Goal: Task Accomplishment & Management: Use online tool/utility

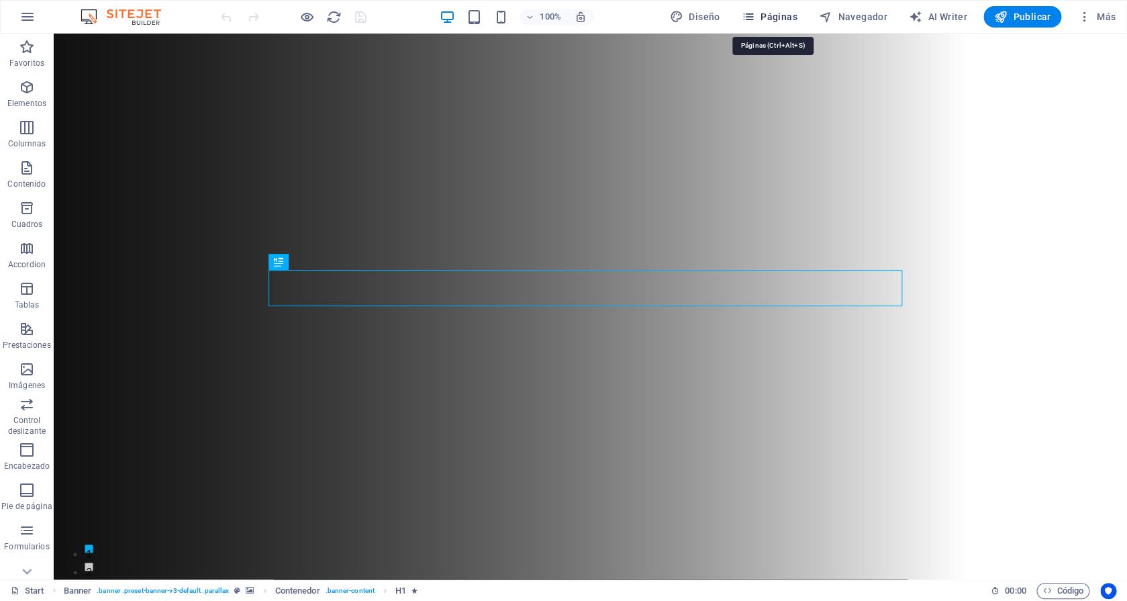
click at [776, 14] on span "Páginas" at bounding box center [769, 16] width 56 height 13
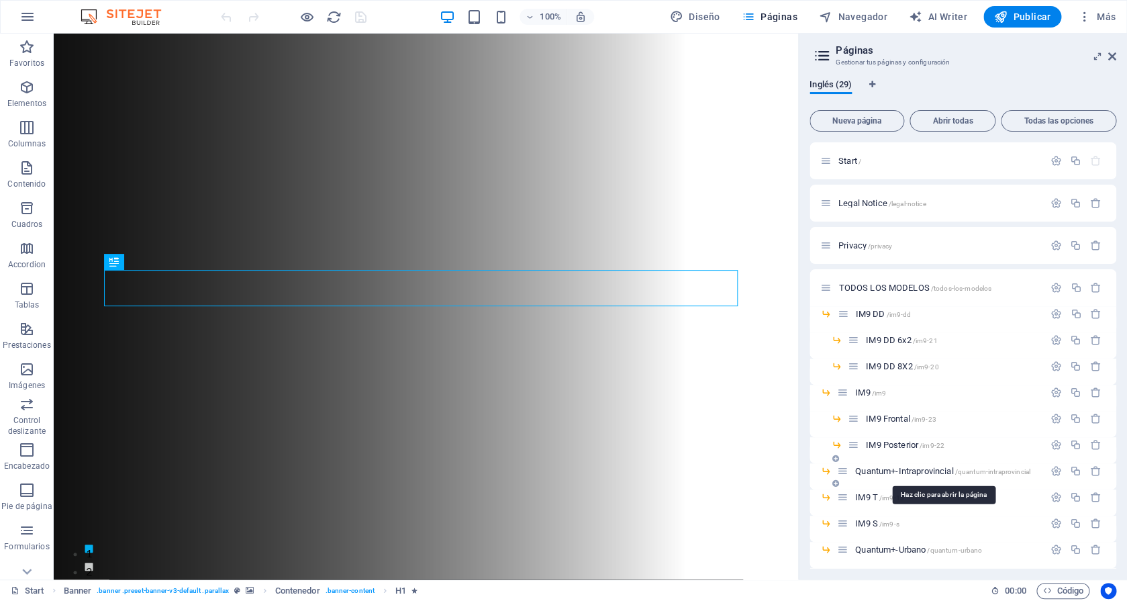
scroll to position [510, 0]
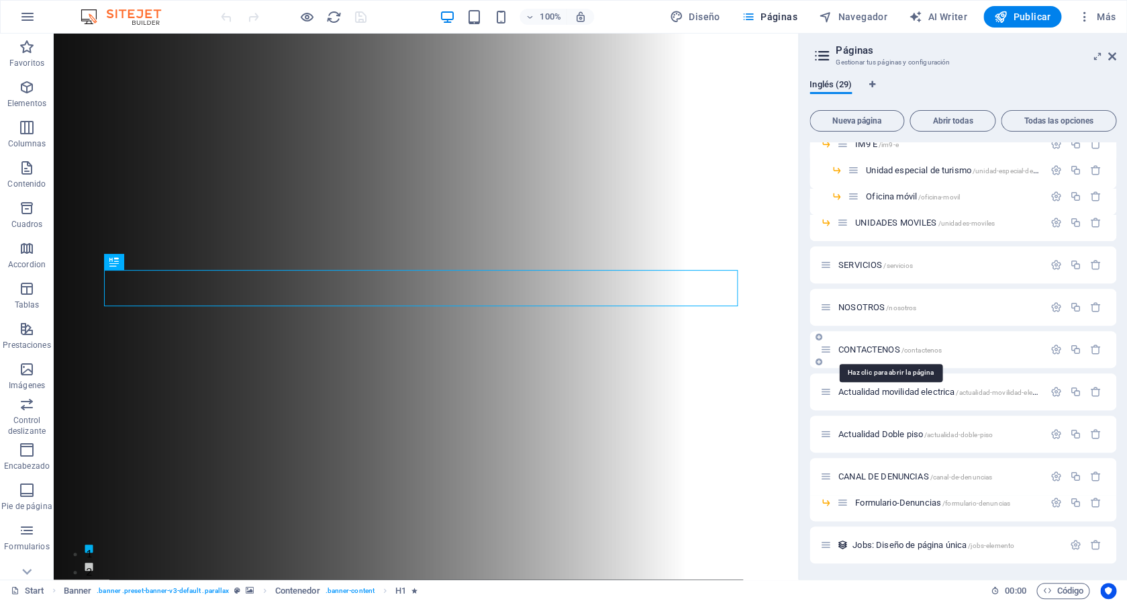
click at [858, 349] on span "CONTACTENOS /contactenos" at bounding box center [889, 349] width 103 height 10
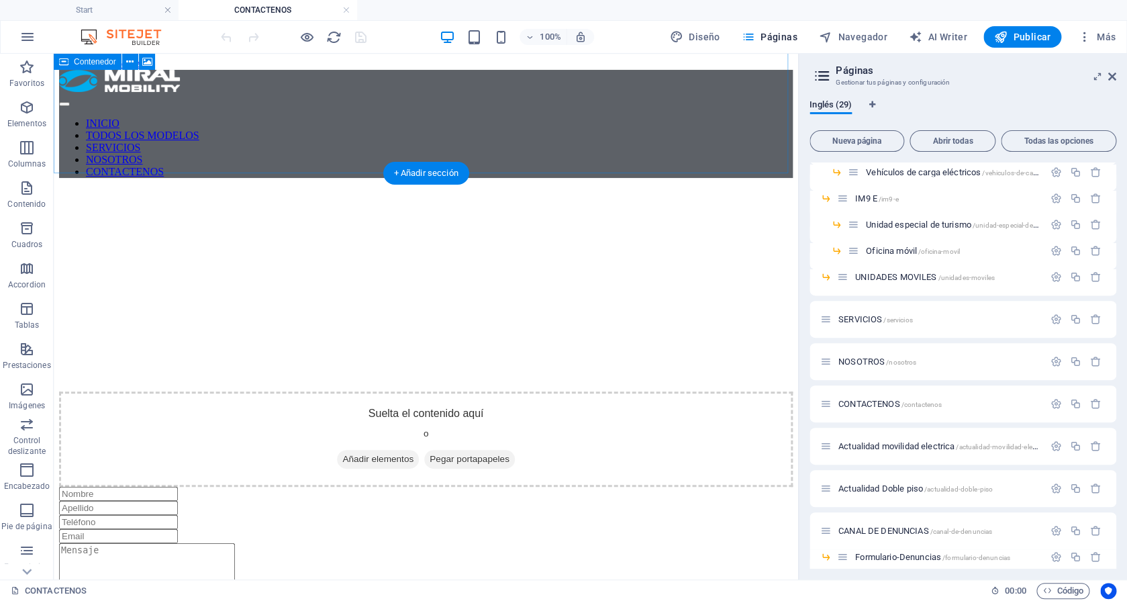
scroll to position [0, 0]
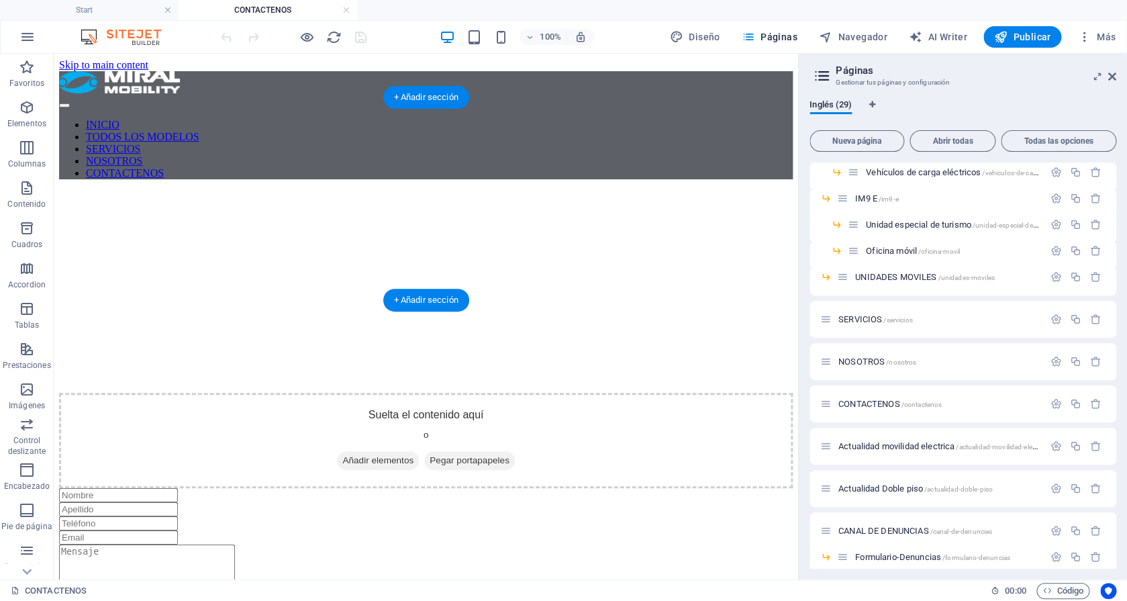
click at [758, 190] on figure at bounding box center [425, 190] width 733 height 0
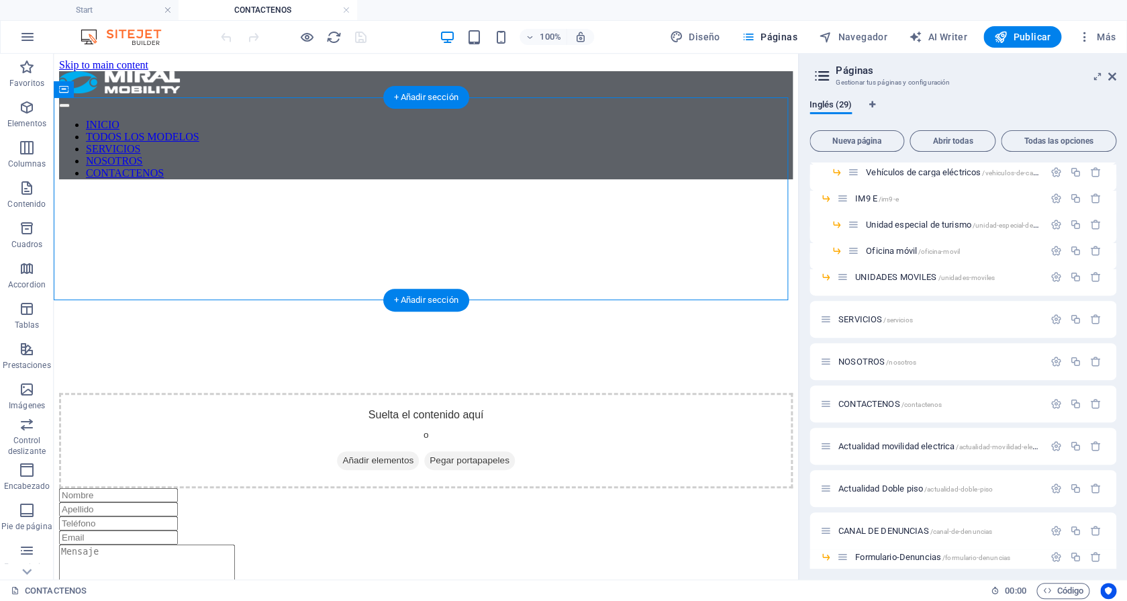
click at [757, 190] on figure at bounding box center [425, 190] width 733 height 0
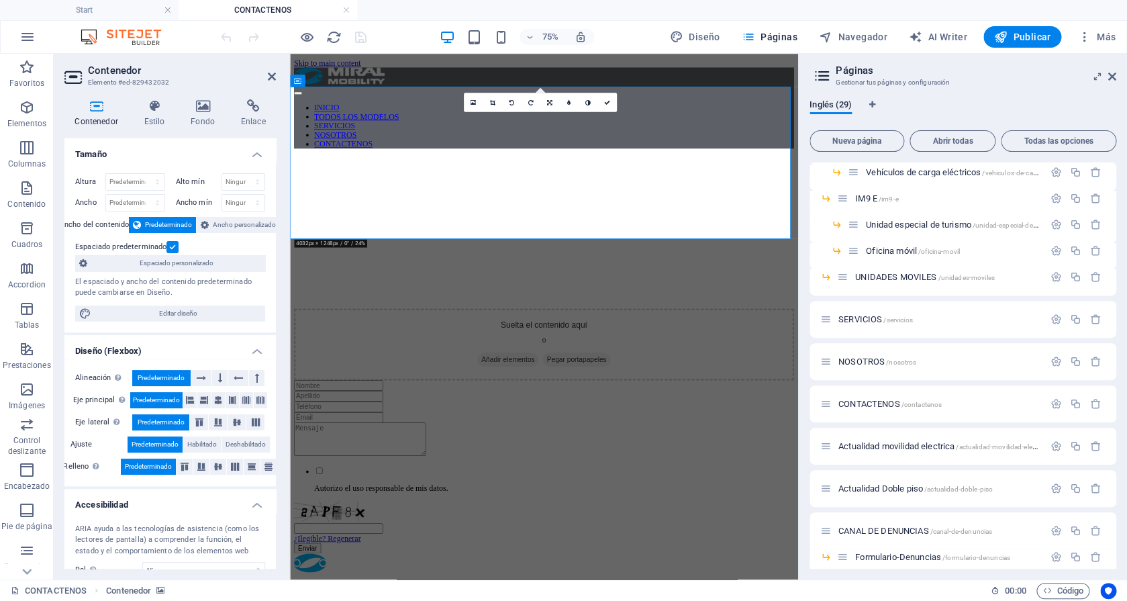
click at [764, 190] on figure at bounding box center [628, 190] width 666 height 0
click at [192, 95] on div "Contenedor Estilo Fondo Enlace Tamaño Altura Predeterminado px rem % vh vw Alto…" at bounding box center [170, 334] width 233 height 490
click at [197, 105] on icon at bounding box center [202, 105] width 45 height 13
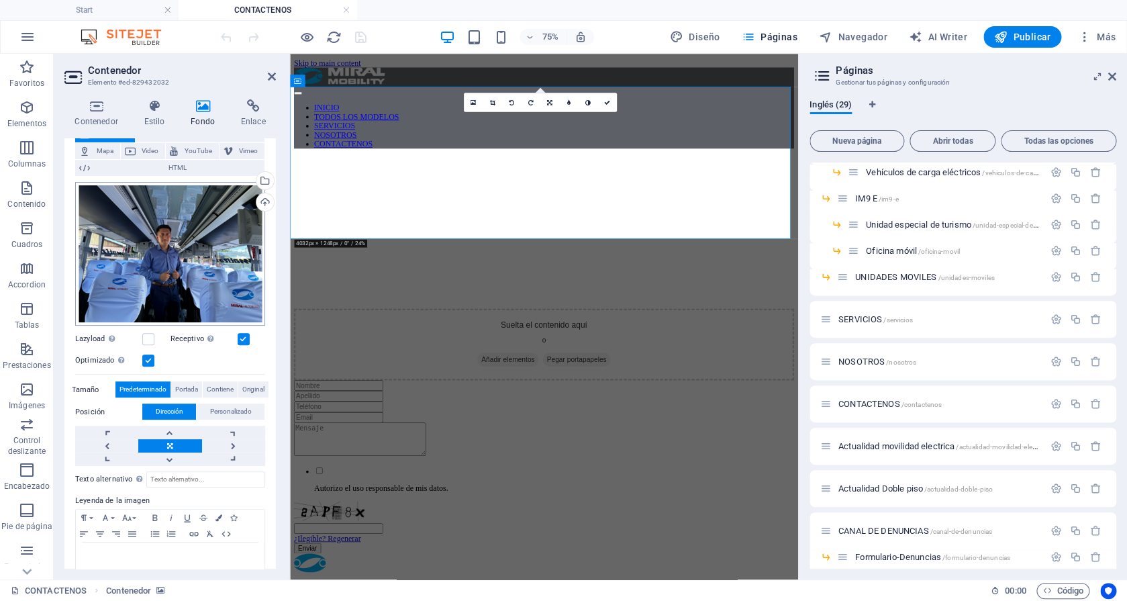
scroll to position [111, 0]
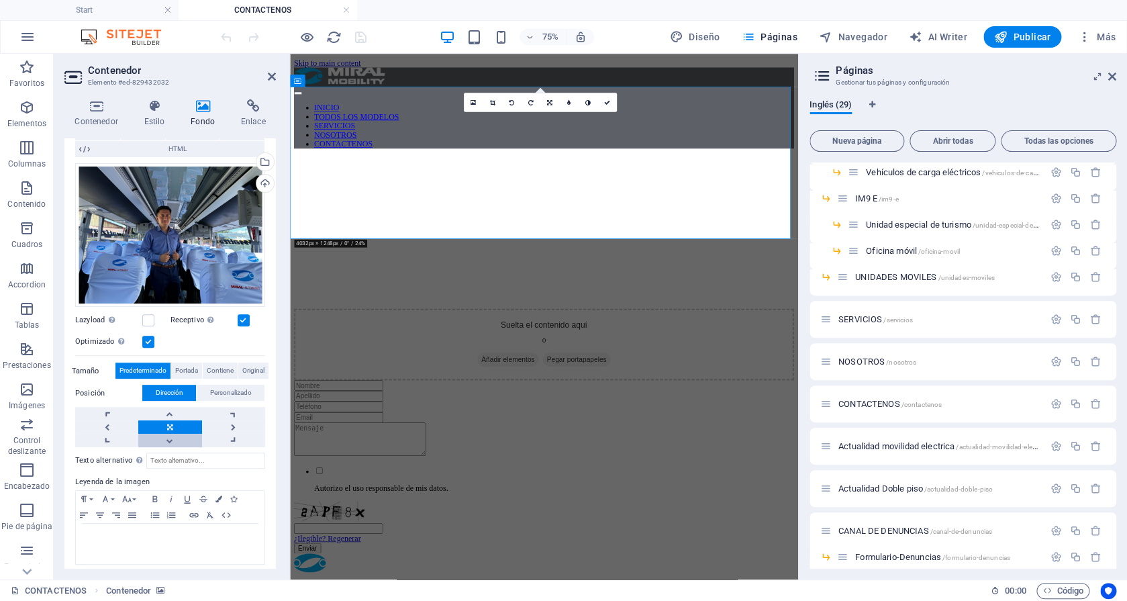
click at [179, 433] on link at bounding box center [169, 439] width 63 height 13
click at [170, 407] on link at bounding box center [169, 413] width 63 height 13
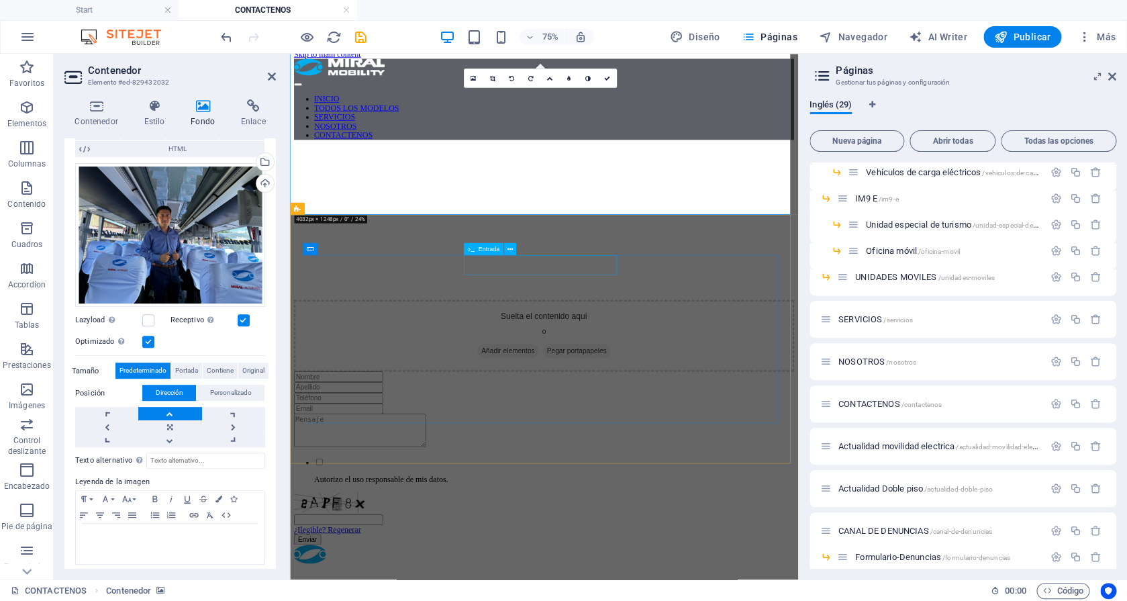
scroll to position [0, 0]
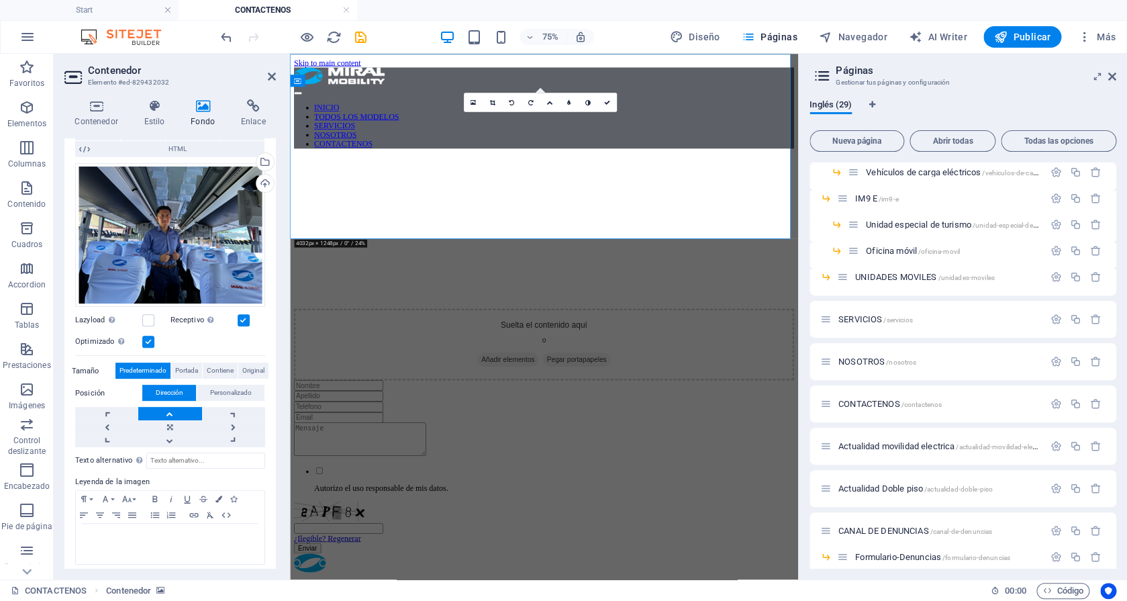
click at [452, 190] on figure at bounding box center [628, 190] width 666 height 0
click at [444, 190] on figure at bounding box center [628, 190] width 666 height 0
click at [93, 250] on div "Arrastra archivos aquí, haz clic para escoger archivos o selecciona archivos de…" at bounding box center [170, 235] width 190 height 144
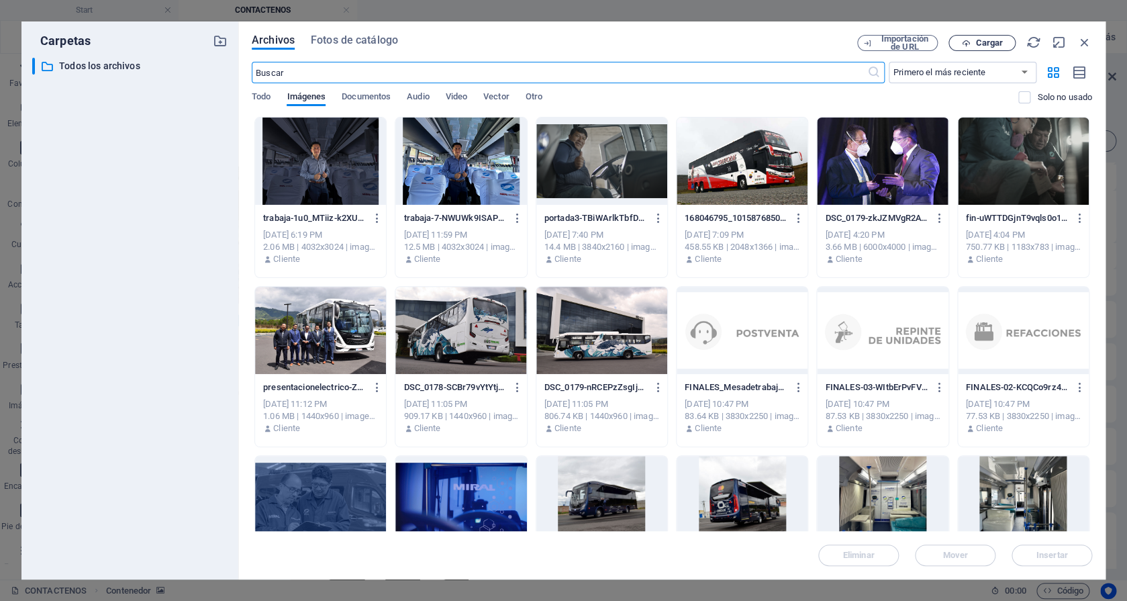
click at [966, 47] on icon "button" at bounding box center [965, 43] width 9 height 9
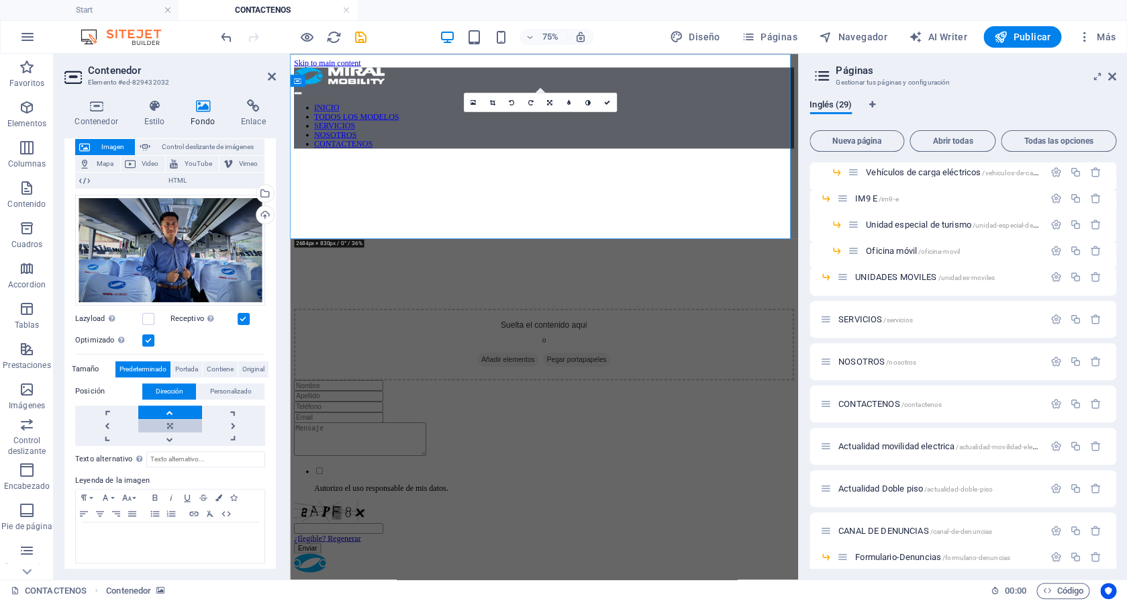
click at [156, 423] on link at bounding box center [169, 425] width 63 height 13
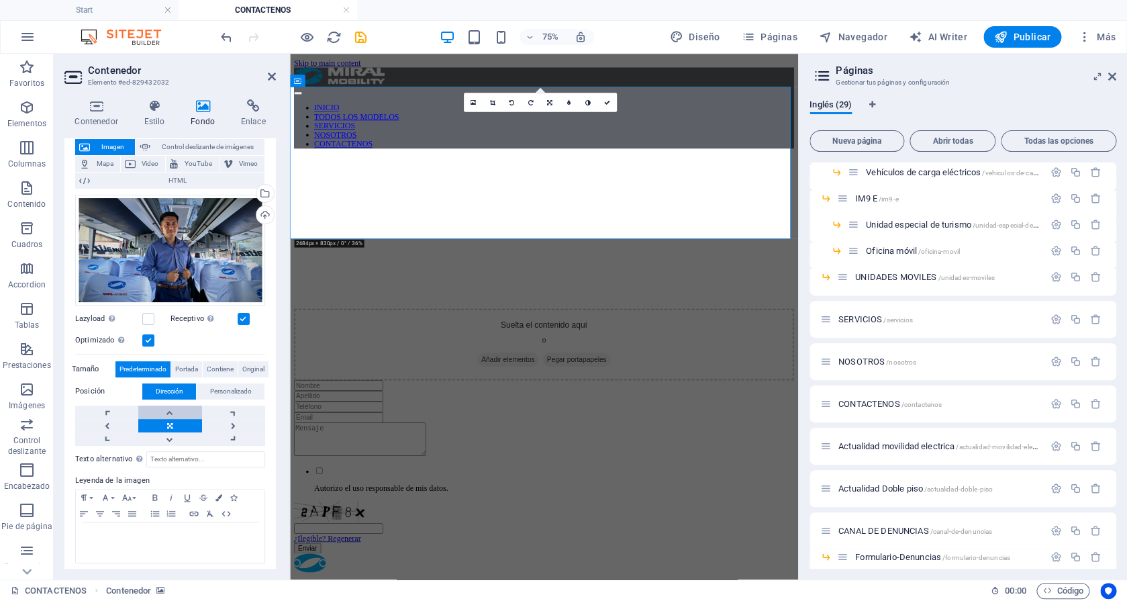
click at [156, 410] on link at bounding box center [169, 411] width 63 height 13
click at [608, 99] on link at bounding box center [606, 102] width 19 height 19
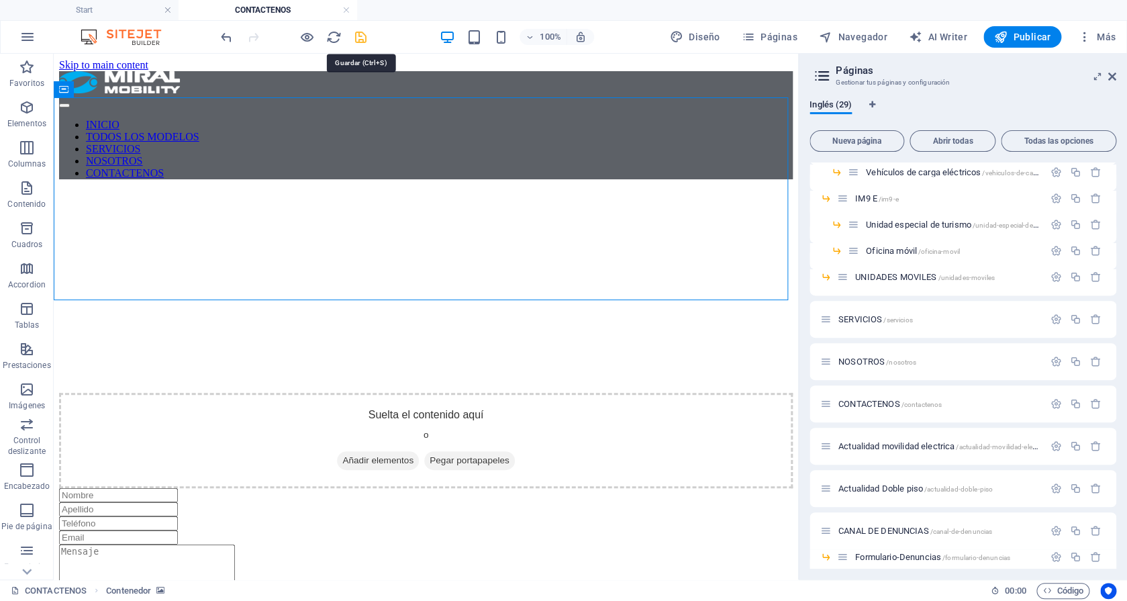
click at [364, 38] on icon "save" at bounding box center [360, 37] width 15 height 15
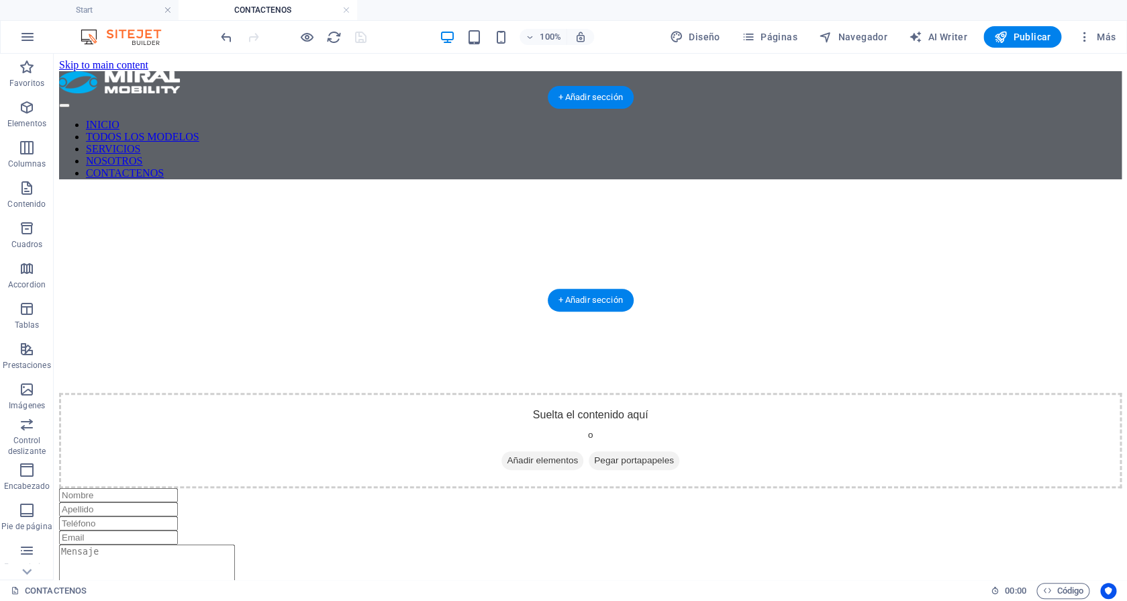
click at [214, 190] on figure at bounding box center [590, 190] width 1062 height 0
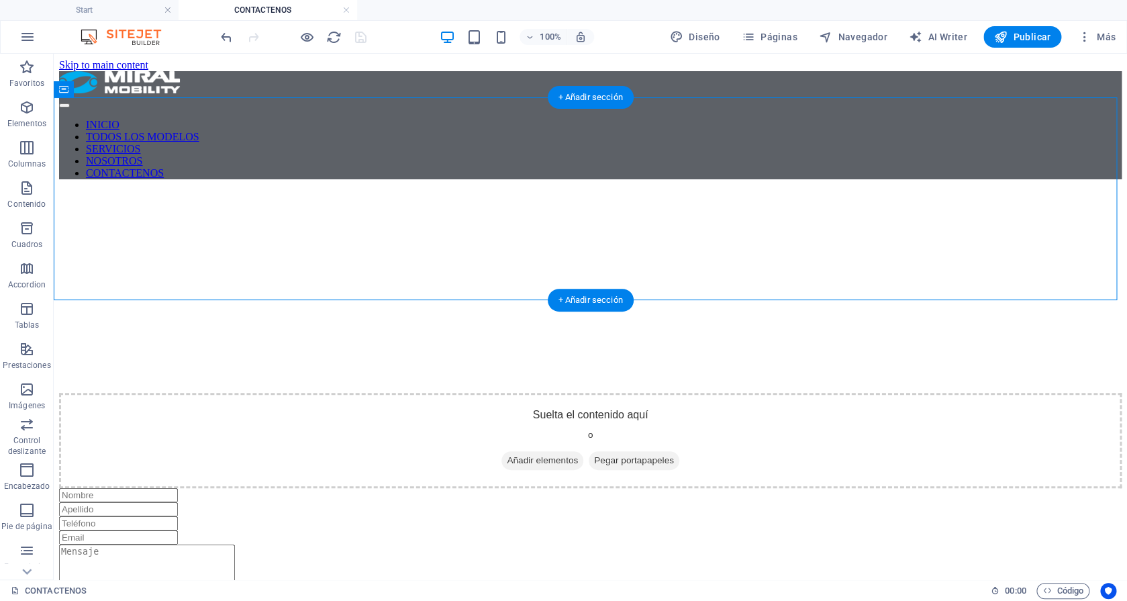
click at [213, 190] on figure at bounding box center [590, 190] width 1062 height 0
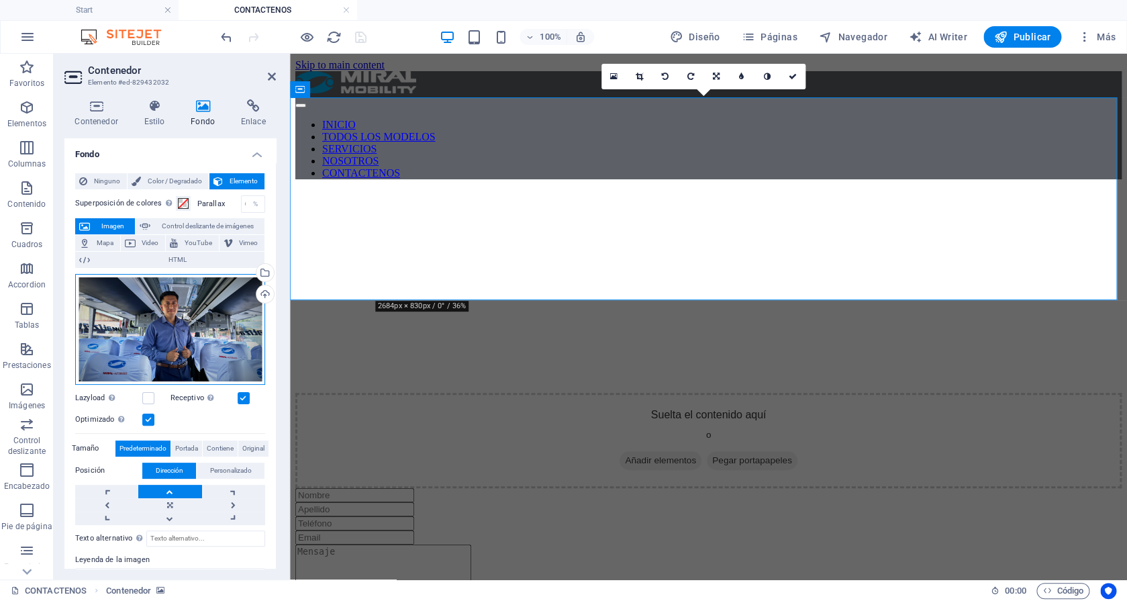
click at [206, 340] on div "Arrastra archivos aquí, haz clic para escoger archivos o selecciona archivos de…" at bounding box center [170, 329] width 190 height 111
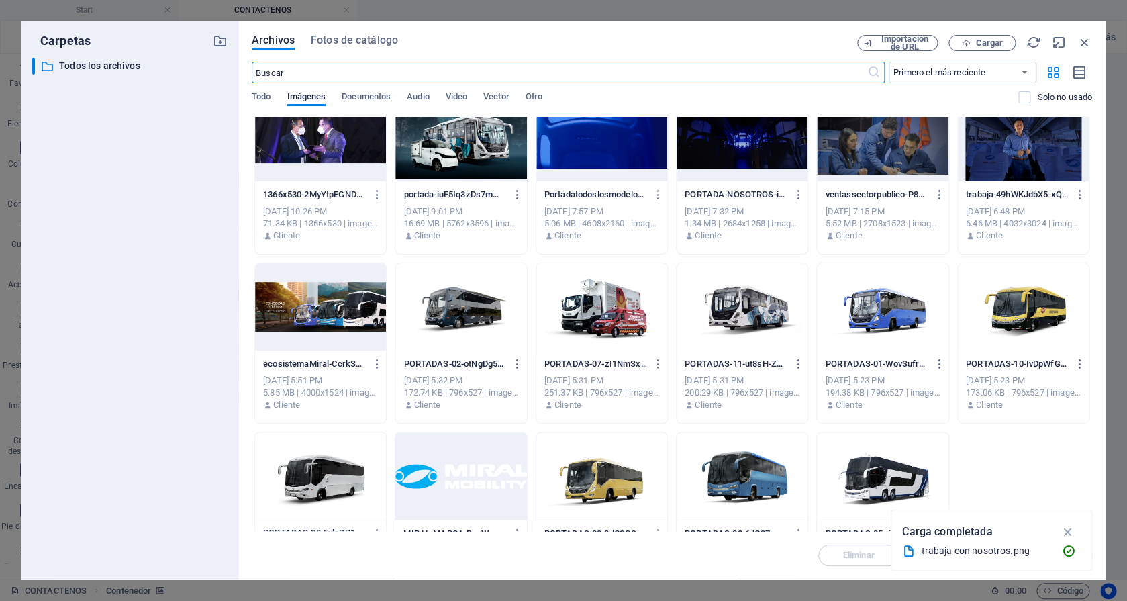
scroll to position [5327, 0]
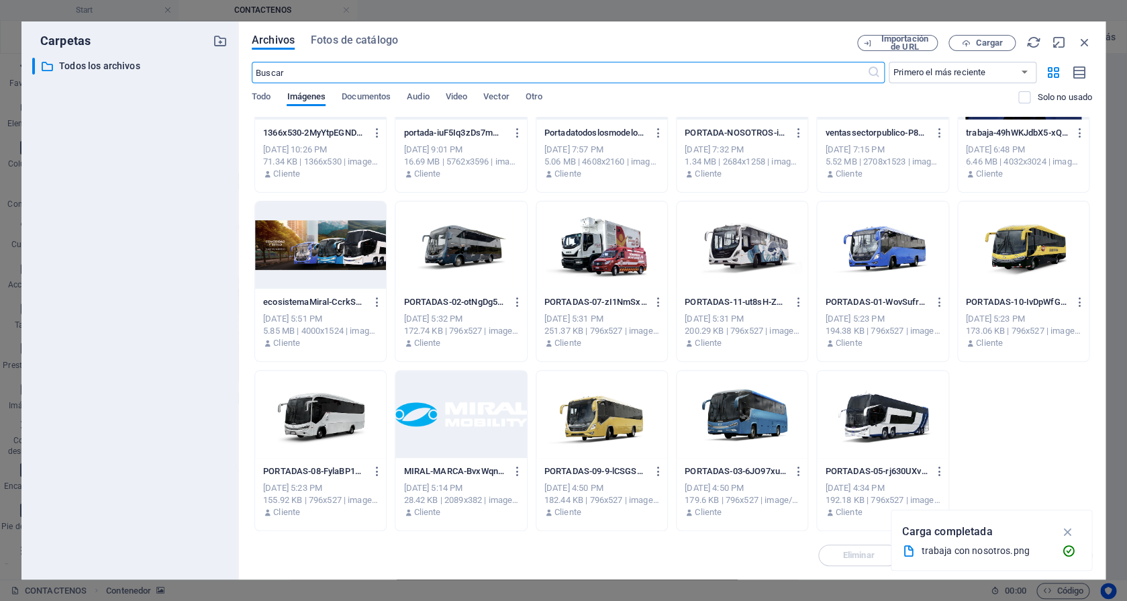
click at [334, 243] on div at bounding box center [320, 244] width 131 height 87
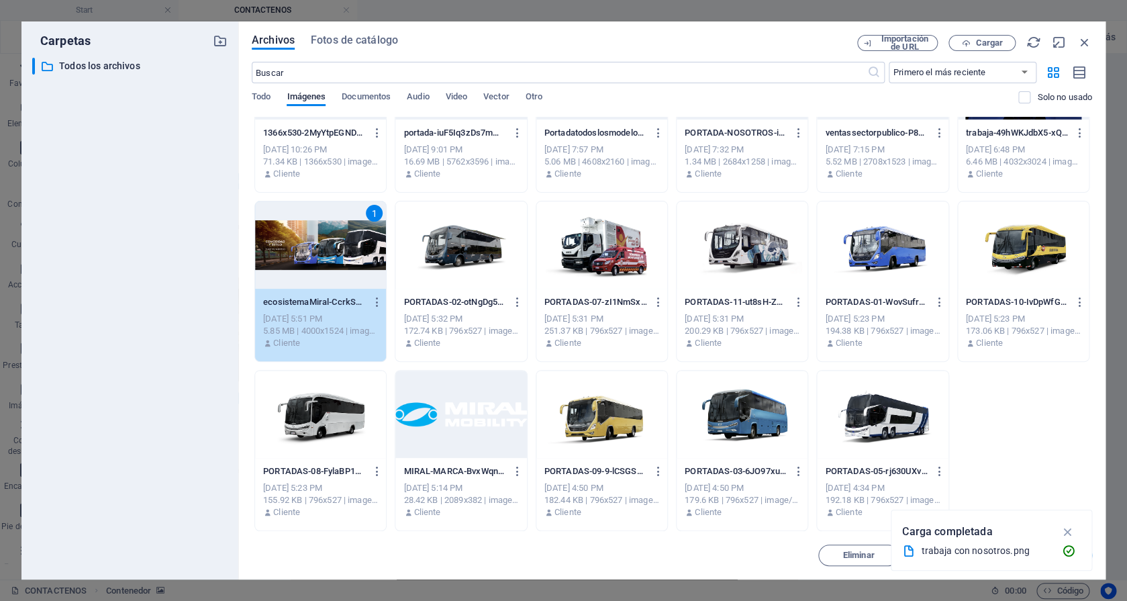
click at [334, 243] on div "1" at bounding box center [320, 244] width 131 height 87
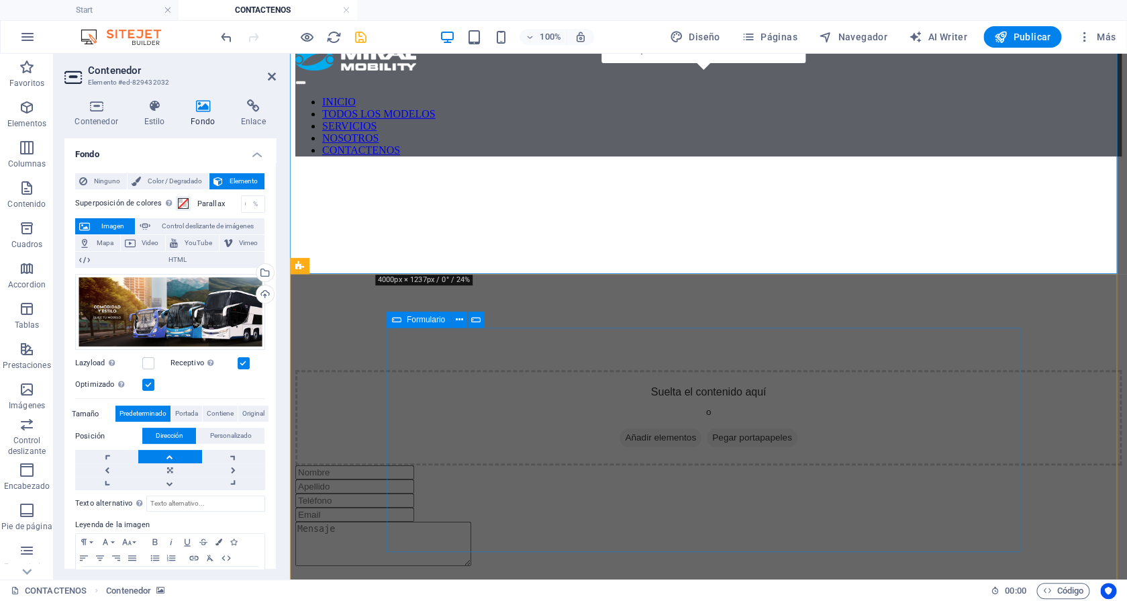
scroll to position [0, 0]
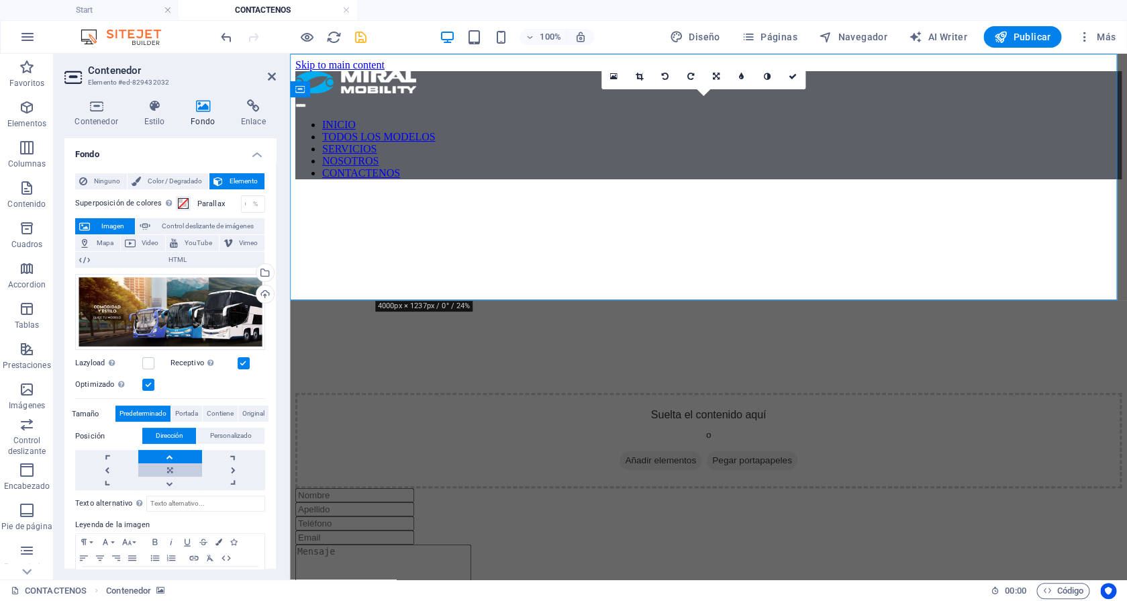
click at [167, 464] on link at bounding box center [169, 469] width 63 height 13
click at [359, 36] on icon "save" at bounding box center [360, 37] width 15 height 15
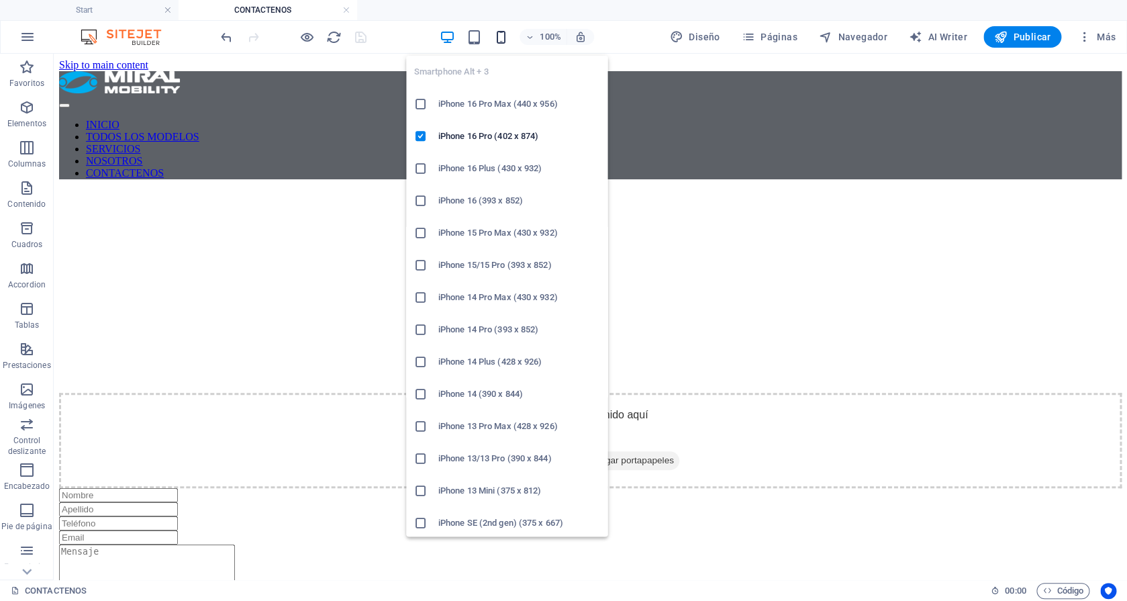
click at [504, 34] on icon "button" at bounding box center [500, 37] width 15 height 15
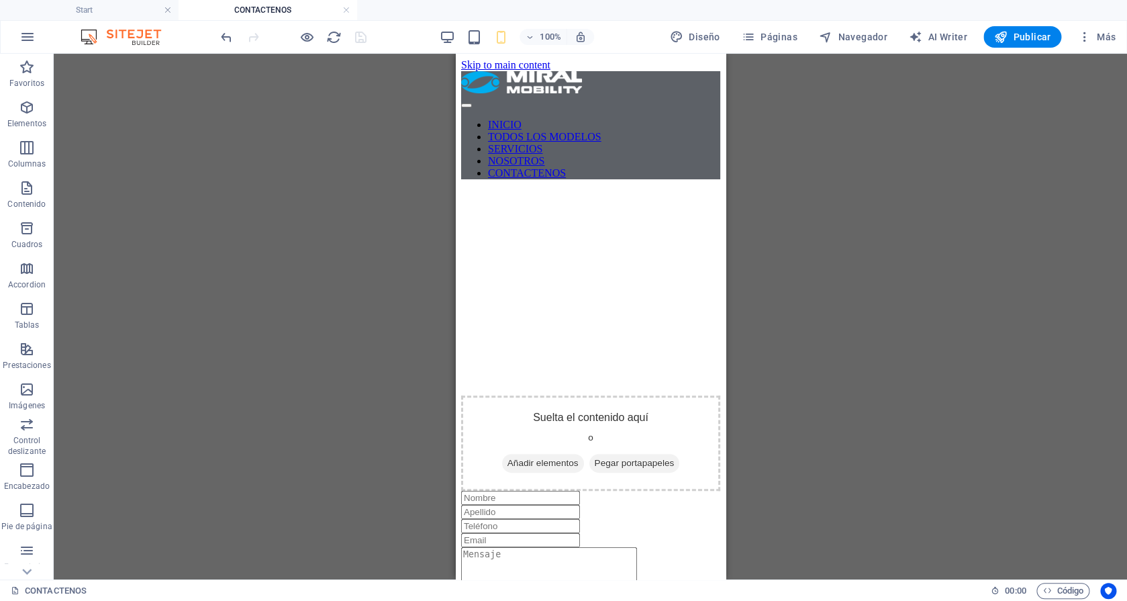
click at [453, 46] on div "100%" at bounding box center [516, 36] width 155 height 21
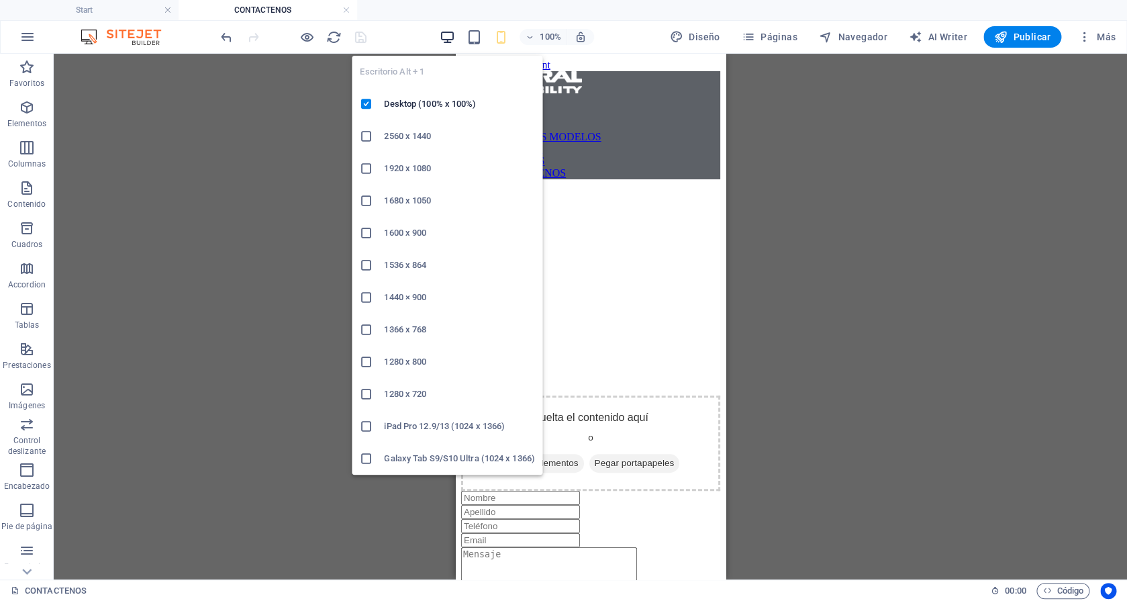
click at [446, 40] on icon "button" at bounding box center [446, 37] width 15 height 15
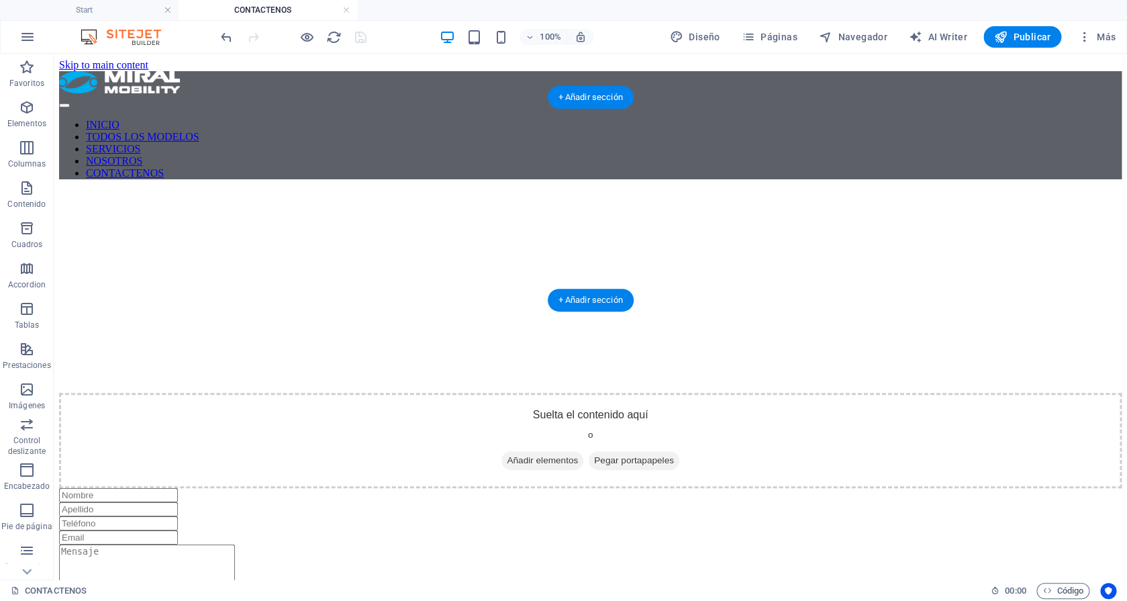
click at [144, 190] on figure at bounding box center [590, 190] width 1062 height 0
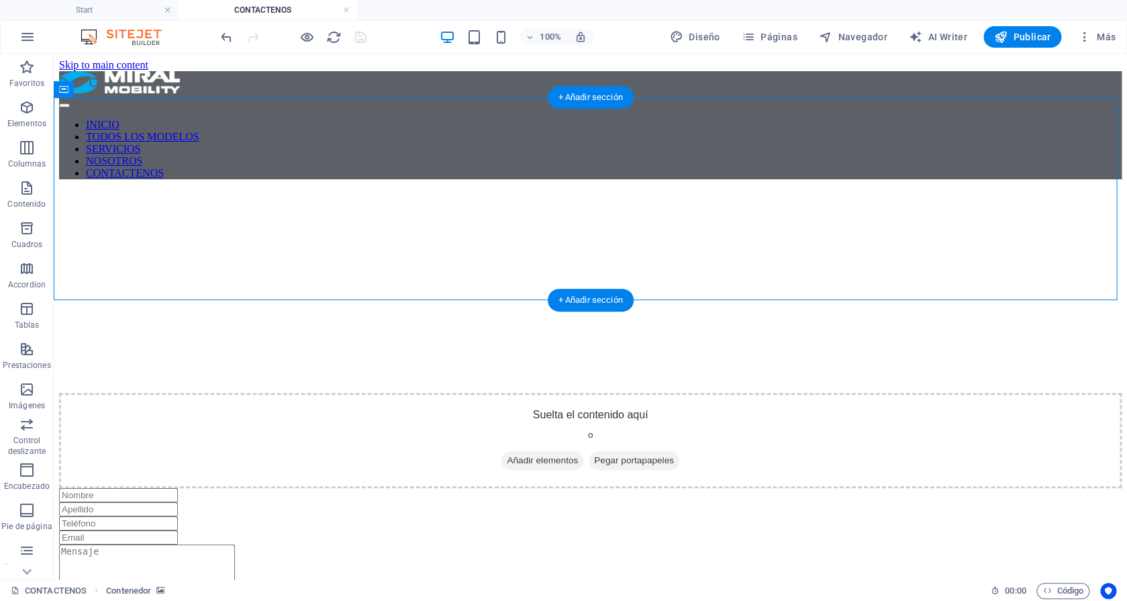
click at [144, 190] on figure at bounding box center [590, 190] width 1062 height 0
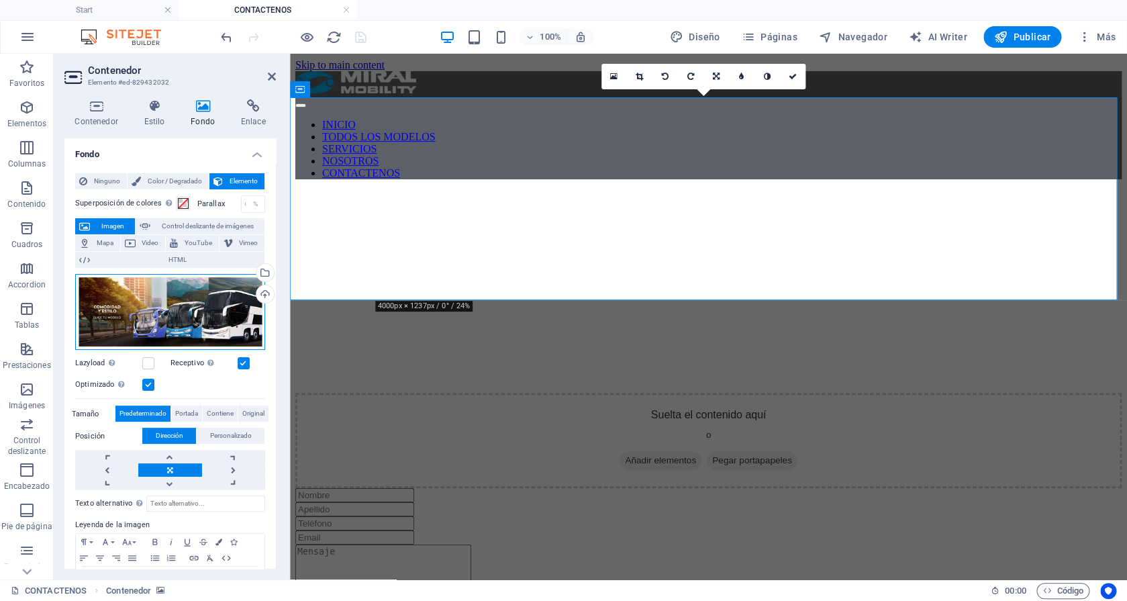
click at [195, 289] on div "Arrastra archivos aquí, haz clic para escoger archivos o selecciona archivos de…" at bounding box center [170, 312] width 190 height 76
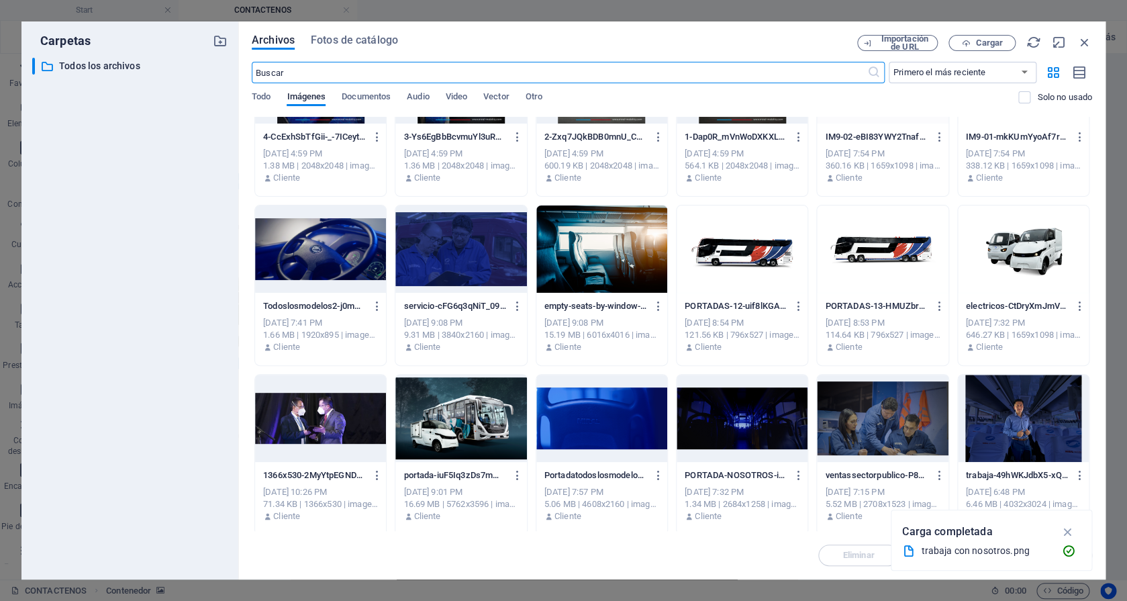
scroll to position [4974, 0]
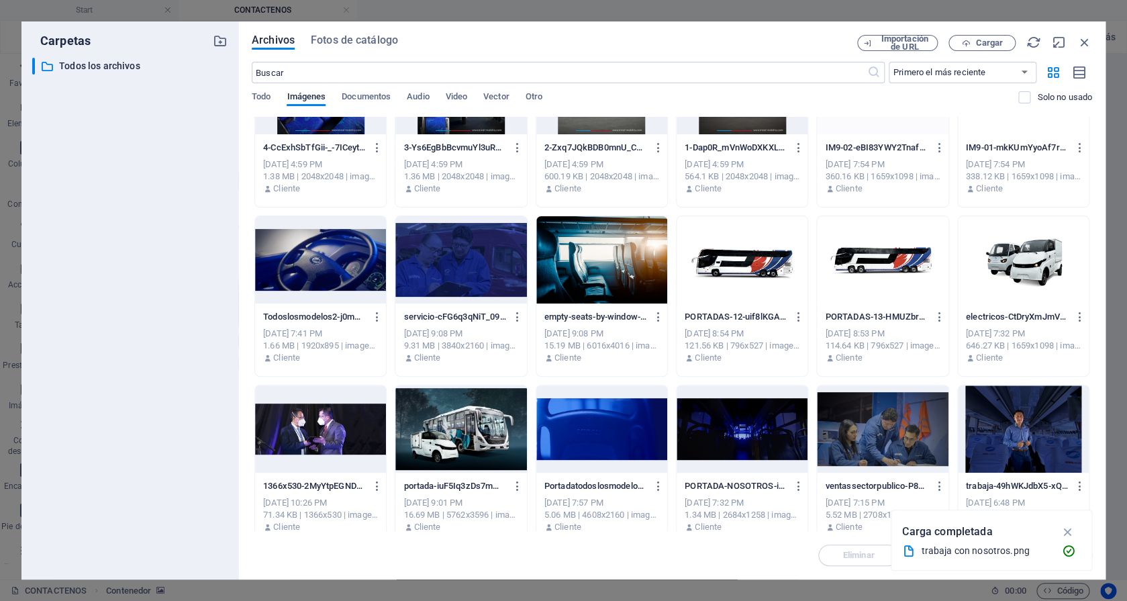
click at [621, 282] on div at bounding box center [601, 259] width 131 height 87
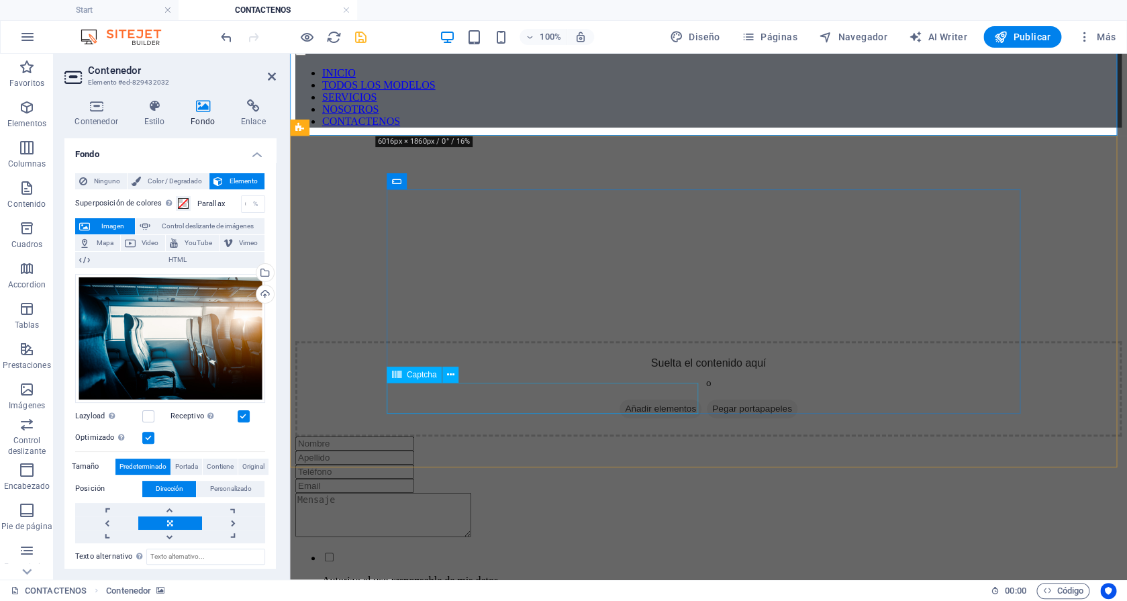
scroll to position [0, 0]
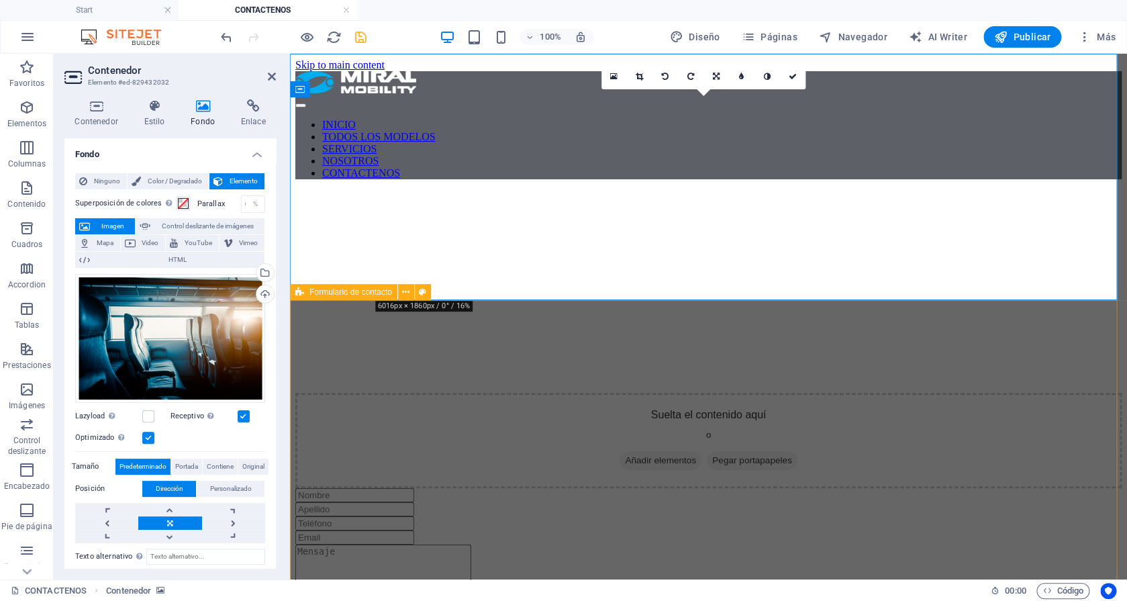
click at [336, 488] on div "Autorizo el uso responsable de mis datos. ¿Ilegible? Regenerar Enviar" at bounding box center [708, 603] width 826 height 231
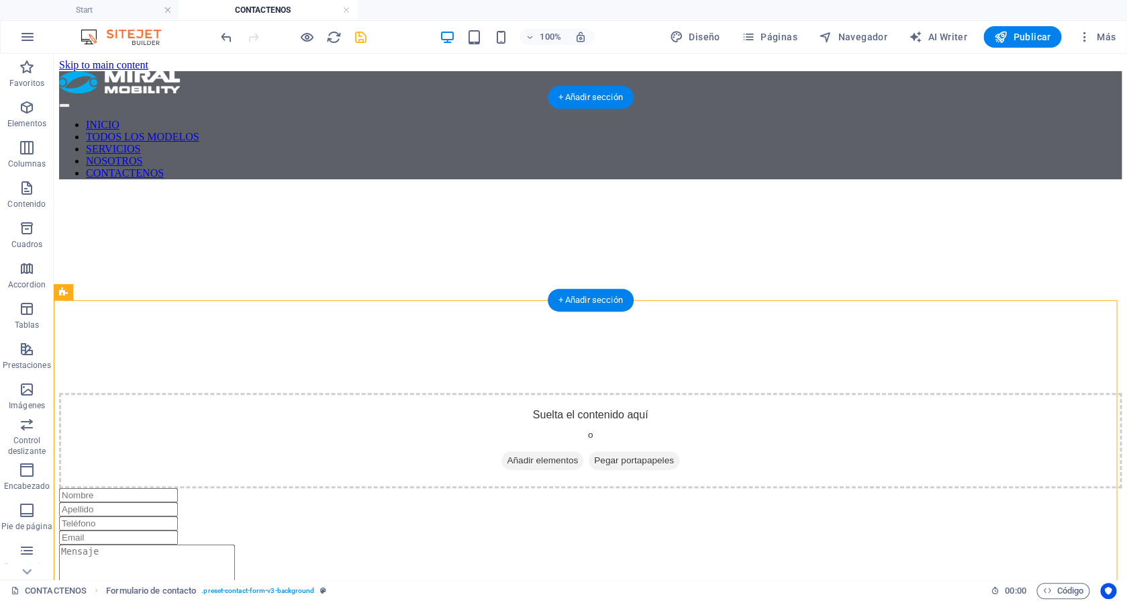
click at [87, 190] on figure at bounding box center [590, 190] width 1062 height 0
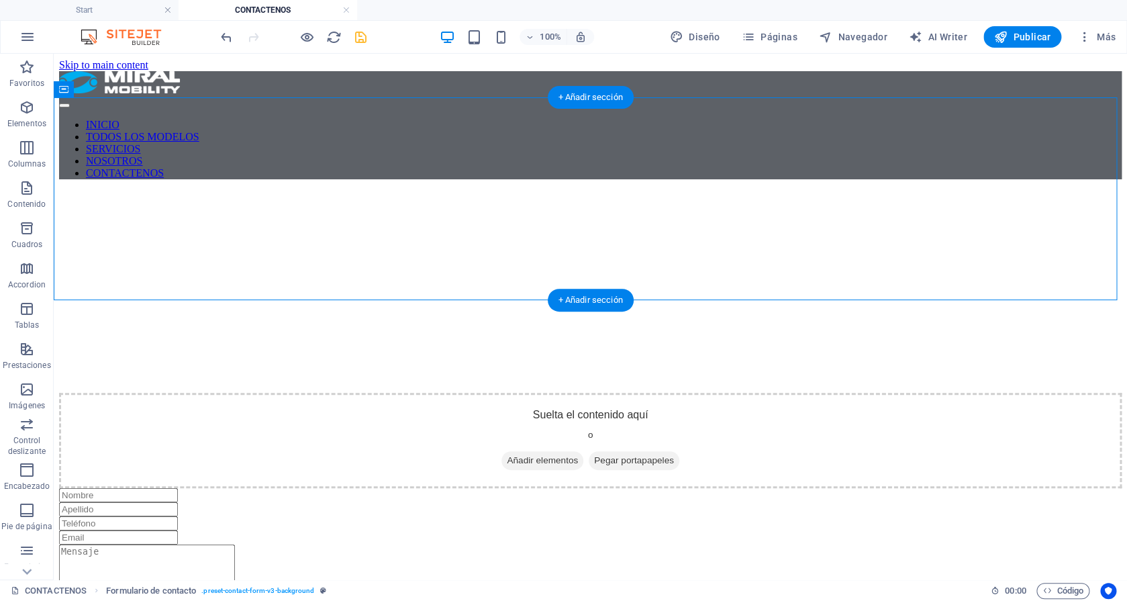
click at [87, 190] on figure at bounding box center [590, 190] width 1062 height 0
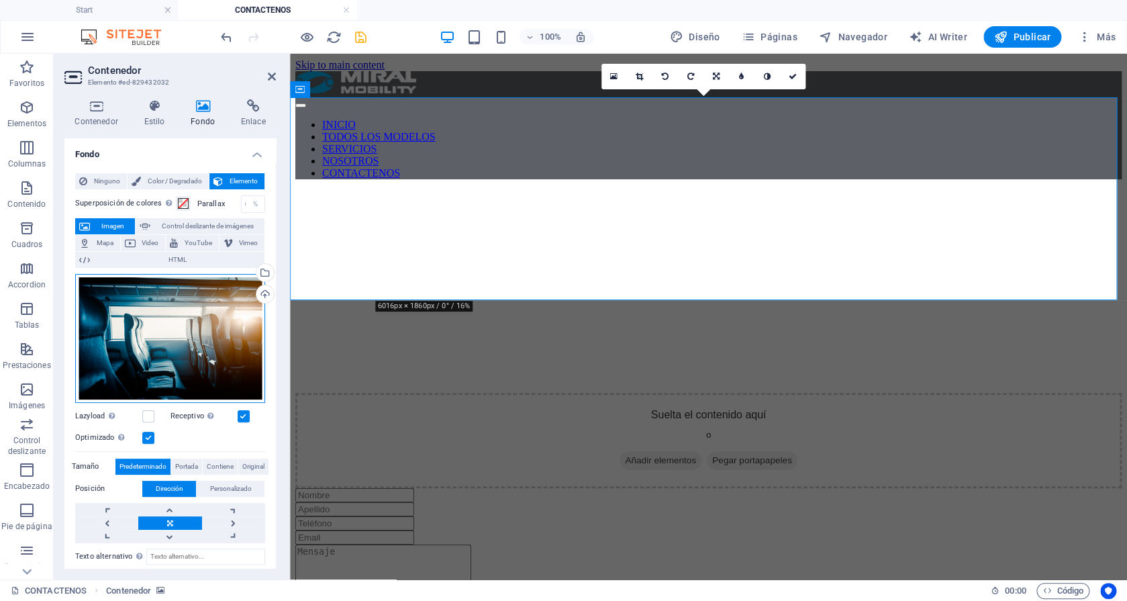
click at [175, 335] on div "Arrastra archivos aquí, haz clic para escoger archivos o selecciona archivos de…" at bounding box center [170, 338] width 190 height 129
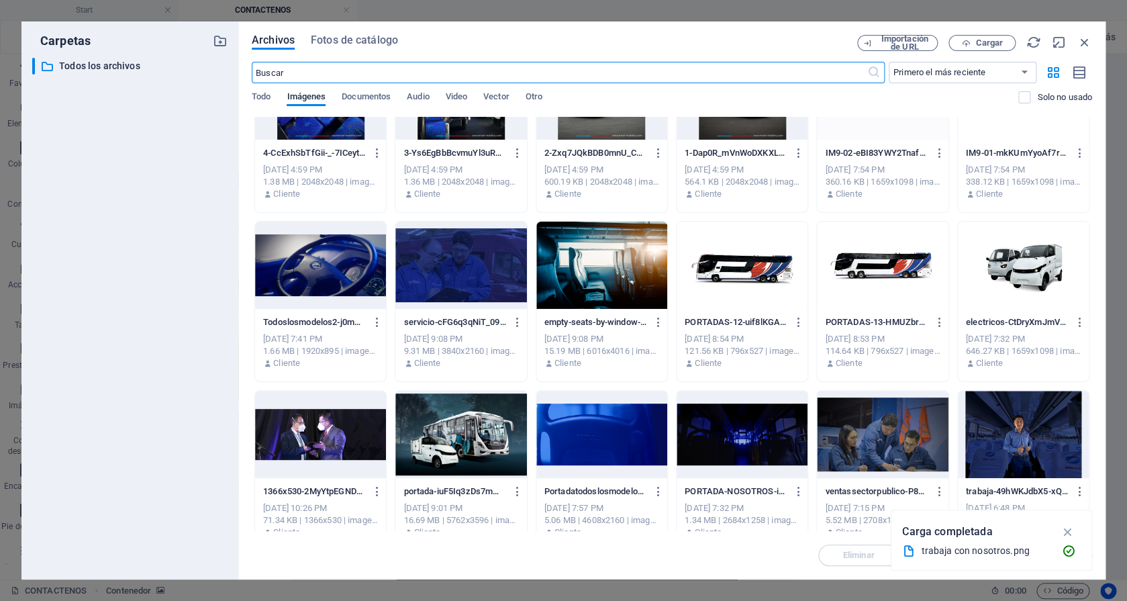
scroll to position [5327, 0]
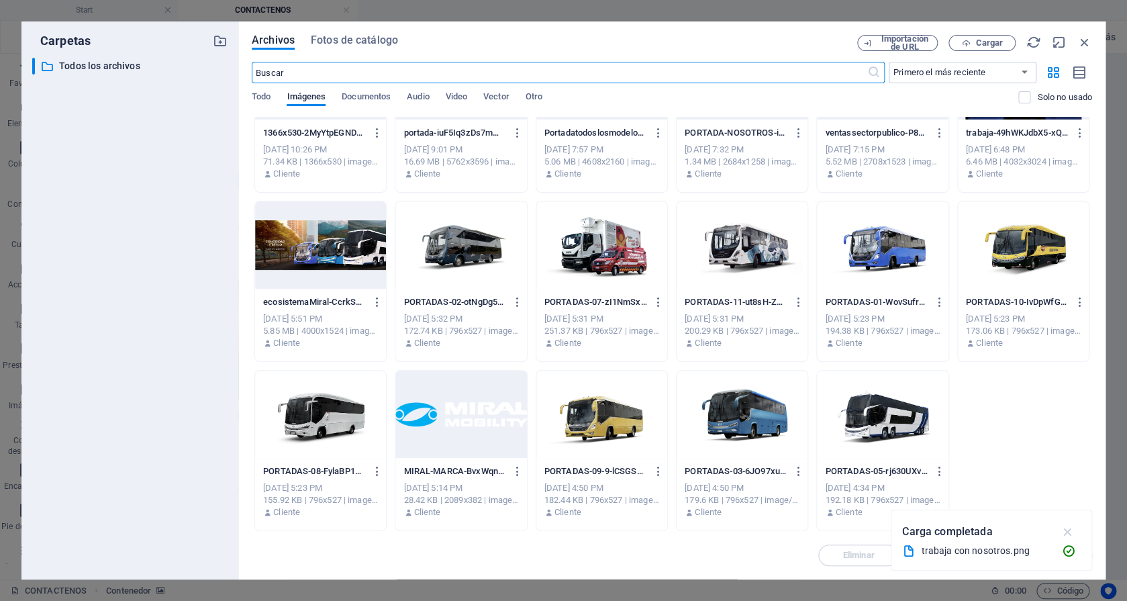
click at [1070, 533] on icon "button" at bounding box center [1066, 531] width 15 height 15
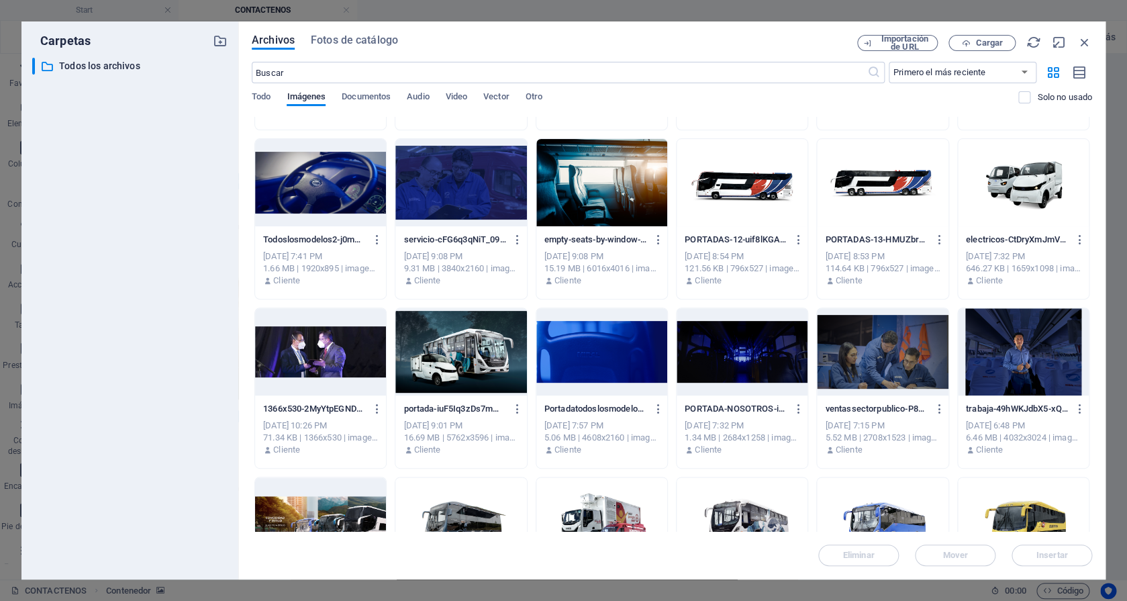
scroll to position [5034, 0]
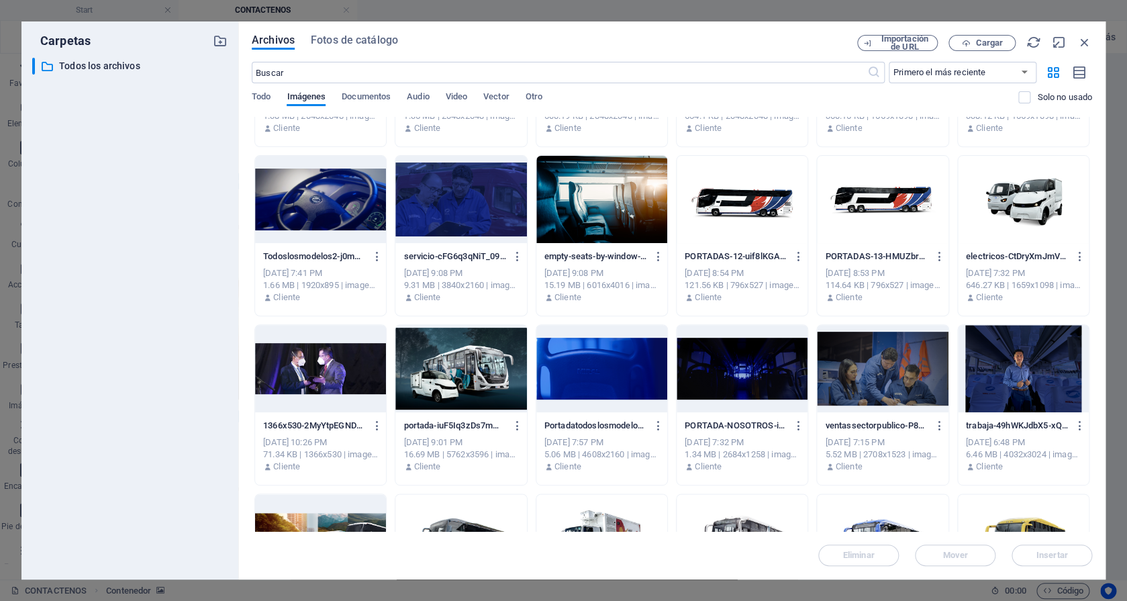
click at [703, 378] on div at bounding box center [741, 368] width 131 height 87
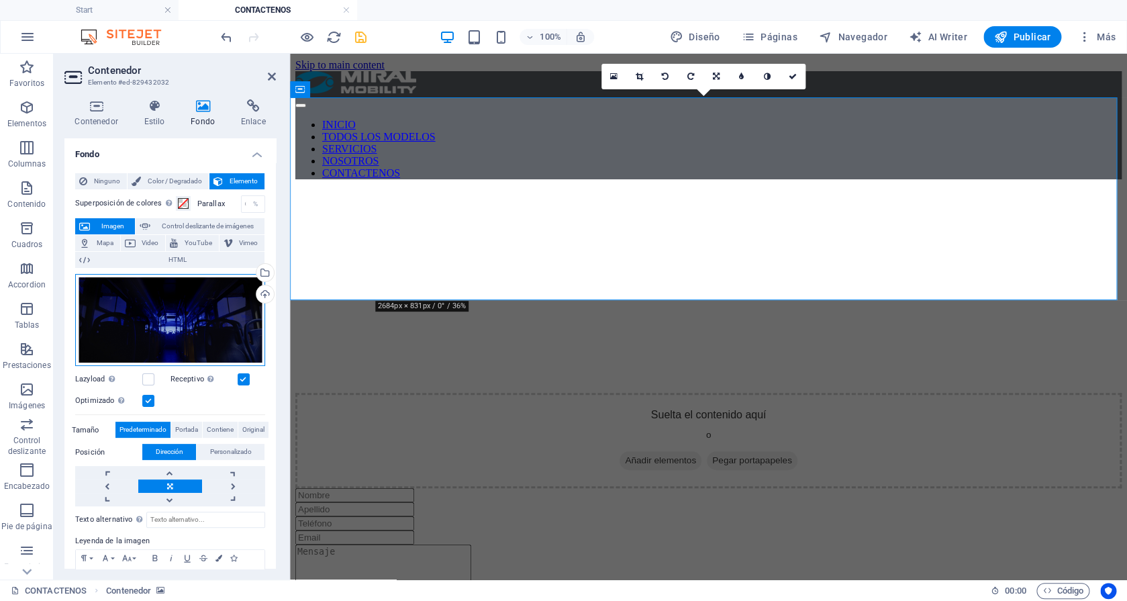
click at [201, 321] on div "Arrastra archivos aquí, haz clic para escoger archivos o selecciona archivos de…" at bounding box center [170, 320] width 190 height 93
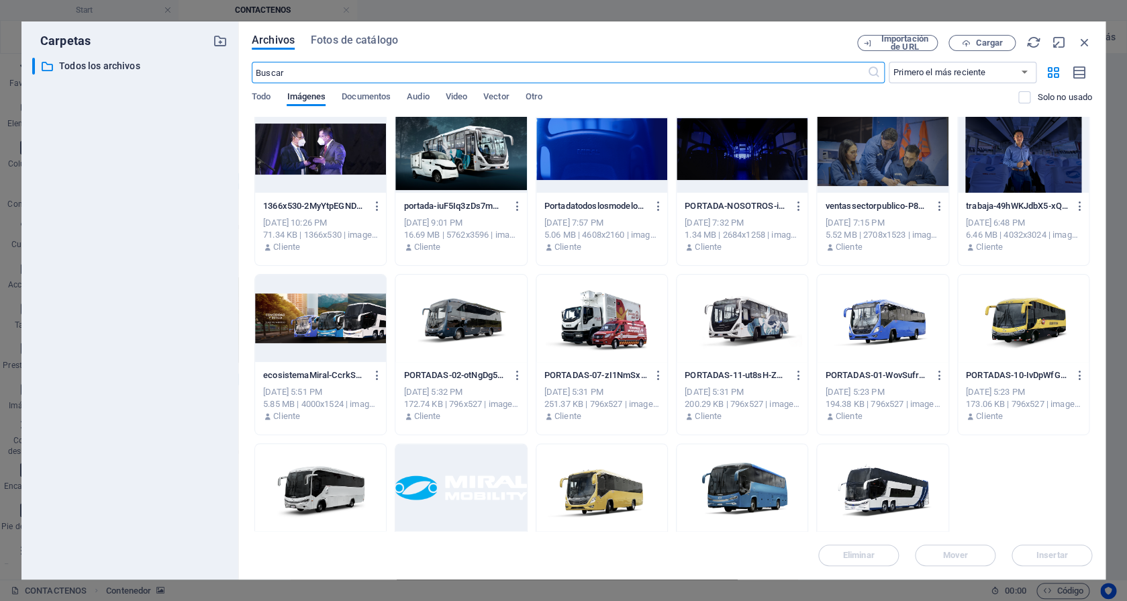
scroll to position [5258, 0]
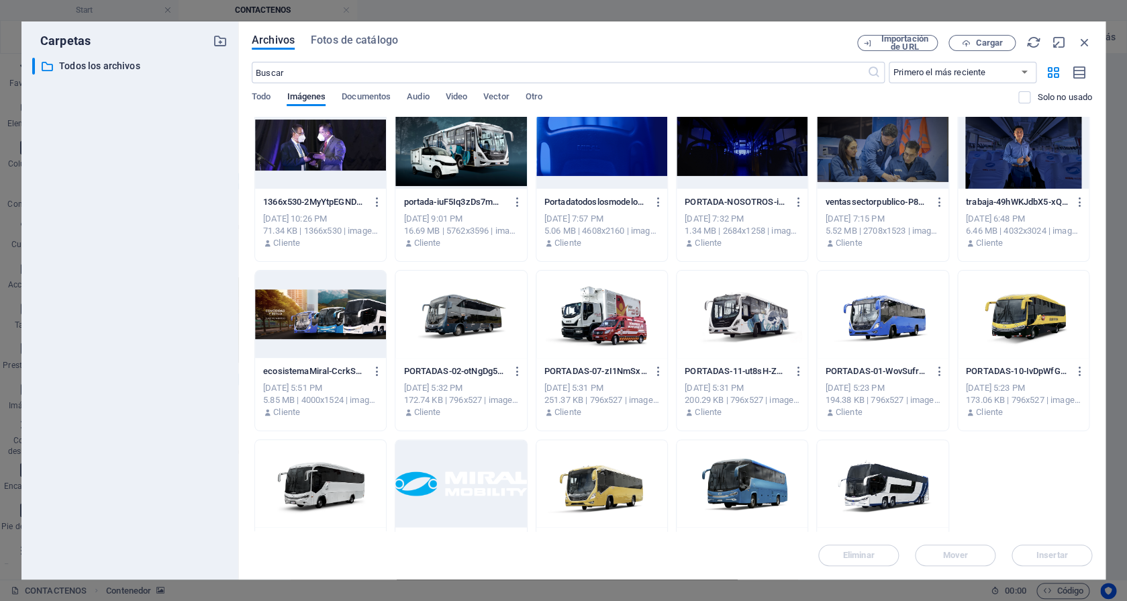
click at [617, 156] on div at bounding box center [601, 144] width 131 height 87
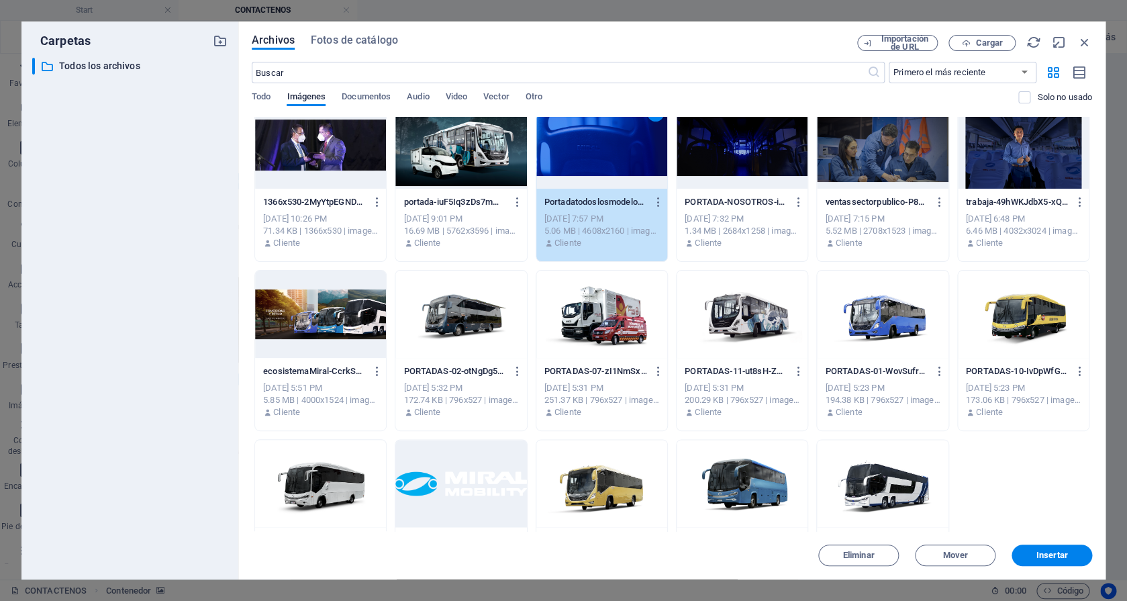
click at [617, 156] on div "1" at bounding box center [601, 144] width 131 height 87
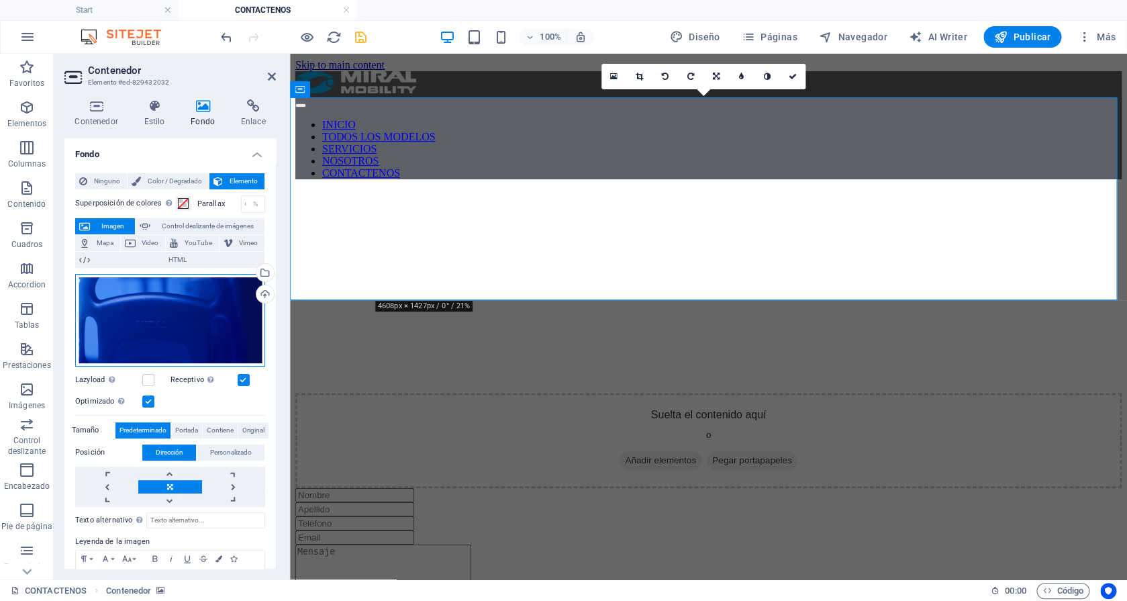
click at [217, 332] on div "Arrastra archivos aquí, haz clic para escoger archivos o selecciona archivos de…" at bounding box center [170, 320] width 190 height 93
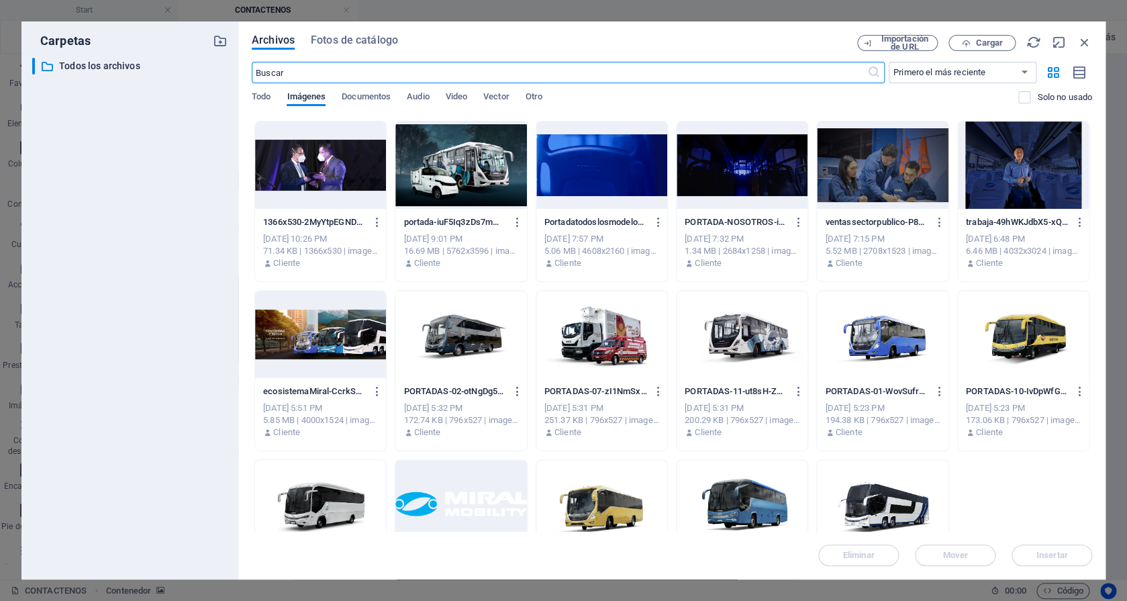
scroll to position [5239, 0]
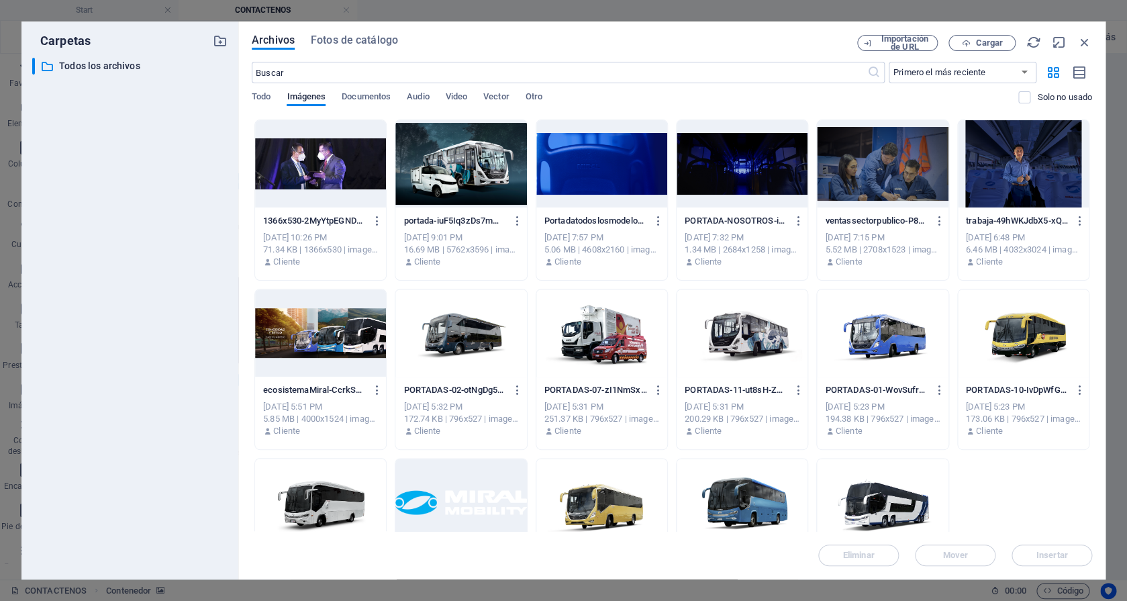
click at [878, 150] on div at bounding box center [882, 163] width 131 height 87
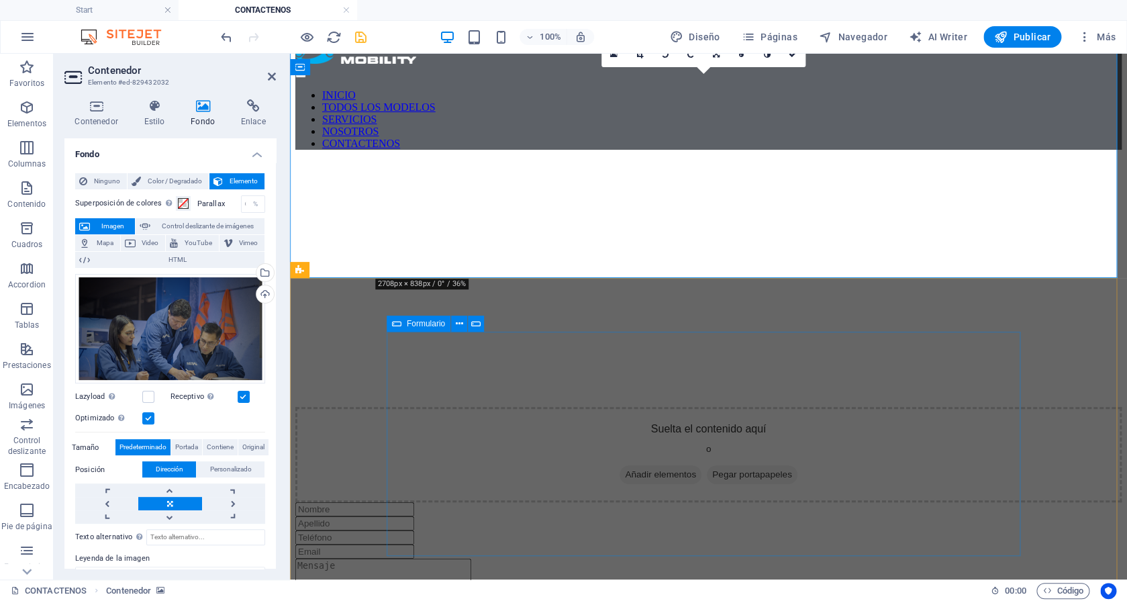
scroll to position [31, 0]
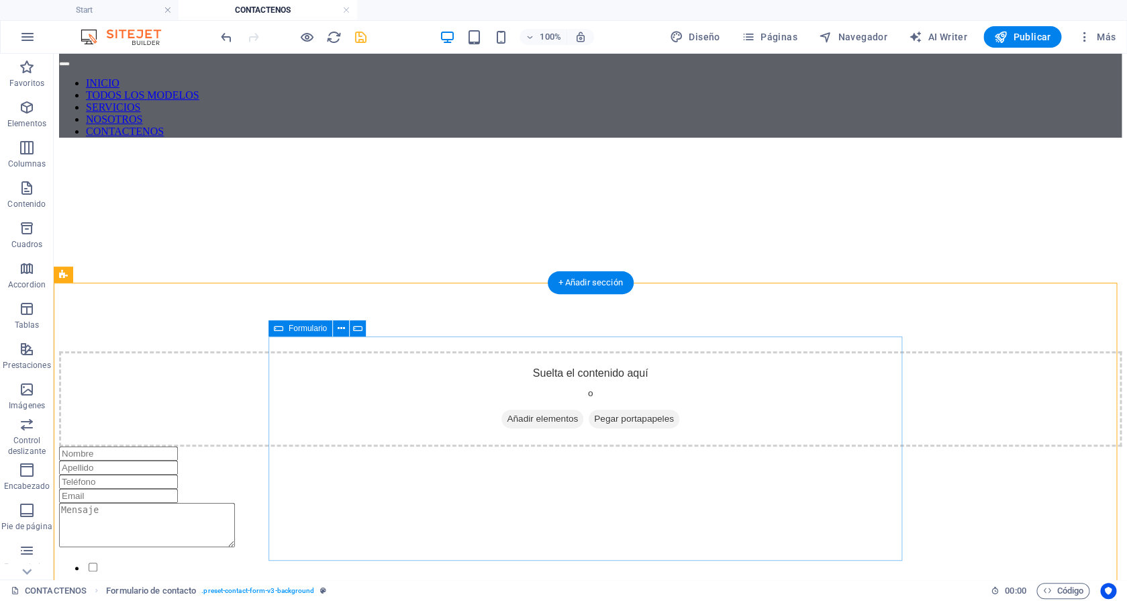
scroll to position [0, 0]
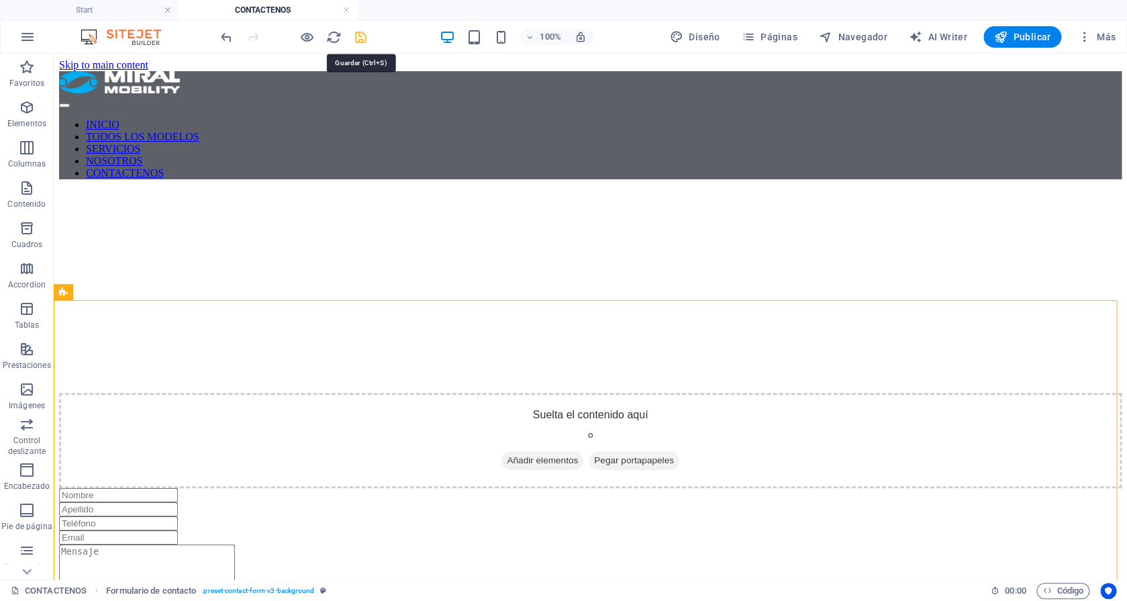
click at [366, 44] on icon "save" at bounding box center [360, 37] width 15 height 15
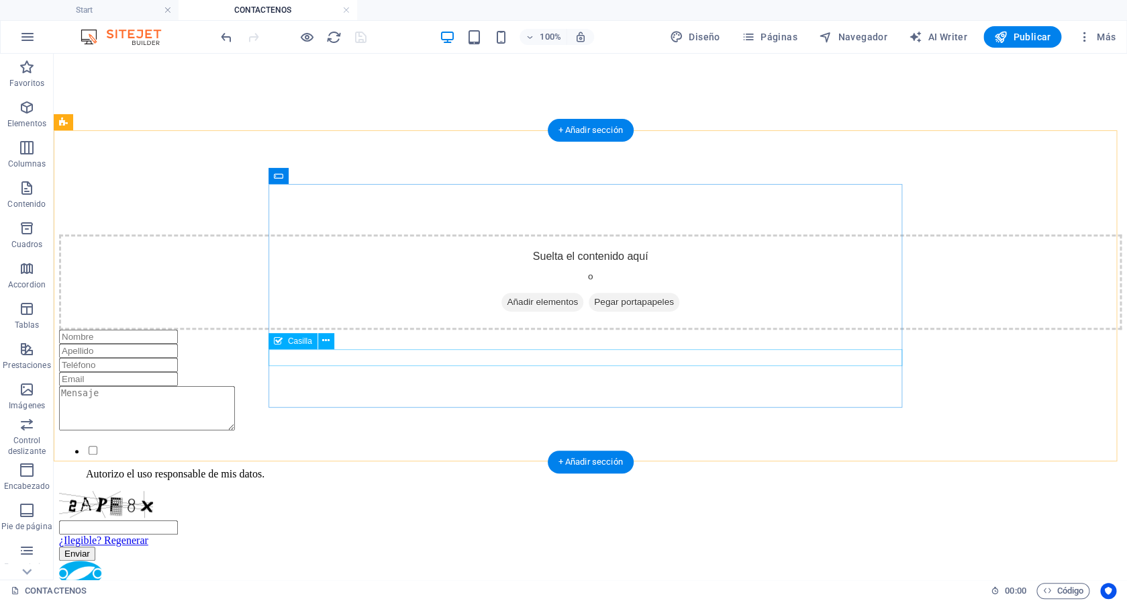
scroll to position [152, 0]
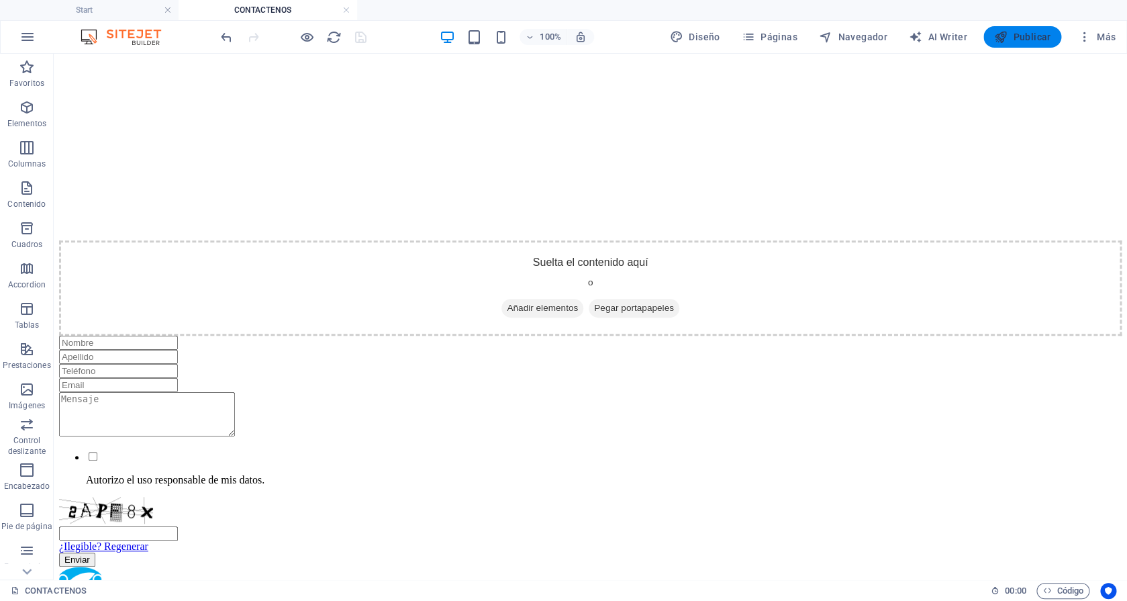
click at [1035, 36] on span "Publicar" at bounding box center [1022, 36] width 57 height 13
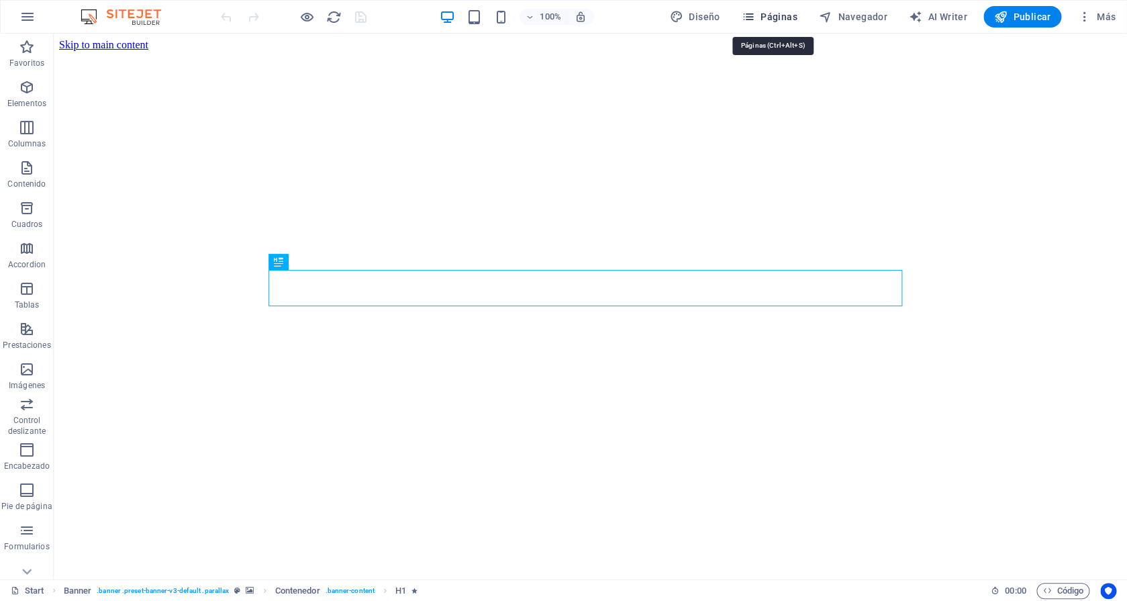
click at [768, 17] on span "Páginas" at bounding box center [769, 16] width 56 height 13
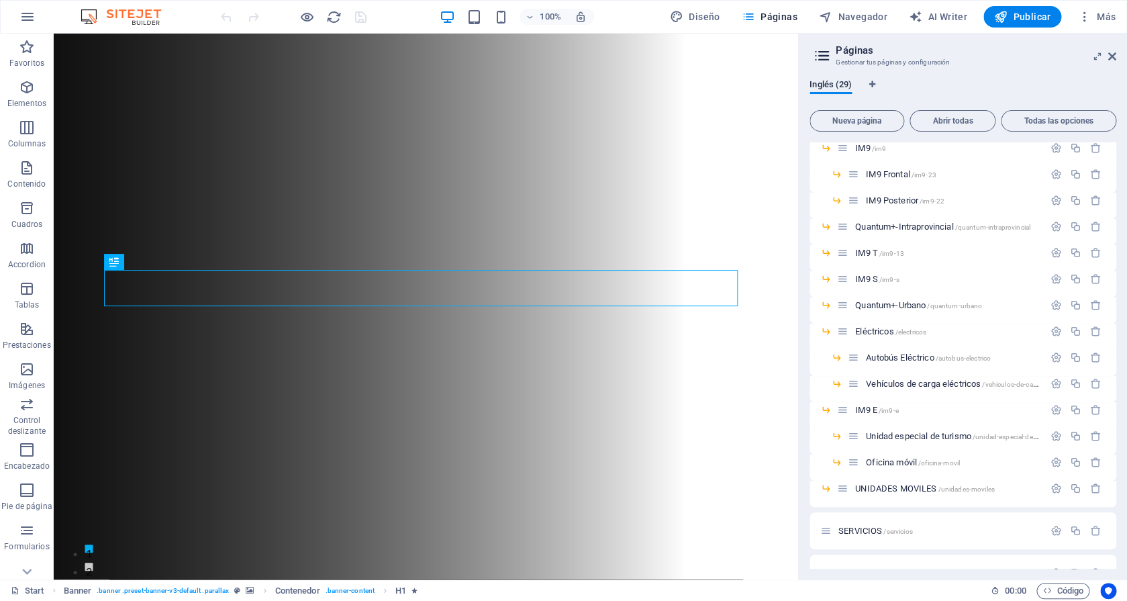
scroll to position [510, 0]
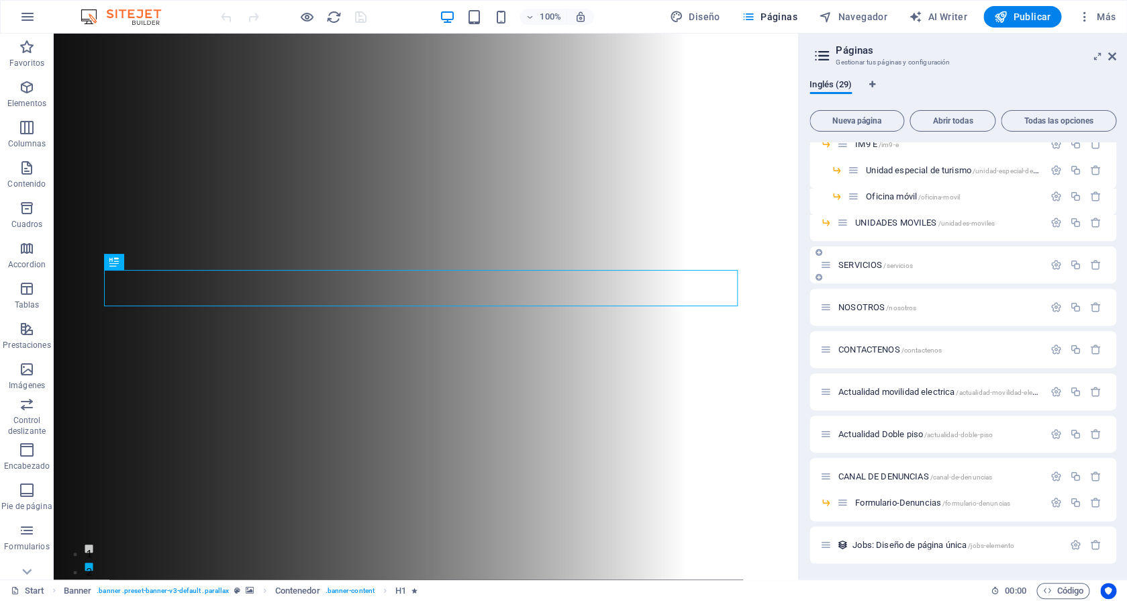
click at [878, 264] on span "SERVICIOS /servicios" at bounding box center [875, 265] width 74 height 10
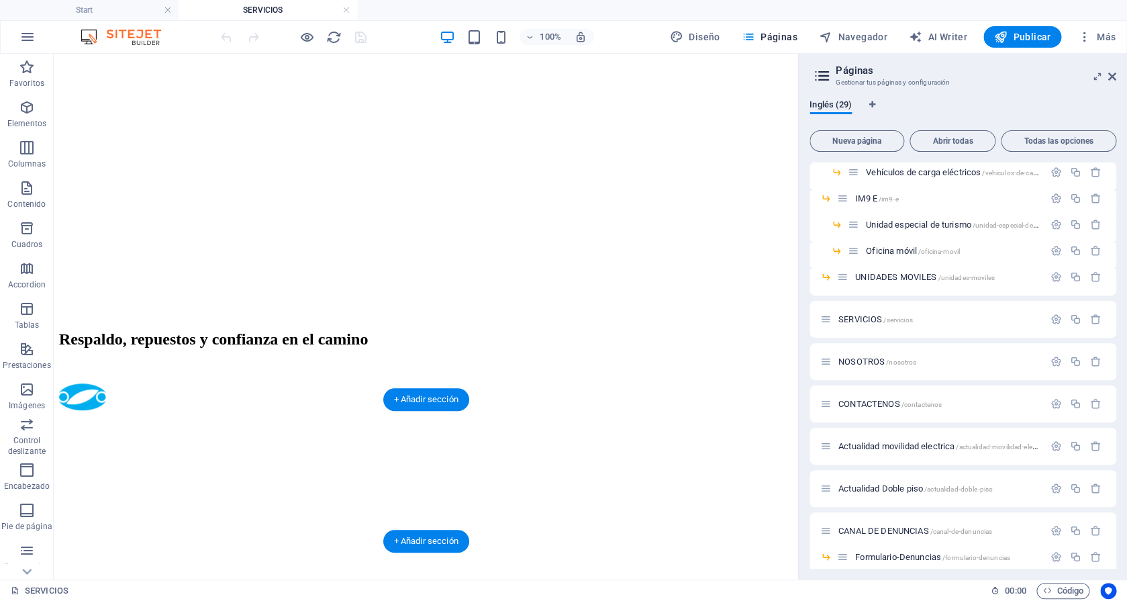
scroll to position [401, 0]
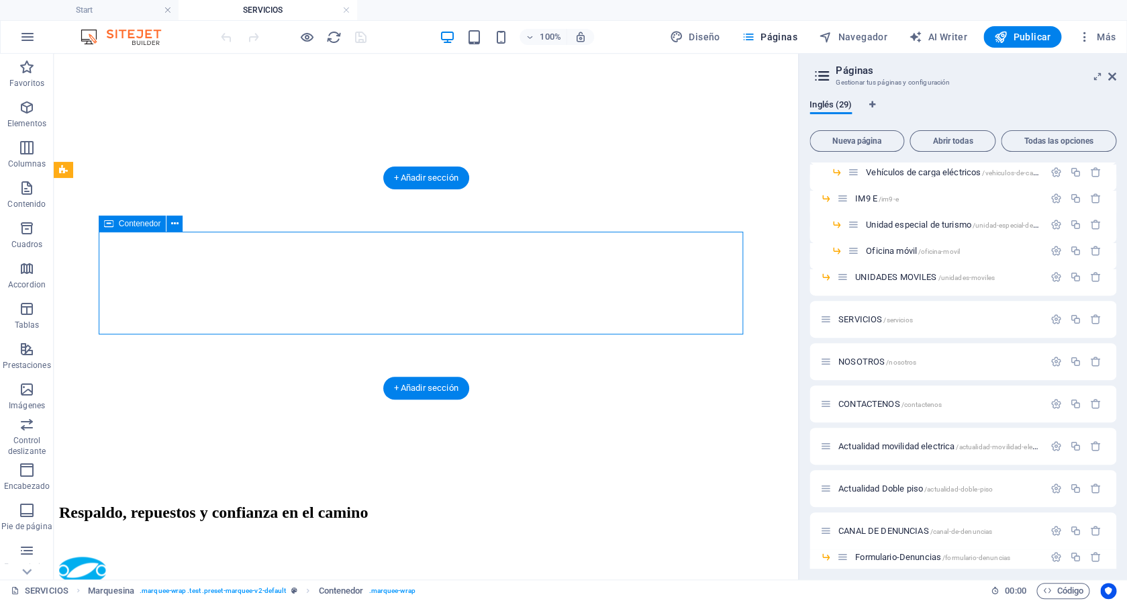
select select "marquee"
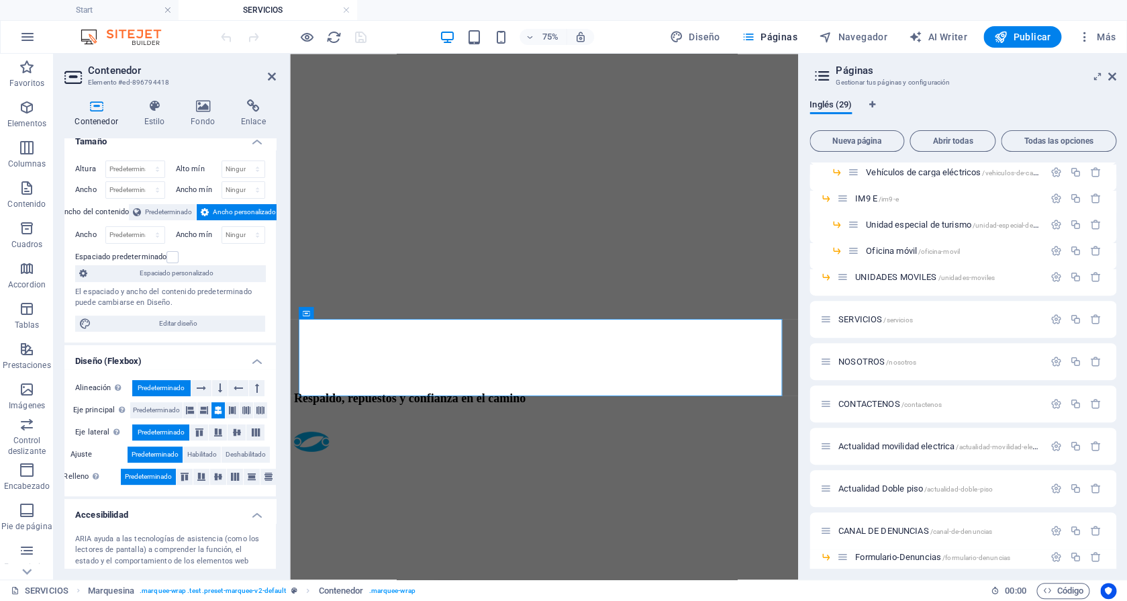
scroll to position [0, 0]
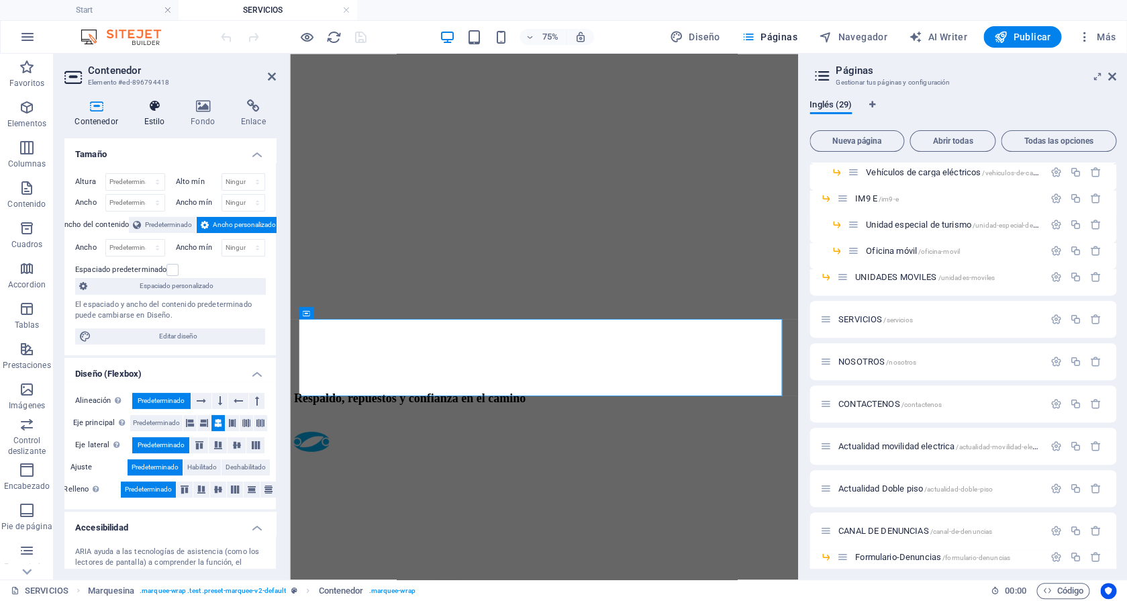
click at [149, 115] on h4 "Estilo" at bounding box center [157, 113] width 47 height 28
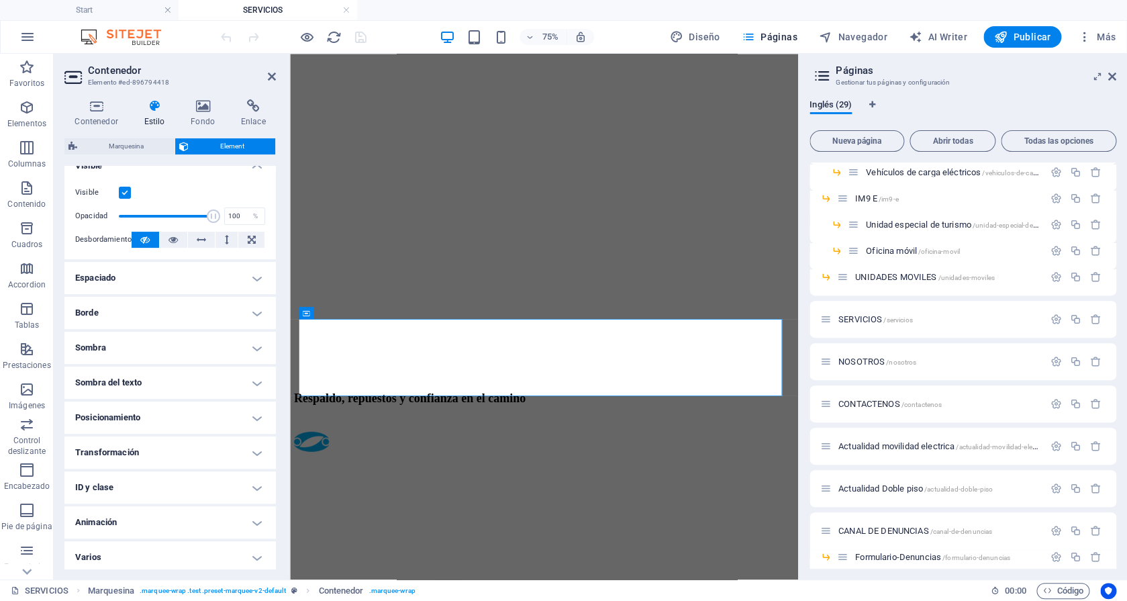
scroll to position [176, 0]
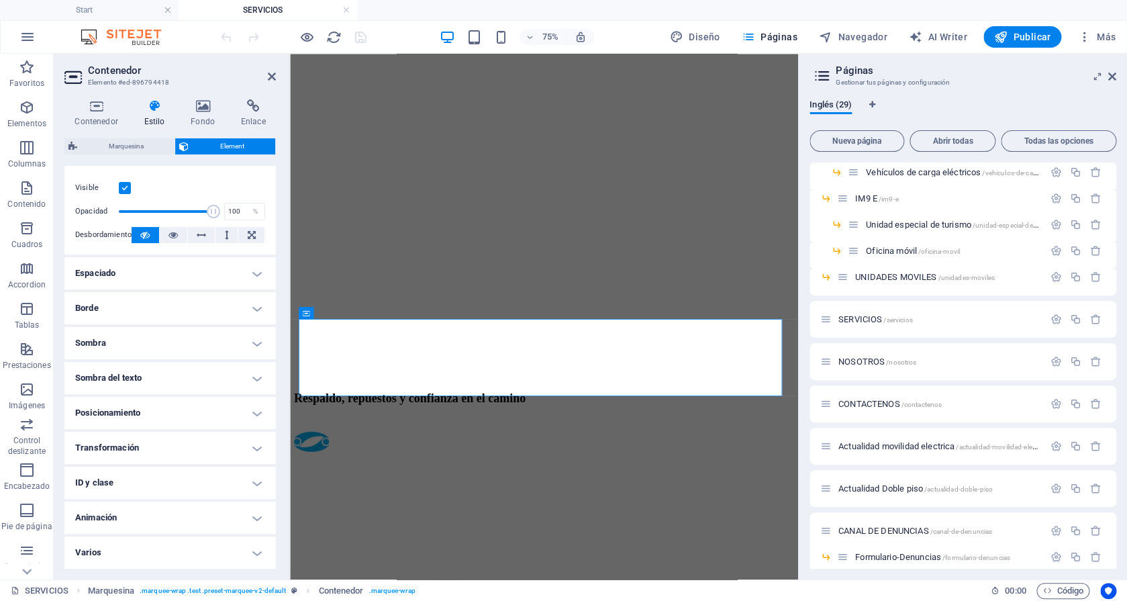
click at [148, 512] on h4 "Animación" at bounding box center [169, 517] width 211 height 32
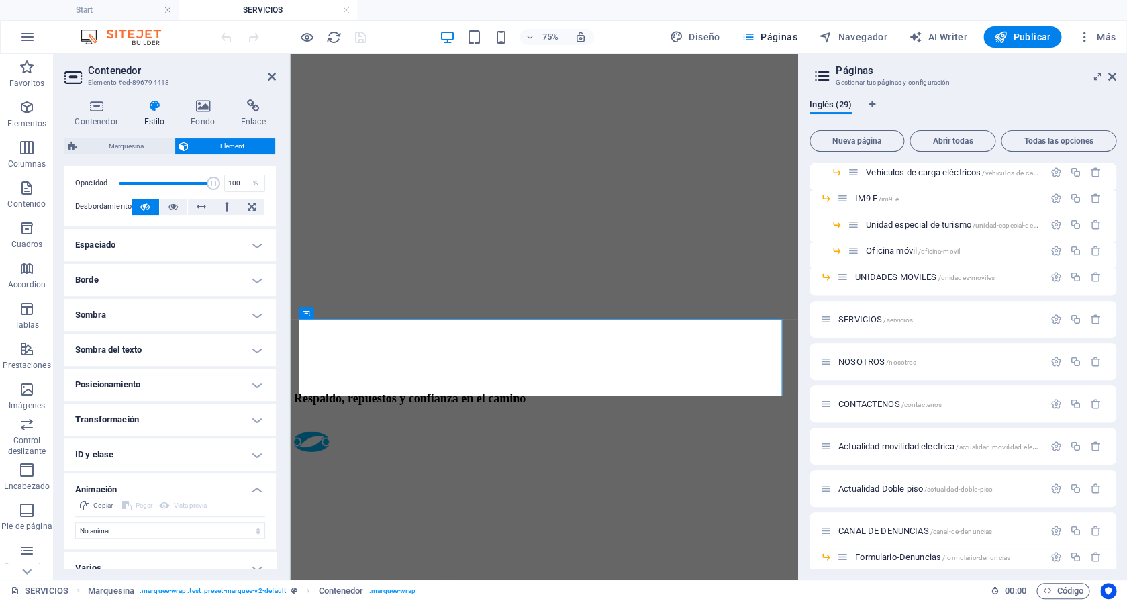
scroll to position [219, 0]
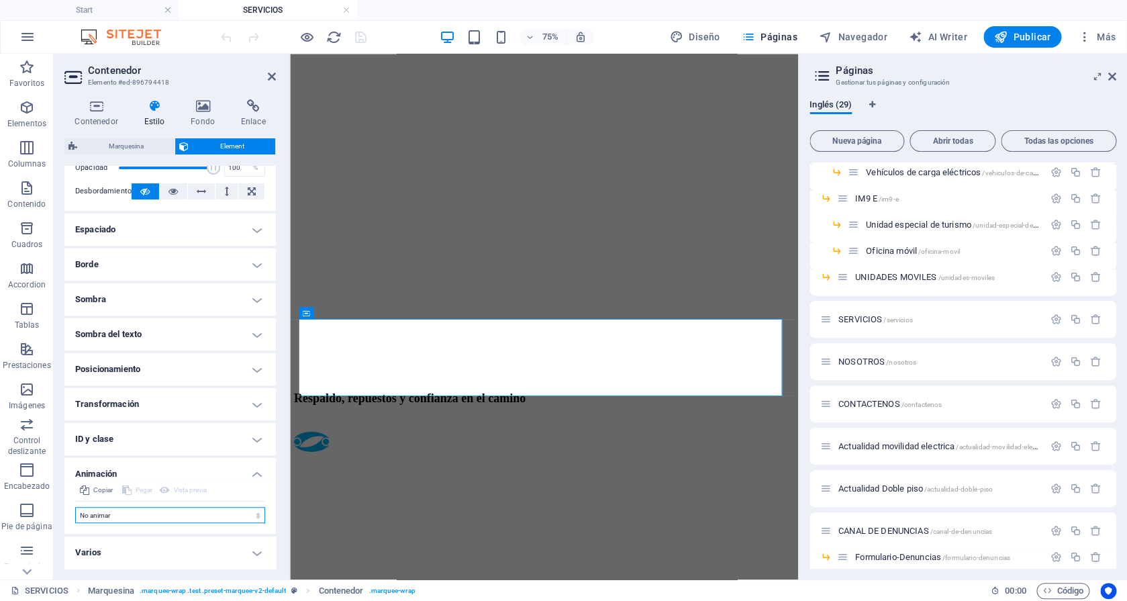
click at [75, 507] on select "No animar Mostrar / Ocultar Subir/bajar Acercar/alejar Deslizar de izquierda a …" at bounding box center [170, 515] width 190 height 16
click option "No animar" at bounding box center [0, 0] width 0 height 0
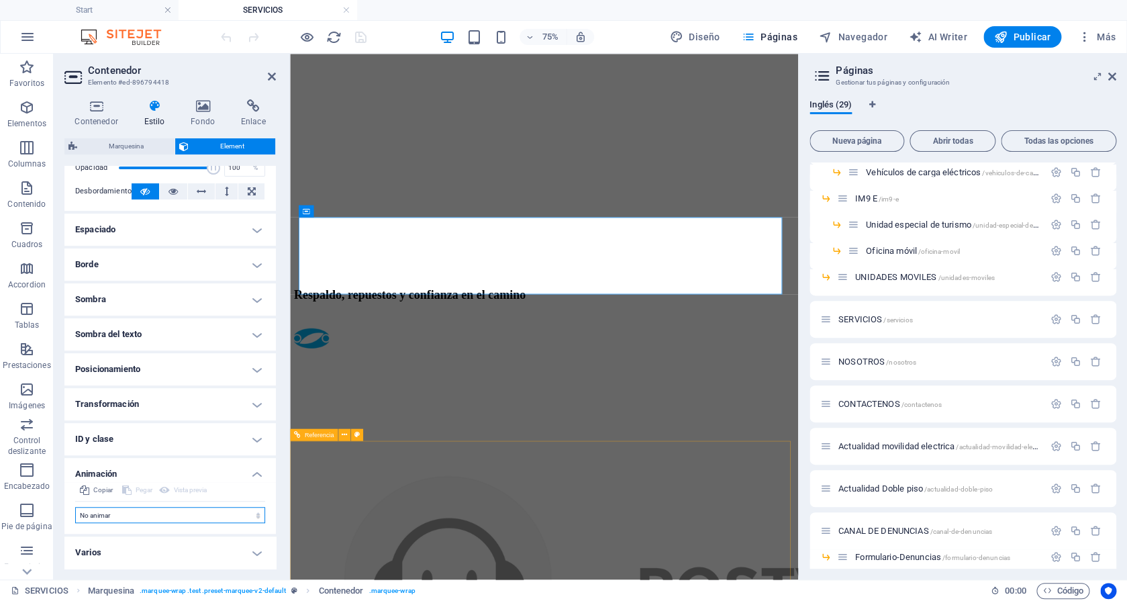
scroll to position [539, 0]
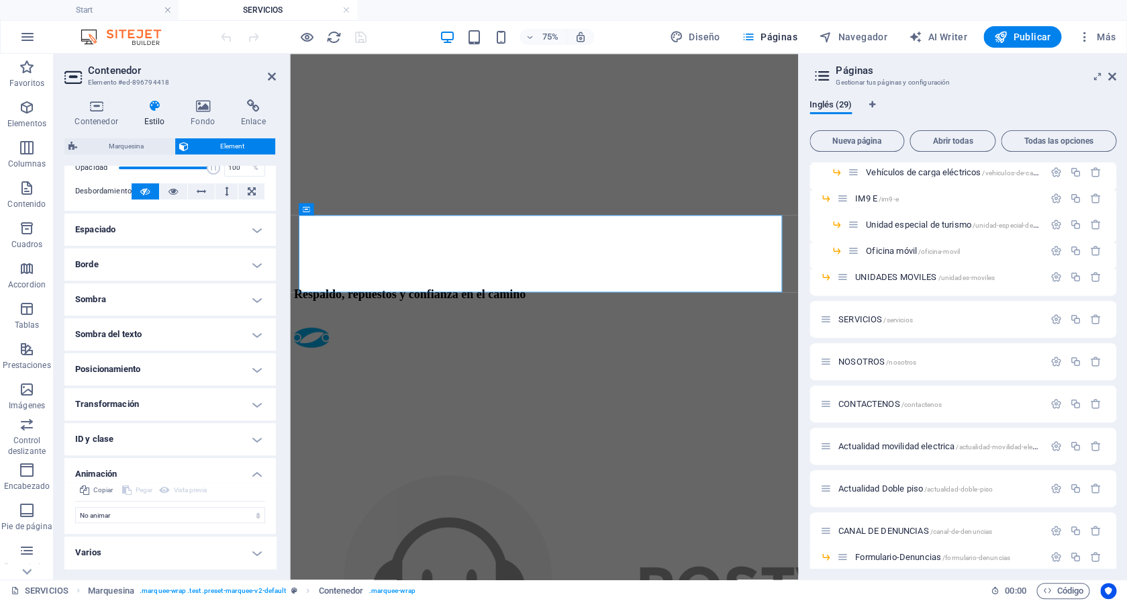
click at [356, 38] on div at bounding box center [293, 36] width 150 height 21
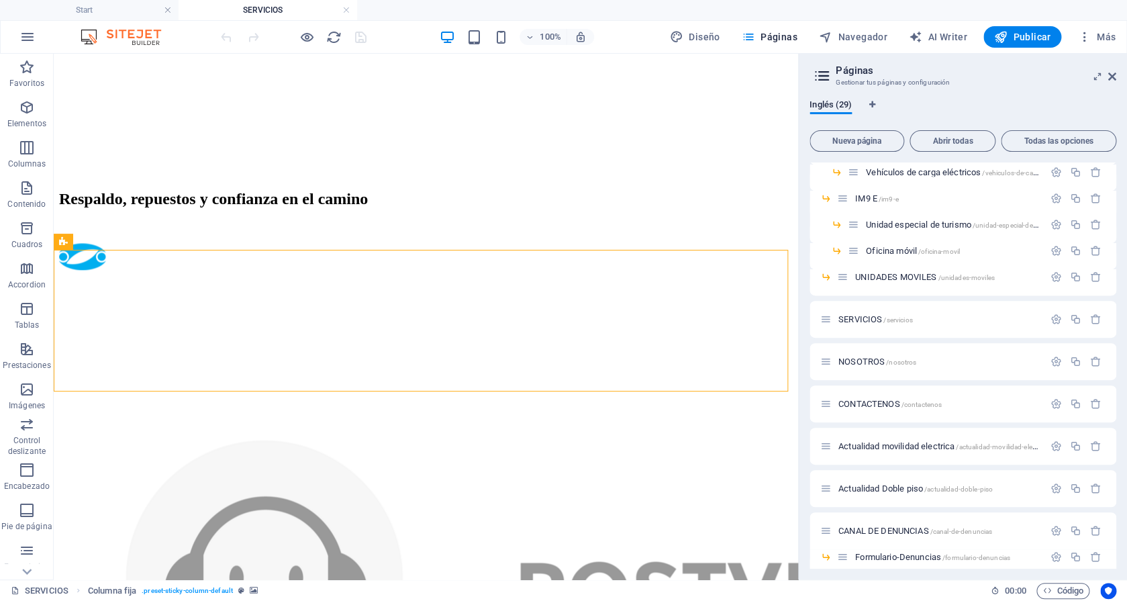
click at [362, 34] on div at bounding box center [293, 36] width 150 height 21
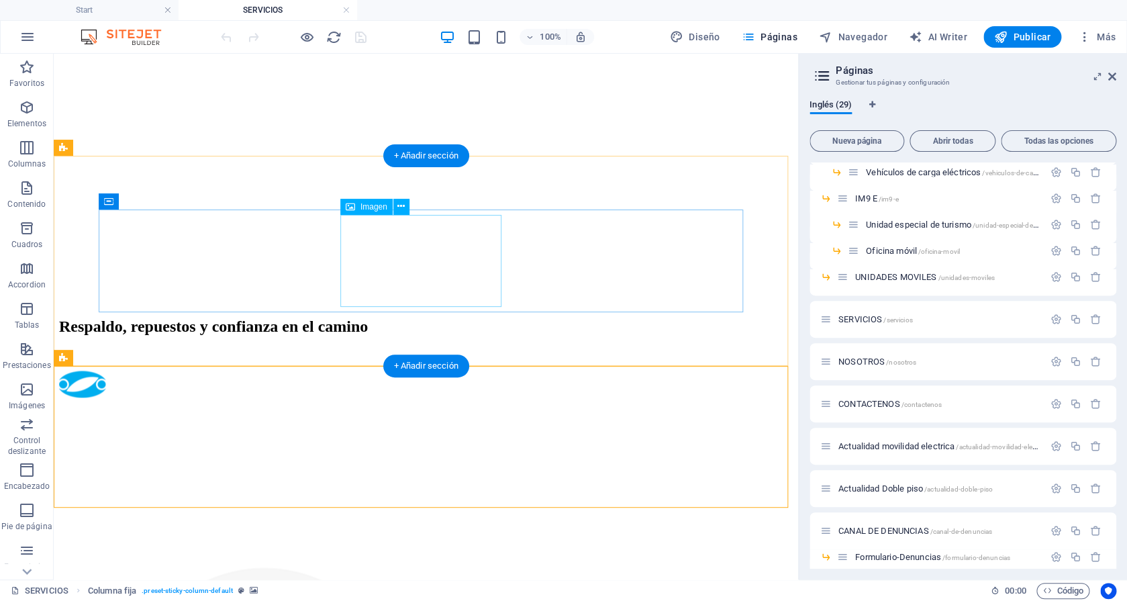
scroll to position [395, 0]
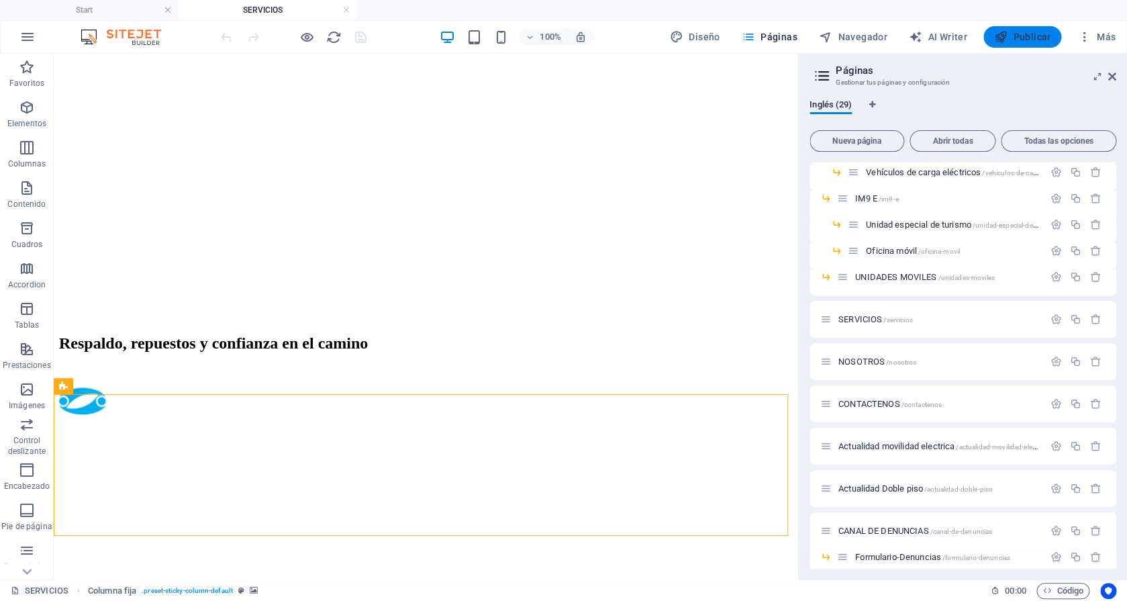
click at [1025, 34] on span "Publicar" at bounding box center [1022, 36] width 57 height 13
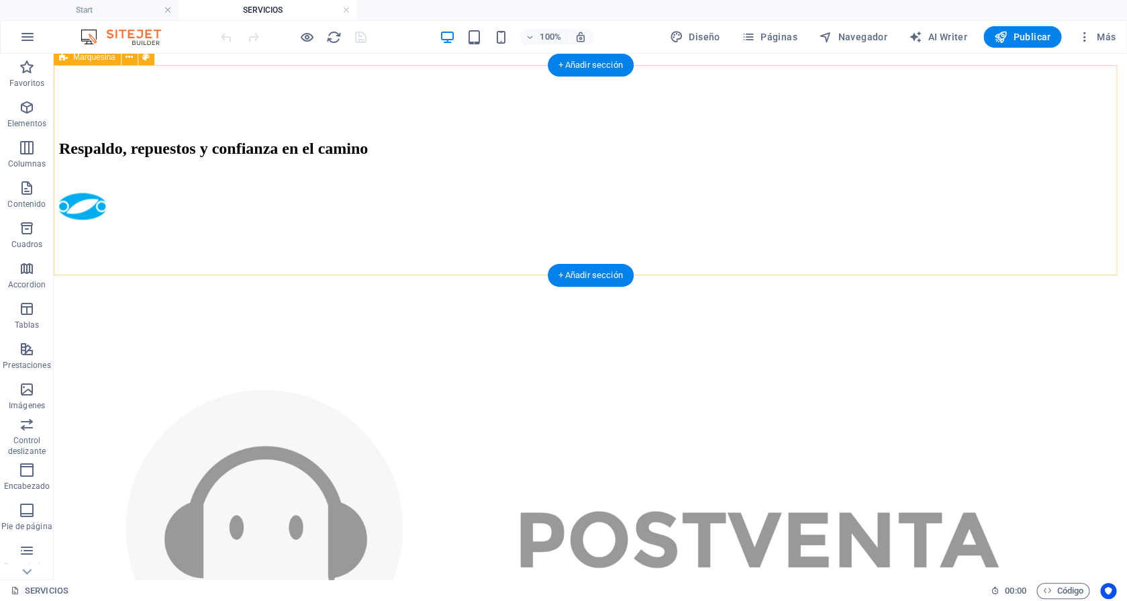
scroll to position [406, 0]
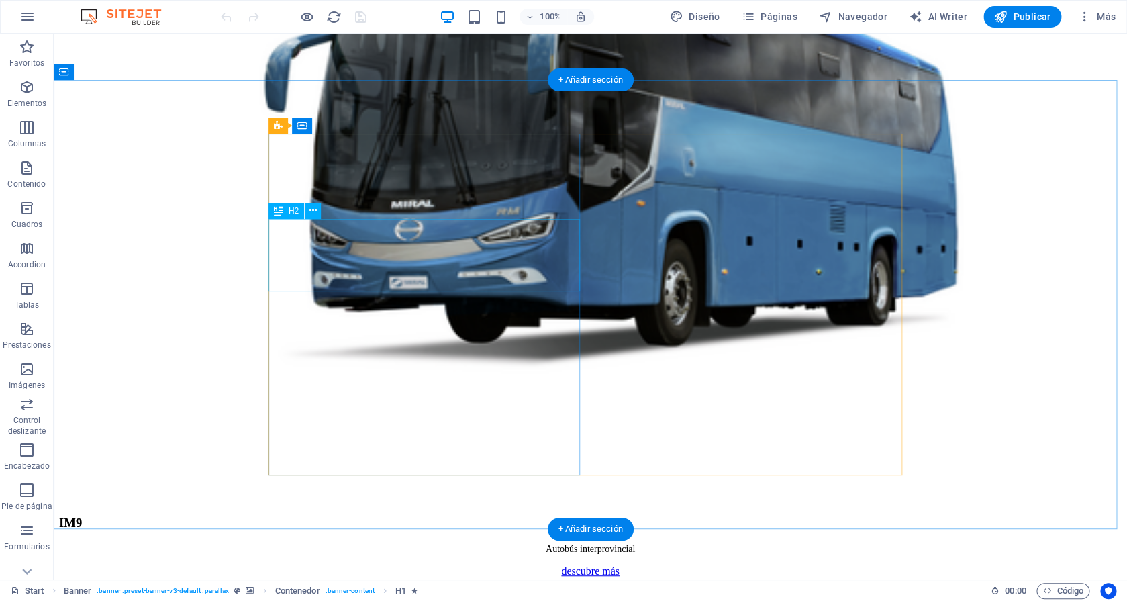
scroll to position [2077, 0]
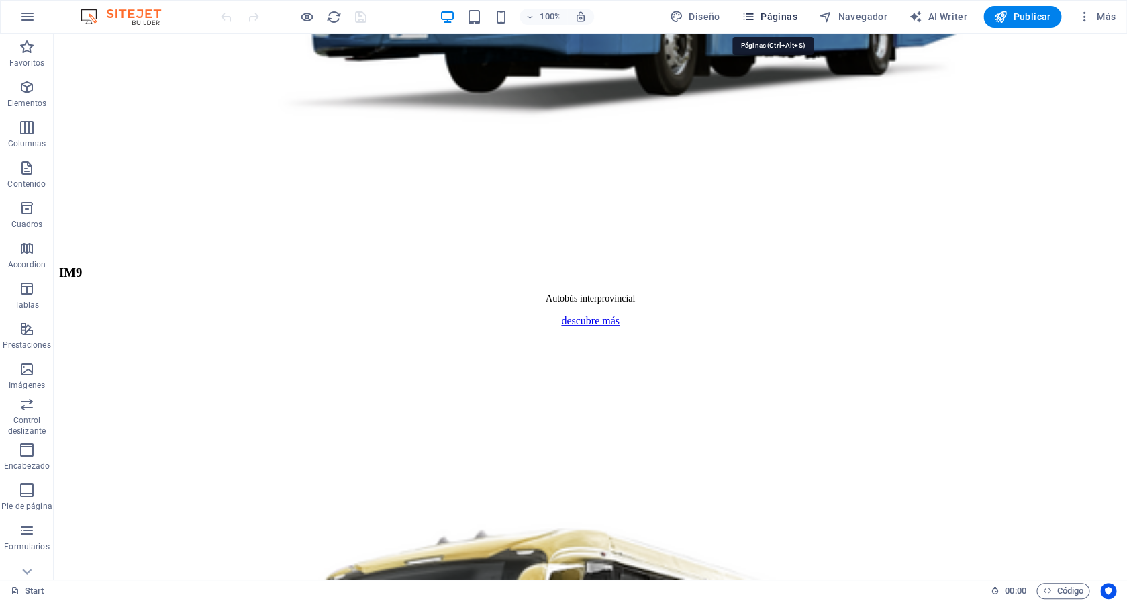
click at [781, 9] on button "Páginas" at bounding box center [769, 16] width 66 height 21
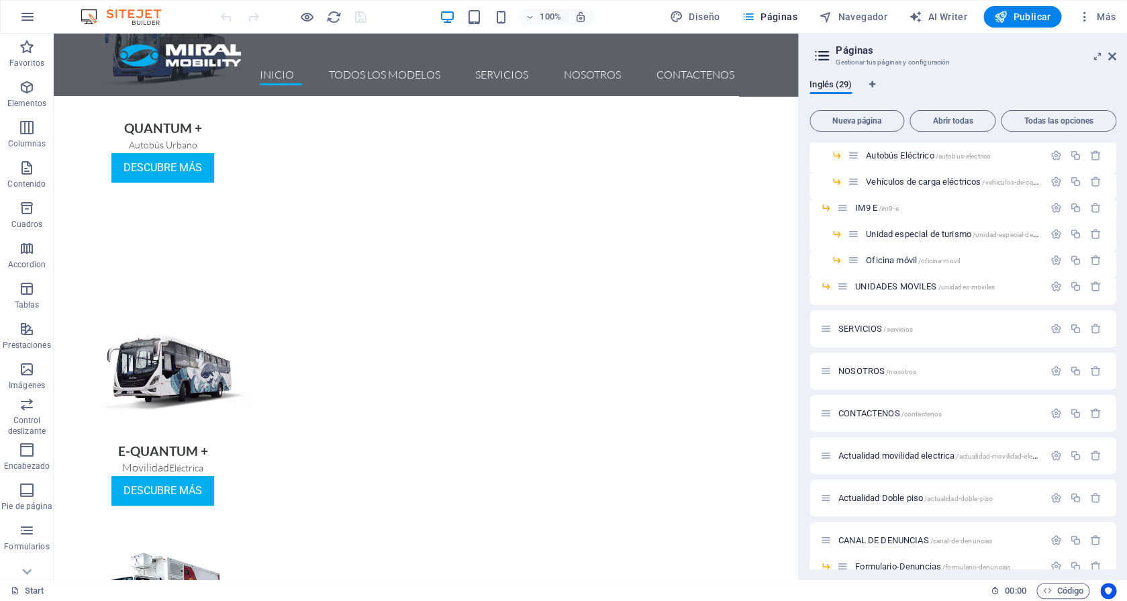
scroll to position [510, 0]
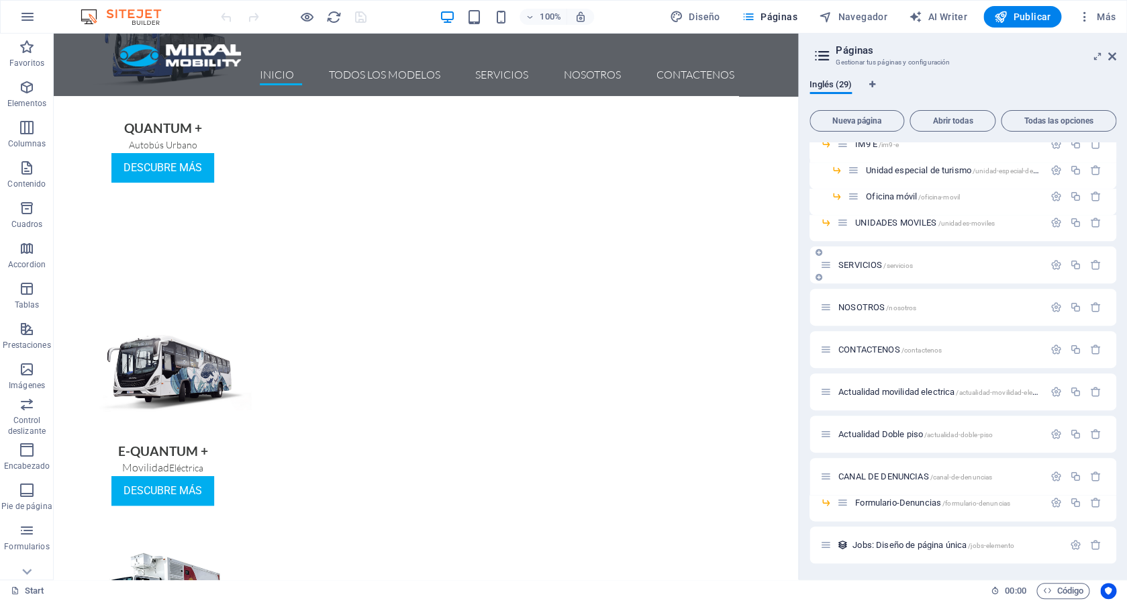
click at [866, 268] on span "SERVICIOS /servicios" at bounding box center [875, 265] width 74 height 10
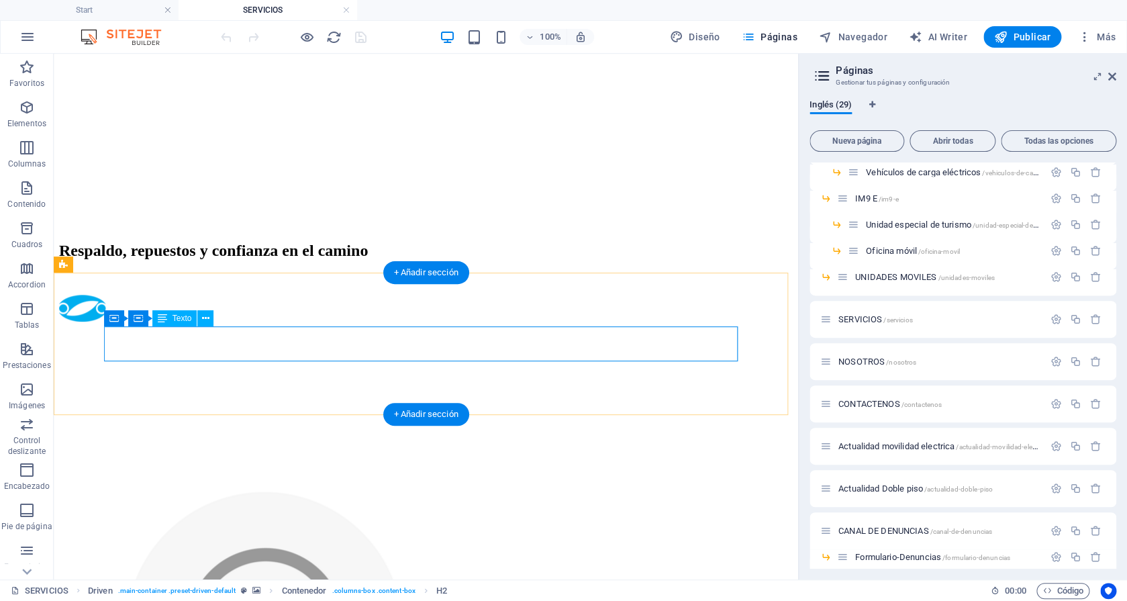
scroll to position [485, 0]
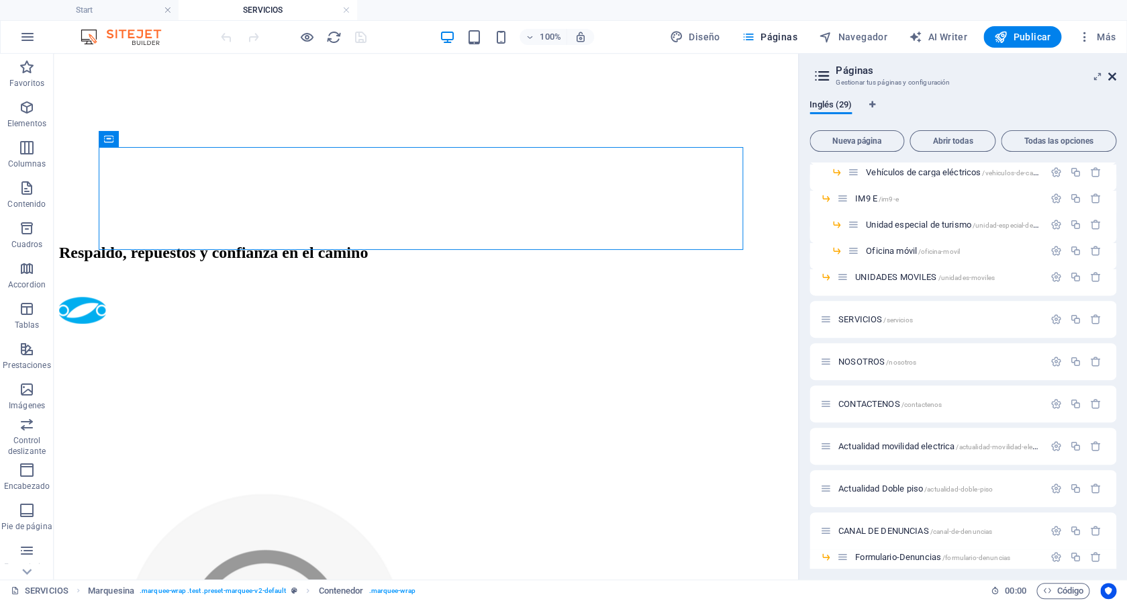
click at [1108, 79] on icon at bounding box center [1112, 76] width 8 height 11
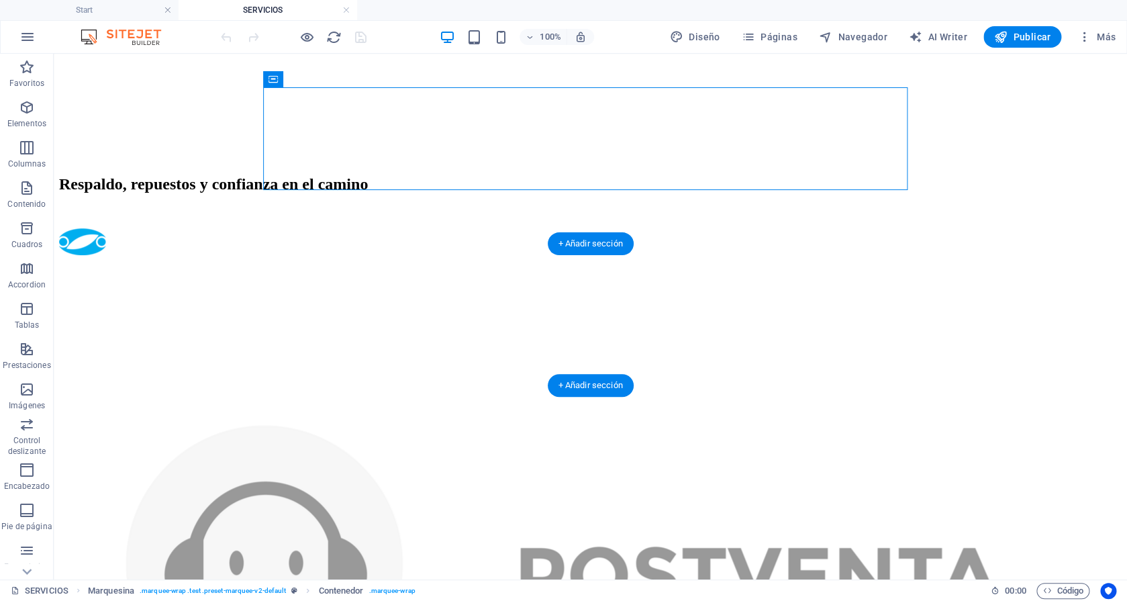
scroll to position [565, 0]
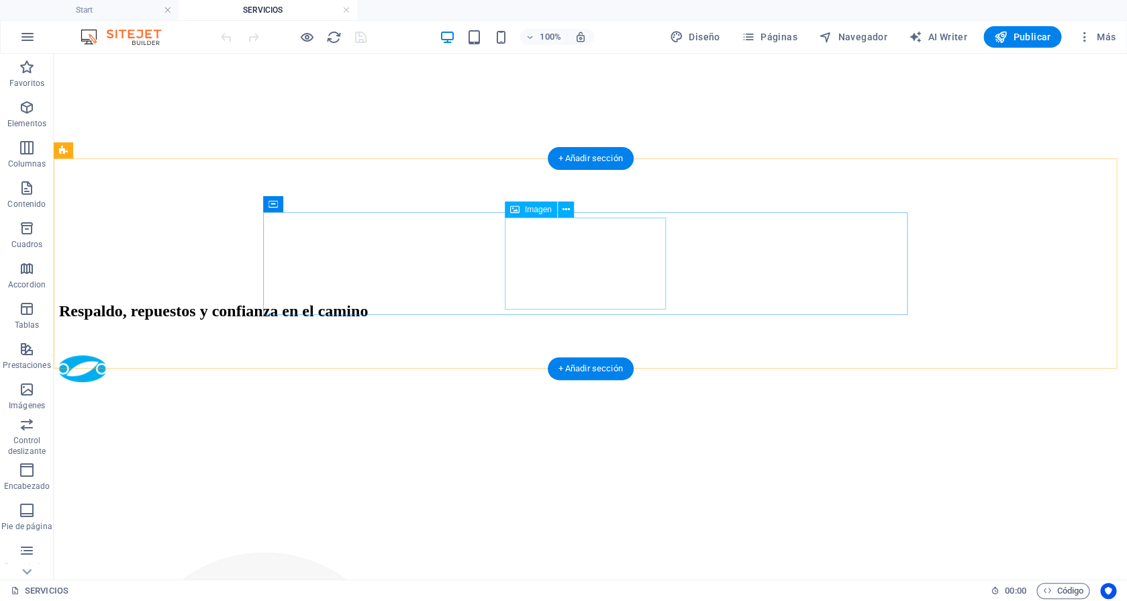
scroll to position [420, 0]
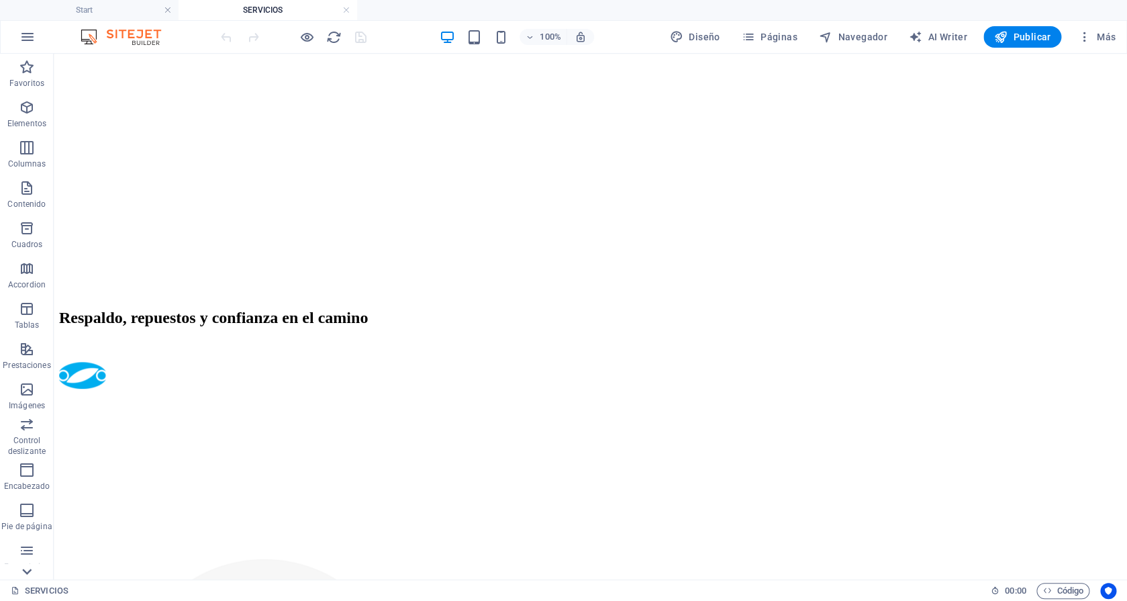
click at [29, 71] on icon at bounding box center [26, 61] width 19 height 19
click at [29, 552] on icon "button" at bounding box center [27, 552] width 16 height 16
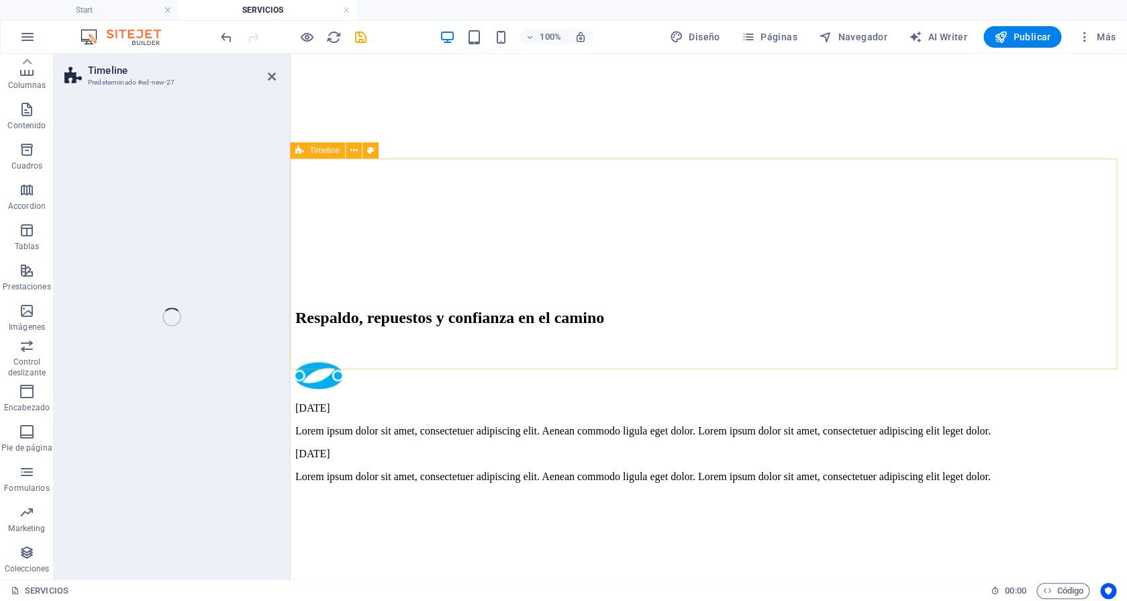
select select "rem"
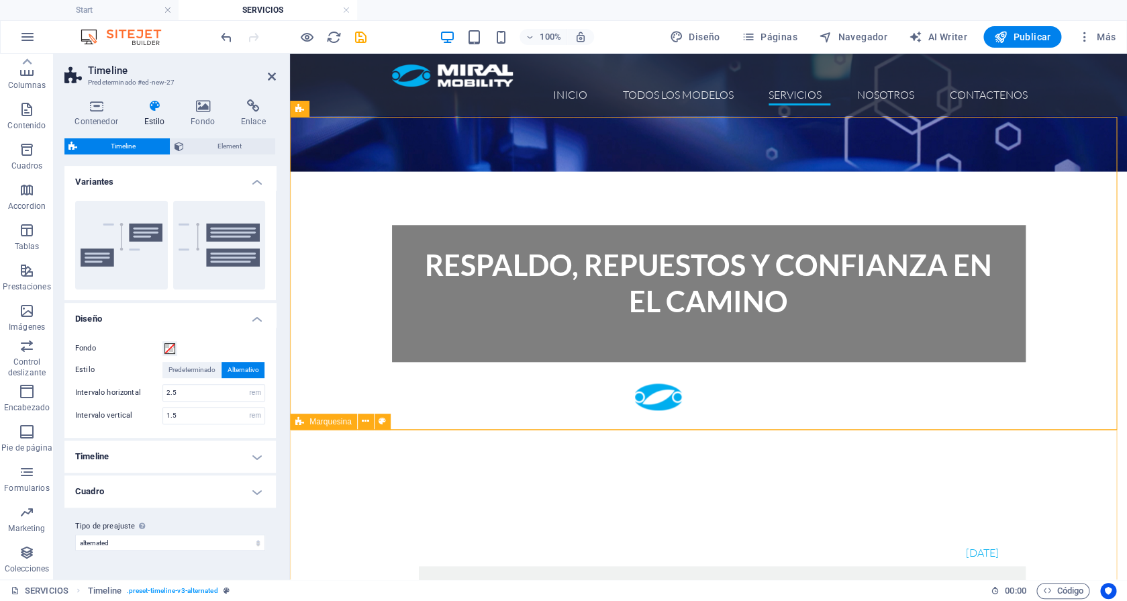
scroll to position [470, 0]
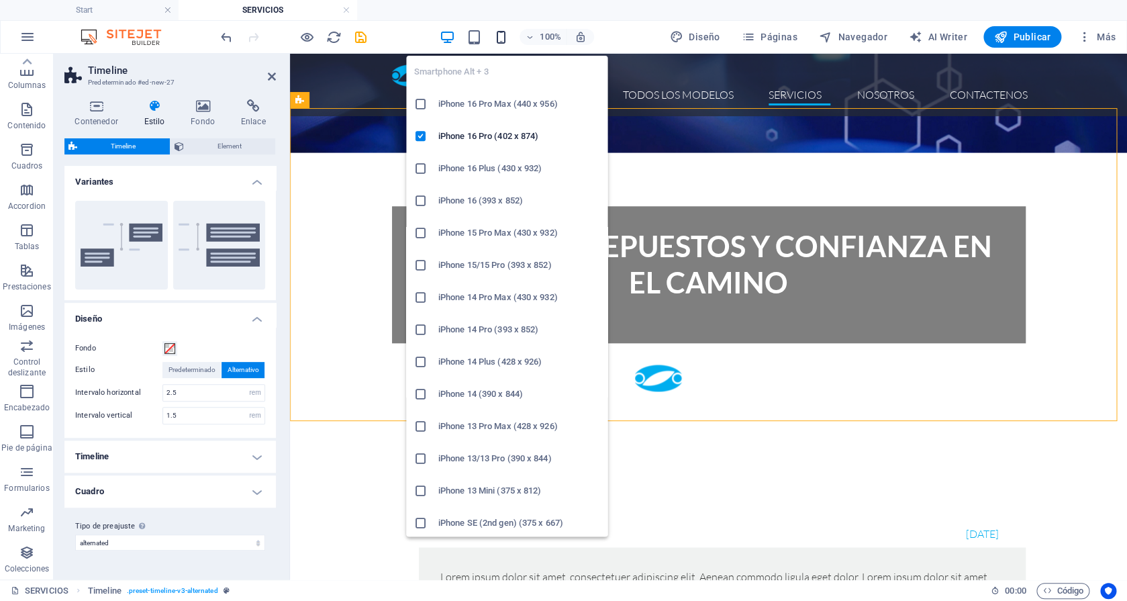
click at [503, 36] on icon "button" at bounding box center [500, 37] width 15 height 15
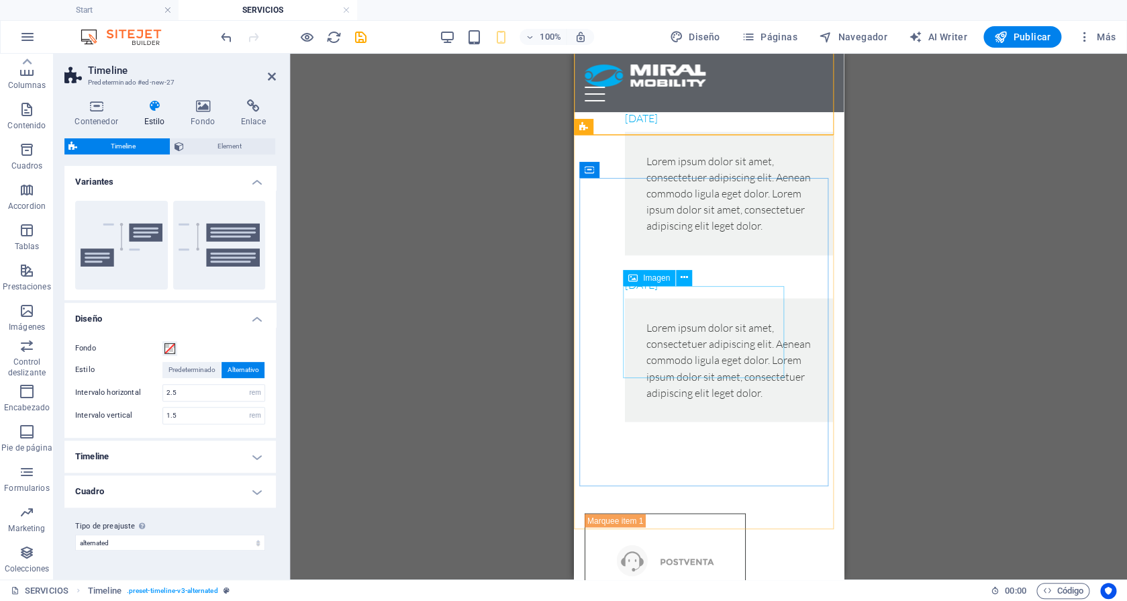
scroll to position [921, 0]
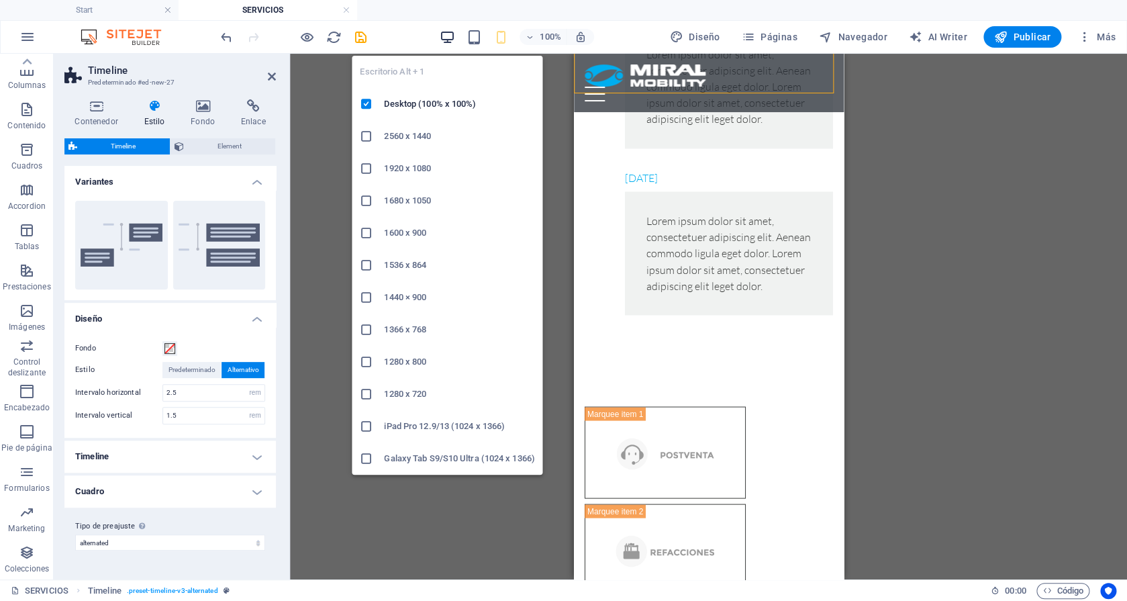
click at [451, 36] on icon "button" at bounding box center [446, 37] width 15 height 15
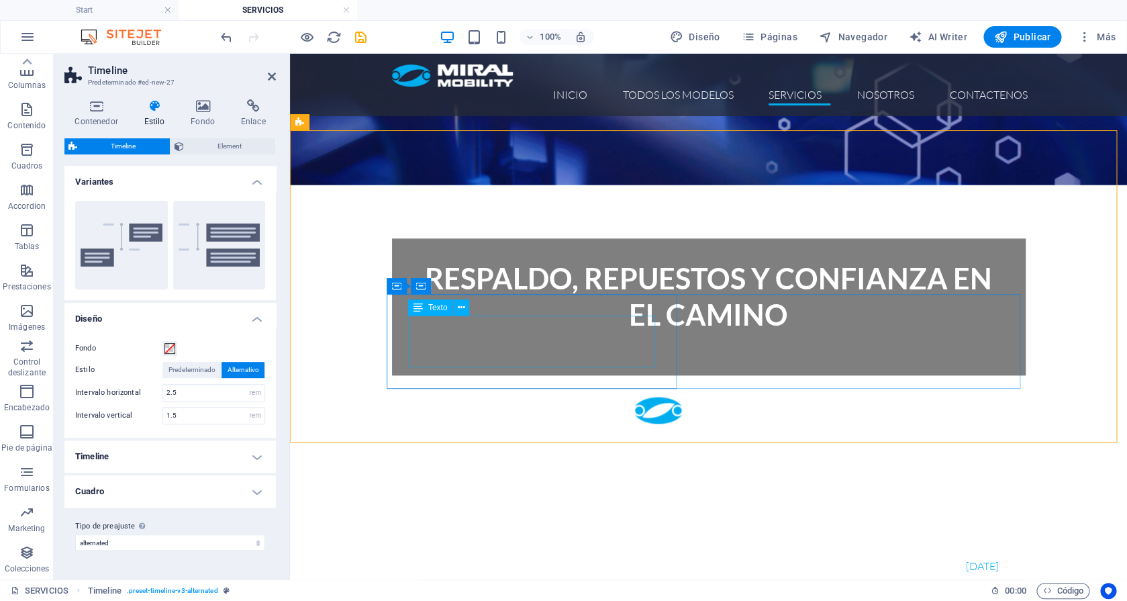
scroll to position [430, 0]
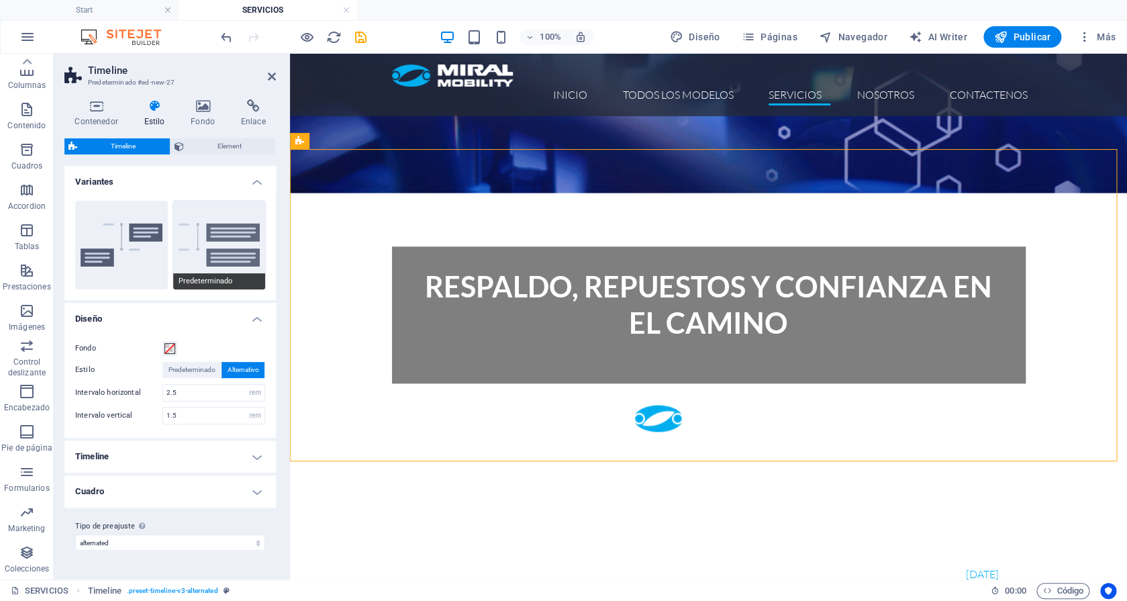
click at [230, 242] on button "Predeterminado" at bounding box center [219, 245] width 93 height 89
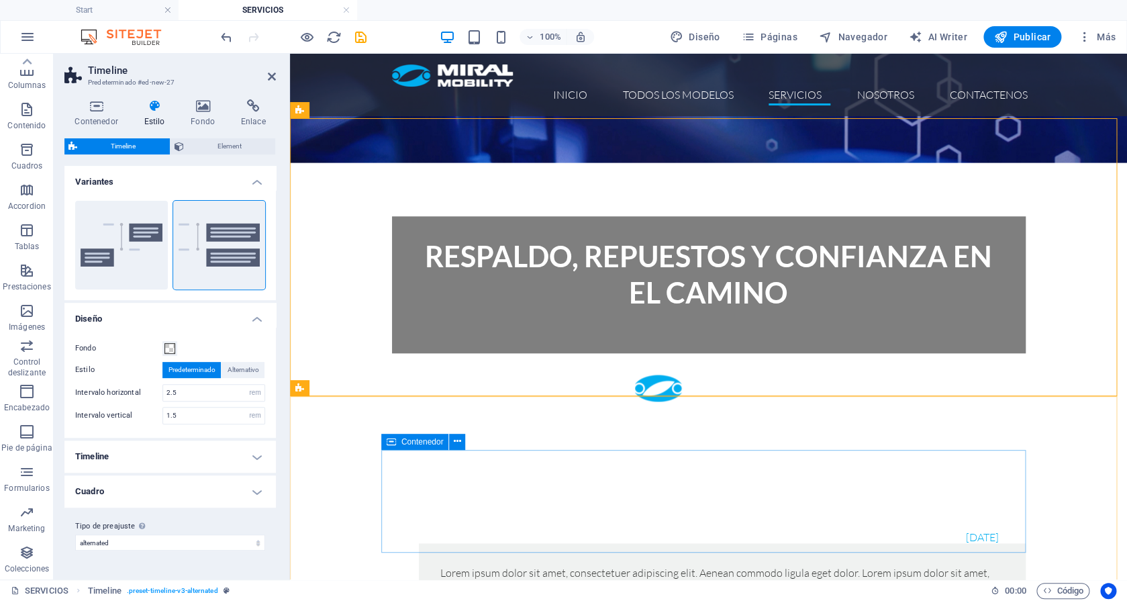
scroll to position [461, 0]
click at [361, 389] on button at bounding box center [366, 388] width 16 height 16
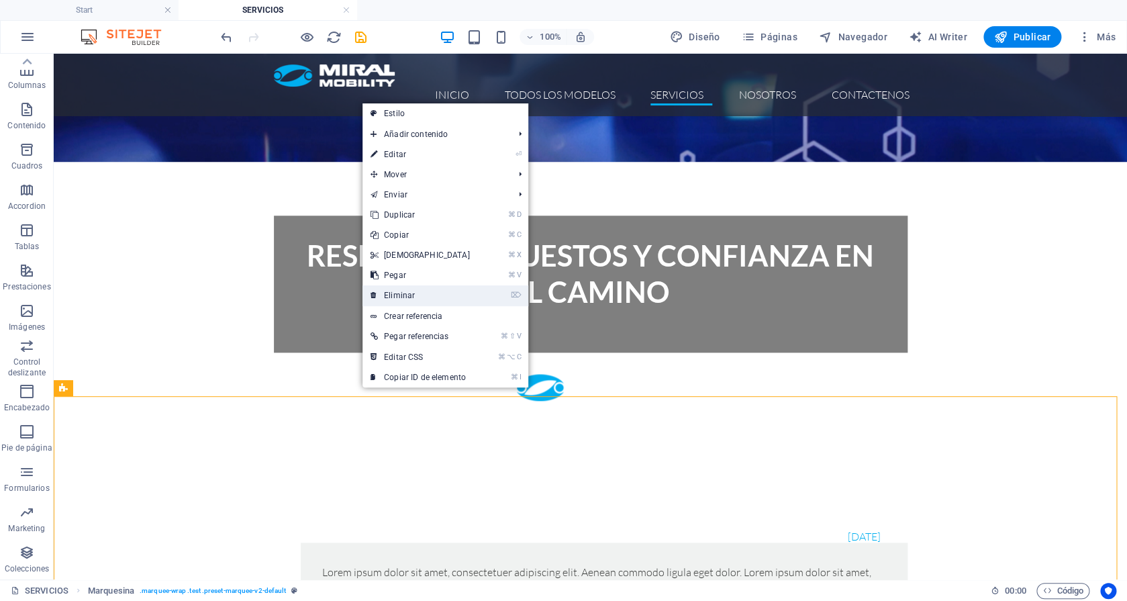
click at [425, 298] on link "⌦ Eliminar" at bounding box center [419, 295] width 115 height 20
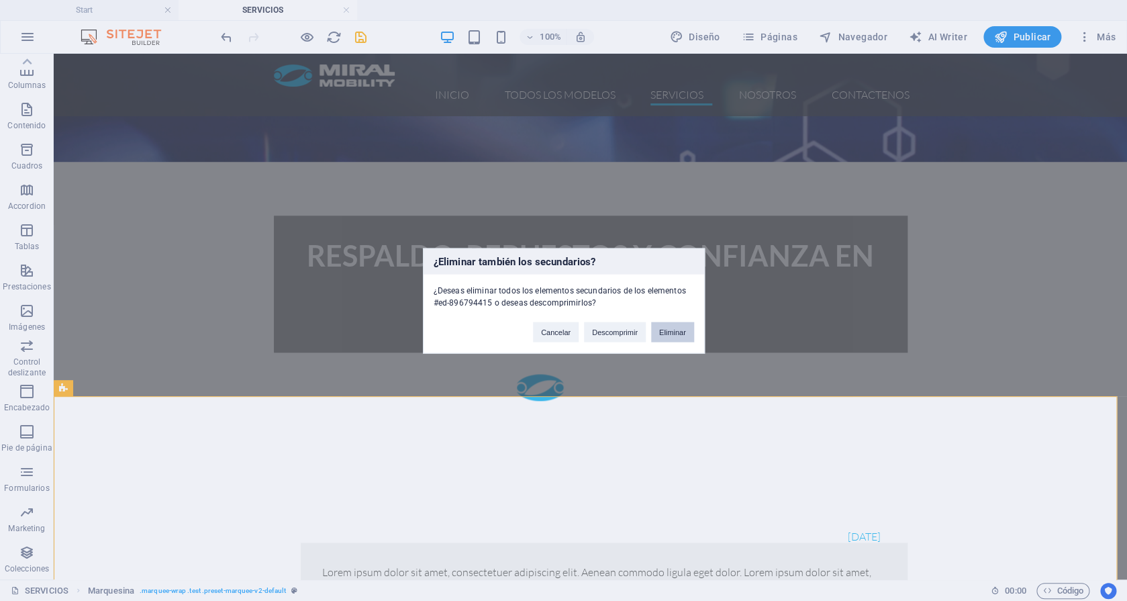
click at [663, 325] on button "Eliminar" at bounding box center [672, 331] width 43 height 20
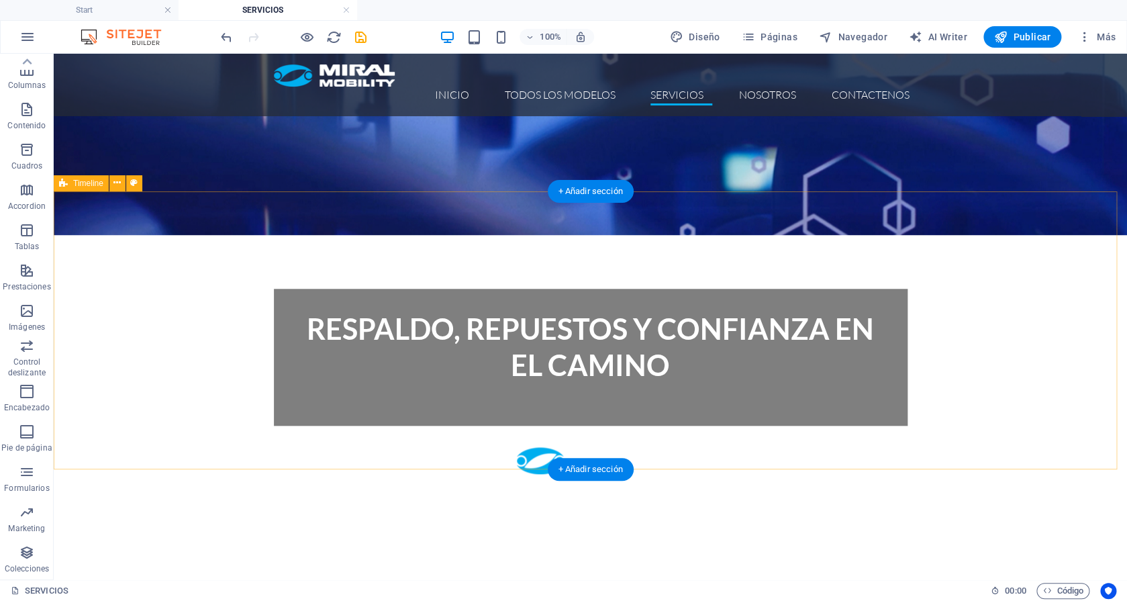
scroll to position [387, 0]
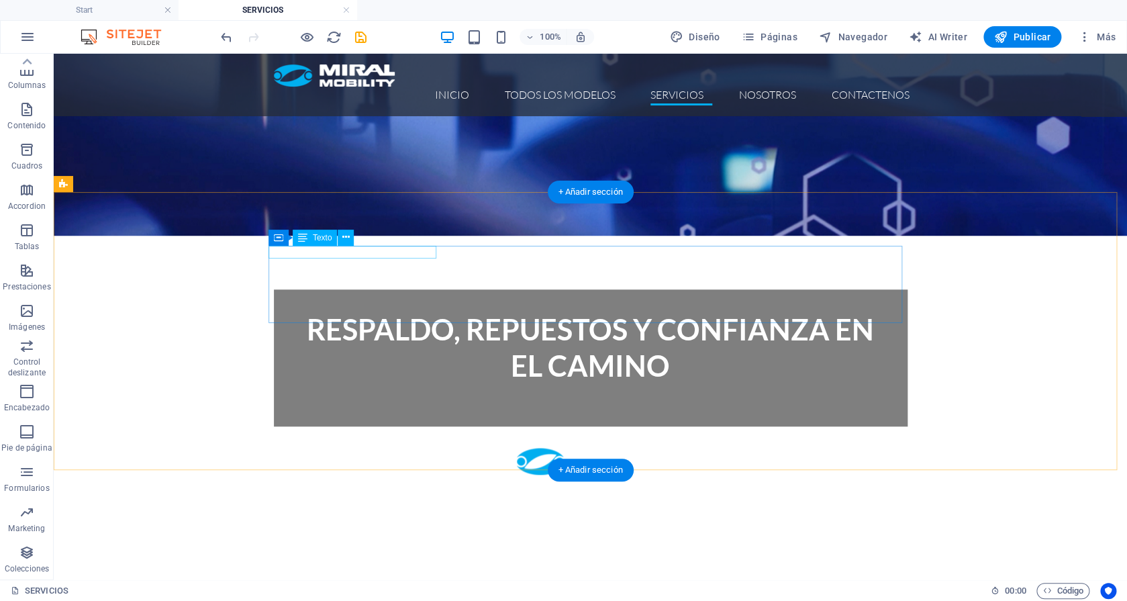
click at [409, 600] on div "01. January 2017" at bounding box center [577, 609] width 607 height 13
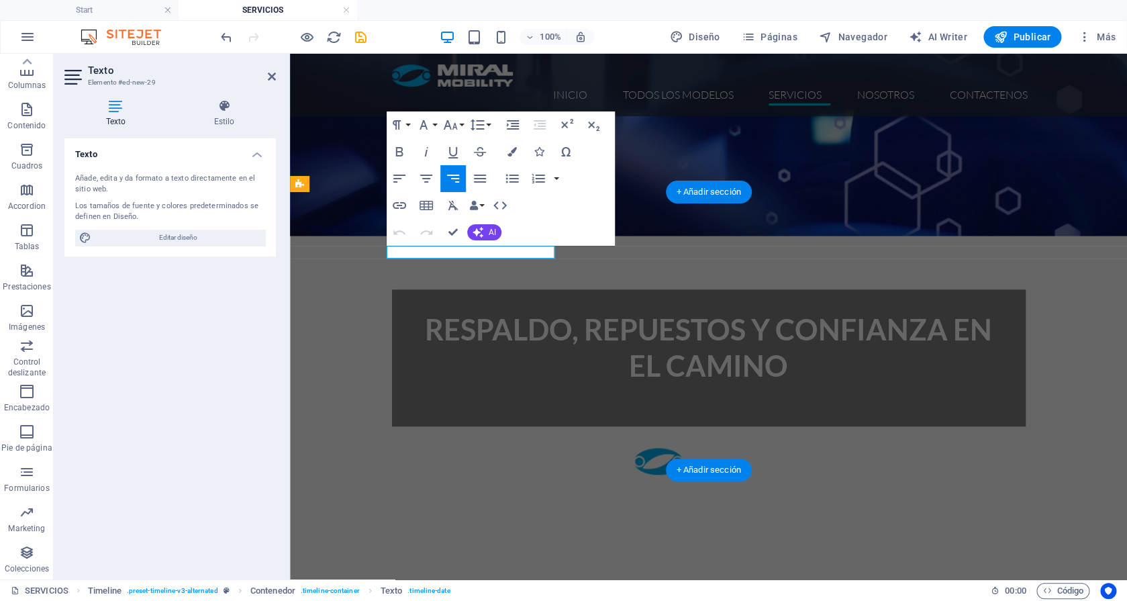
click at [425, 600] on p "01. January 2017" at bounding box center [408, 610] width 33 height 11
click at [403, 150] on icon "button" at bounding box center [399, 152] width 16 height 16
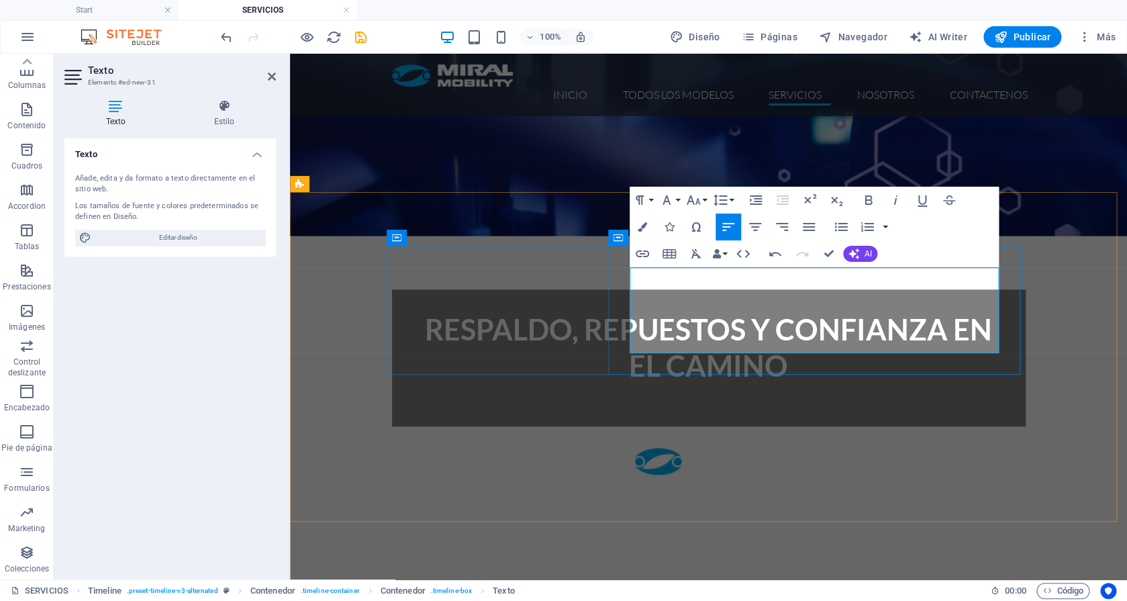
drag, startPoint x: 965, startPoint y: 274, endPoint x: 922, endPoint y: 273, distance: 43.0
drag, startPoint x: 735, startPoint y: 342, endPoint x: 627, endPoint y: 326, distance: 108.6
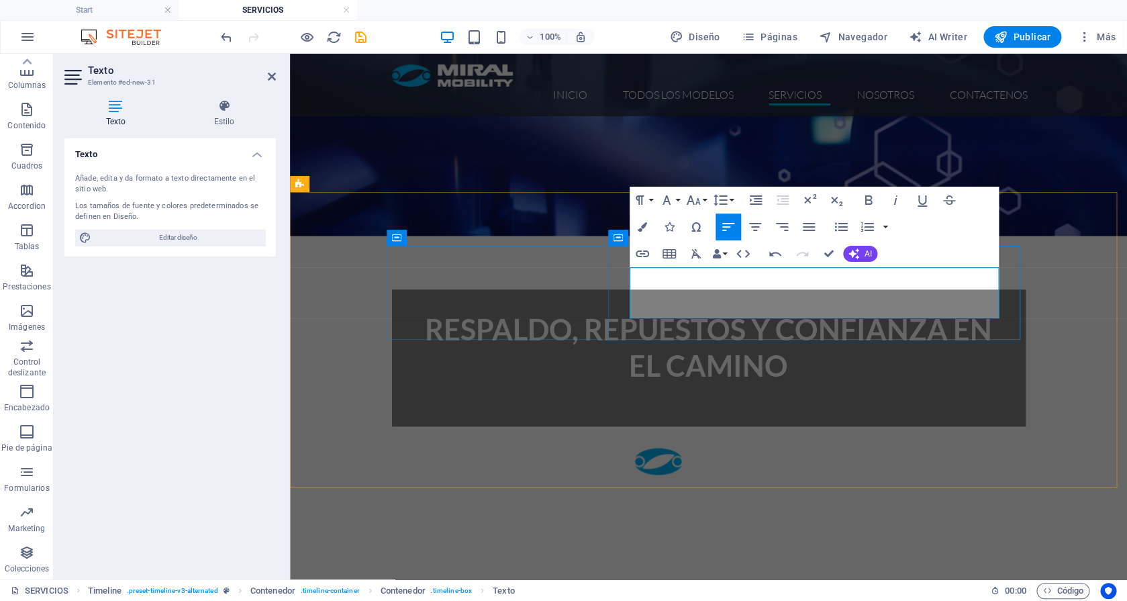
drag, startPoint x: 811, startPoint y: 312, endPoint x: 904, endPoint y: 284, distance: 96.8
drag, startPoint x: 886, startPoint y: 312, endPoint x: 902, endPoint y: 299, distance: 20.0
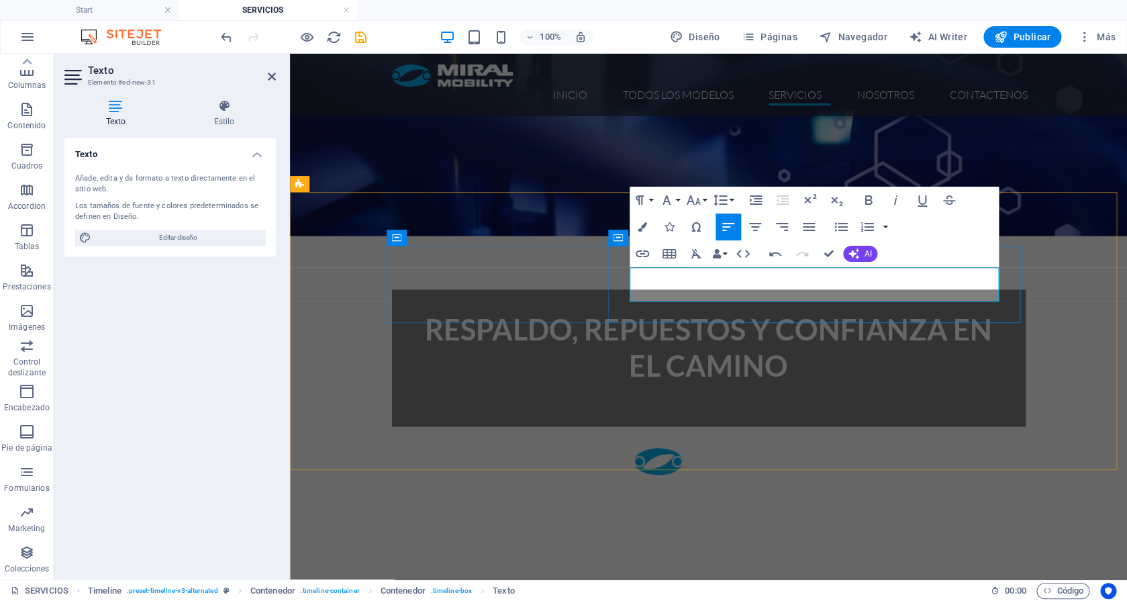
drag, startPoint x: 919, startPoint y: 293, endPoint x: 629, endPoint y: 275, distance: 290.4
copy p "La mejor forma de mantener la seguridad y el rendimiento de tu autobús, con pie…"
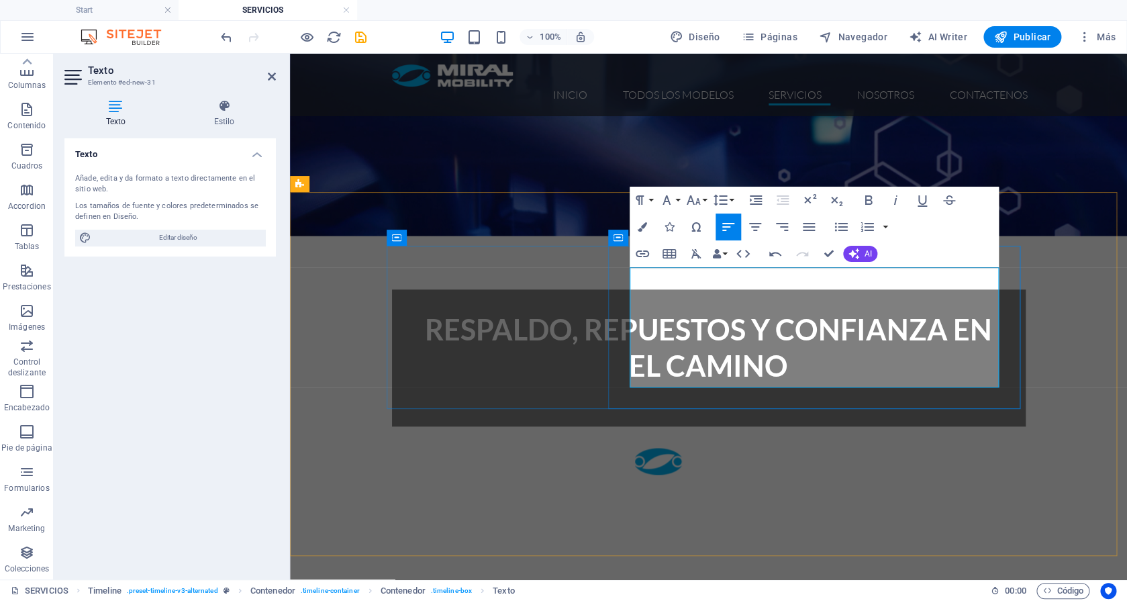
drag, startPoint x: 719, startPoint y: 295, endPoint x: 799, endPoint y: 295, distance: 79.8
click at [870, 201] on icon "button" at bounding box center [867, 199] width 7 height 9
drag, startPoint x: 714, startPoint y: 380, endPoint x: 629, endPoint y: 376, distance: 84.6
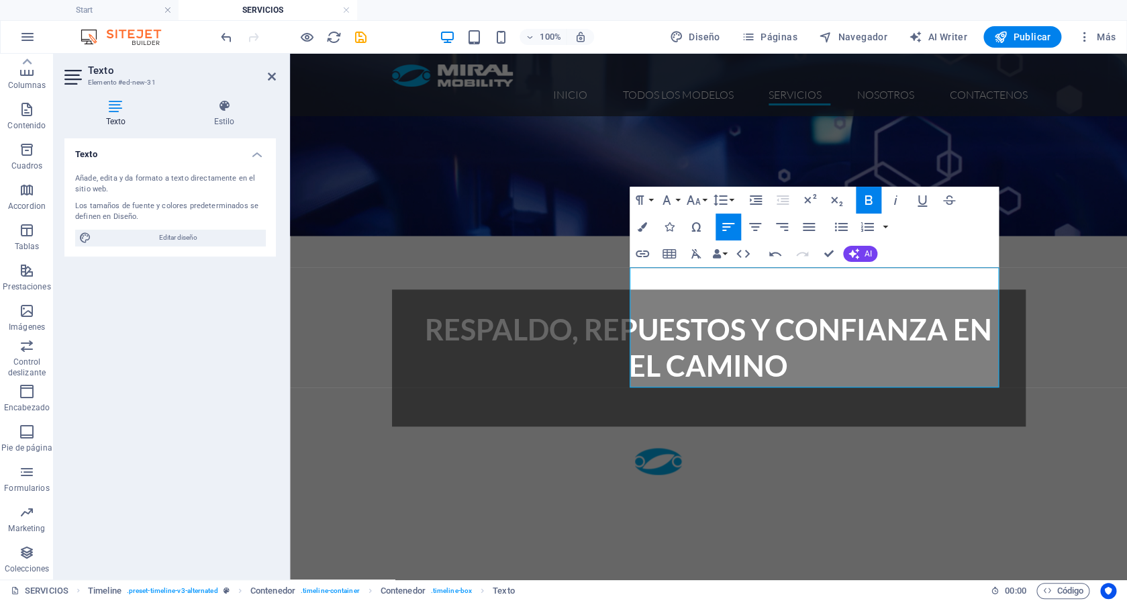
click at [868, 204] on icon "button" at bounding box center [867, 199] width 7 height 9
drag, startPoint x: 757, startPoint y: 308, endPoint x: 802, endPoint y: 310, distance: 45.0
drag, startPoint x: 995, startPoint y: 342, endPoint x: 619, endPoint y: 321, distance: 376.3
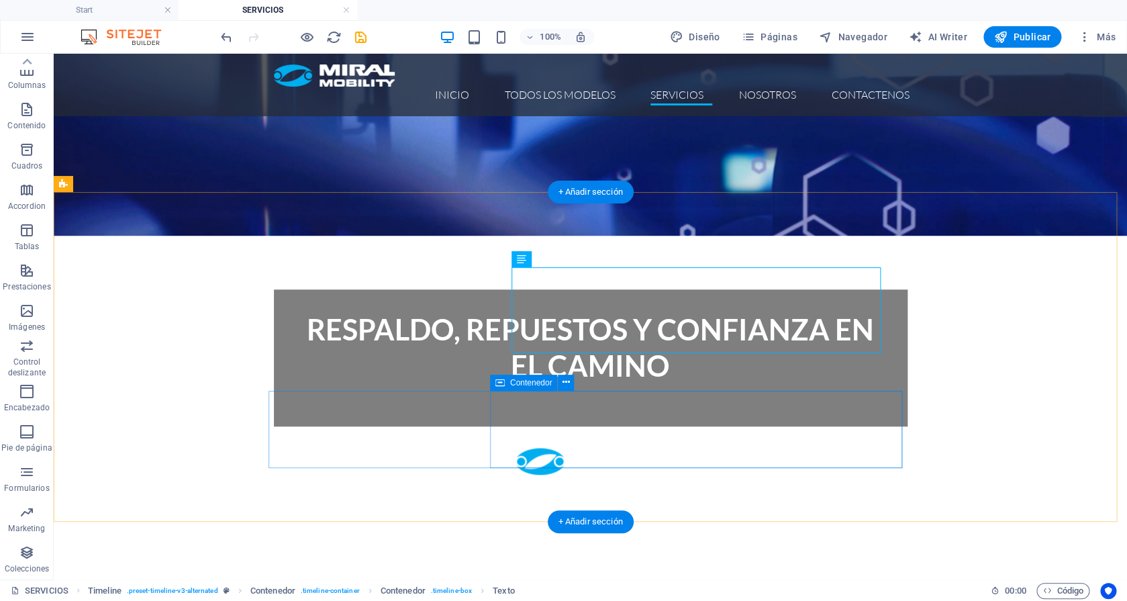
scroll to position [402, 0]
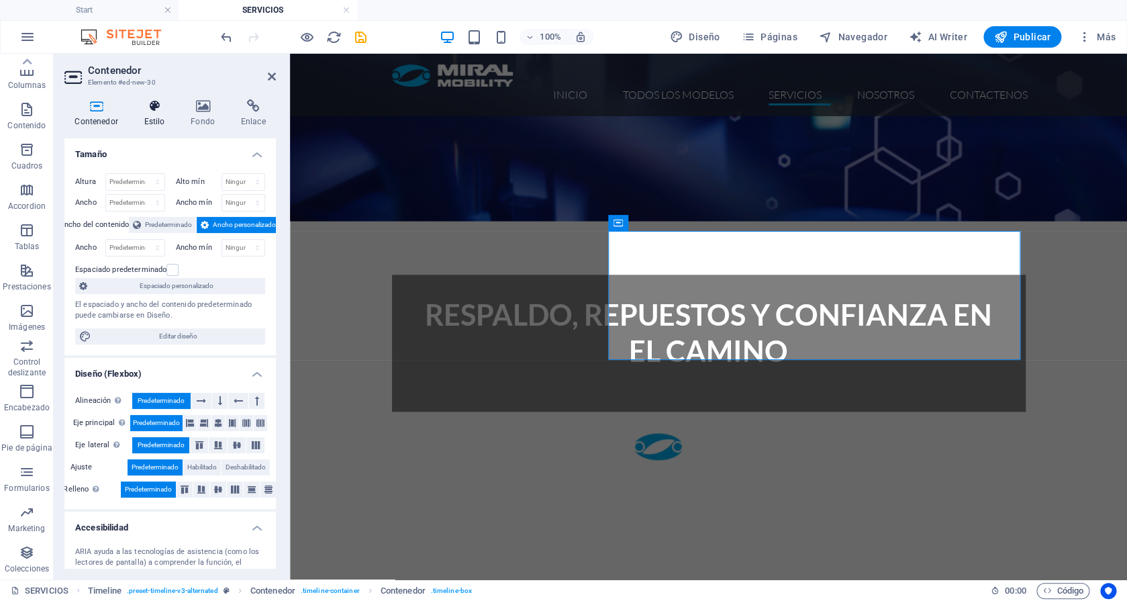
click at [163, 118] on h4 "Estilo" at bounding box center [157, 113] width 47 height 28
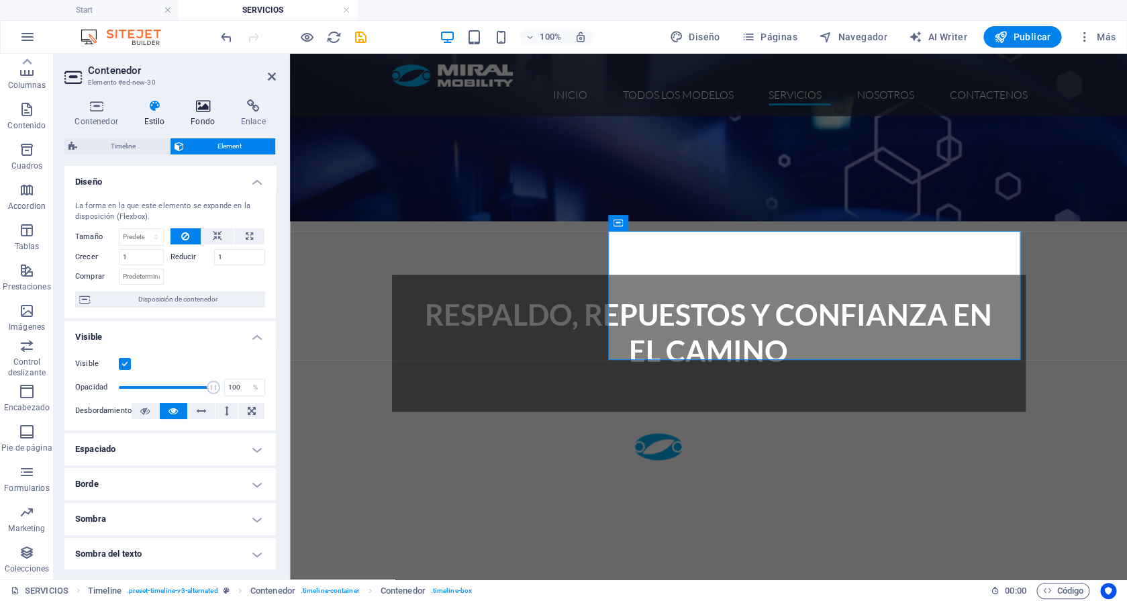
click at [191, 121] on h4 "Fondo" at bounding box center [205, 113] width 50 height 28
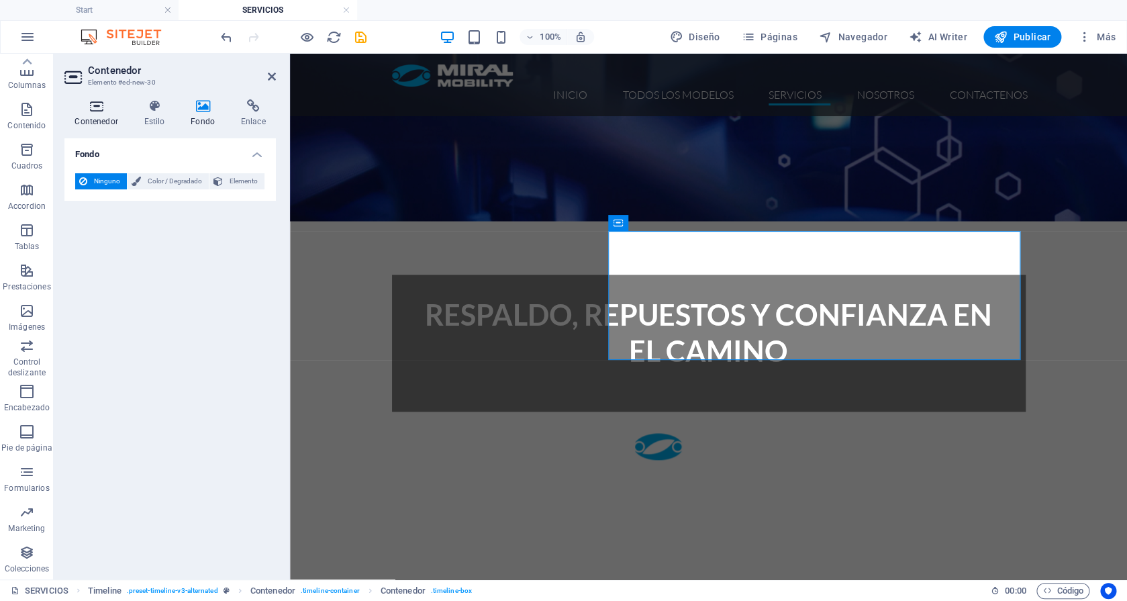
click at [99, 107] on icon at bounding box center [96, 105] width 64 height 13
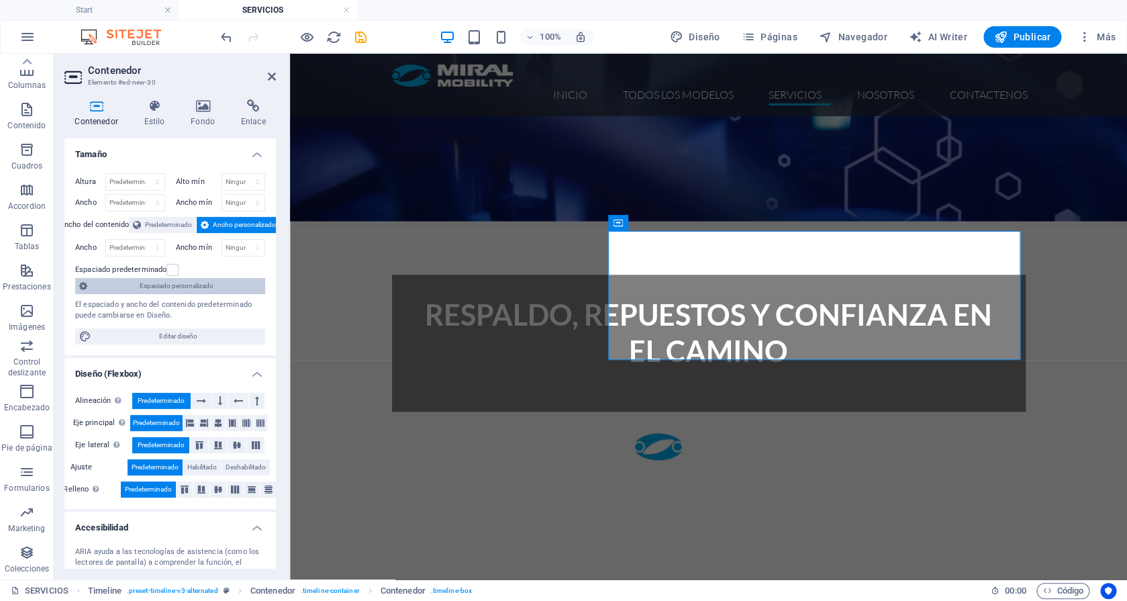
scroll to position [129, 0]
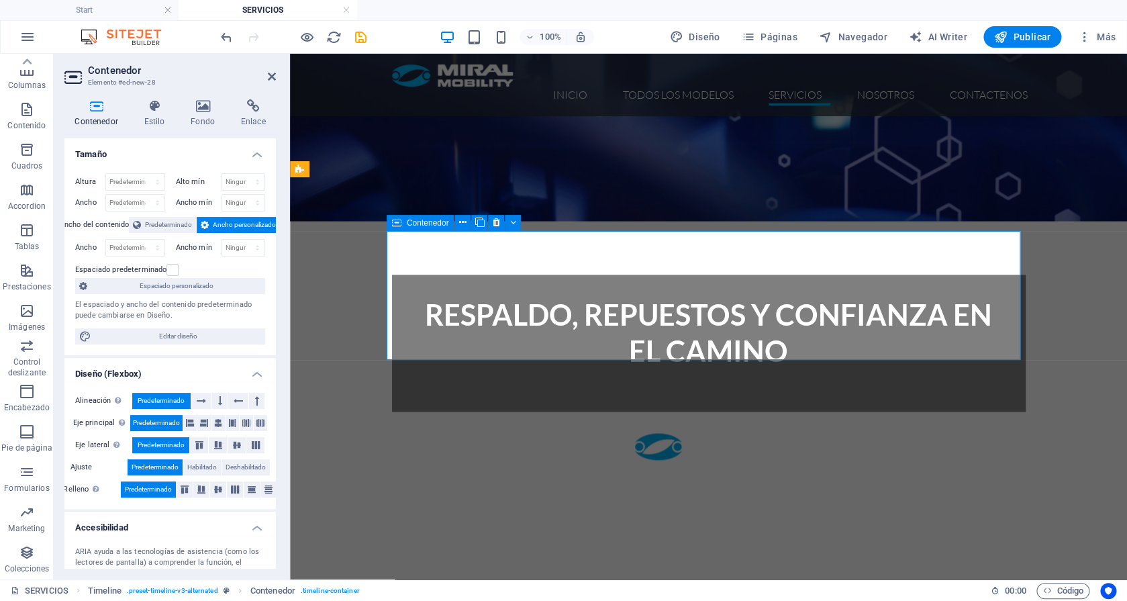
click at [155, 101] on icon at bounding box center [155, 105] width 42 height 13
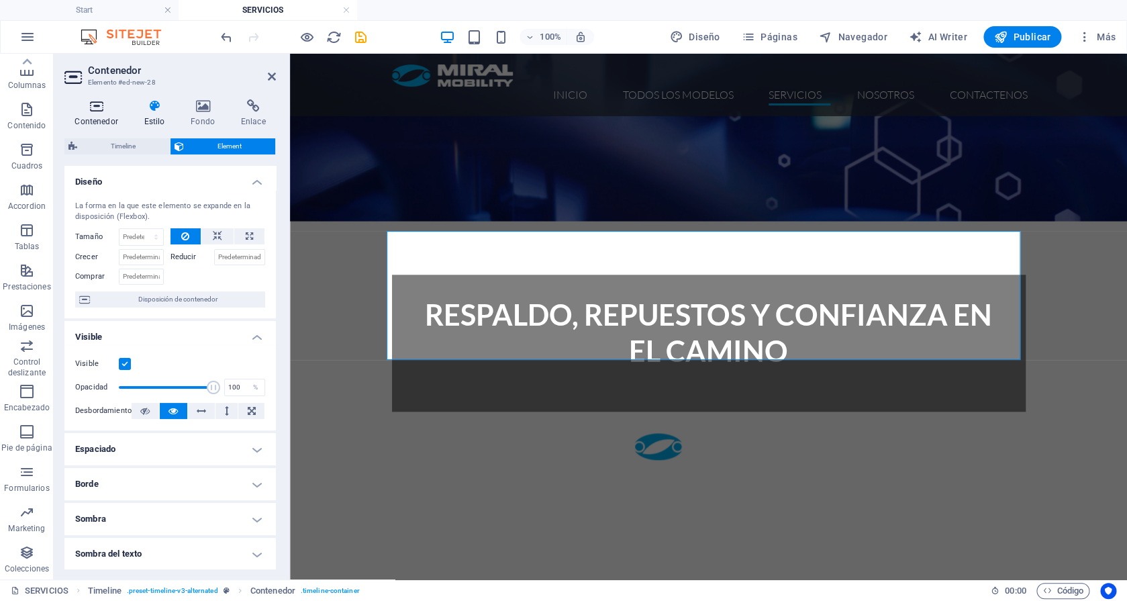
click at [112, 116] on h4 "Contenedor" at bounding box center [98, 113] width 69 height 28
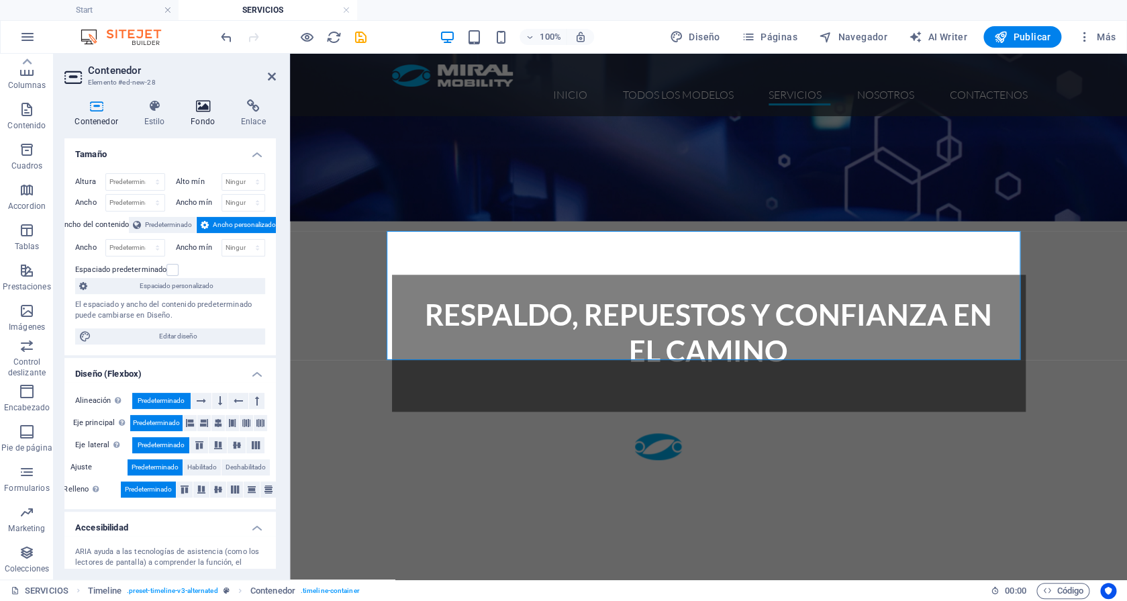
click at [210, 113] on h4 "Fondo" at bounding box center [205, 113] width 50 height 28
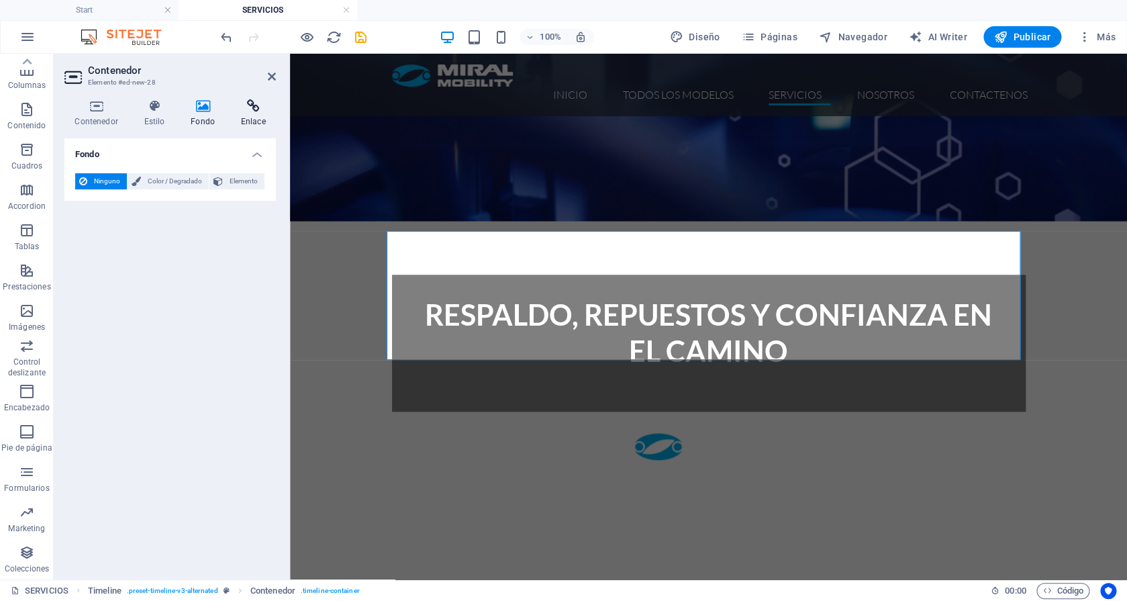
click at [251, 115] on h4 "Enlace" at bounding box center [253, 113] width 46 height 28
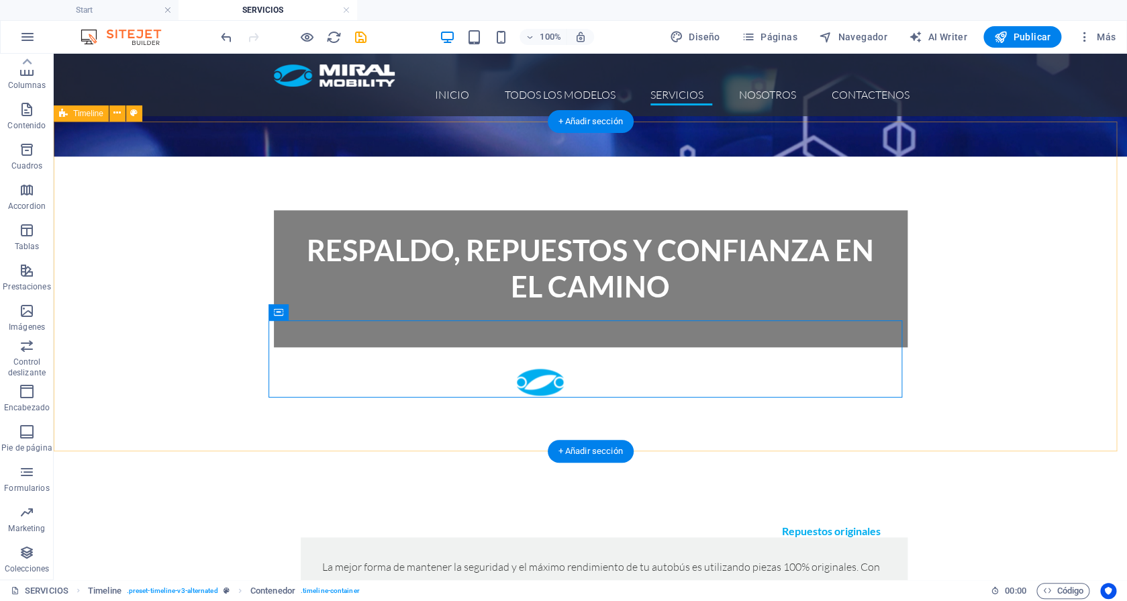
scroll to position [458, 0]
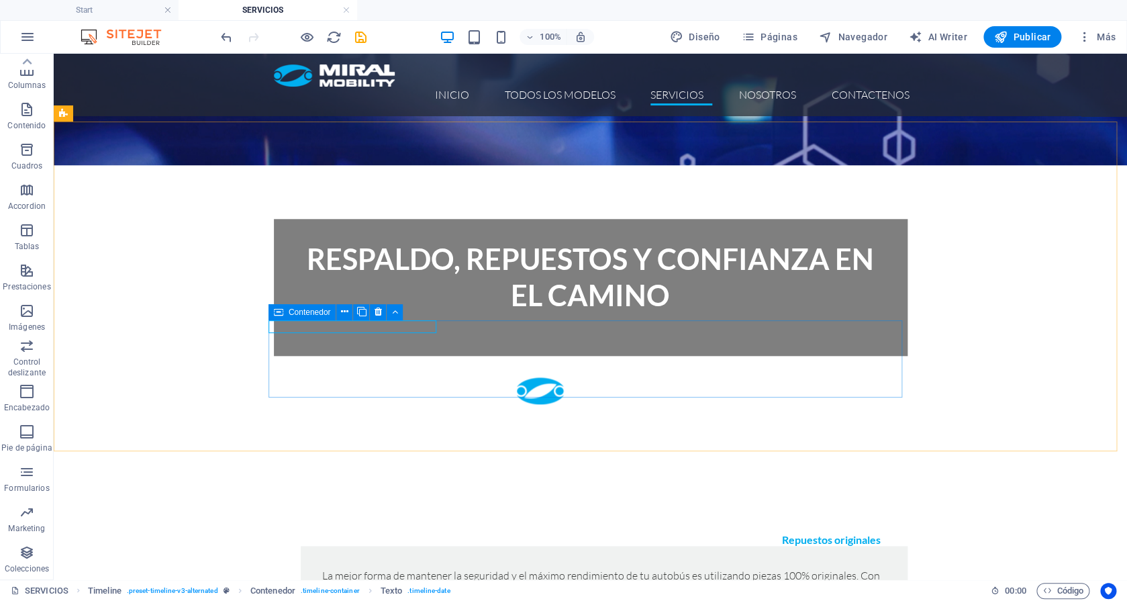
click at [289, 313] on span "Contenedor" at bounding box center [310, 312] width 42 height 8
click at [376, 312] on icon at bounding box center [377, 312] width 7 height 14
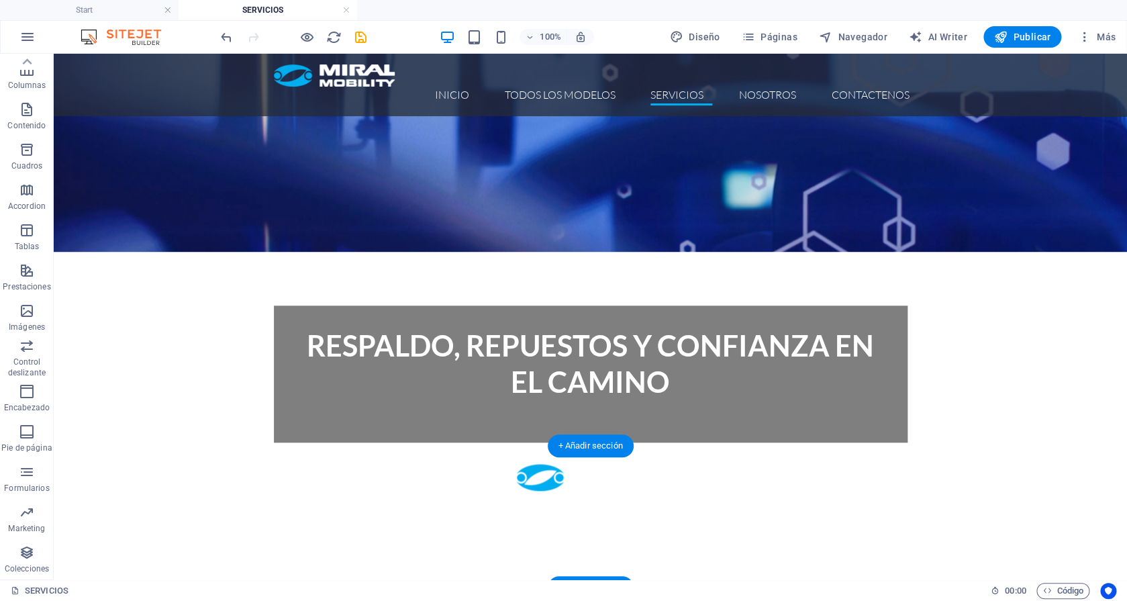
scroll to position [370, 0]
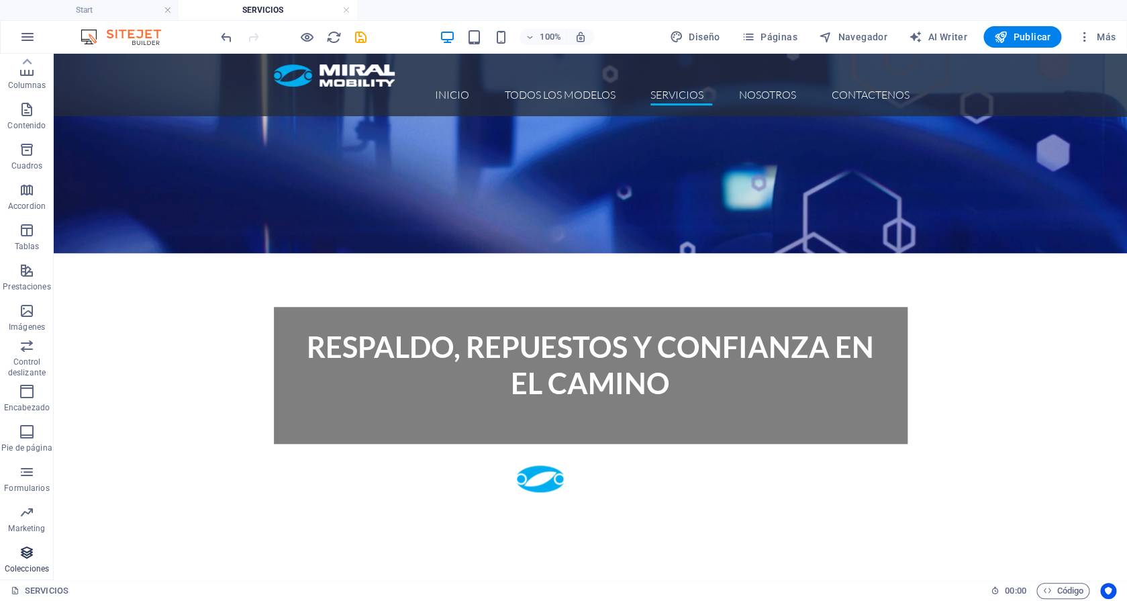
click at [24, 559] on icon "button" at bounding box center [27, 552] width 16 height 16
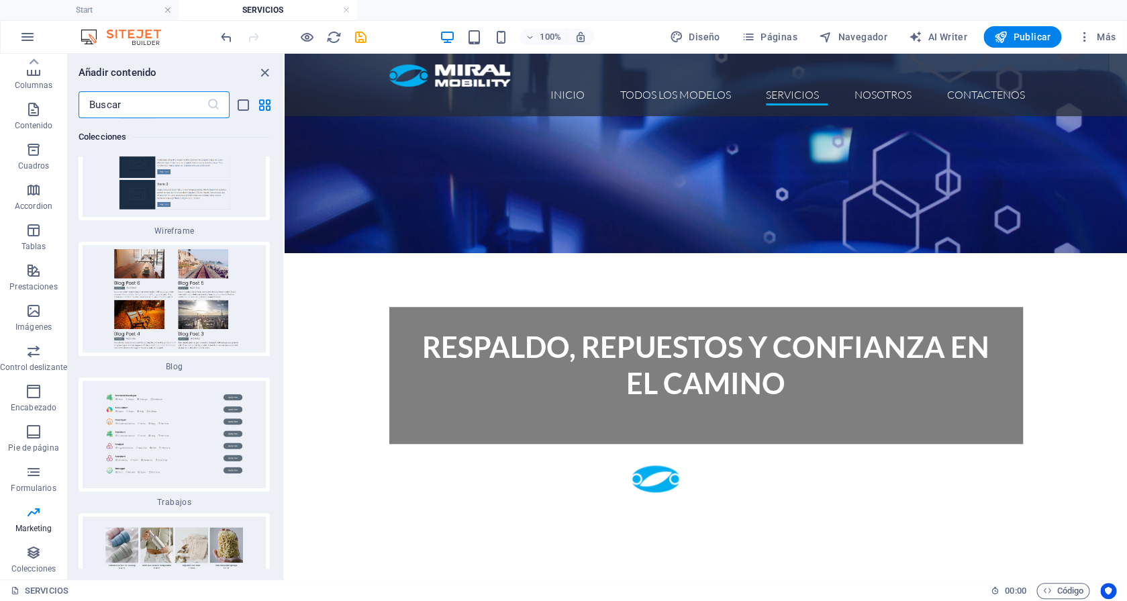
scroll to position [24901, 0]
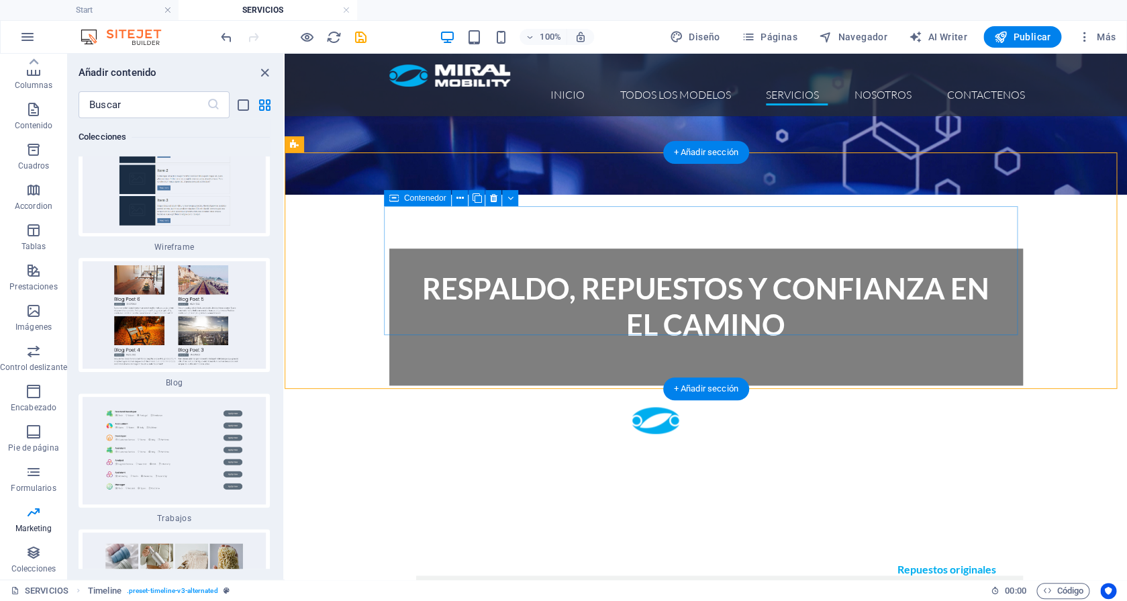
scroll to position [433, 0]
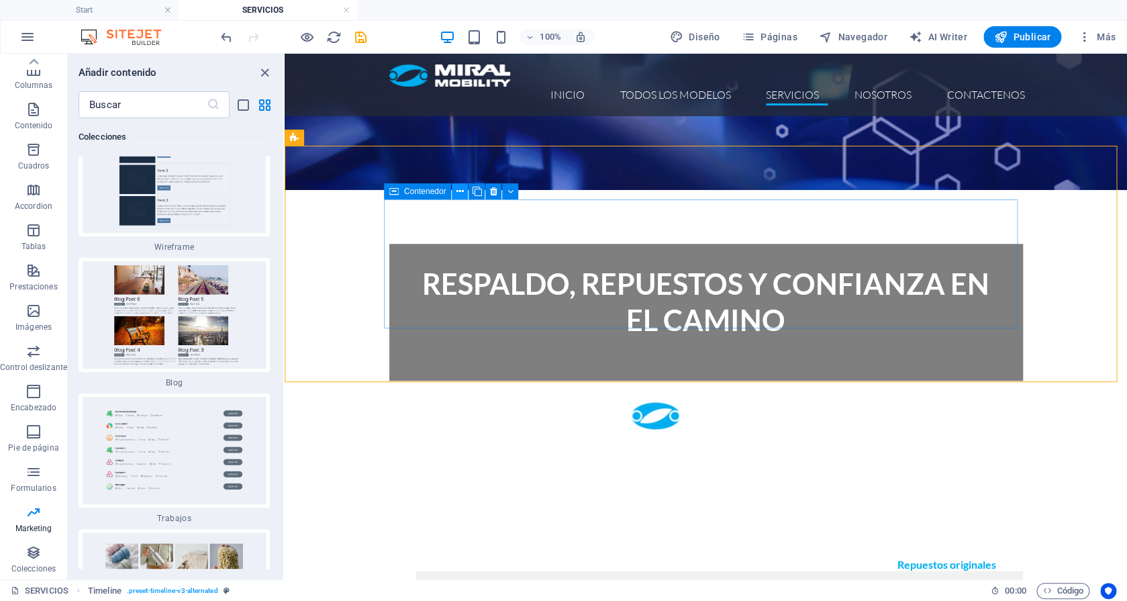
click at [462, 189] on icon at bounding box center [459, 192] width 7 height 14
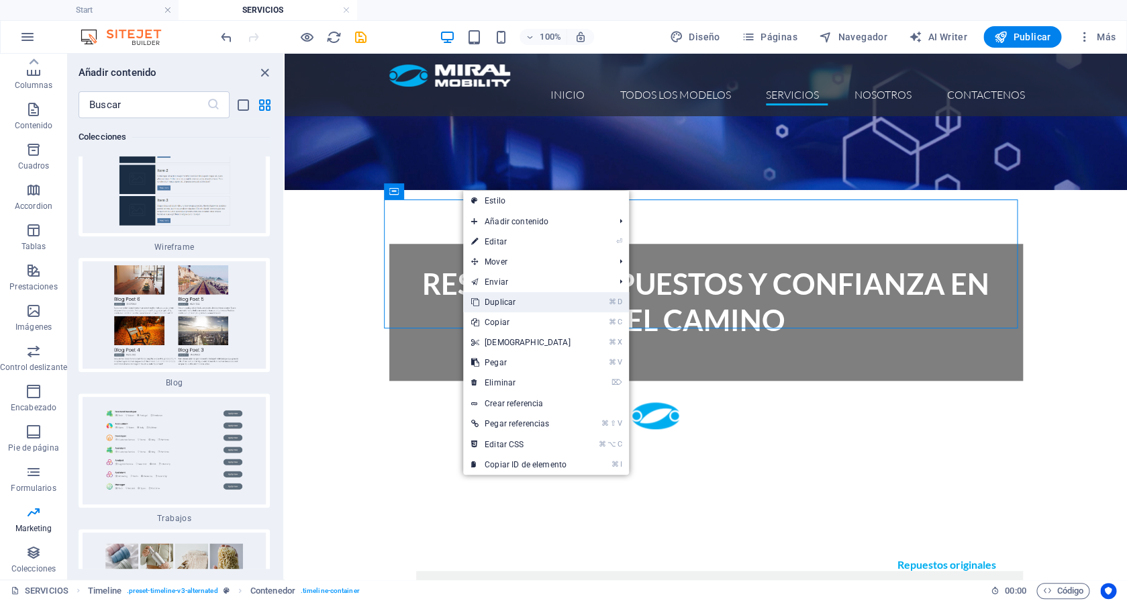
click at [511, 307] on link "⌘ D Duplicar" at bounding box center [520, 302] width 115 height 20
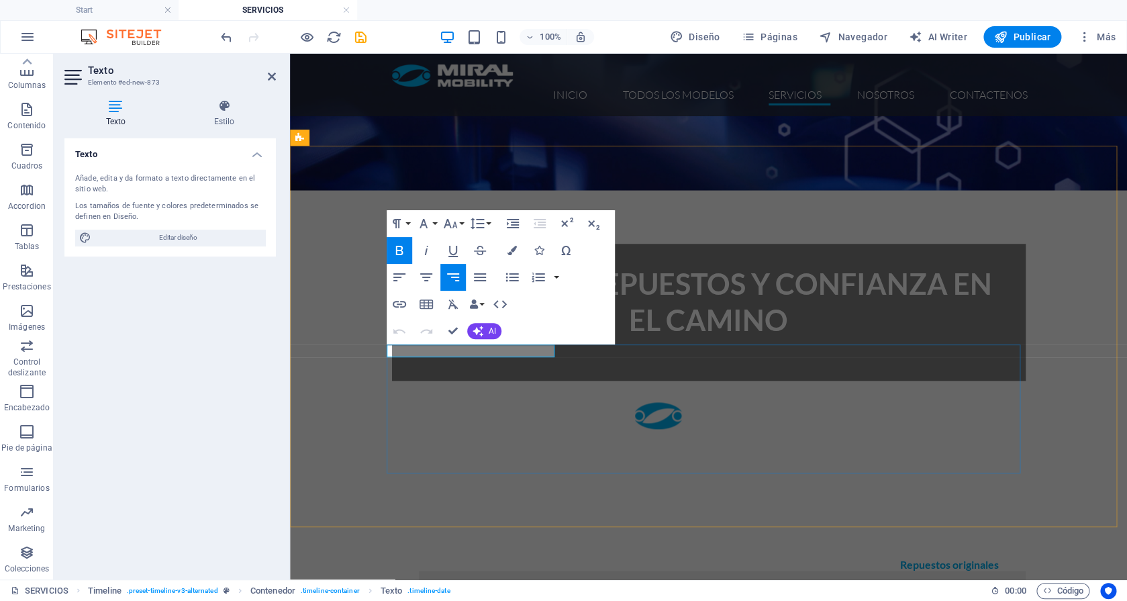
drag, startPoint x: 508, startPoint y: 350, endPoint x: 399, endPoint y: 346, distance: 109.5
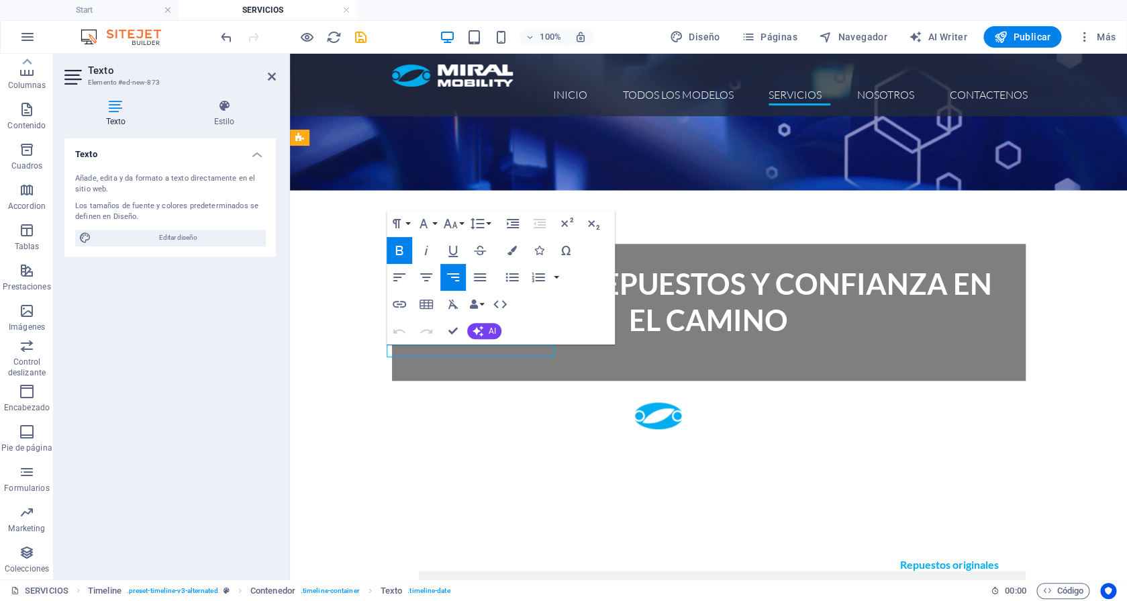
drag, startPoint x: 399, startPoint y: 352, endPoint x: 503, endPoint y: 354, distance: 104.0
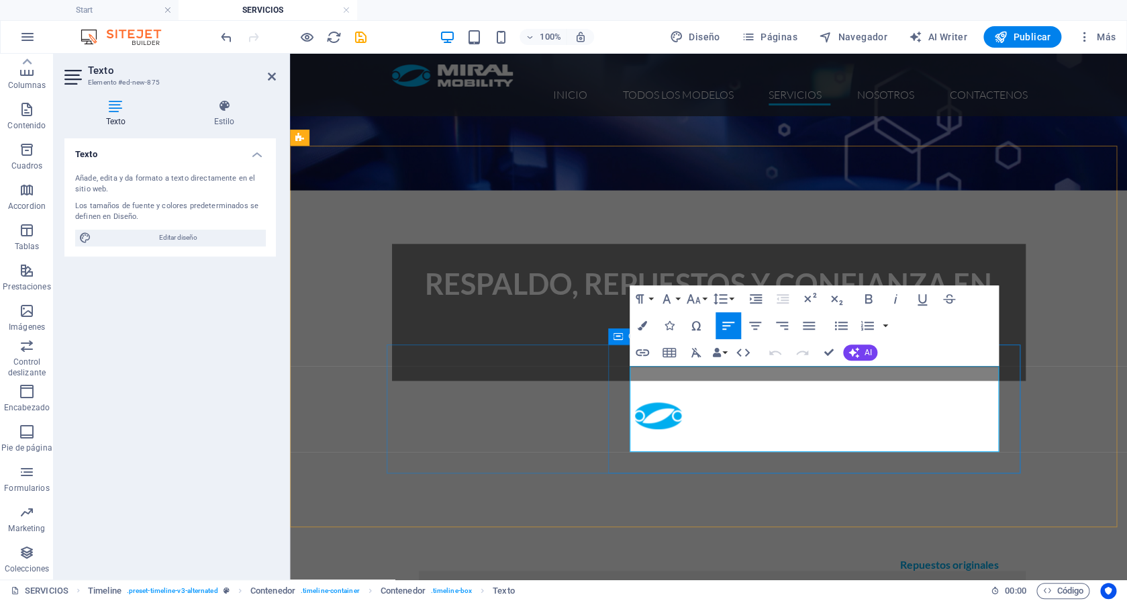
drag, startPoint x: 712, startPoint y: 446, endPoint x: 629, endPoint y: 373, distance: 110.3
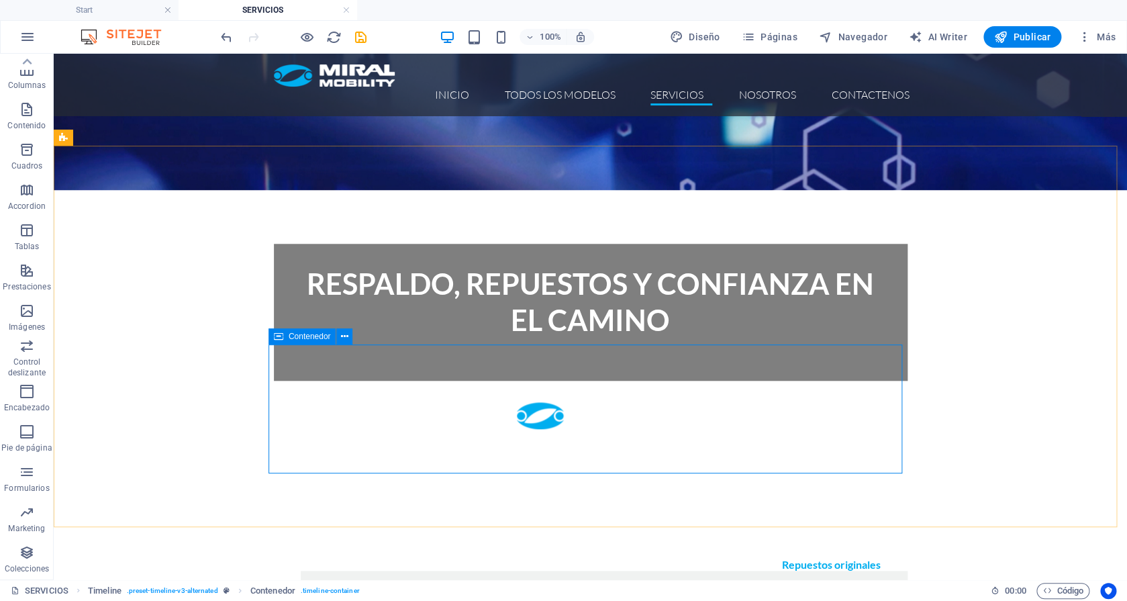
click at [287, 340] on div "Contenedor" at bounding box center [302, 336] width 68 height 16
click at [341, 338] on button at bounding box center [344, 336] width 16 height 16
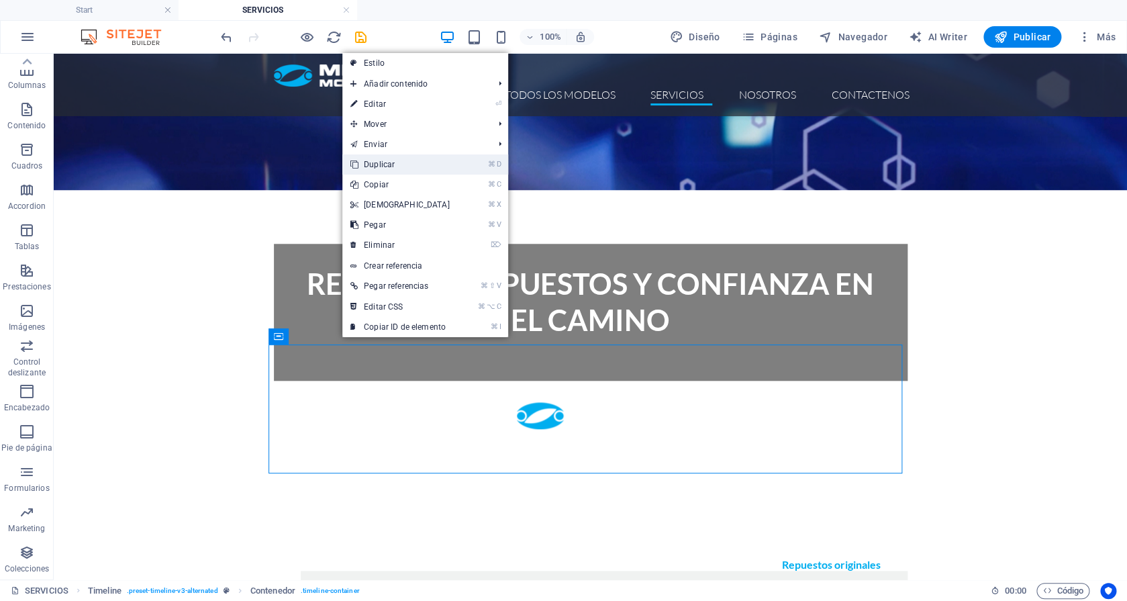
click at [407, 170] on link "⌘ D Duplicar" at bounding box center [399, 164] width 115 height 20
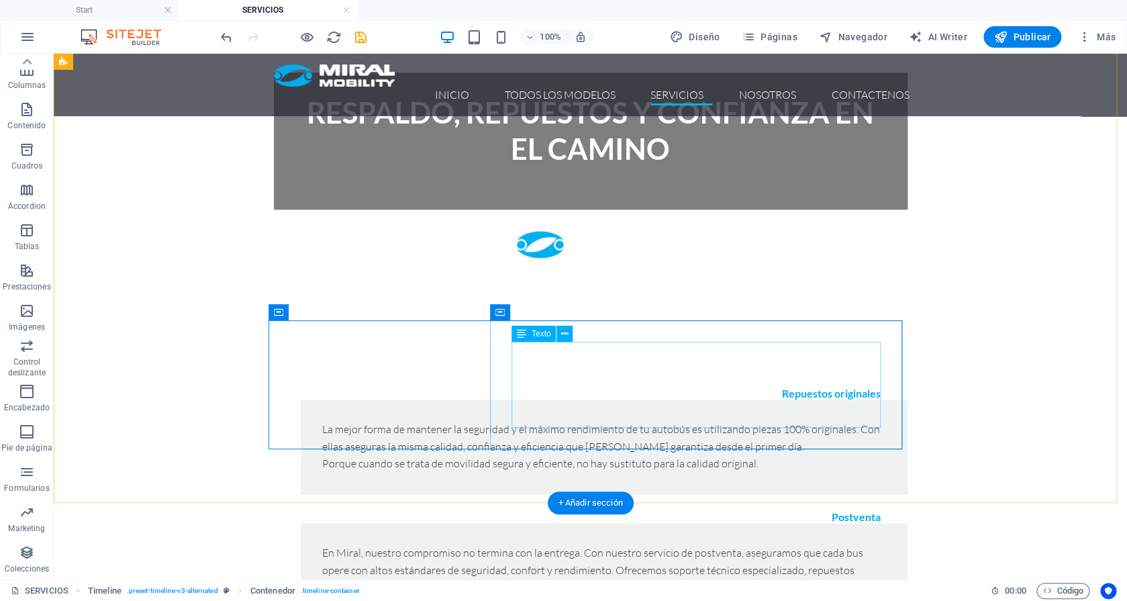
scroll to position [623, 0]
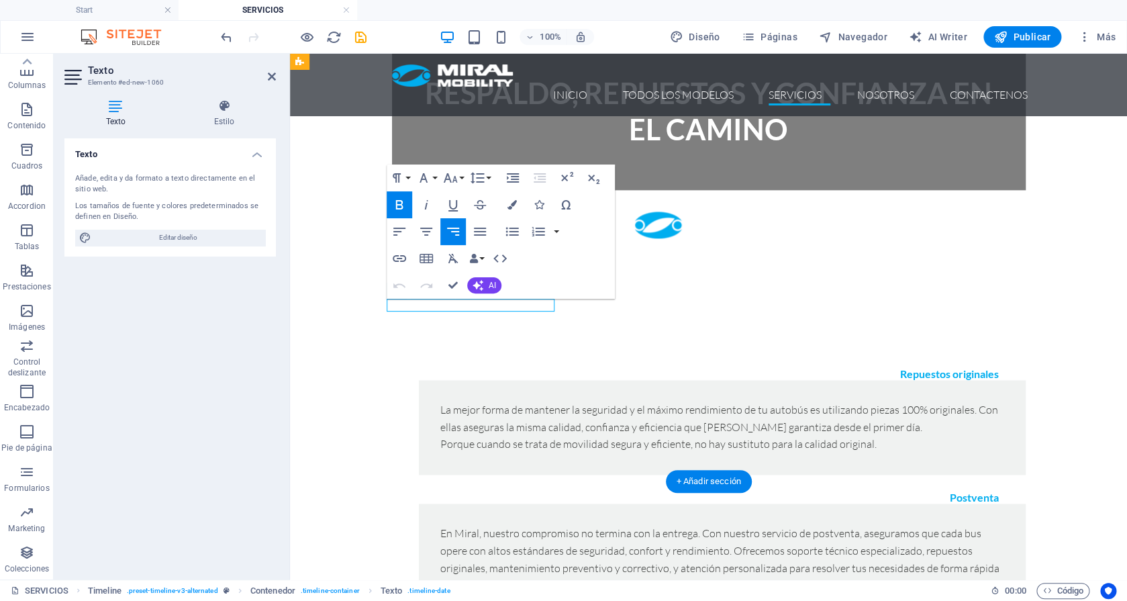
drag, startPoint x: 444, startPoint y: 304, endPoint x: 426, endPoint y: 303, distance: 18.1
drag, startPoint x: 435, startPoint y: 307, endPoint x: 372, endPoint y: 307, distance: 63.1
click at [372, 313] on div "Repuestos originales La mejor forma de mantener la seguridad y el máximo rendim…" at bounding box center [708, 561] width 837 height 496
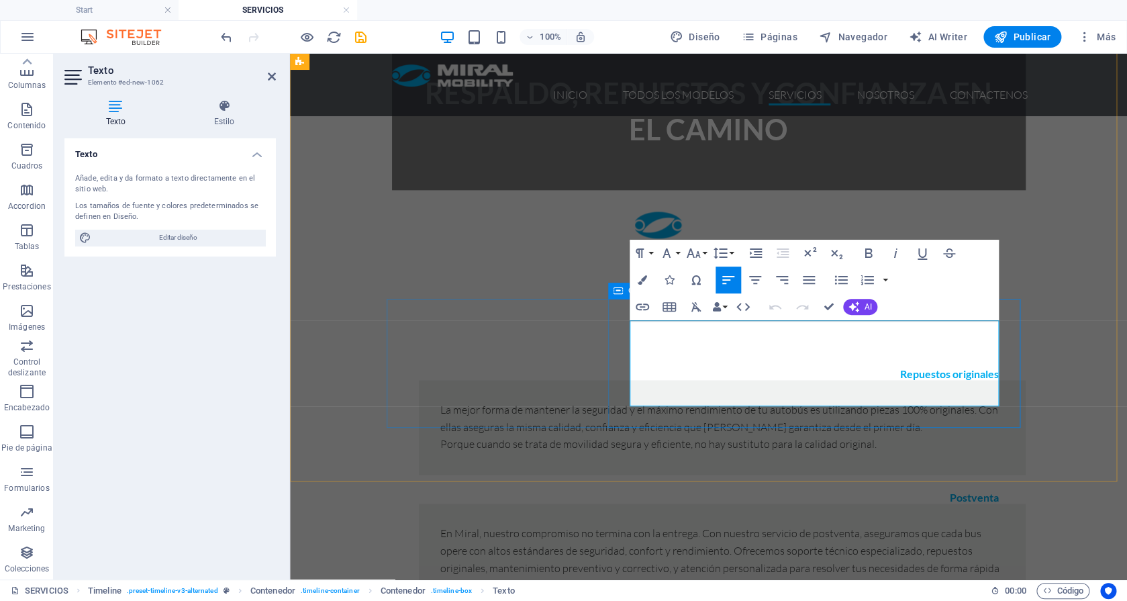
drag, startPoint x: 885, startPoint y: 399, endPoint x: 627, endPoint y: 327, distance: 268.1
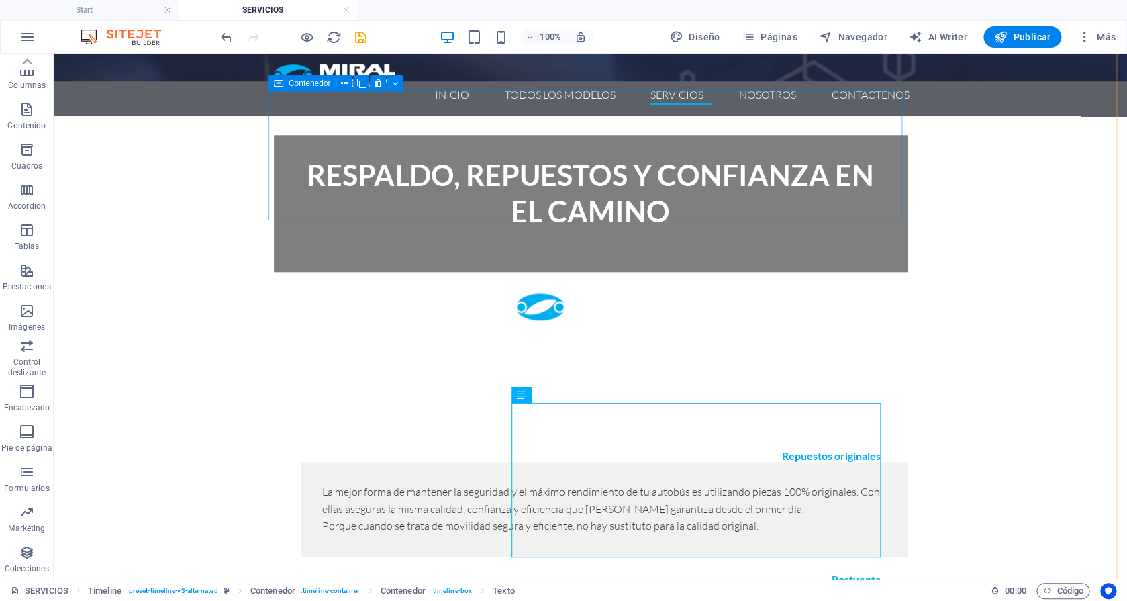
scroll to position [543, 0]
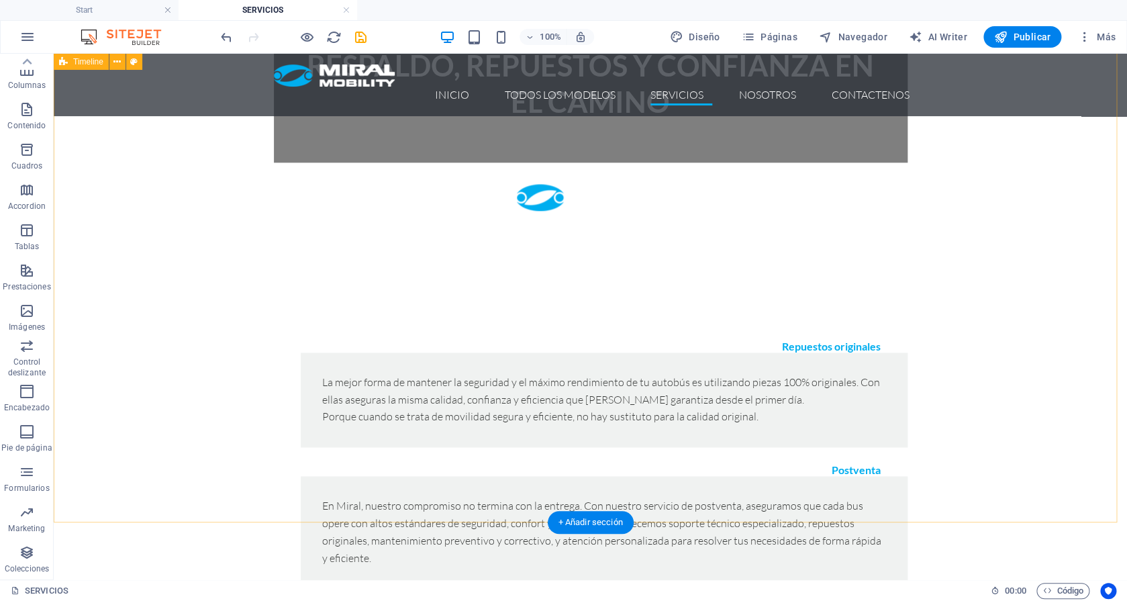
scroll to position [698, 0]
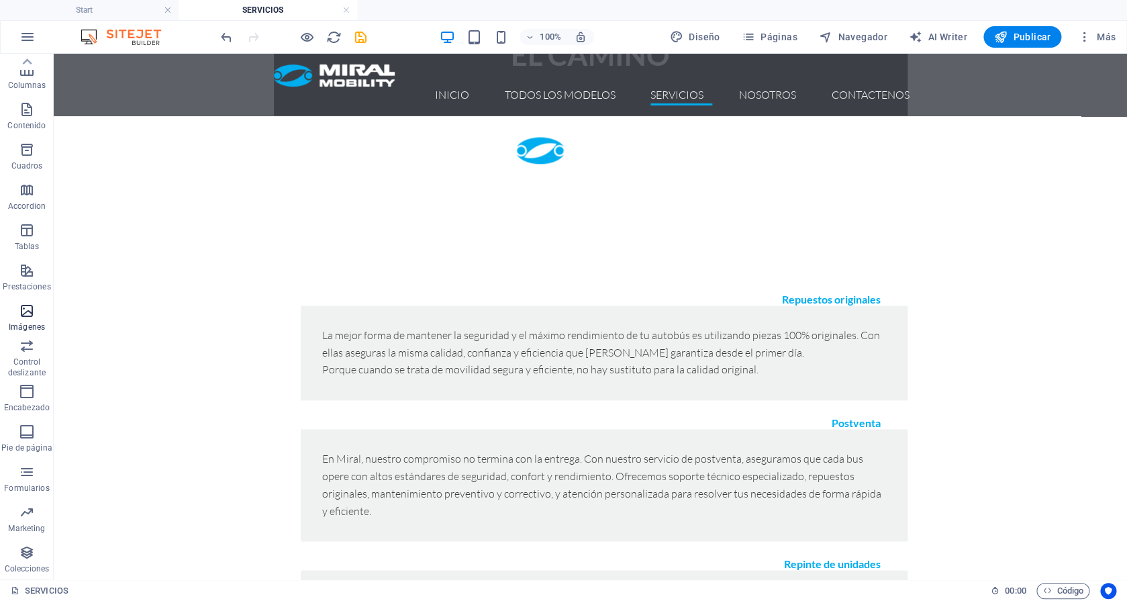
click at [32, 313] on icon "button" at bounding box center [27, 311] width 16 height 16
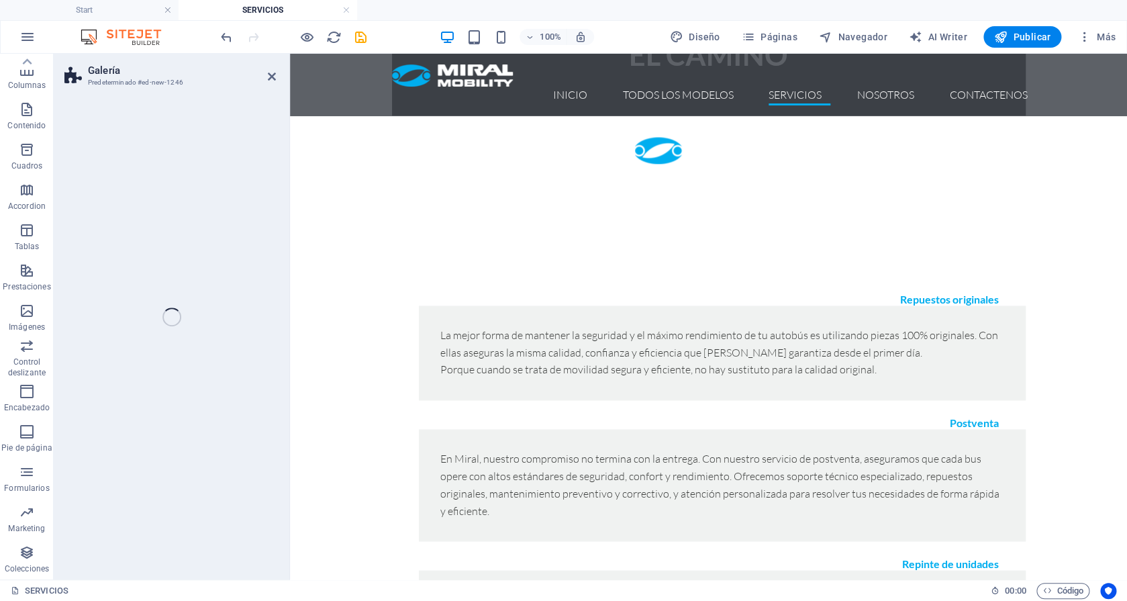
scroll to position [79, 0]
select select "rem"
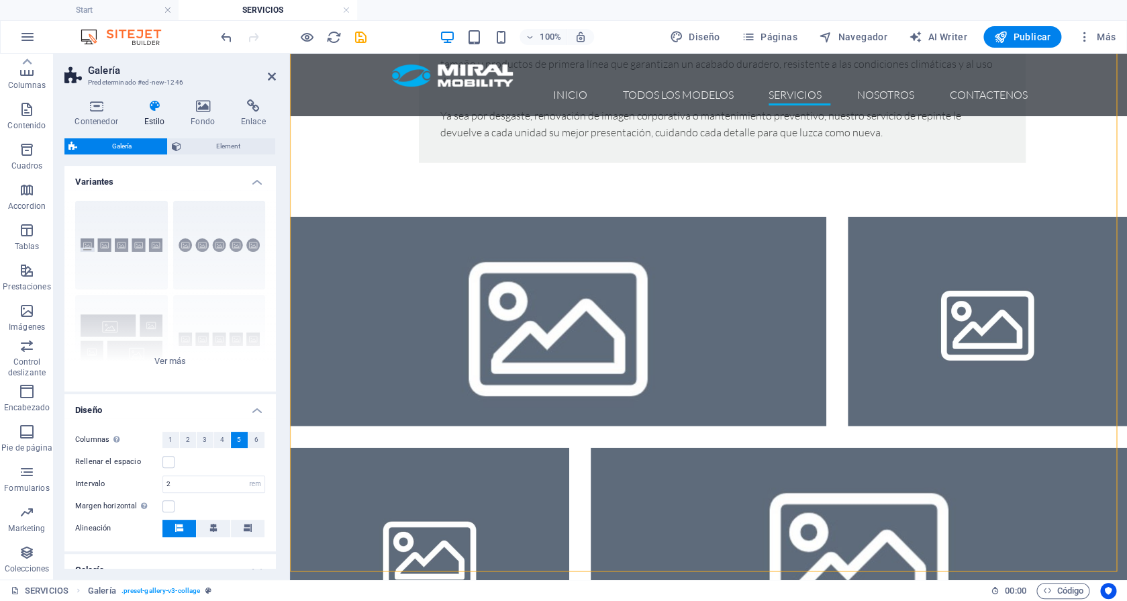
scroll to position [1296, 0]
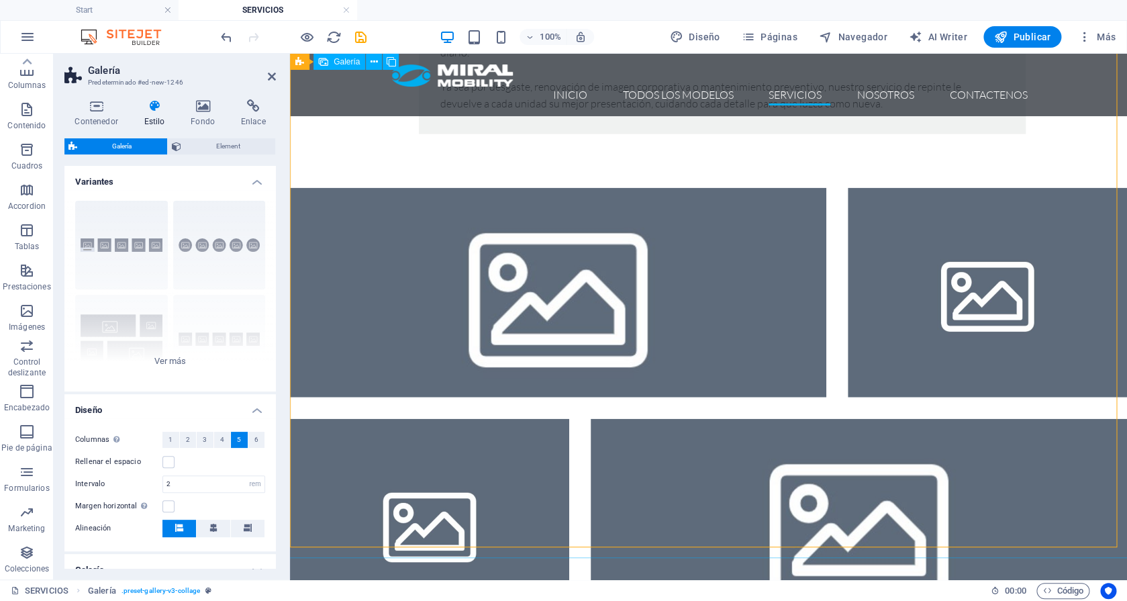
click at [650, 399] on div at bounding box center [708, 523] width 858 height 692
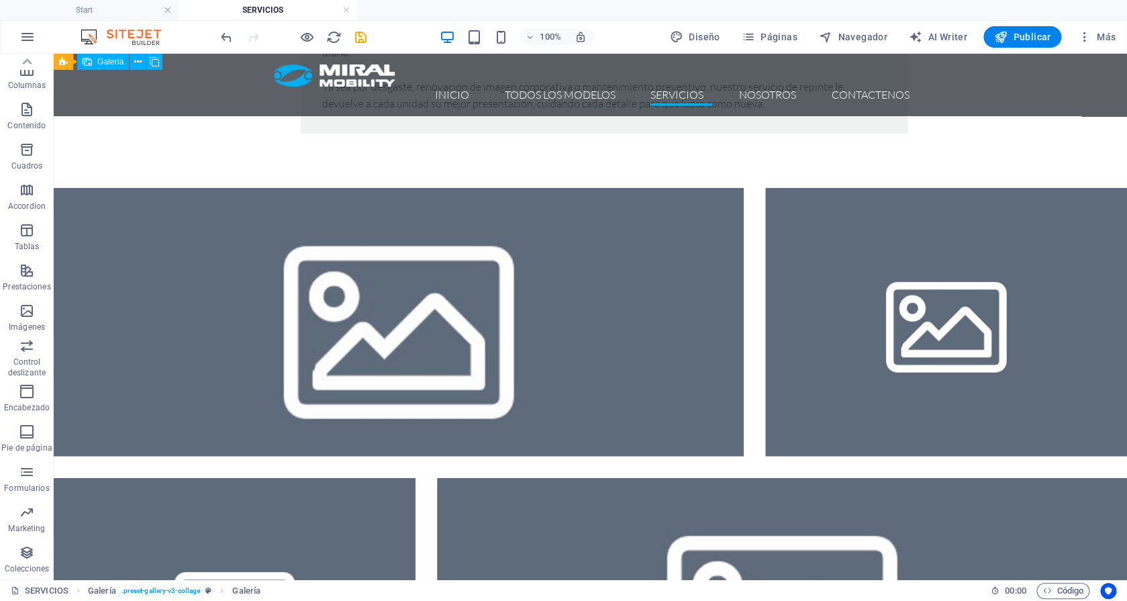
select select "4"
select select "px"
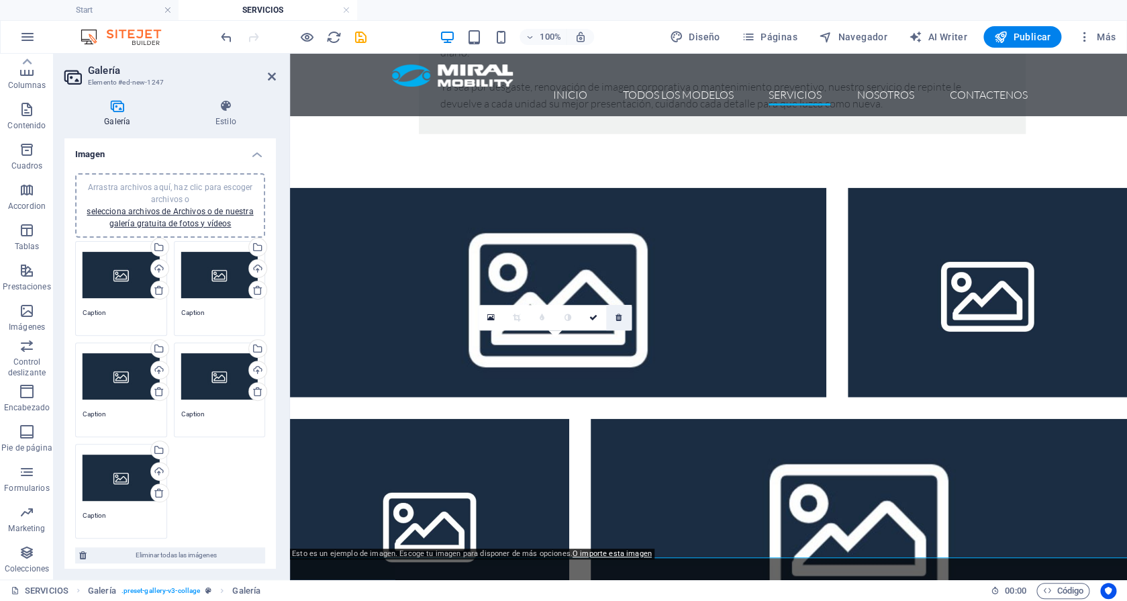
click at [617, 311] on link at bounding box center [618, 317] width 25 height 25
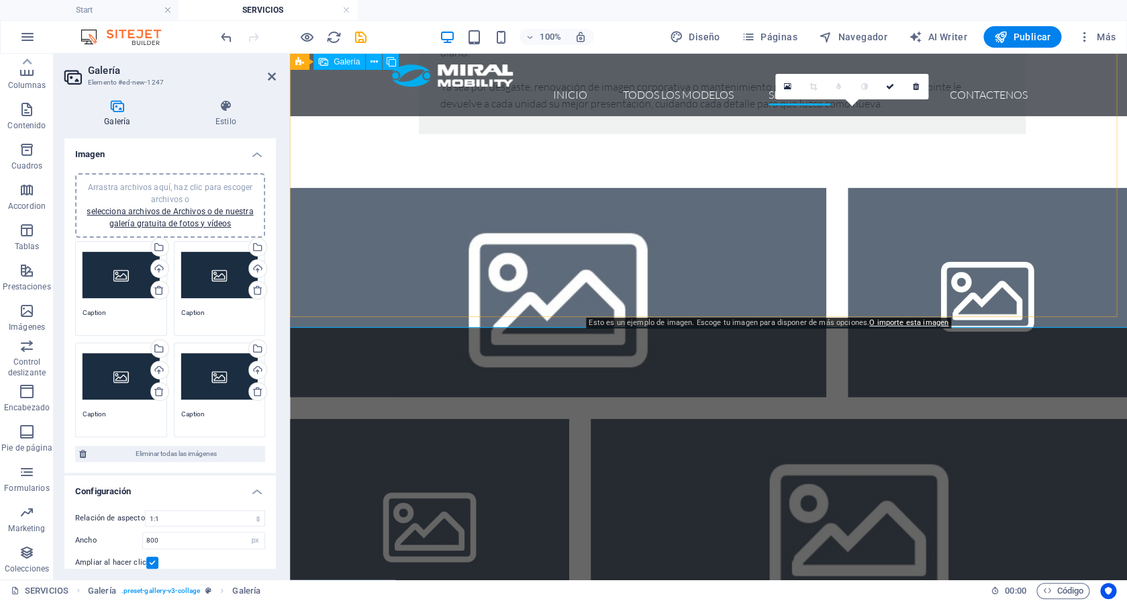
click at [640, 419] on li at bounding box center [858, 523] width 536 height 209
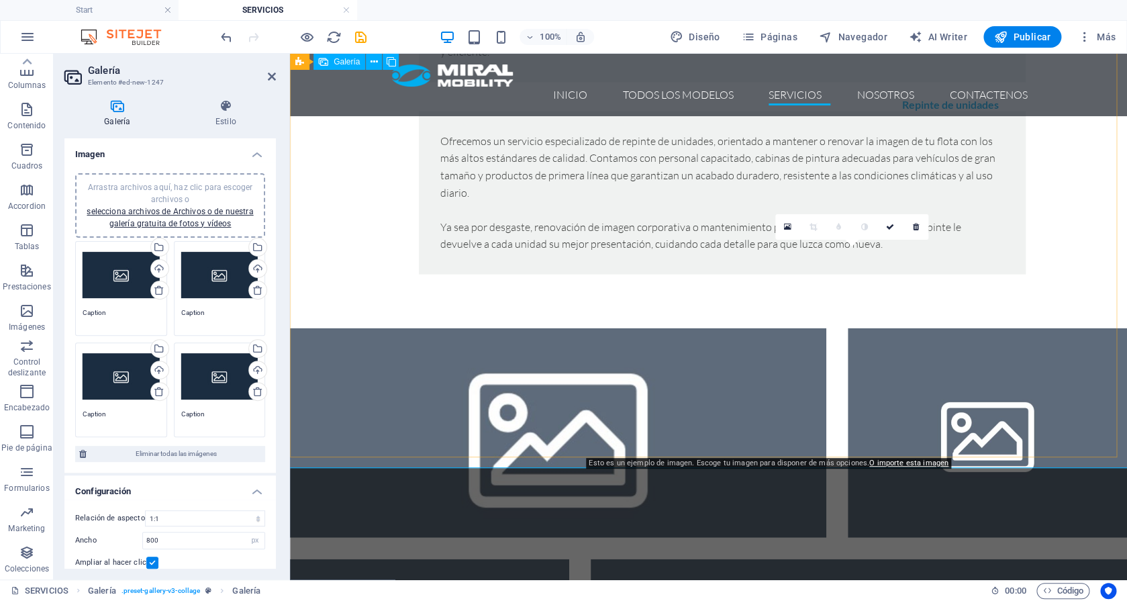
scroll to position [1156, 0]
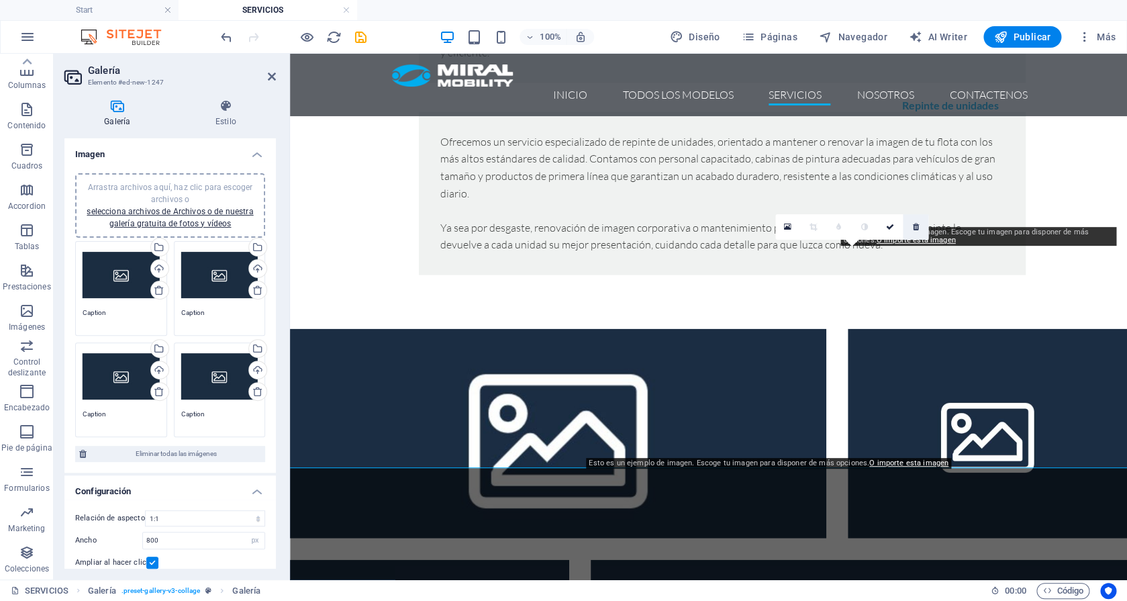
click at [913, 222] on link at bounding box center [914, 226] width 25 height 25
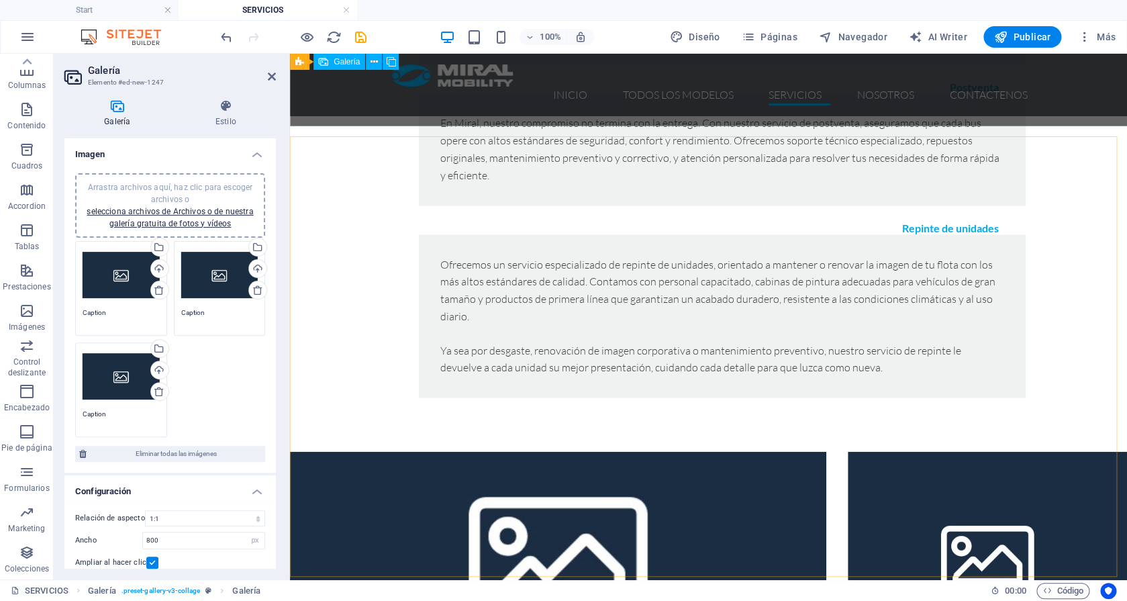
scroll to position [1019, 0]
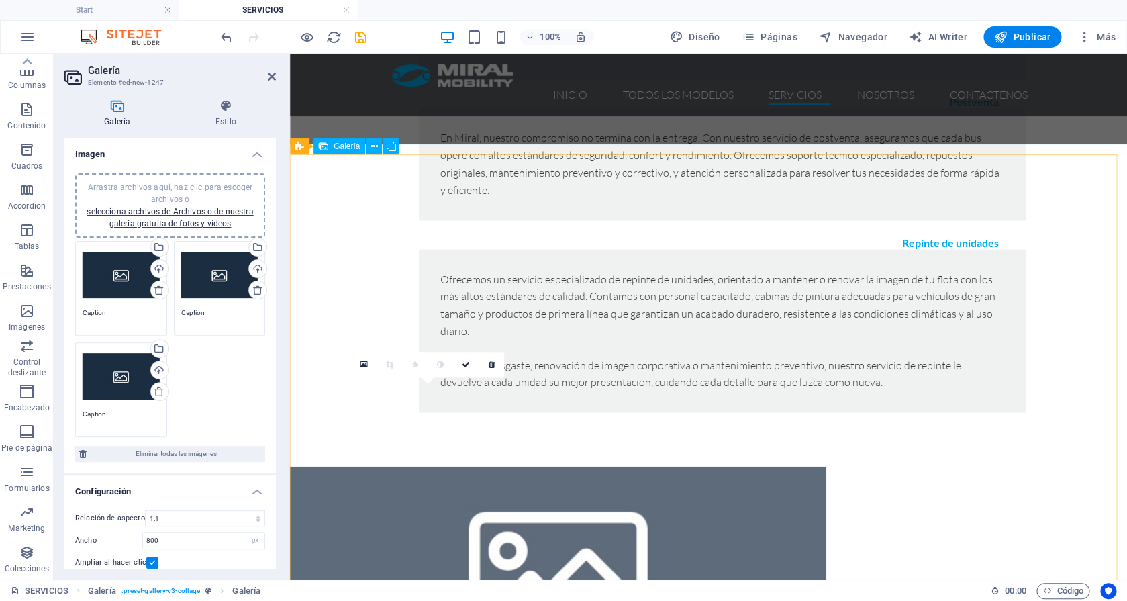
drag, startPoint x: 335, startPoint y: 485, endPoint x: 1005, endPoint y: 234, distance: 716.0
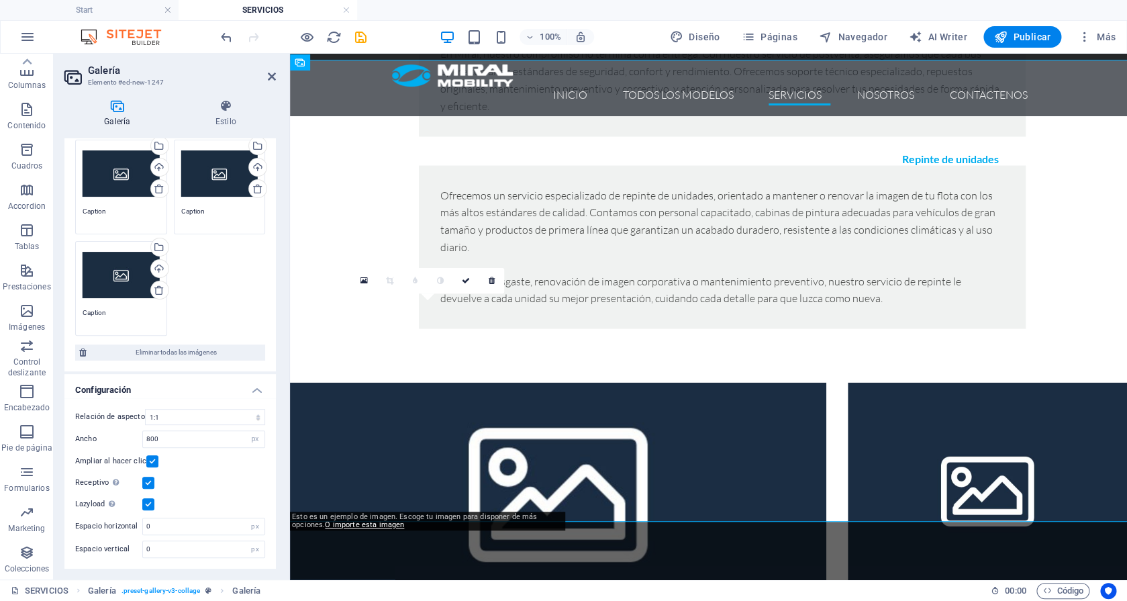
scroll to position [0, 0]
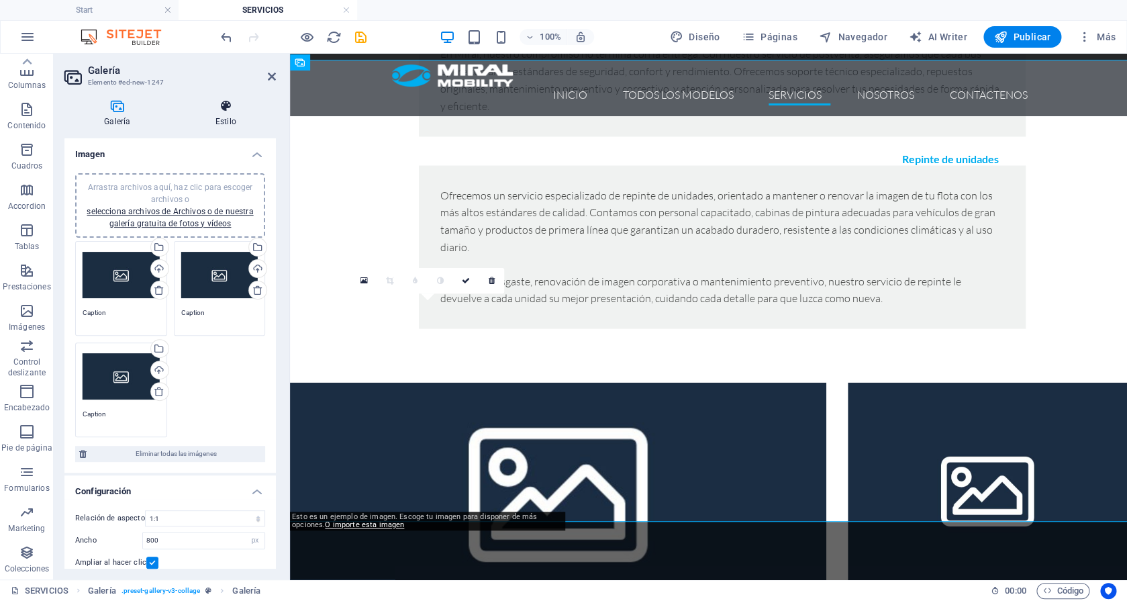
click at [231, 122] on h4 "Estilo" at bounding box center [226, 113] width 100 height 28
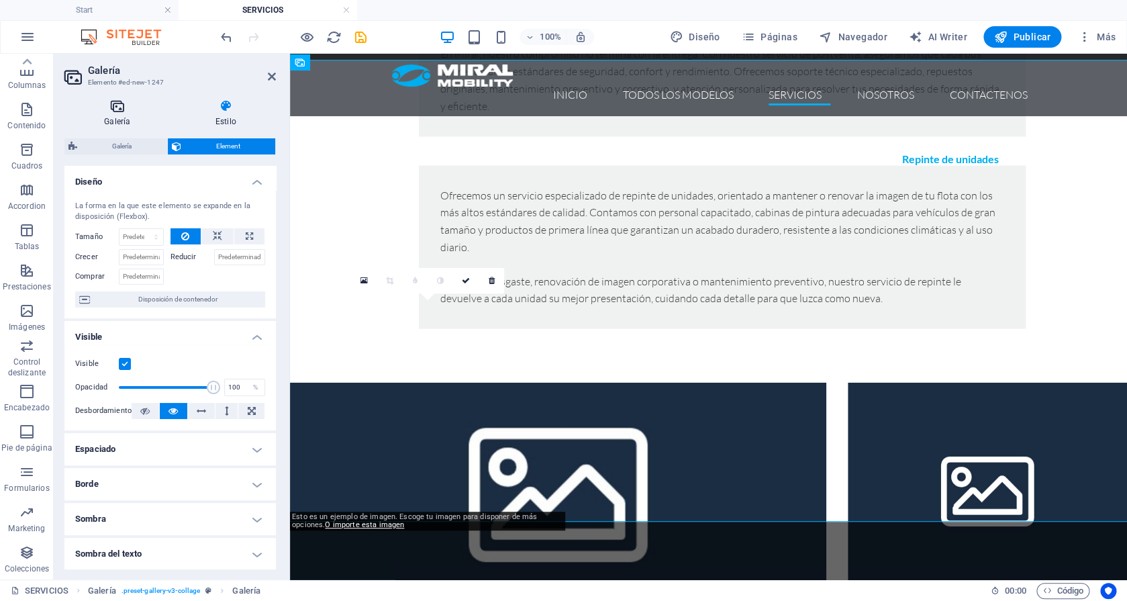
click at [131, 103] on icon at bounding box center [117, 105] width 106 height 13
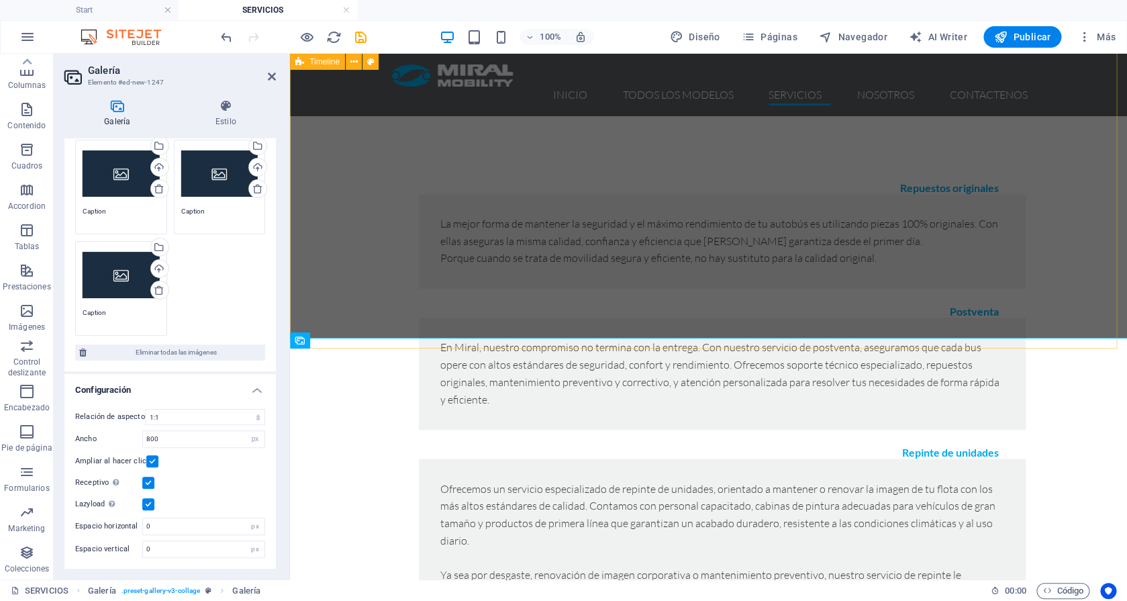
scroll to position [791, 0]
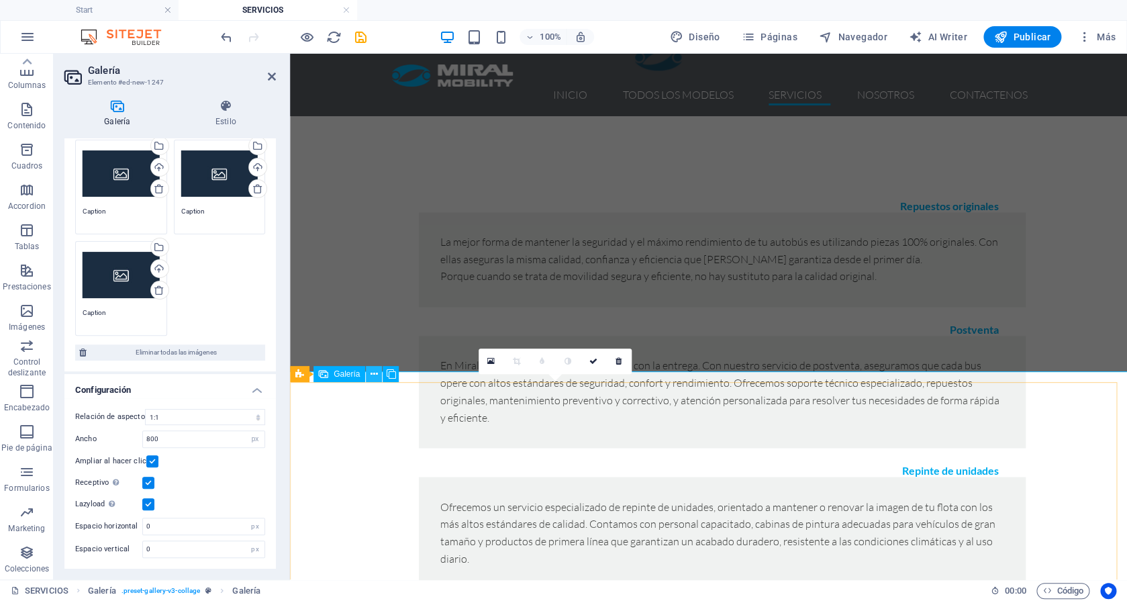
click at [373, 373] on icon at bounding box center [373, 374] width 7 height 14
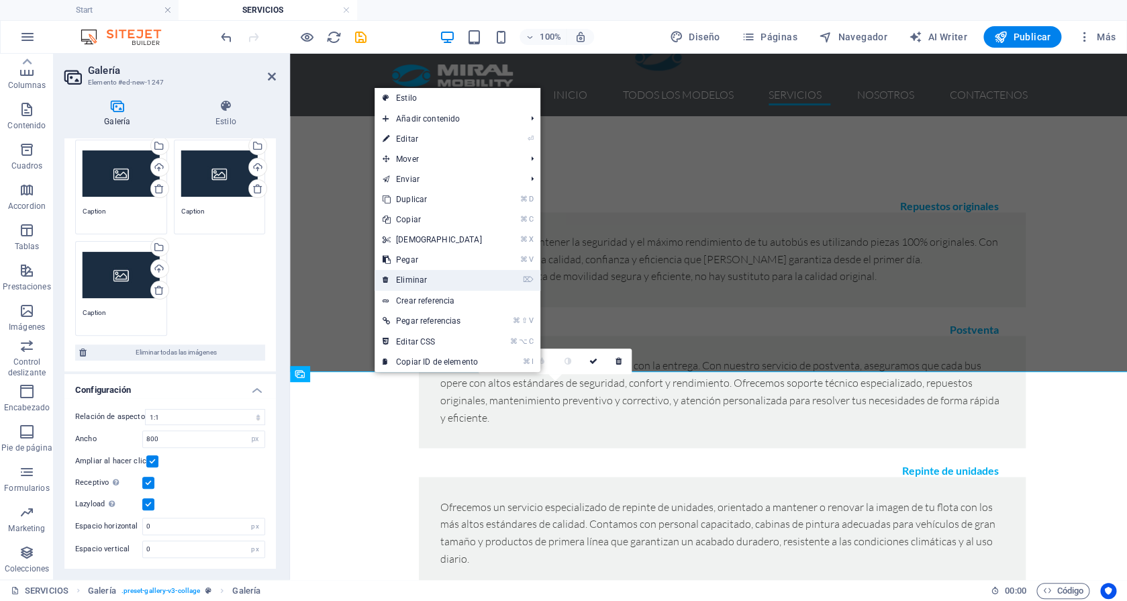
click at [412, 286] on link "⌦ Eliminar" at bounding box center [431, 280] width 115 height 20
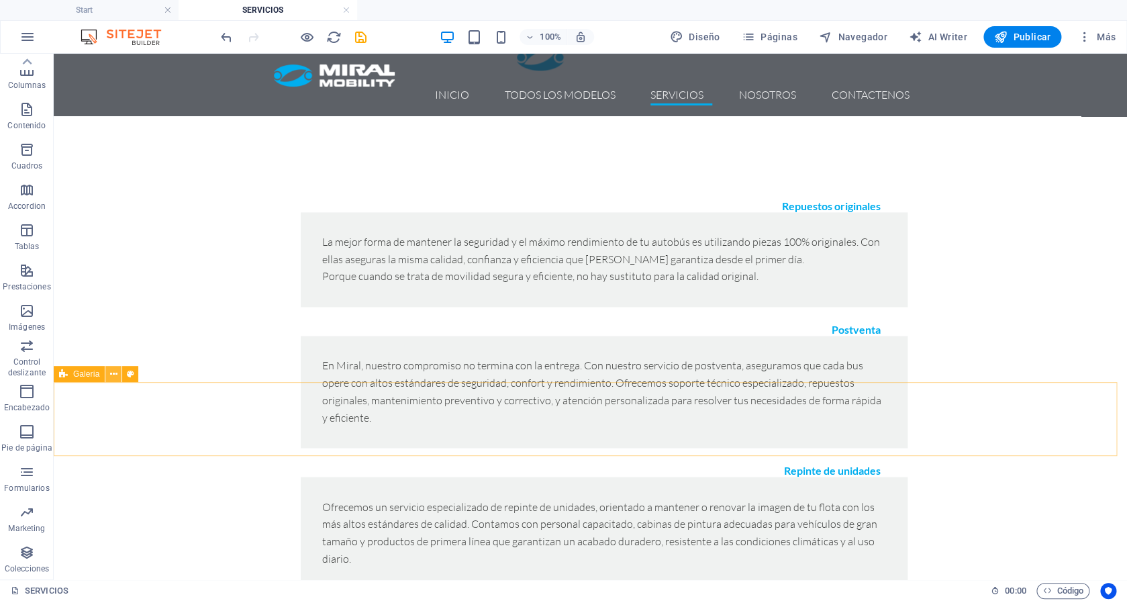
click at [115, 375] on icon at bounding box center [113, 374] width 7 height 14
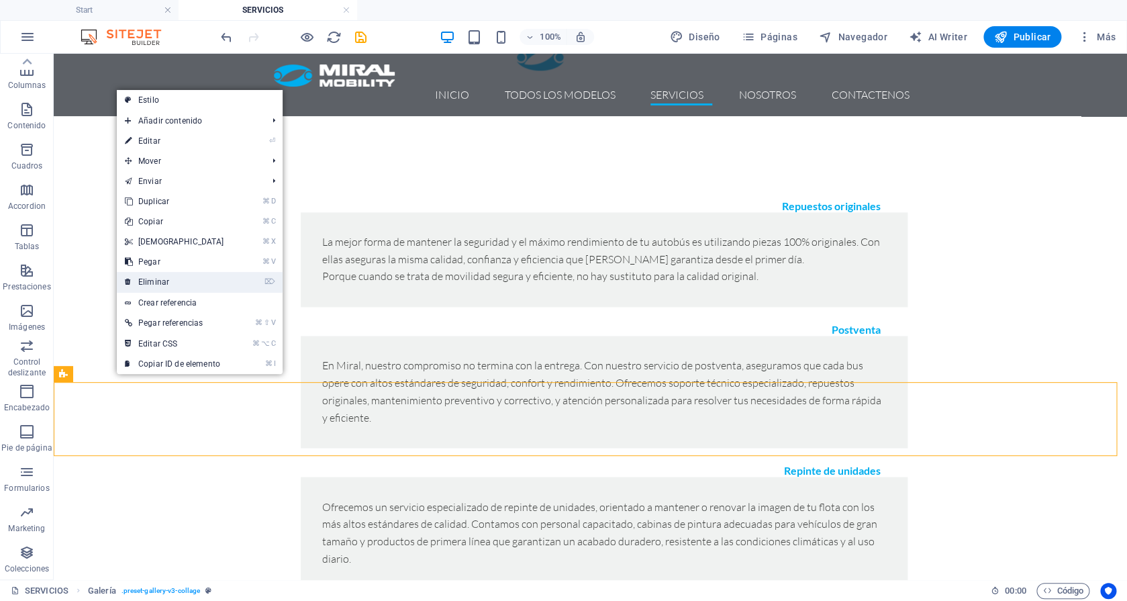
click at [166, 284] on link "⌦ Eliminar" at bounding box center [174, 282] width 115 height 20
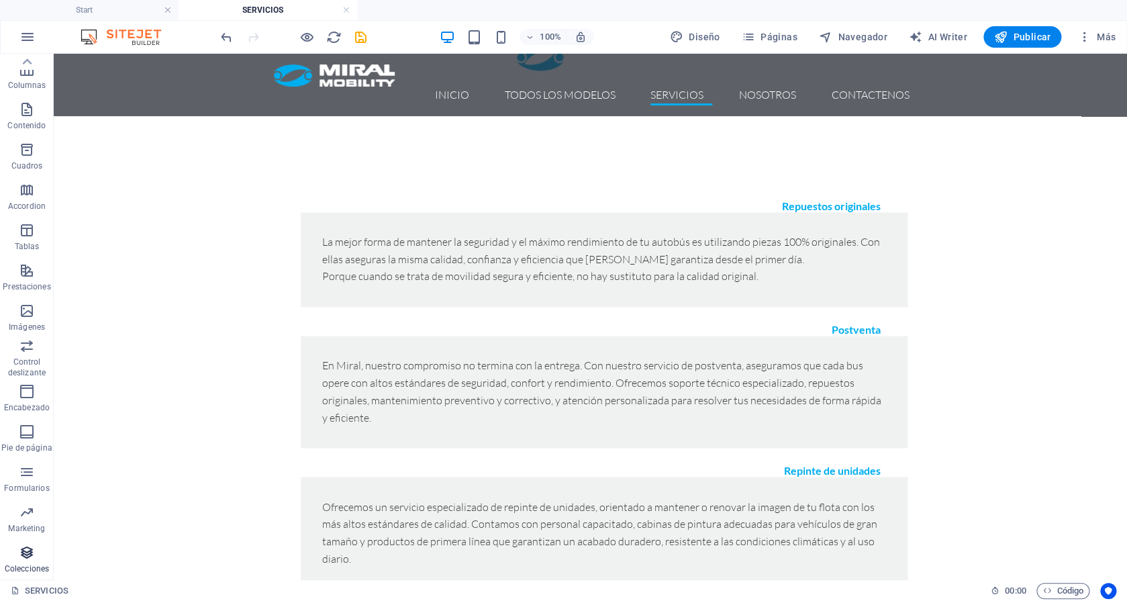
click at [19, 552] on span "Colecciones" at bounding box center [27, 560] width 54 height 32
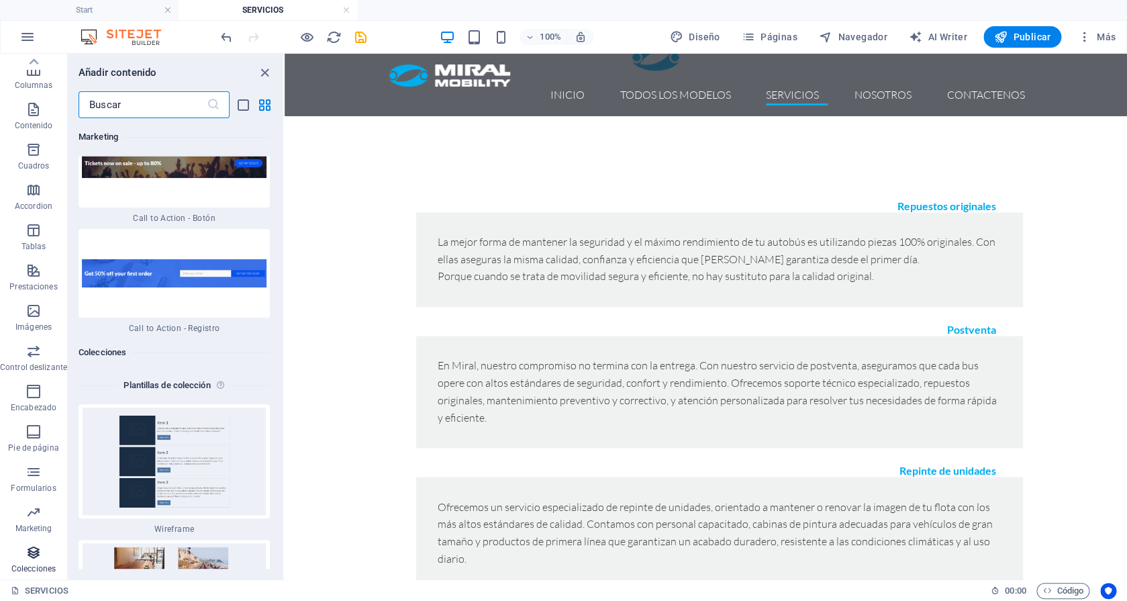
scroll to position [24874, 0]
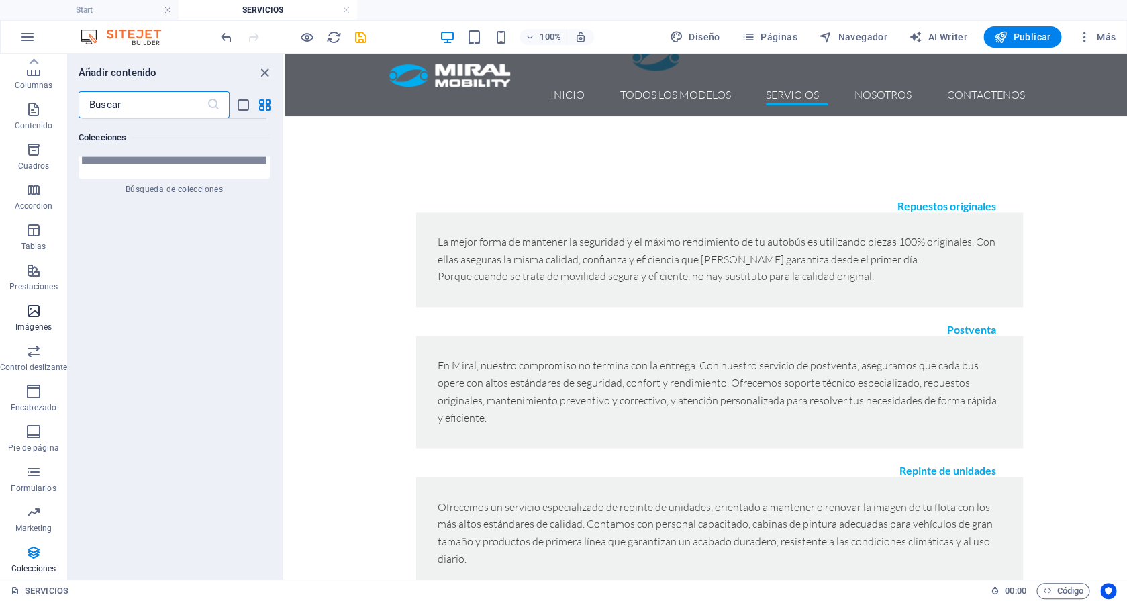
click at [23, 327] on p "Imágenes" at bounding box center [33, 326] width 36 height 11
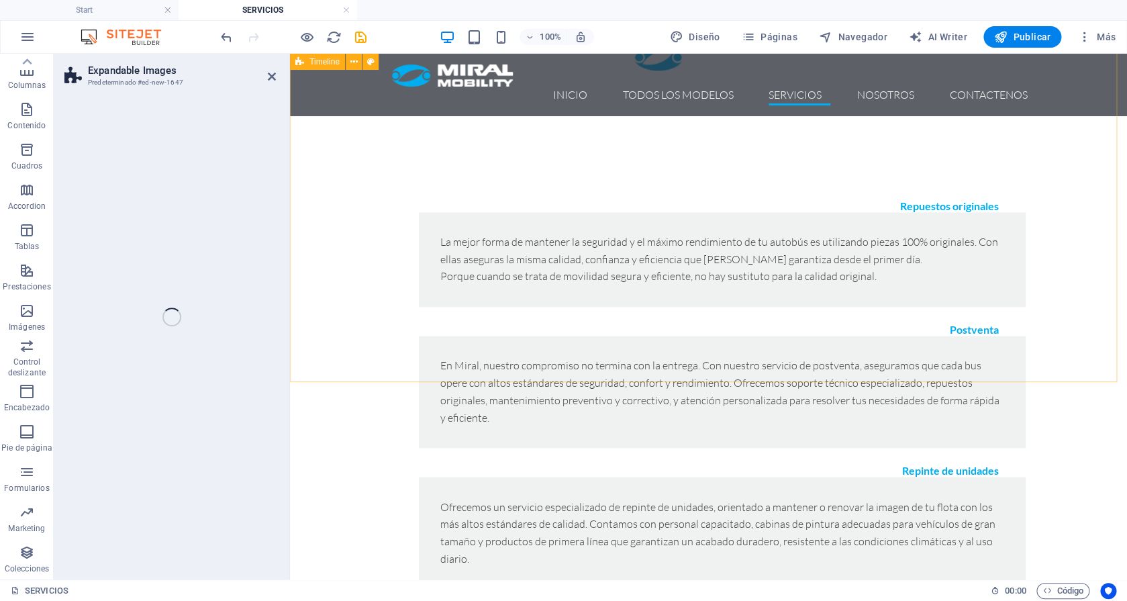
scroll to position [79, 0]
select select "rem"
select select "px"
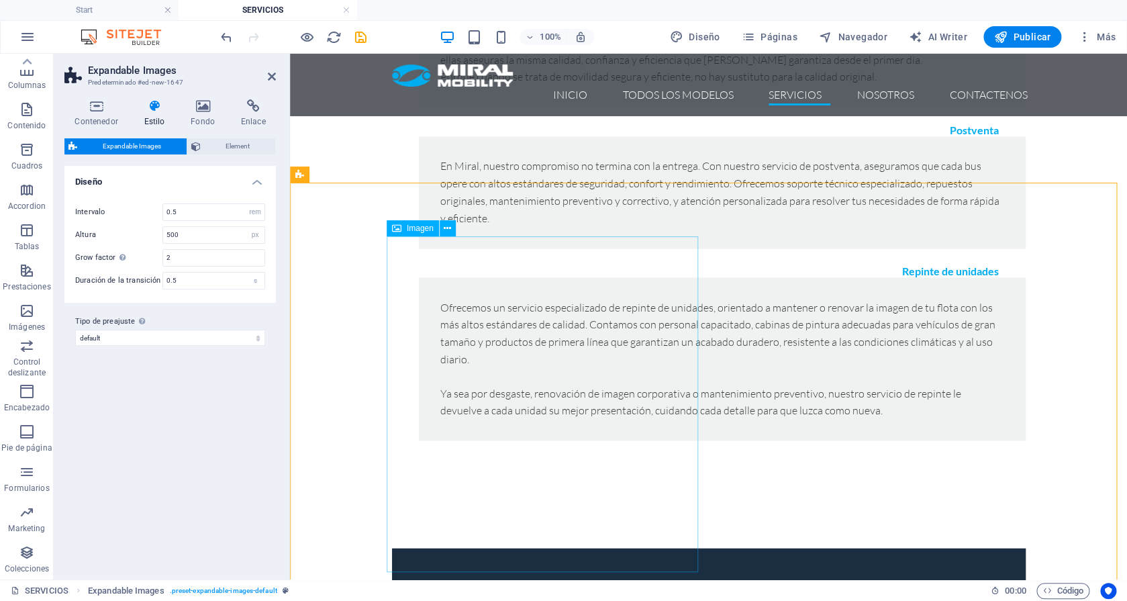
scroll to position [994, 0]
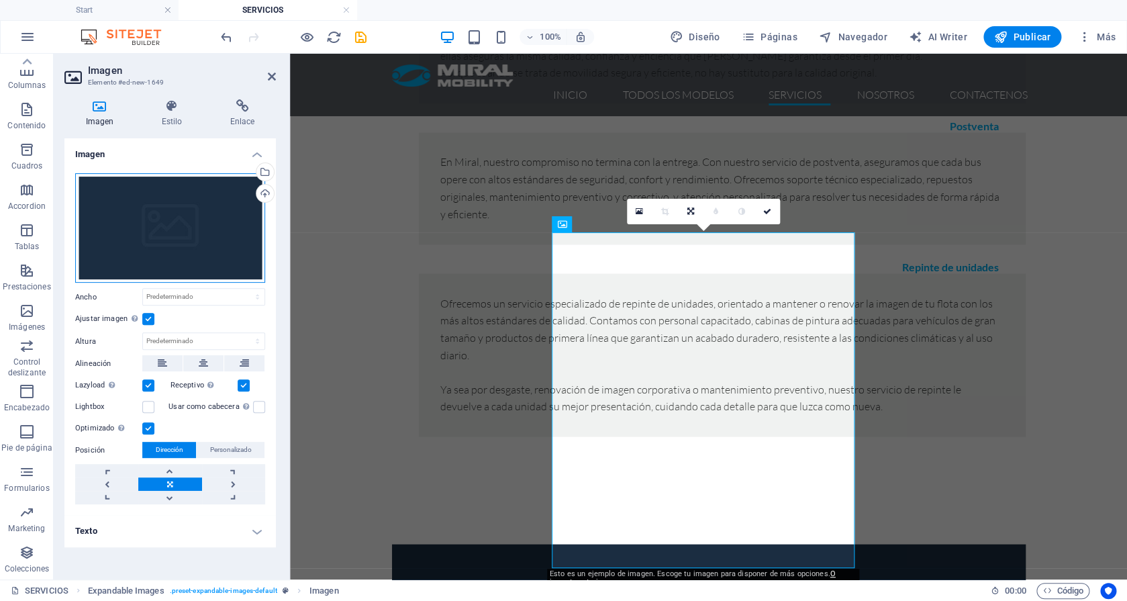
click at [165, 205] on div "Arrastra archivos aquí, haz clic para escoger archivos o selecciona archivos de…" at bounding box center [170, 228] width 190 height 110
click at [164, 205] on body "Miral Mobility Start SERVICIOS Favoritos Elementos Columnas Contenido Cuadros A…" at bounding box center [563, 300] width 1127 height 601
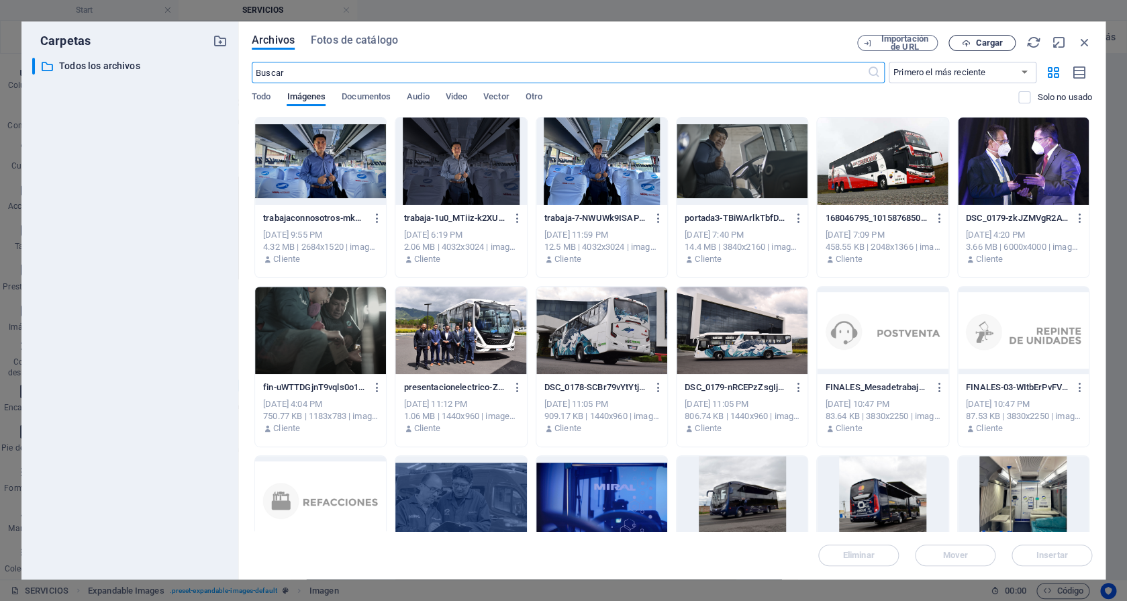
click at [986, 41] on span "Cargar" at bounding box center [989, 43] width 28 height 8
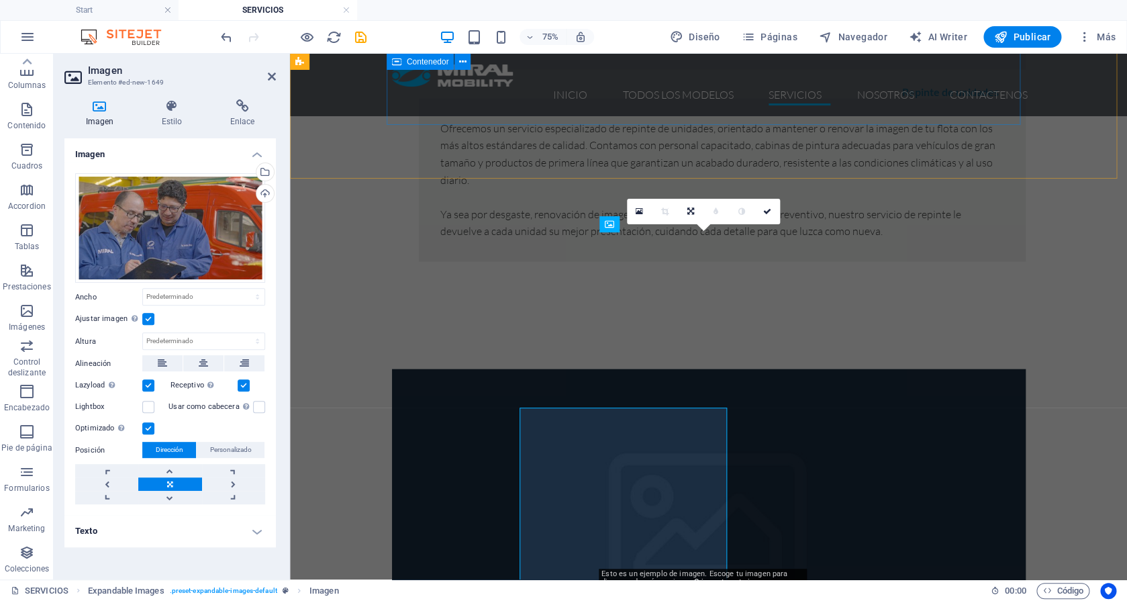
scroll to position [994, 0]
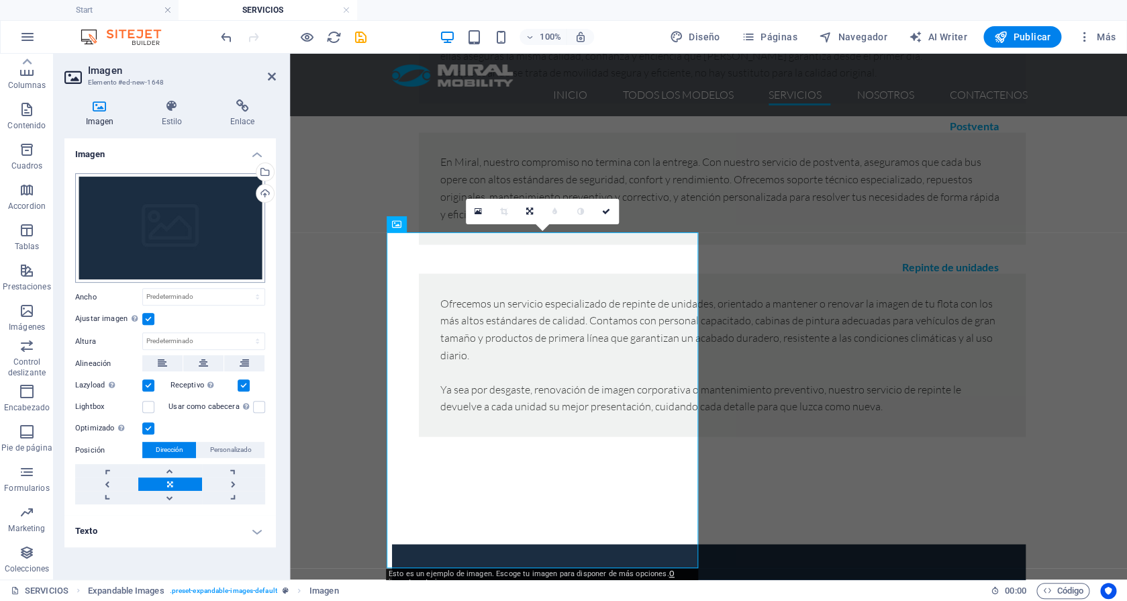
click at [190, 210] on div "Arrastra archivos aquí, haz clic para escoger archivos o selecciona archivos de…" at bounding box center [170, 228] width 190 height 110
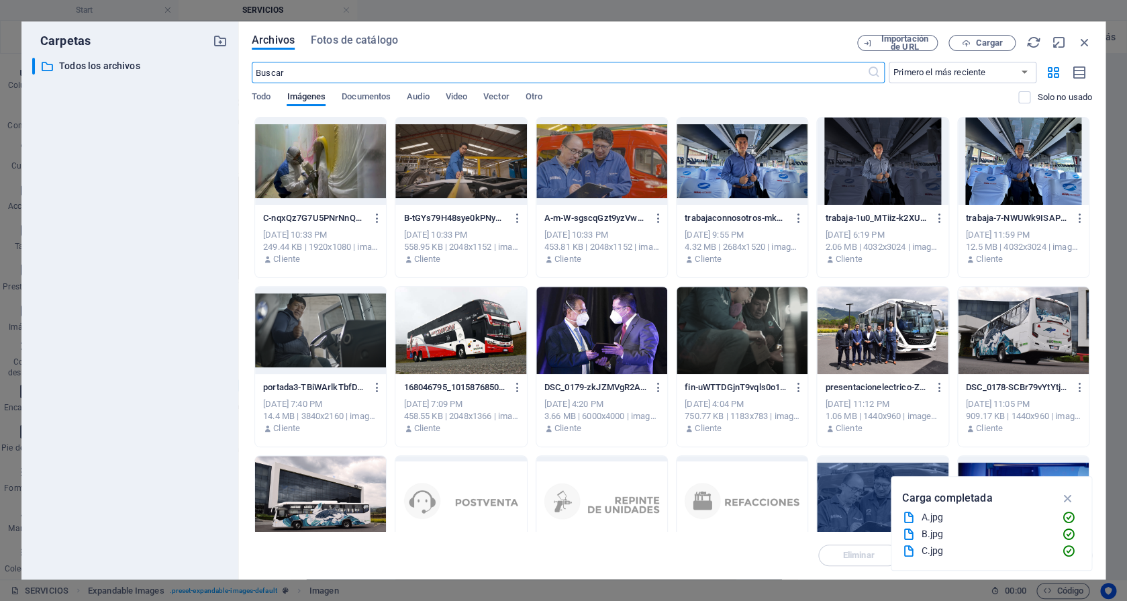
scroll to position [1170, 0]
click at [466, 171] on div at bounding box center [460, 160] width 131 height 87
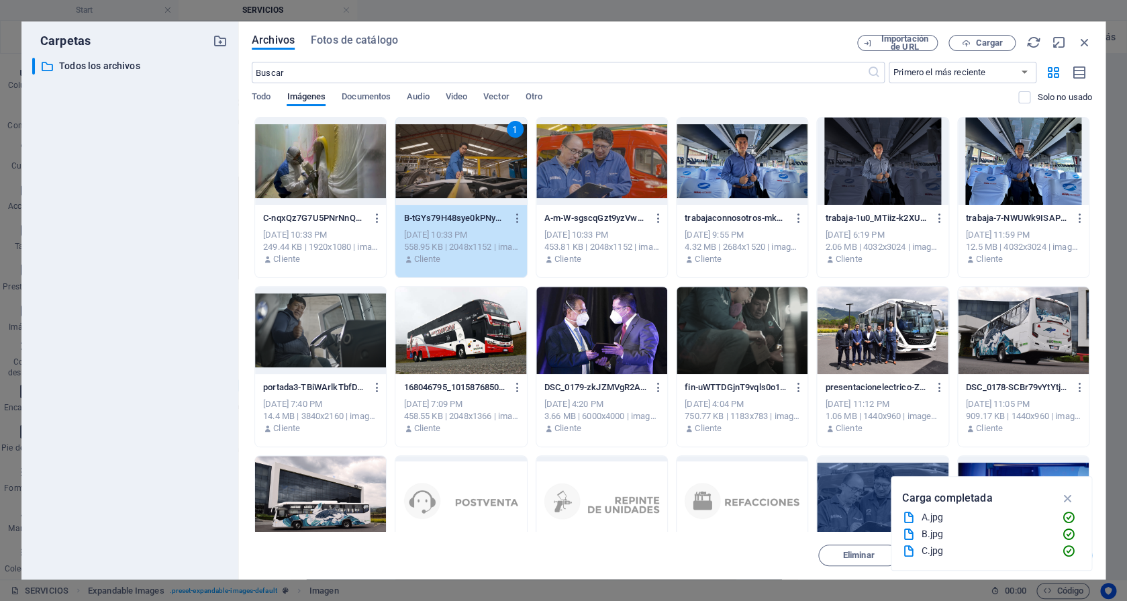
click at [466, 171] on div "1" at bounding box center [460, 160] width 131 height 87
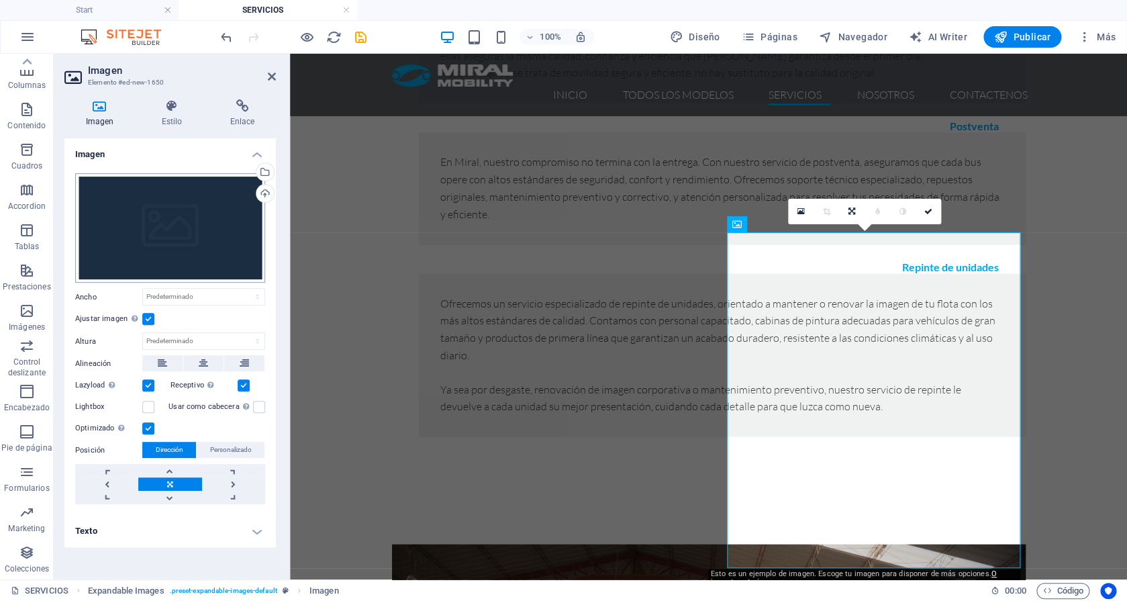
click at [225, 254] on div "Arrastra archivos aquí, haz clic para escoger archivos o selecciona archivos de…" at bounding box center [170, 228] width 190 height 110
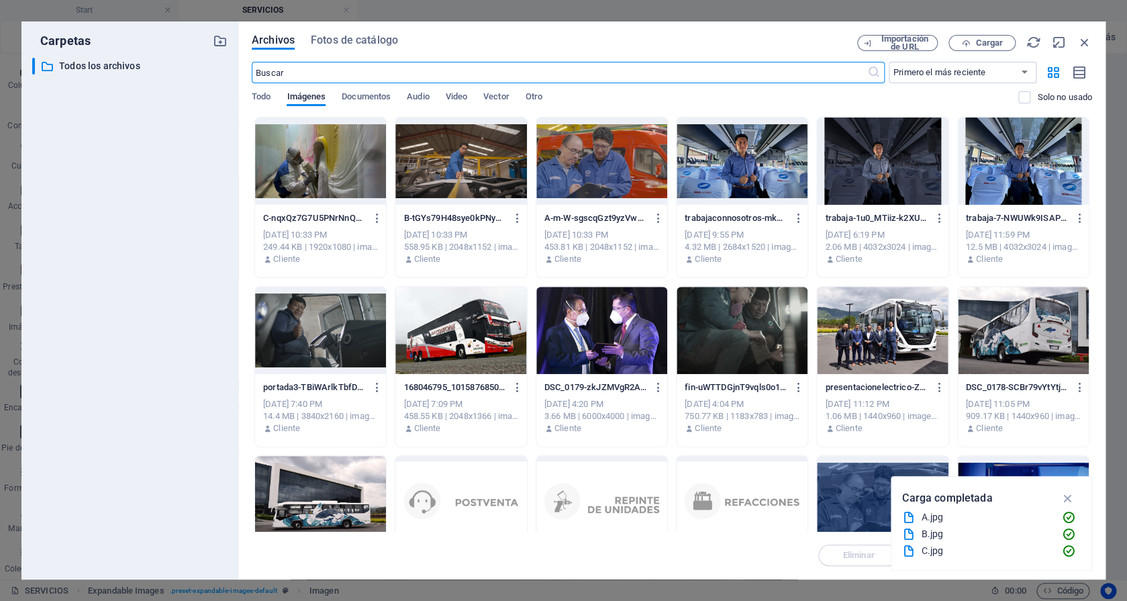
scroll to position [1170, 0]
click at [351, 168] on div at bounding box center [320, 160] width 131 height 87
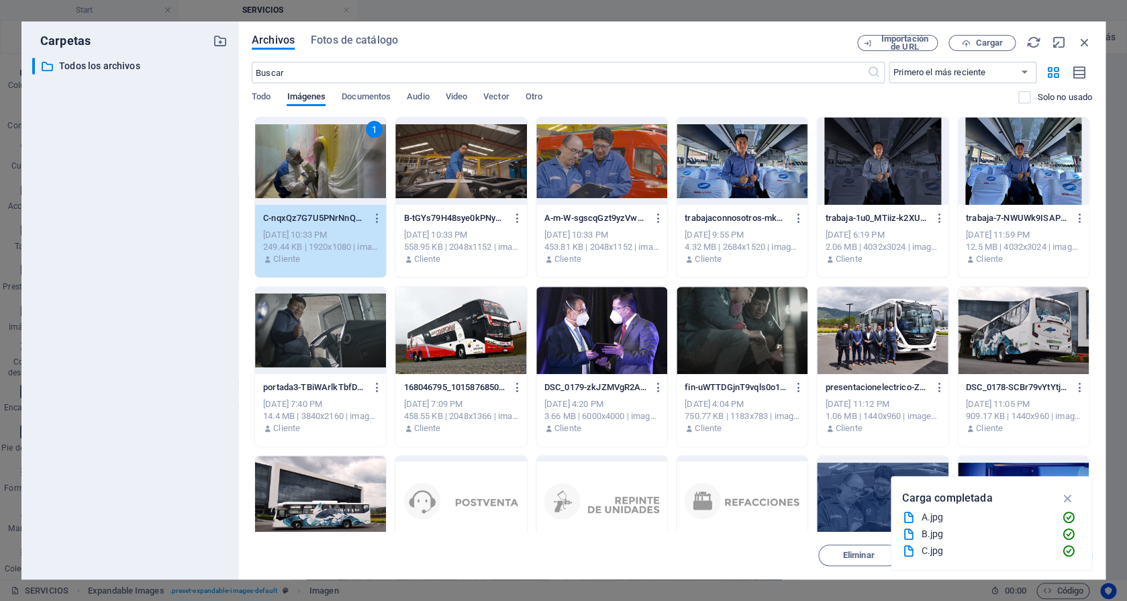
click at [351, 168] on div "1" at bounding box center [320, 160] width 131 height 87
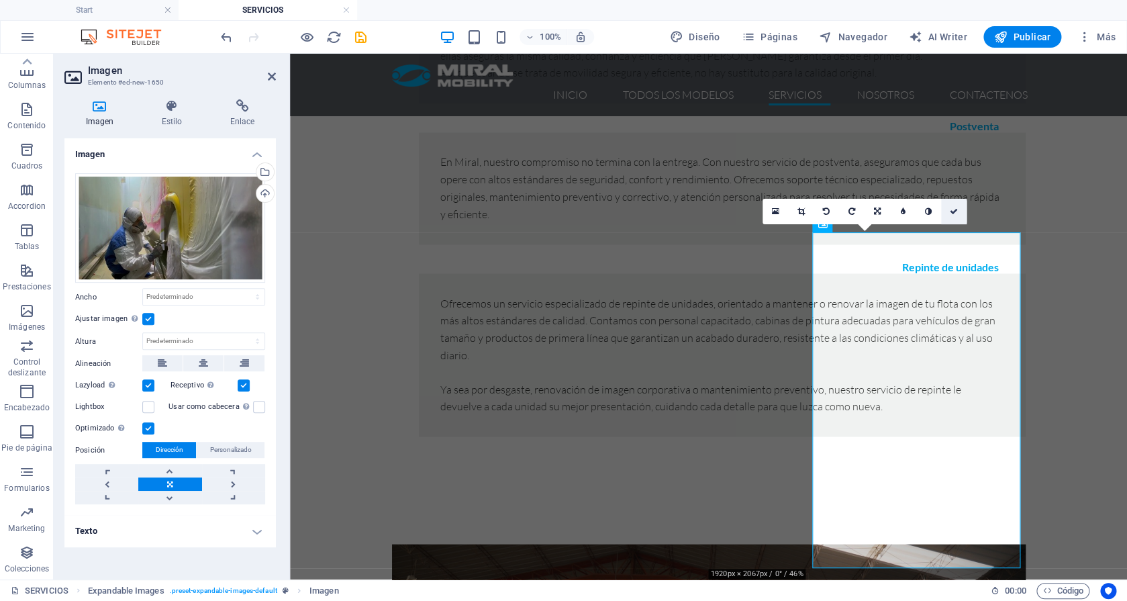
click at [955, 212] on icon at bounding box center [953, 211] width 8 height 8
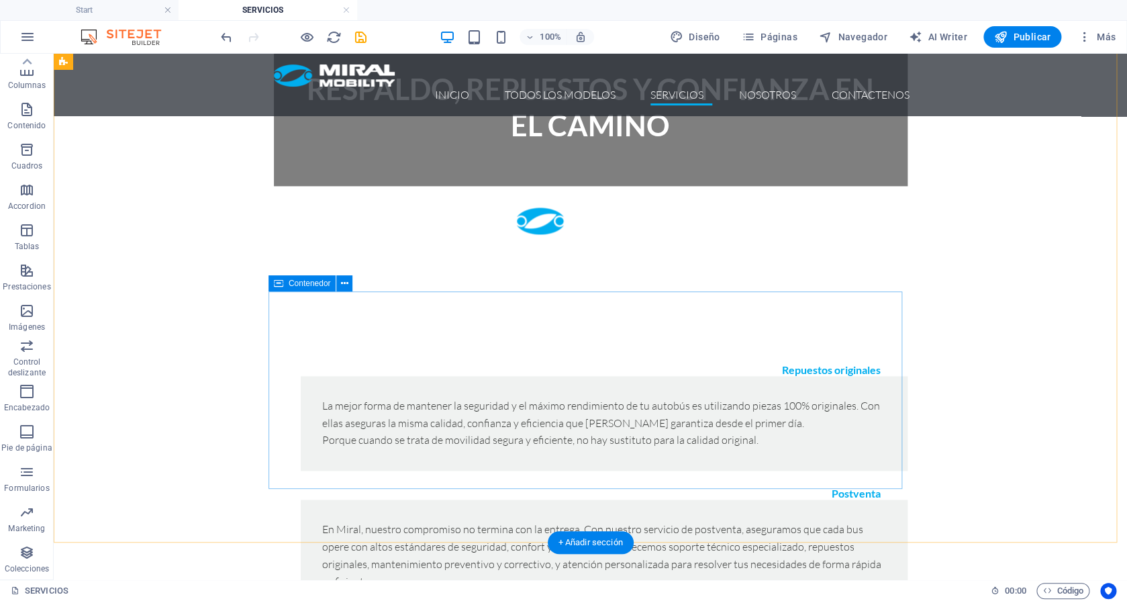
scroll to position [631, 0]
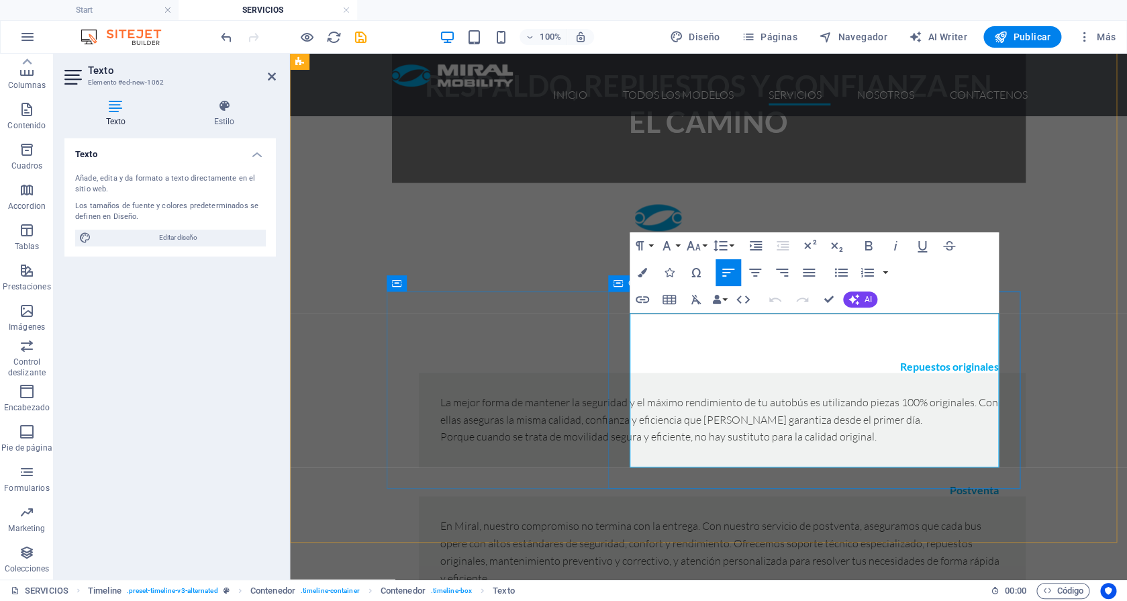
drag, startPoint x: 935, startPoint y: 460, endPoint x: 621, endPoint y: 317, distance: 345.6
click at [819, 269] on button "Align Justify" at bounding box center [808, 272] width 25 height 27
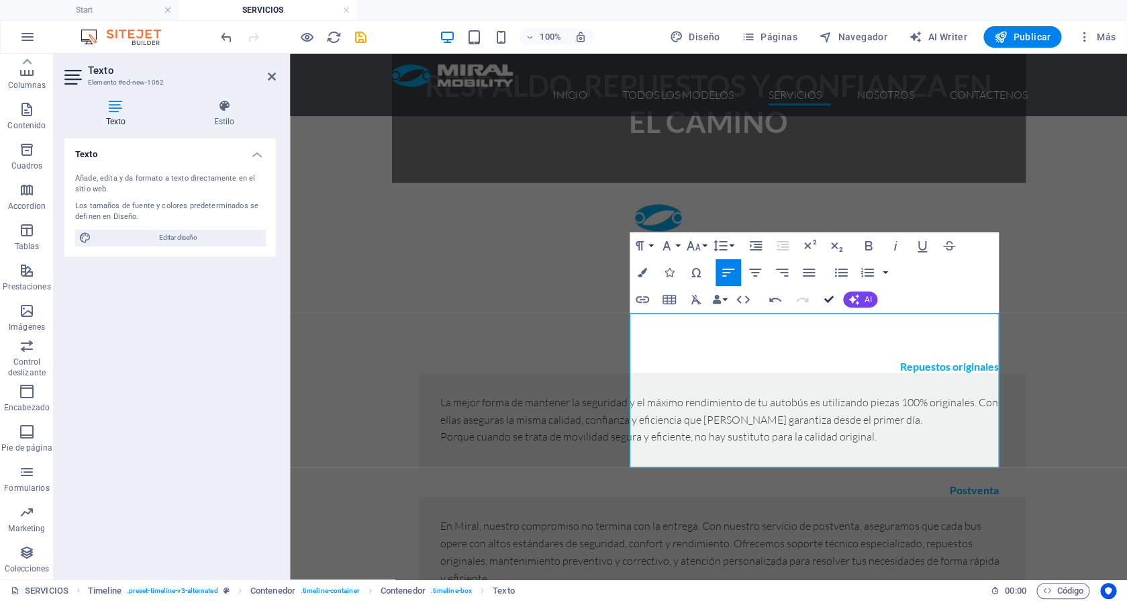
drag, startPoint x: 830, startPoint y: 297, endPoint x: 776, endPoint y: 244, distance: 76.4
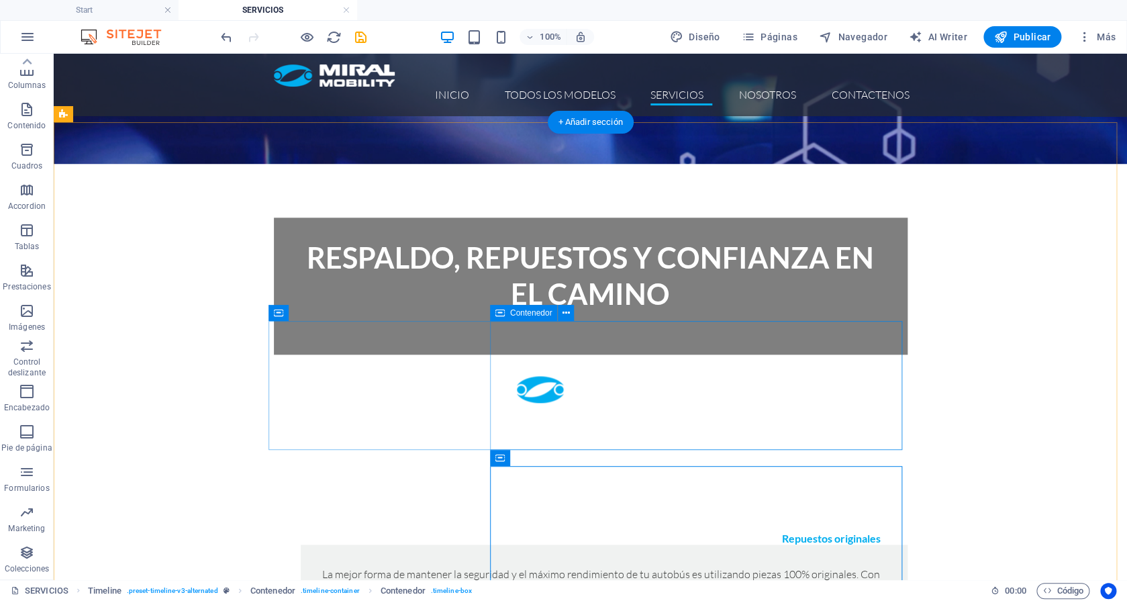
scroll to position [446, 0]
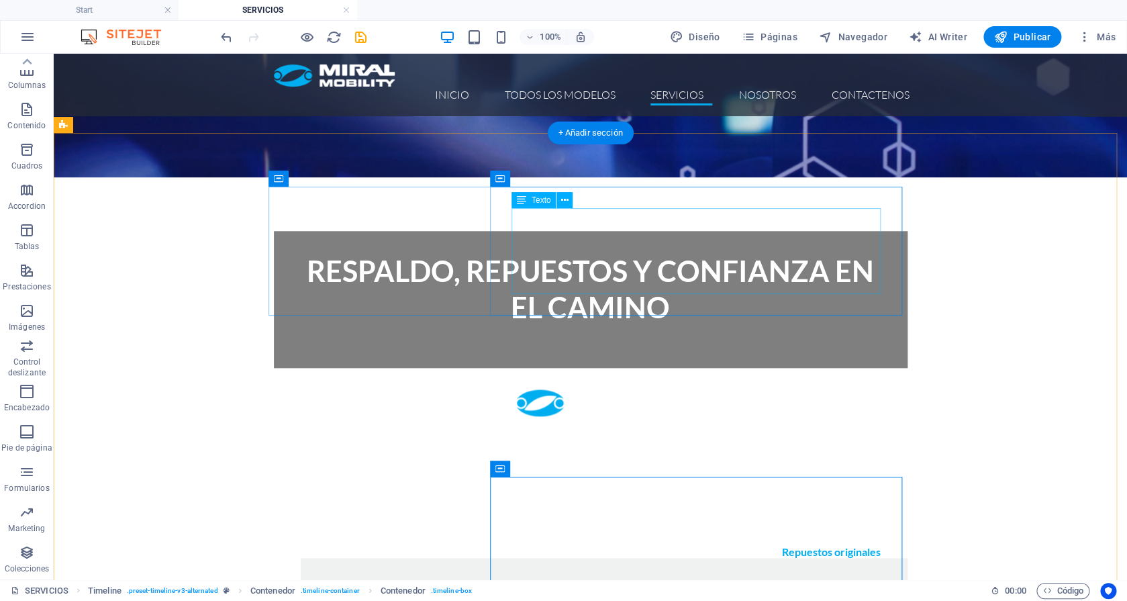
click at [646, 579] on div "La mejor forma de mantener la seguridad y el máximo rendimiento de tu autobús e…" at bounding box center [604, 605] width 564 height 52
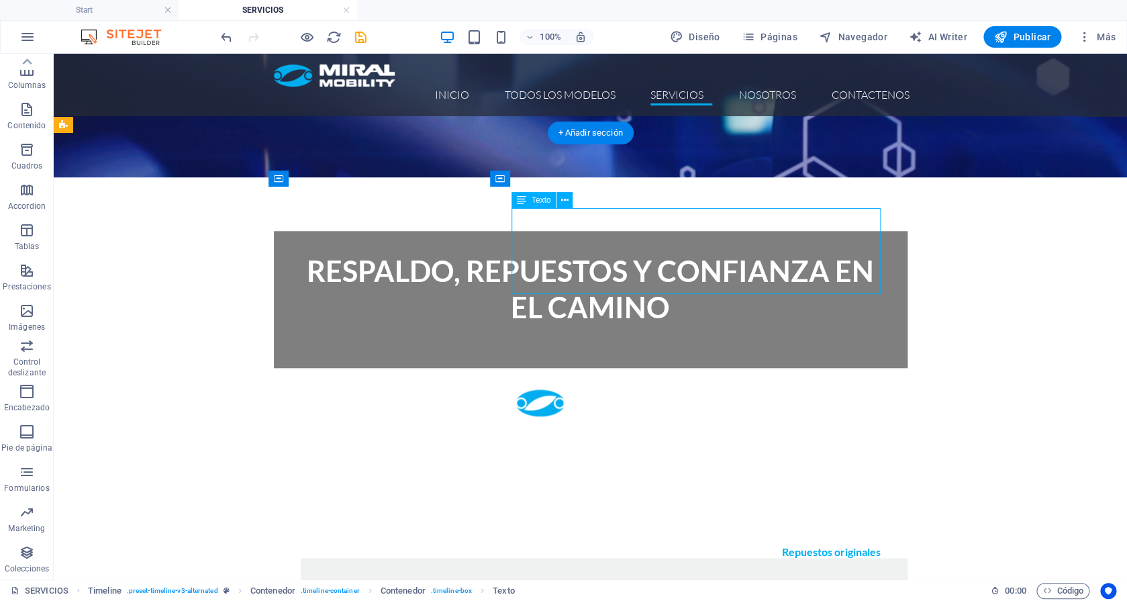
click at [645, 579] on div "La mejor forma de mantener la seguridad y el máximo rendimiento de tu autobús e…" at bounding box center [604, 605] width 564 height 52
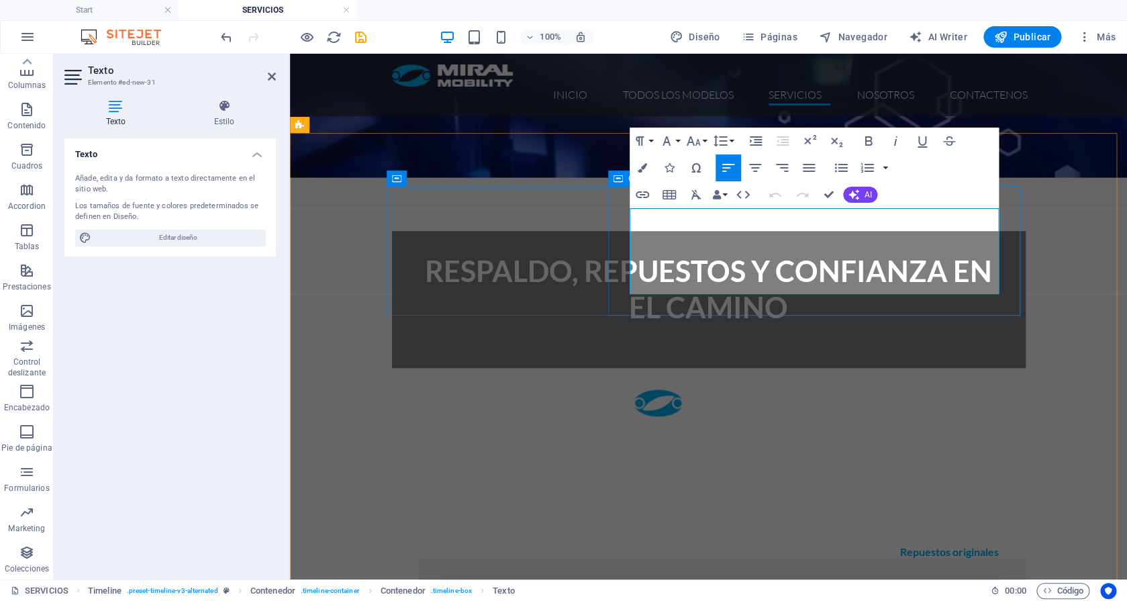
drag, startPoint x: 713, startPoint y: 287, endPoint x: 619, endPoint y: 205, distance: 124.2
click at [619, 558] on div "La mejor forma de mantener la seguridad y el máximo rendimiento de tu autobús e…" at bounding box center [722, 605] width 607 height 95
click at [807, 170] on icon "button" at bounding box center [808, 168] width 16 height 16
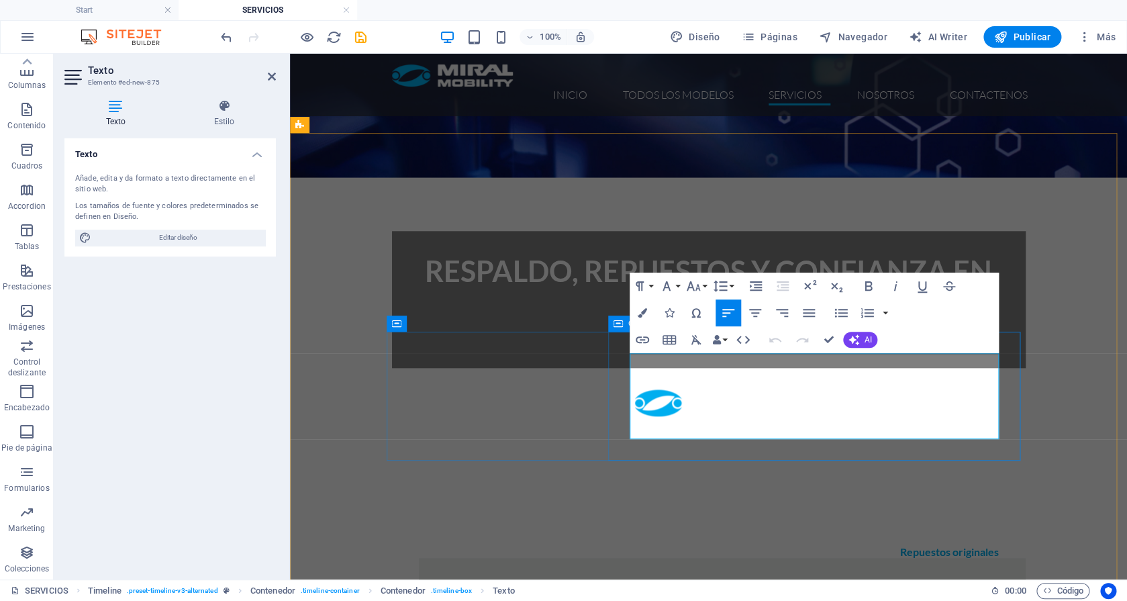
drag, startPoint x: 870, startPoint y: 432, endPoint x: 623, endPoint y: 360, distance: 256.5
click at [808, 316] on icon "button" at bounding box center [809, 313] width 12 height 8
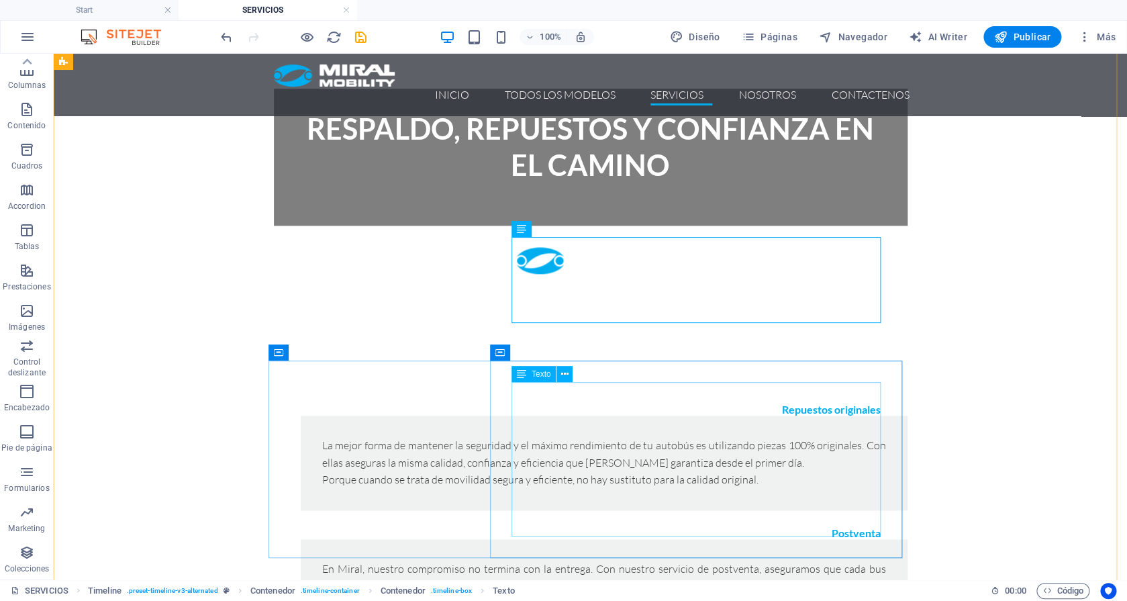
scroll to position [594, 0]
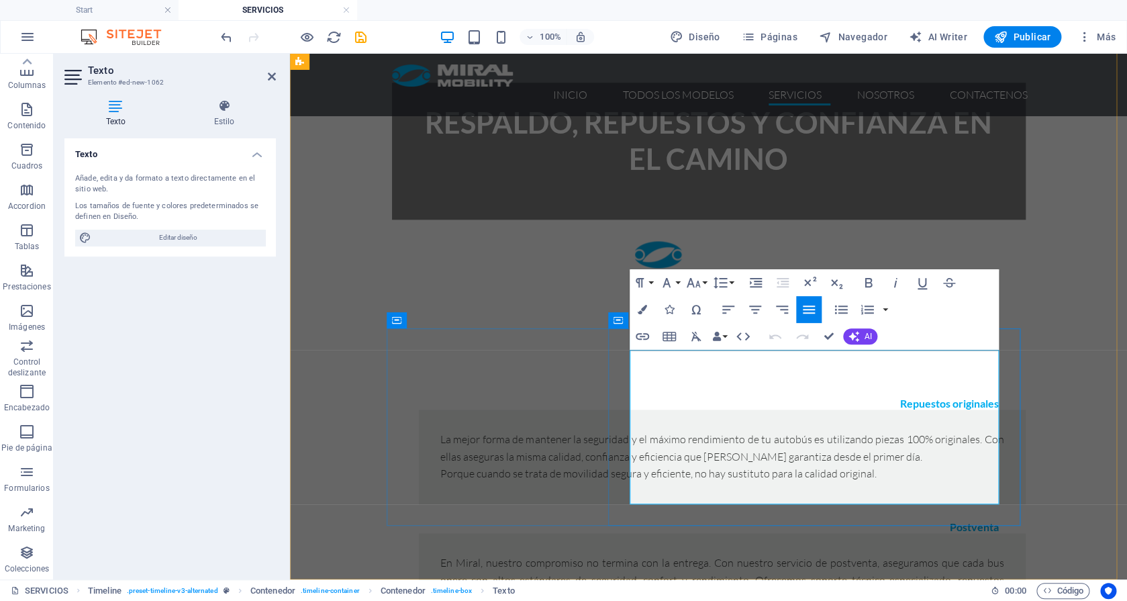
drag, startPoint x: 956, startPoint y: 497, endPoint x: 580, endPoint y: 459, distance: 378.4
click at [808, 317] on icon "button" at bounding box center [808, 309] width 16 height 16
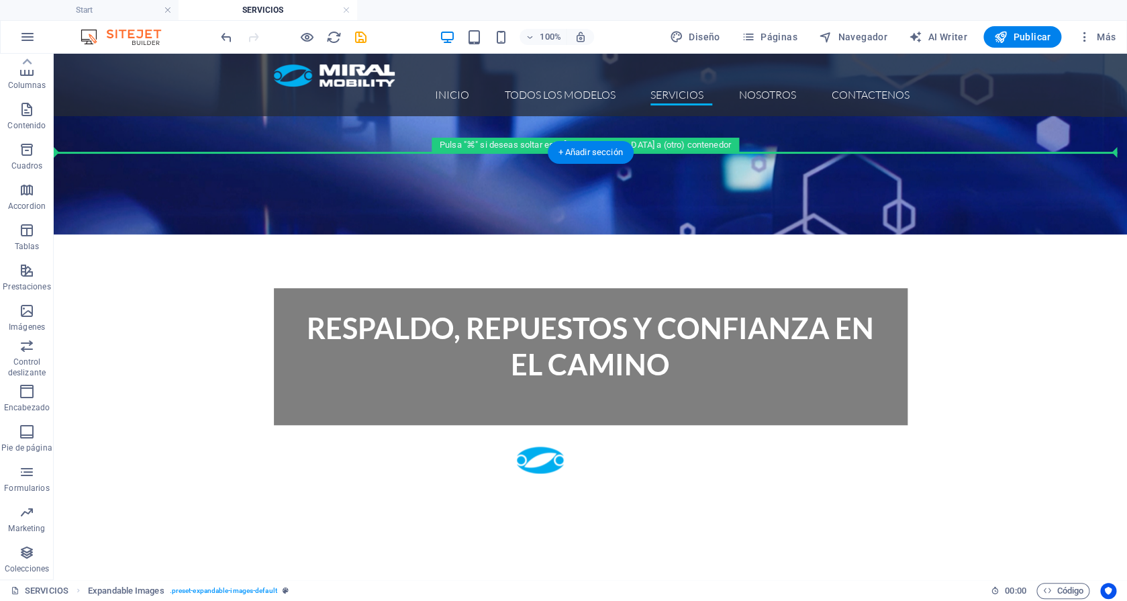
scroll to position [385, 0]
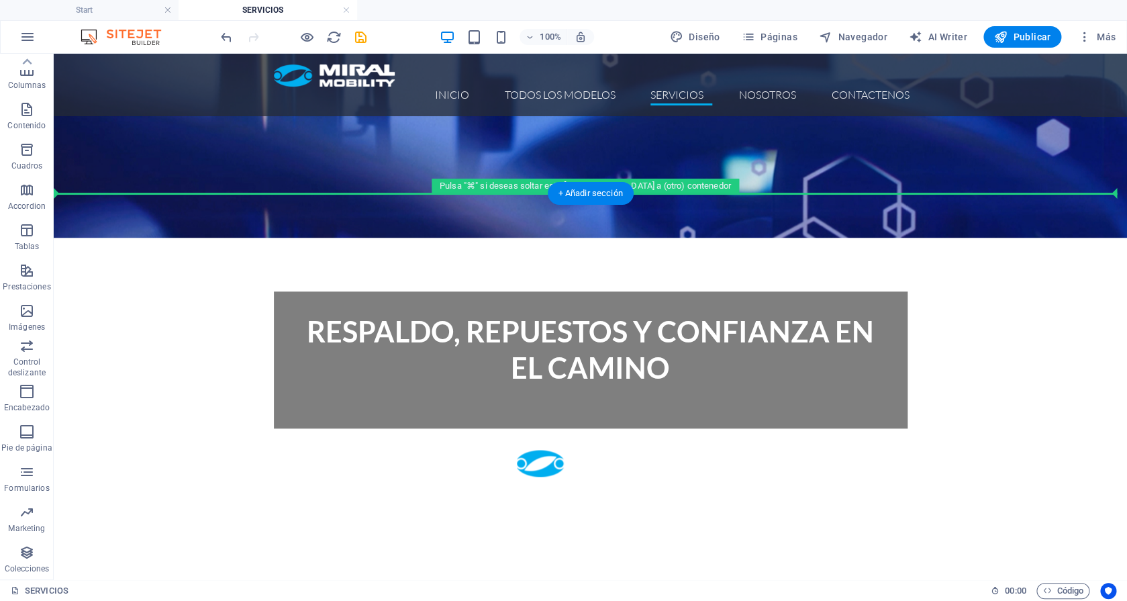
drag, startPoint x: 147, startPoint y: 469, endPoint x: 155, endPoint y: 225, distance: 244.4
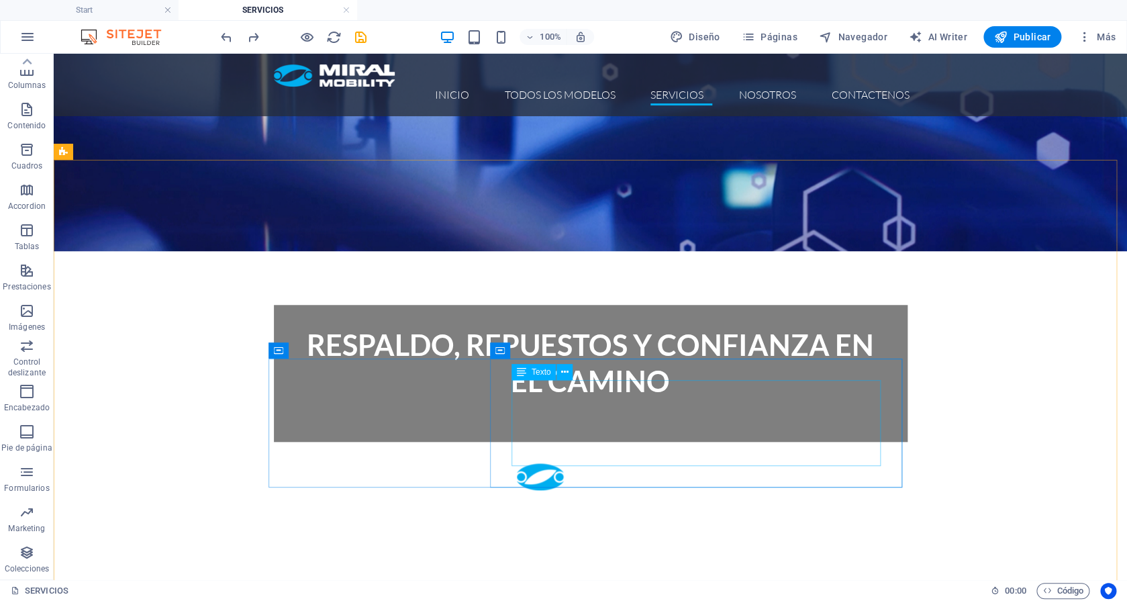
scroll to position [76, 0]
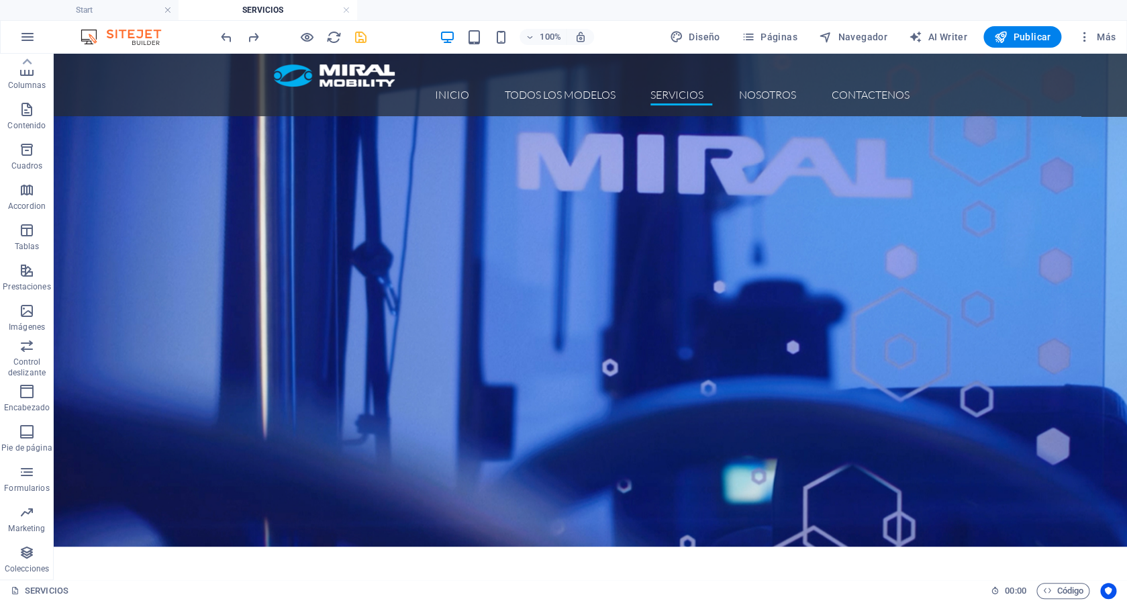
click at [362, 43] on icon "save" at bounding box center [360, 37] width 15 height 15
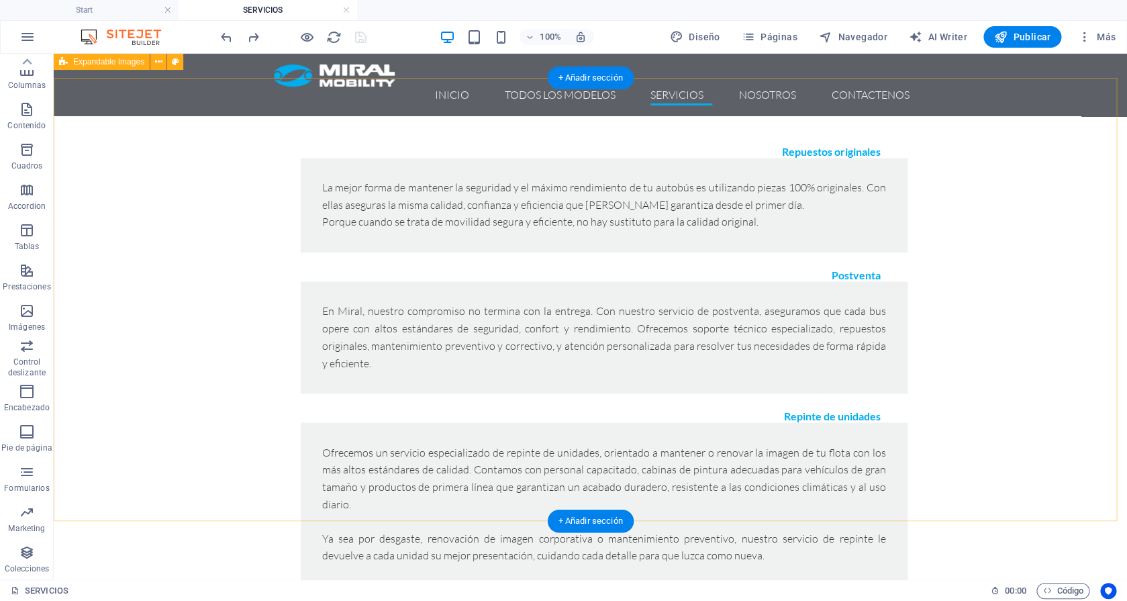
scroll to position [332, 0]
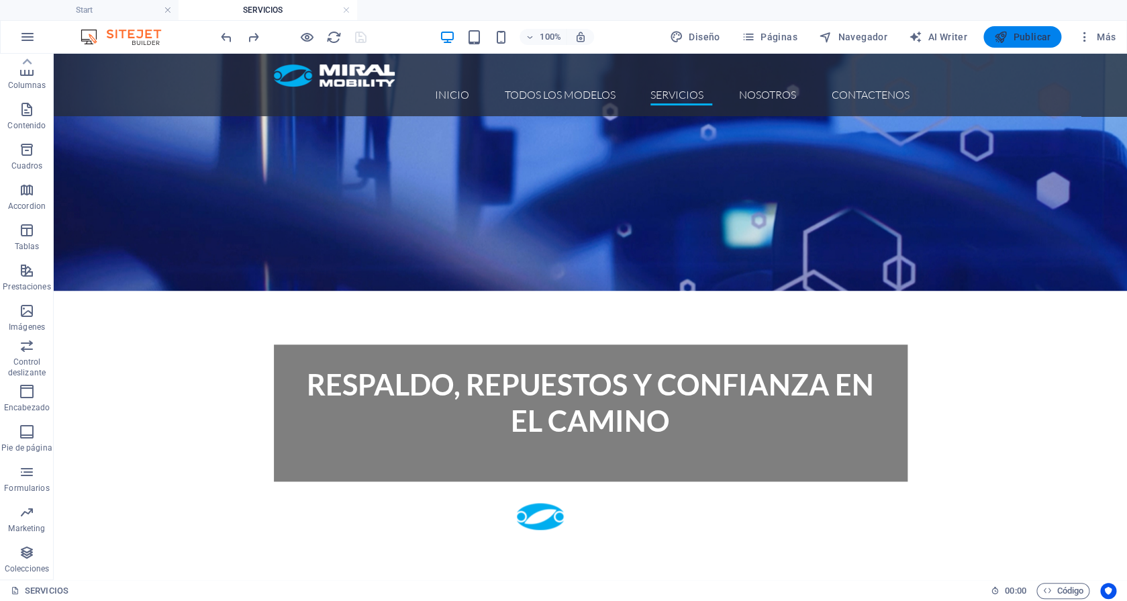
click at [1029, 40] on span "Publicar" at bounding box center [1022, 36] width 57 height 13
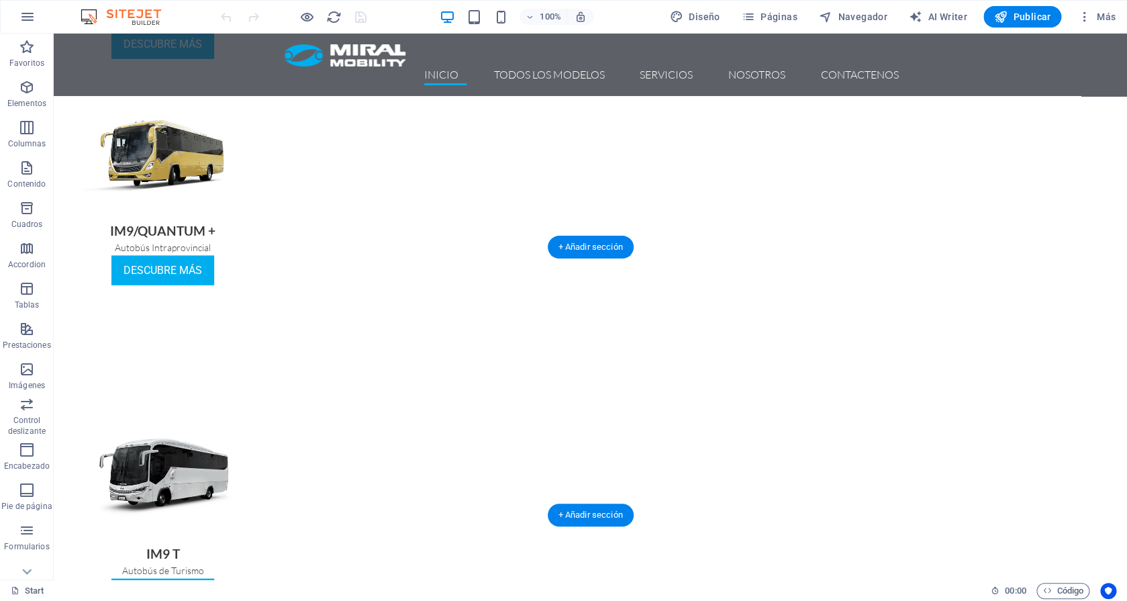
scroll to position [1318, 0]
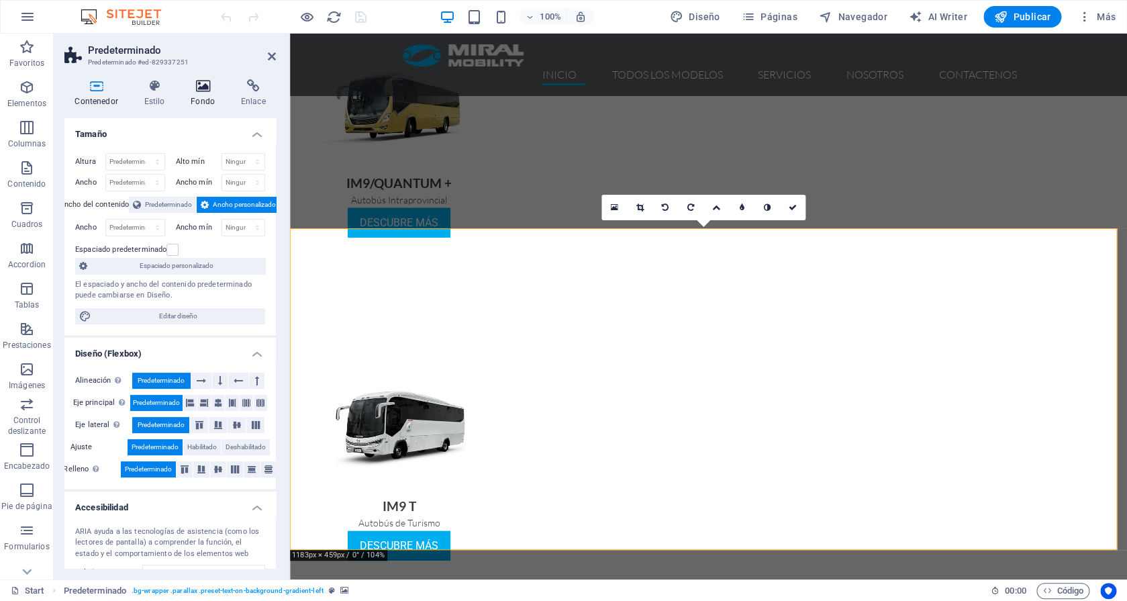
click at [198, 94] on h4 "Fondo" at bounding box center [205, 93] width 50 height 28
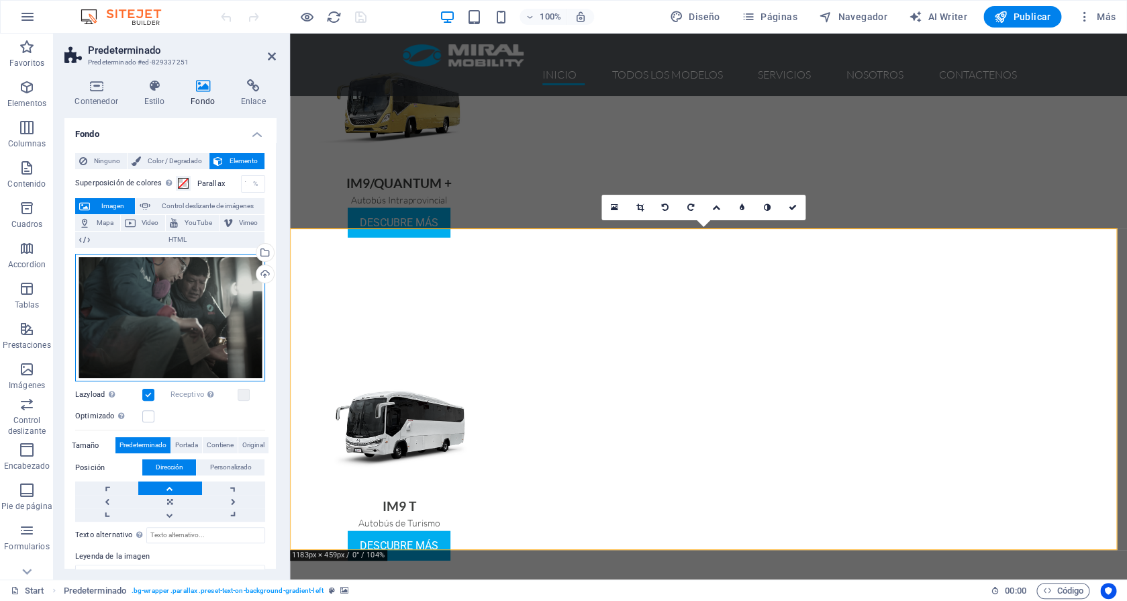
click at [180, 266] on div "Arrastra archivos aquí, haz clic para escoger archivos o selecciona archivos de…" at bounding box center [170, 318] width 190 height 128
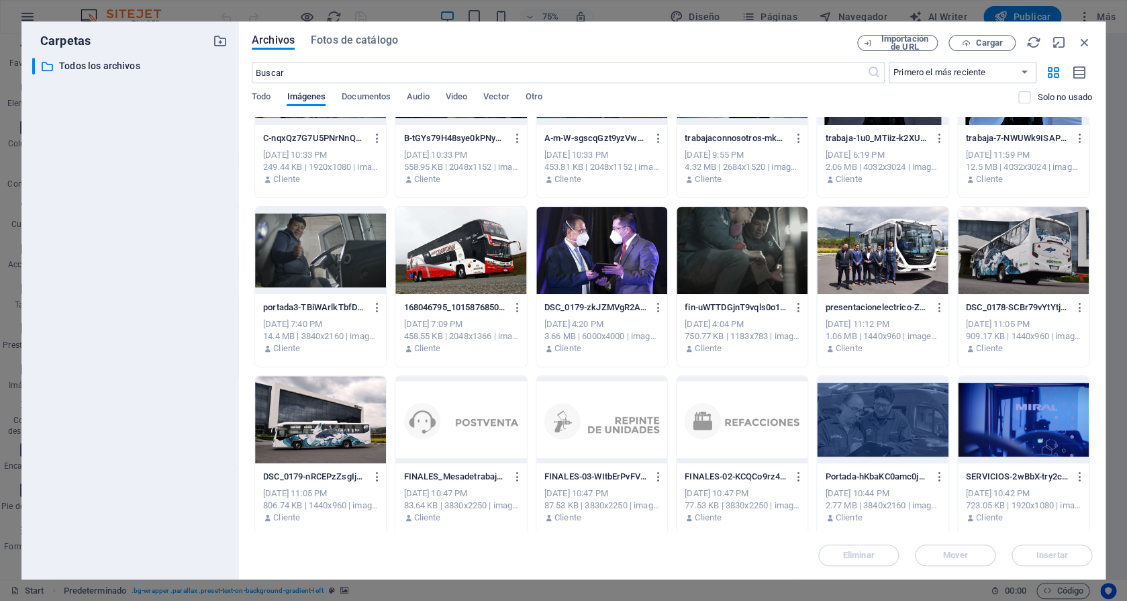
scroll to position [83, 0]
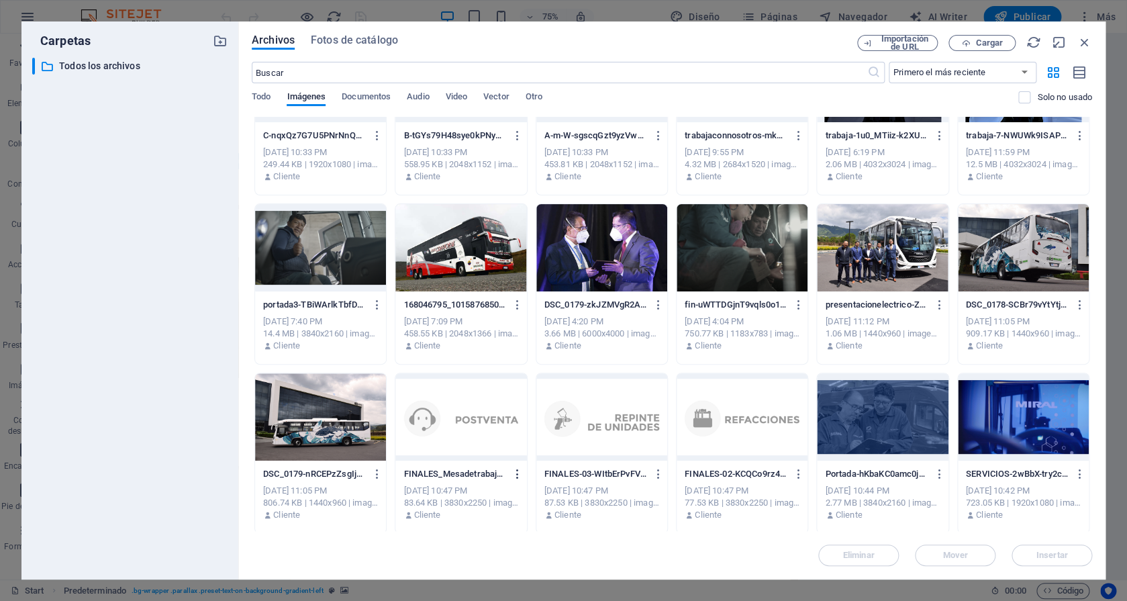
click at [515, 470] on icon "button" at bounding box center [517, 474] width 13 height 12
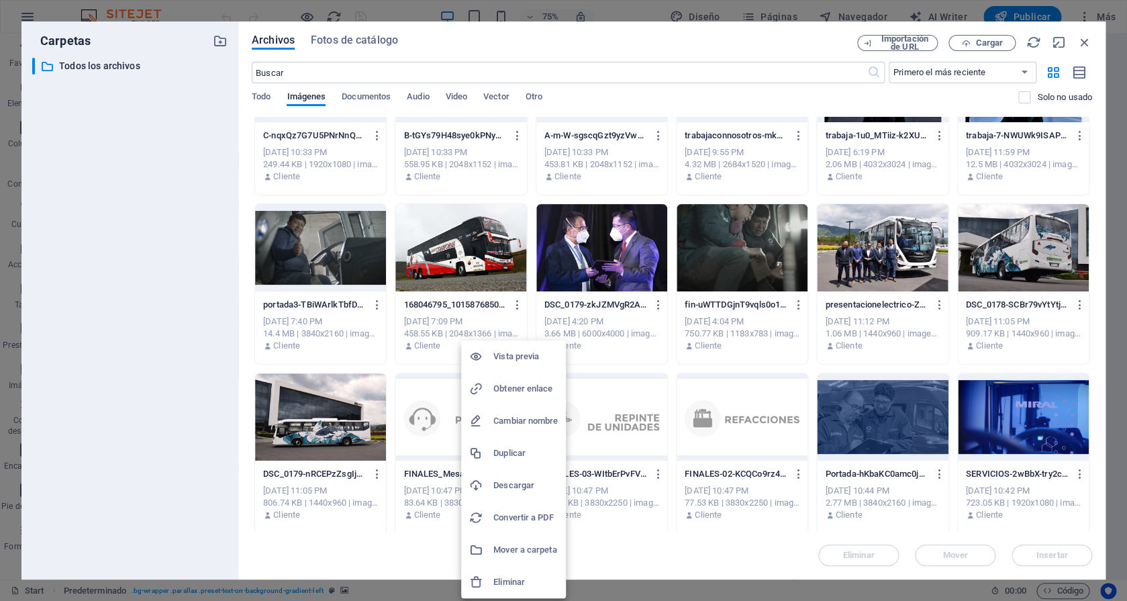
click at [509, 576] on h6 "Eliminar" at bounding box center [525, 582] width 64 height 16
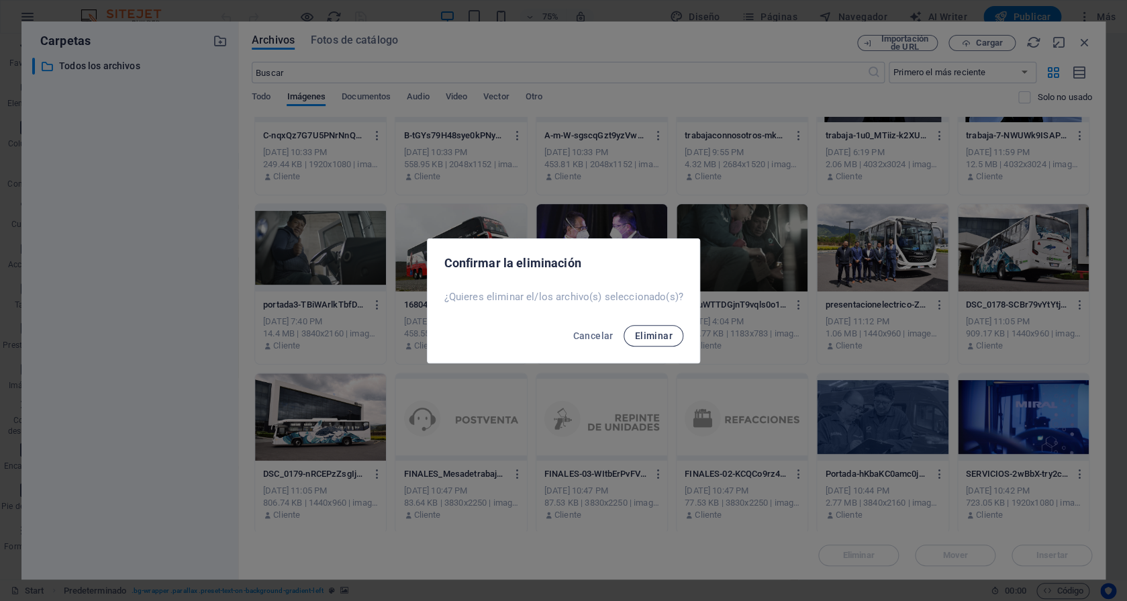
click at [652, 330] on span "Eliminar" at bounding box center [653, 335] width 38 height 11
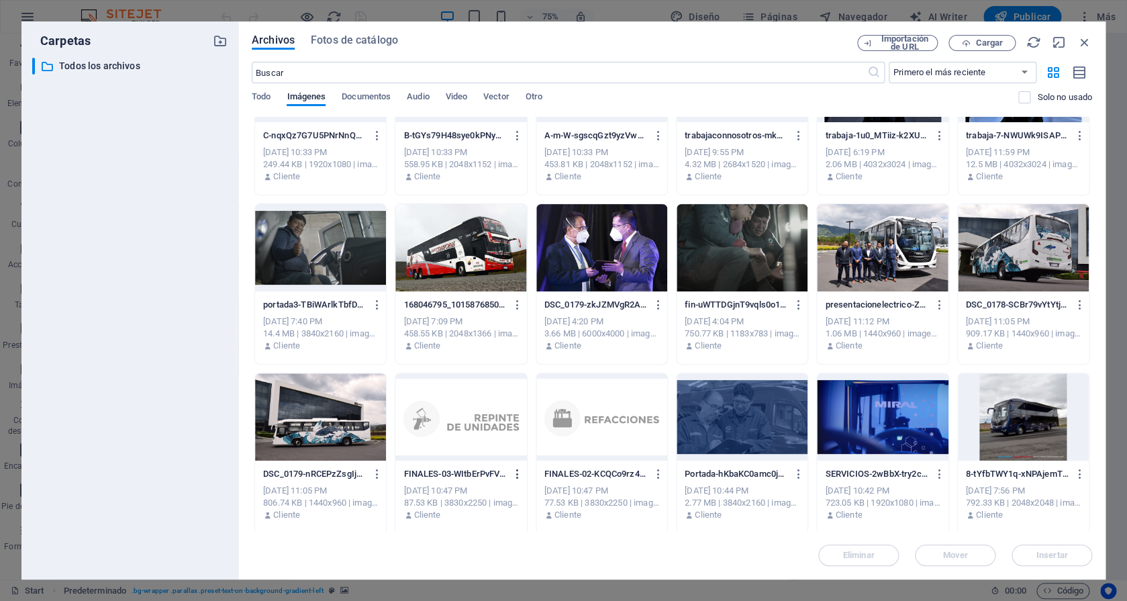
click at [517, 476] on icon "button" at bounding box center [517, 474] width 13 height 12
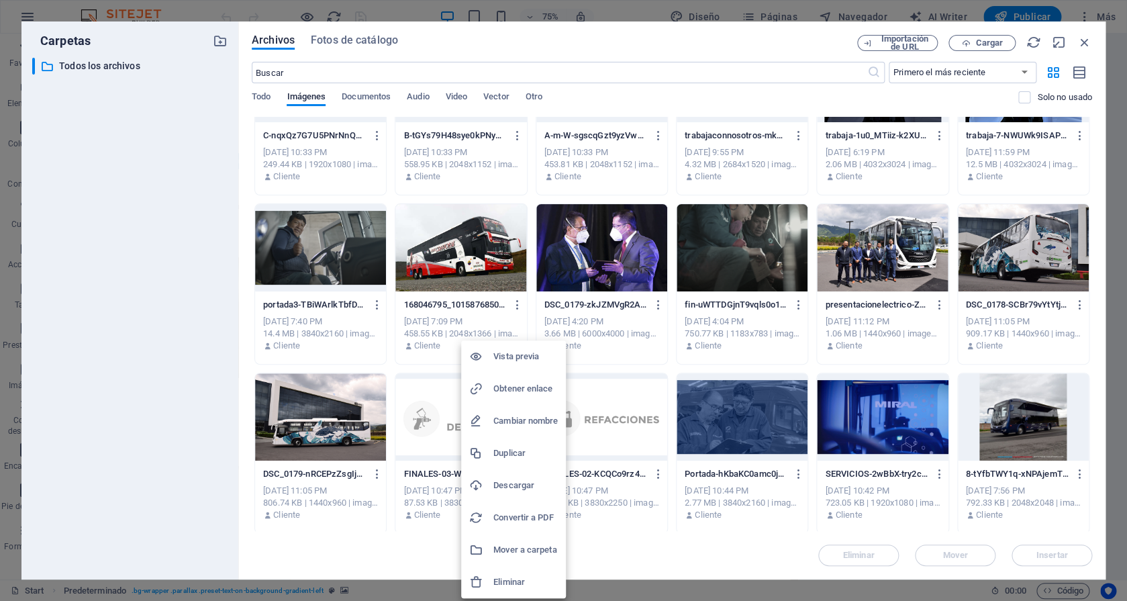
click at [511, 586] on h6 "Eliminar" at bounding box center [525, 582] width 64 height 16
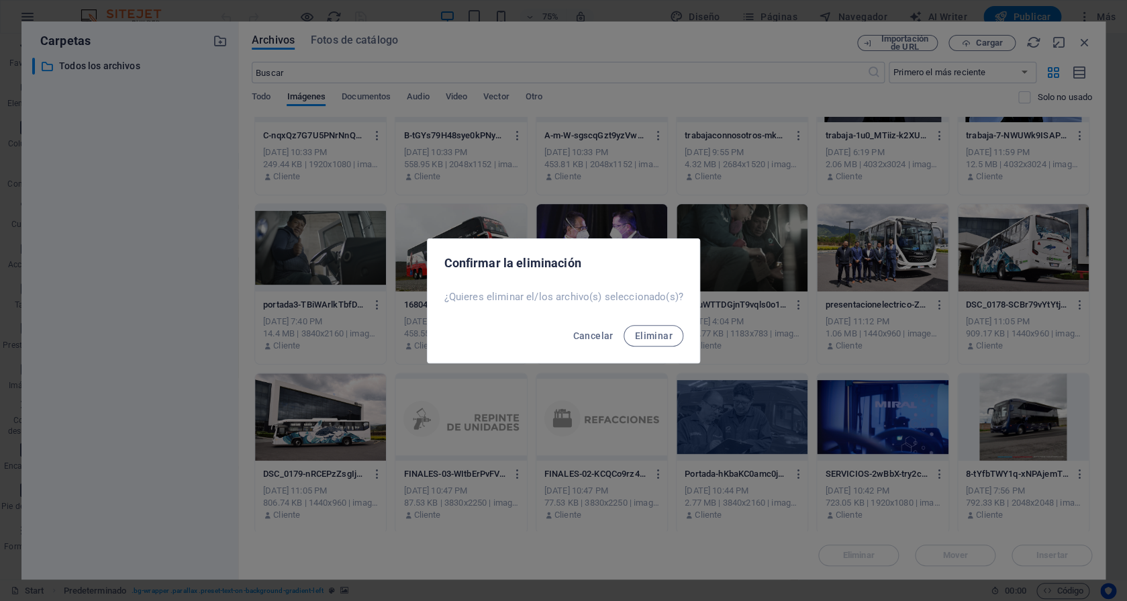
click at [634, 347] on div "Cancelar Eliminar" at bounding box center [562, 340] width 271 height 46
click at [637, 340] on span "Eliminar" at bounding box center [653, 335] width 38 height 11
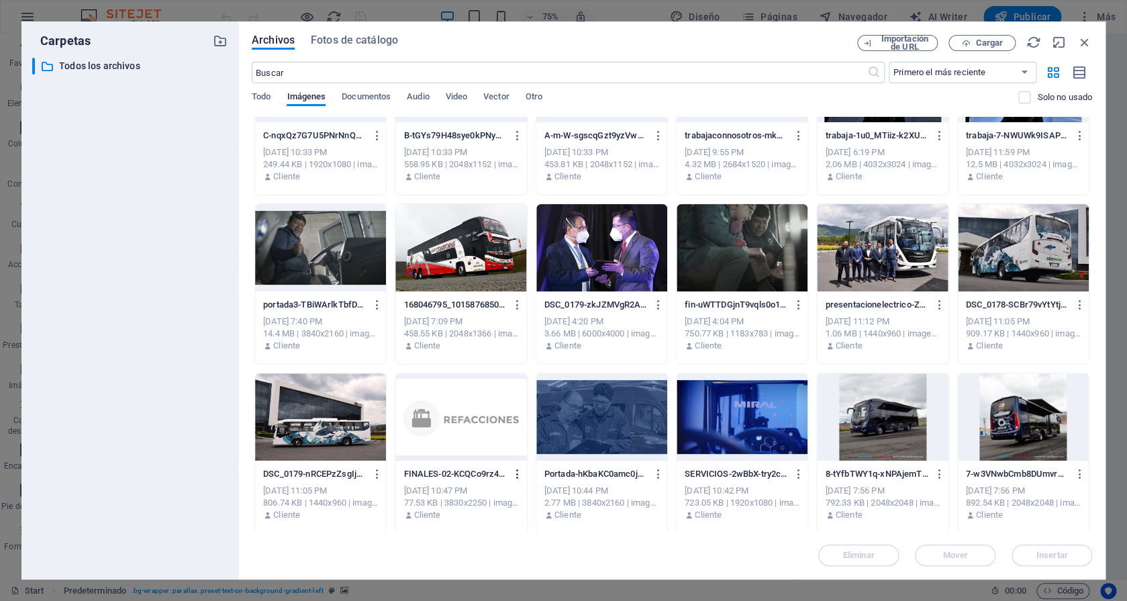
click at [518, 479] on icon "button" at bounding box center [517, 474] width 13 height 12
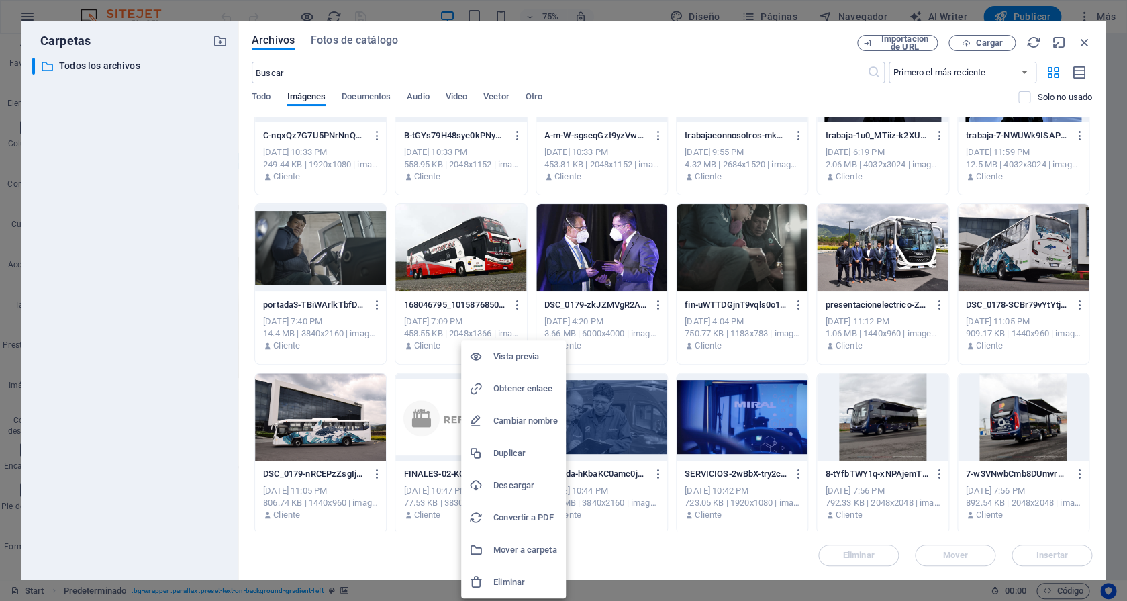
click at [517, 582] on h6 "Eliminar" at bounding box center [525, 582] width 64 height 16
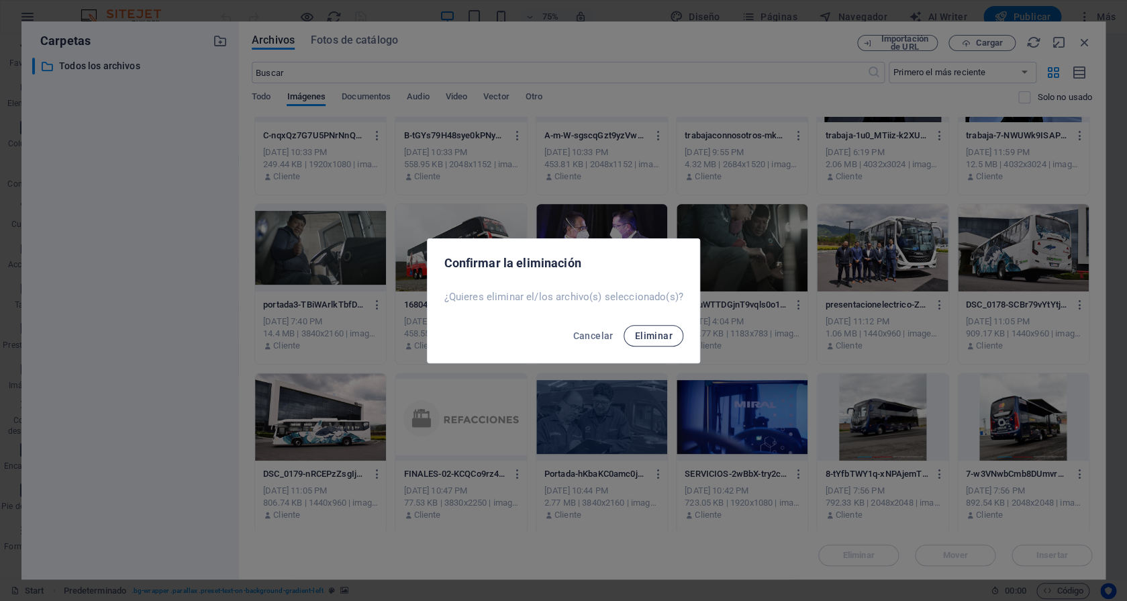
click at [647, 334] on span "Eliminar" at bounding box center [653, 335] width 38 height 11
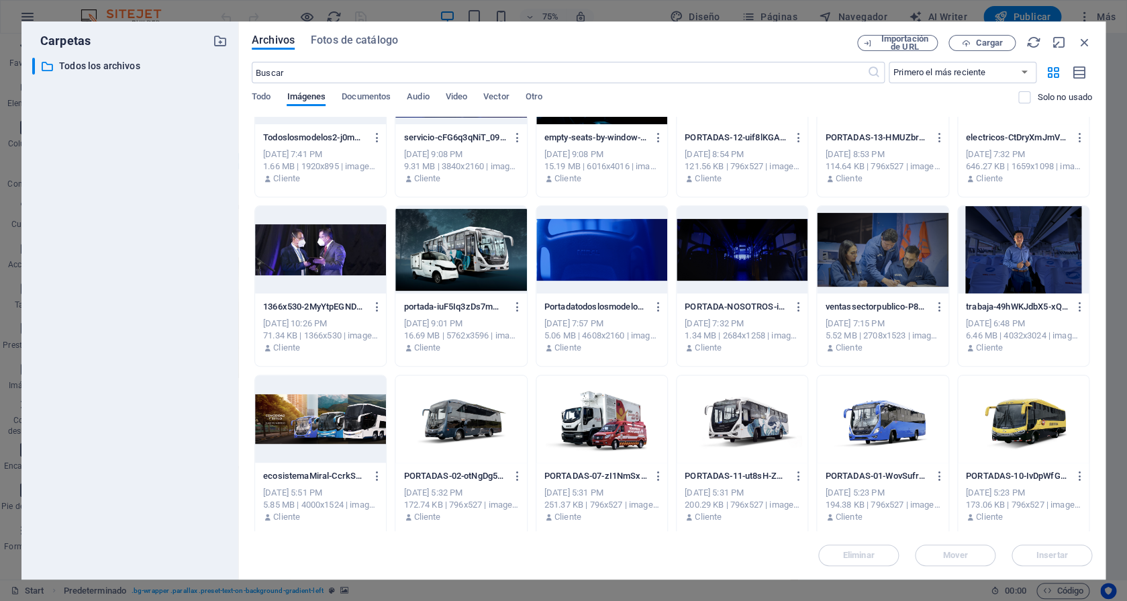
scroll to position [5151, 0]
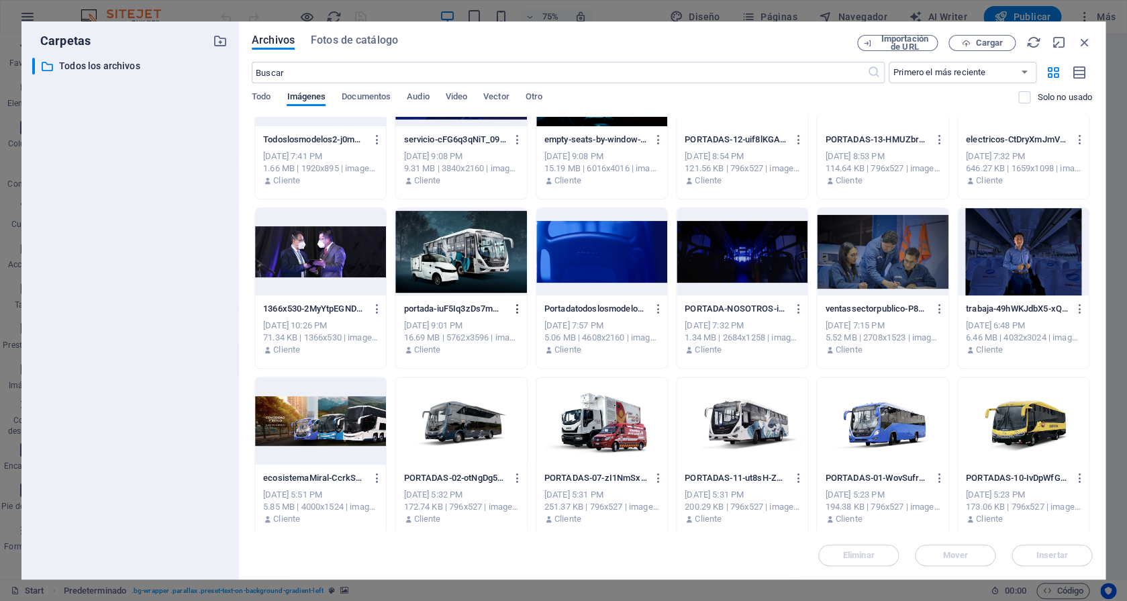
click at [517, 309] on icon "button" at bounding box center [517, 309] width 13 height 12
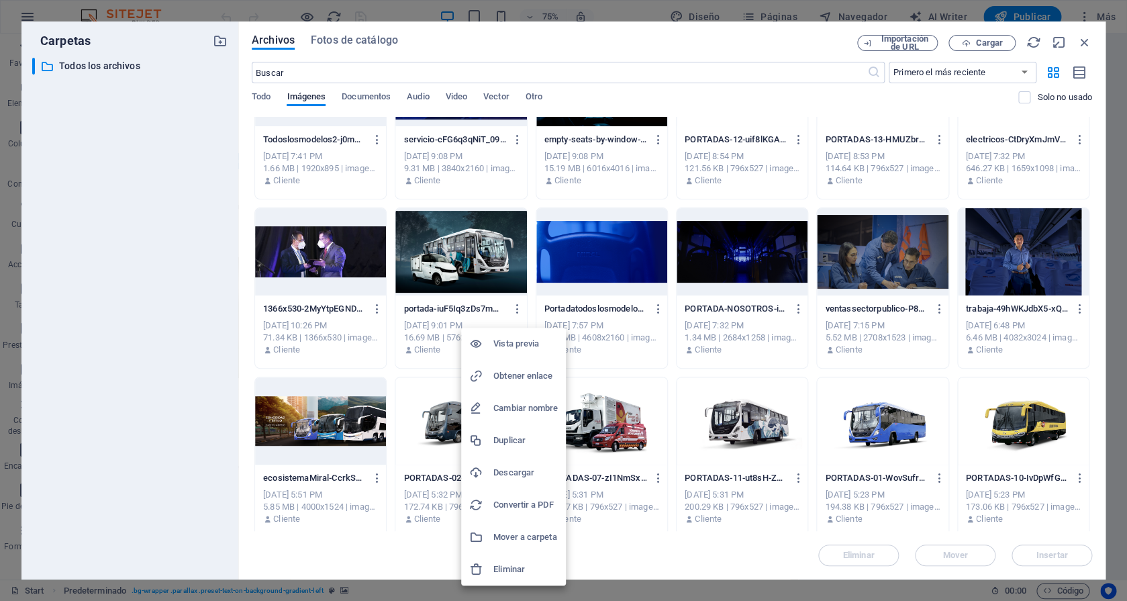
click at [519, 572] on h6 "Eliminar" at bounding box center [525, 569] width 64 height 16
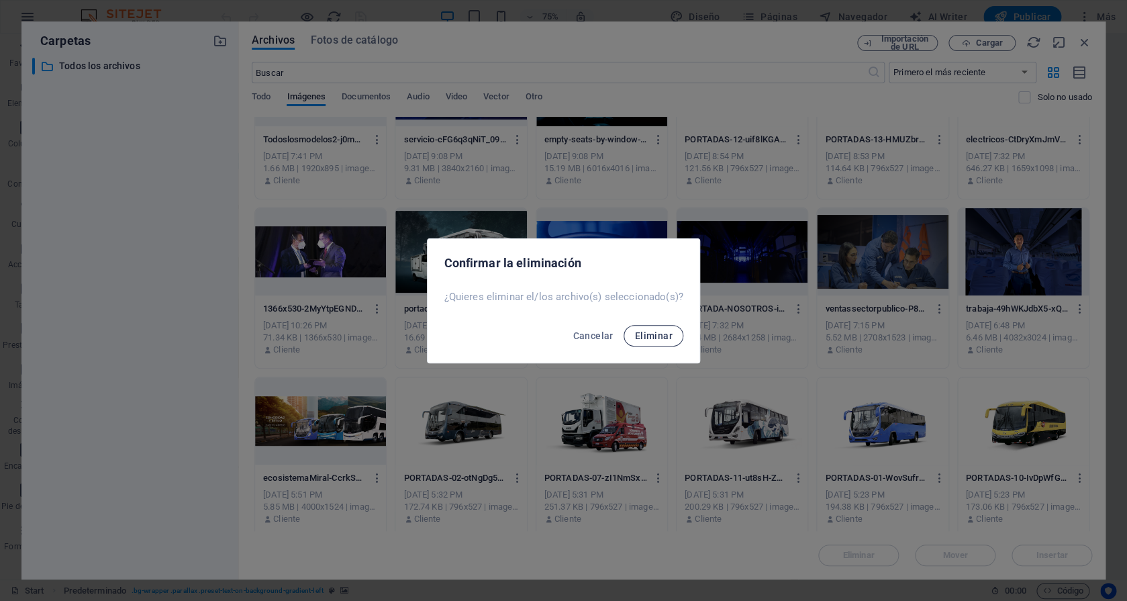
click at [641, 337] on span "Eliminar" at bounding box center [653, 335] width 38 height 11
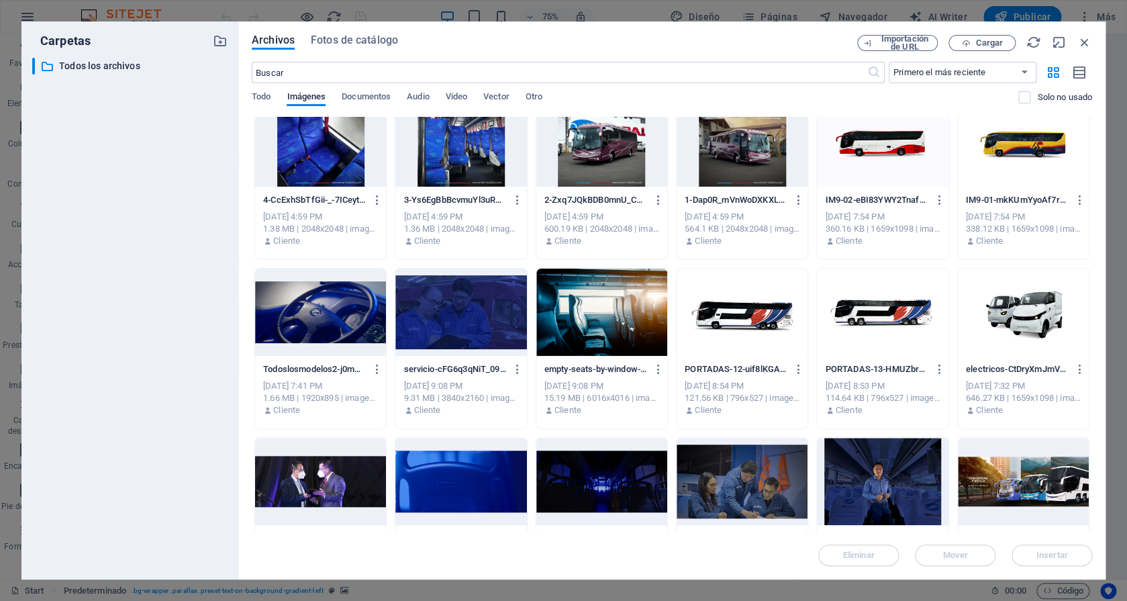
scroll to position [4916, 0]
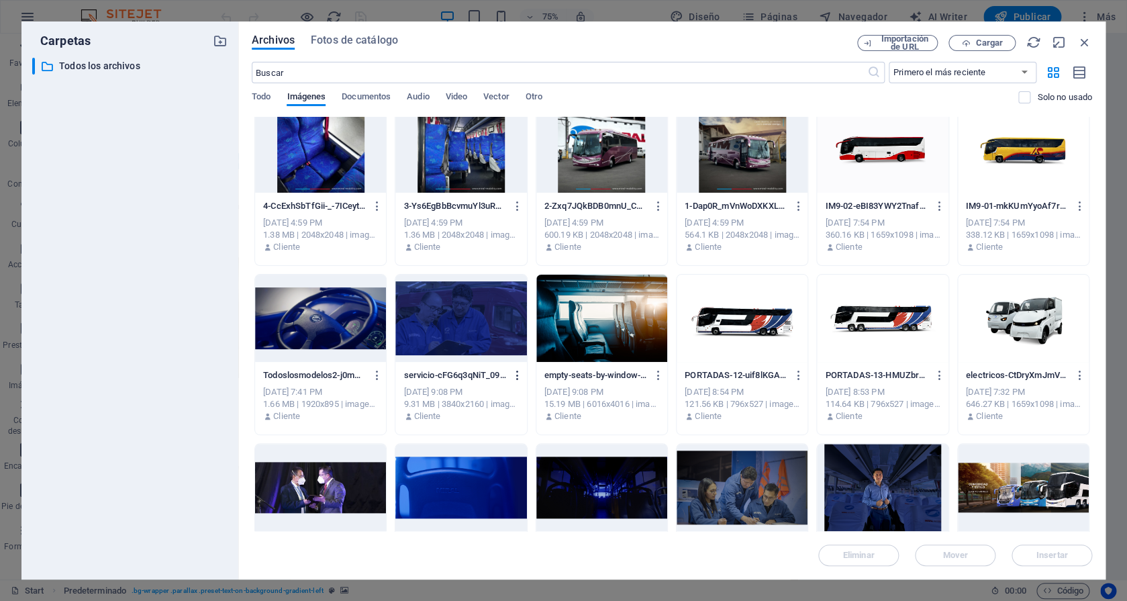
click at [516, 373] on icon "button" at bounding box center [517, 375] width 13 height 12
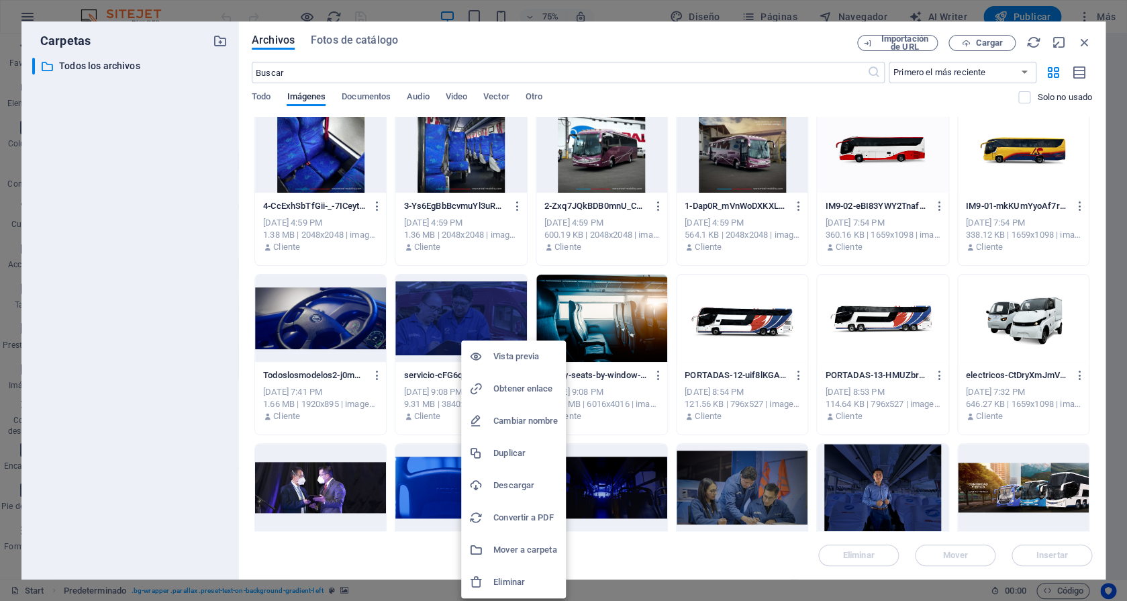
click at [509, 576] on h6 "Eliminar" at bounding box center [525, 582] width 64 height 16
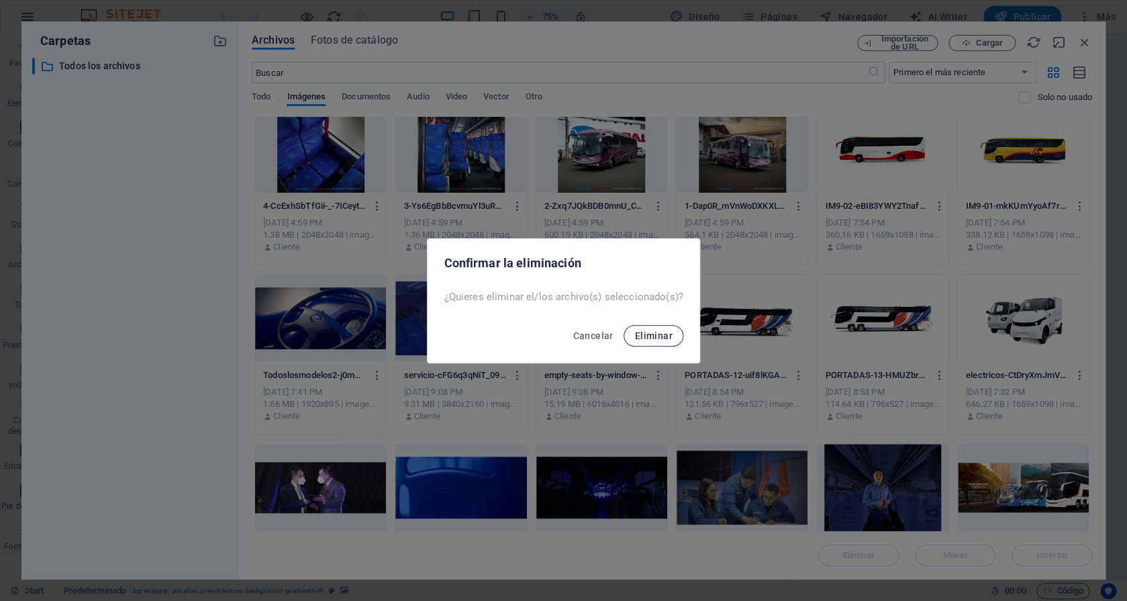
click at [648, 335] on span "Eliminar" at bounding box center [653, 335] width 38 height 11
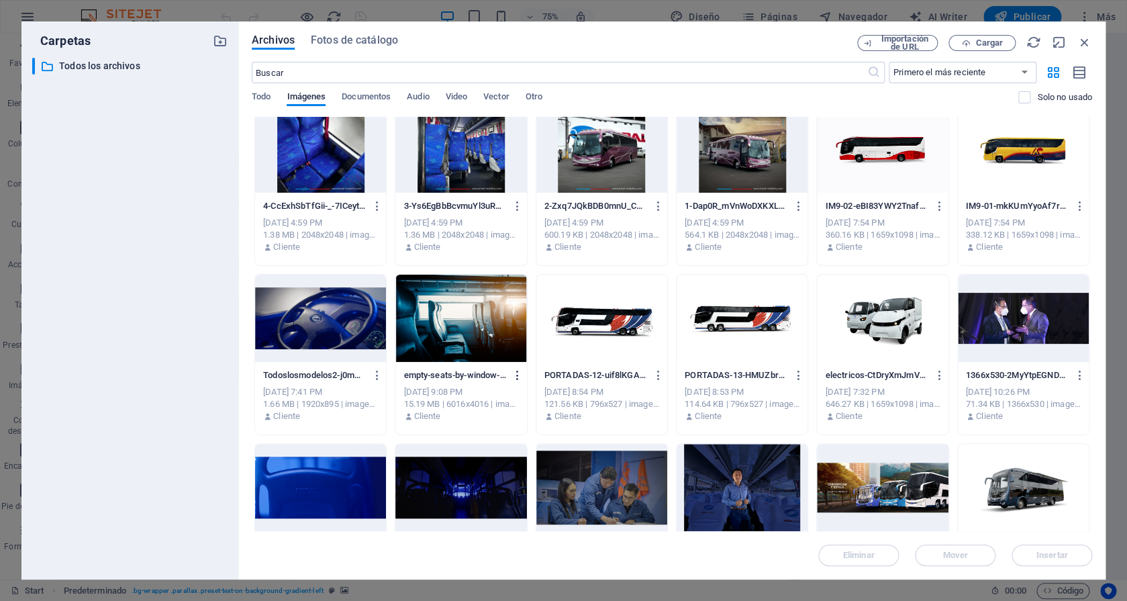
click at [517, 374] on icon "button" at bounding box center [517, 375] width 13 height 12
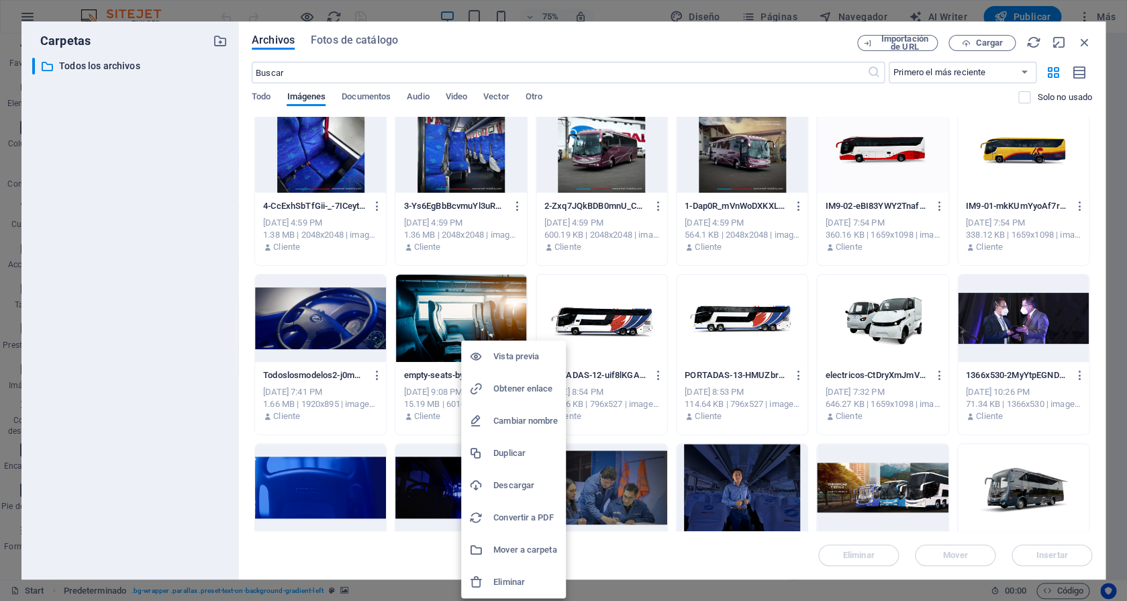
click at [509, 582] on h6 "Eliminar" at bounding box center [525, 582] width 64 height 16
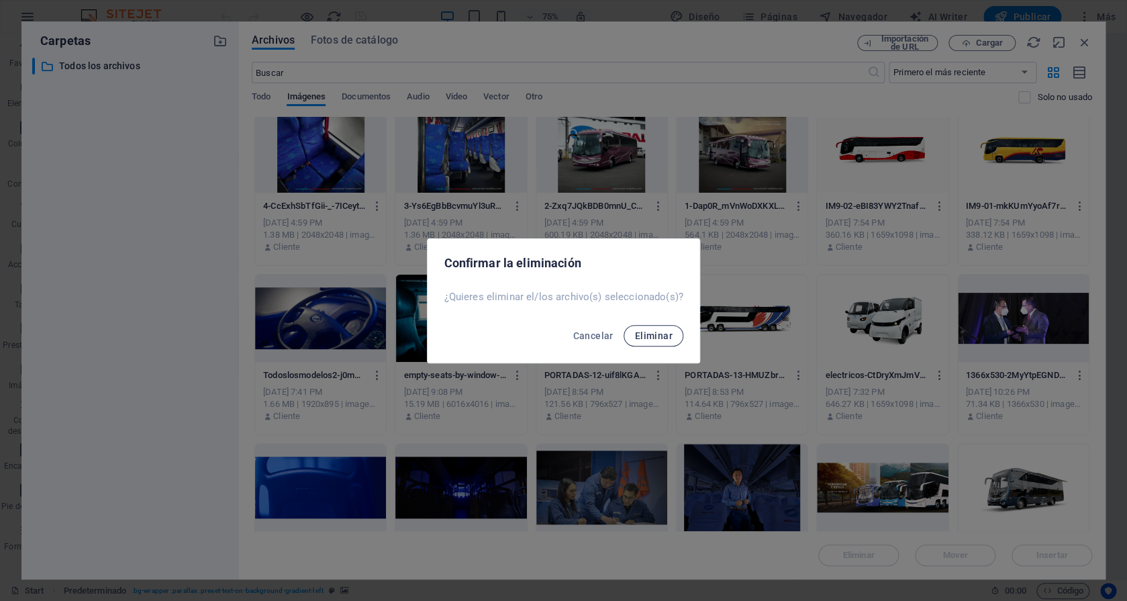
click at [643, 333] on span "Eliminar" at bounding box center [653, 335] width 38 height 11
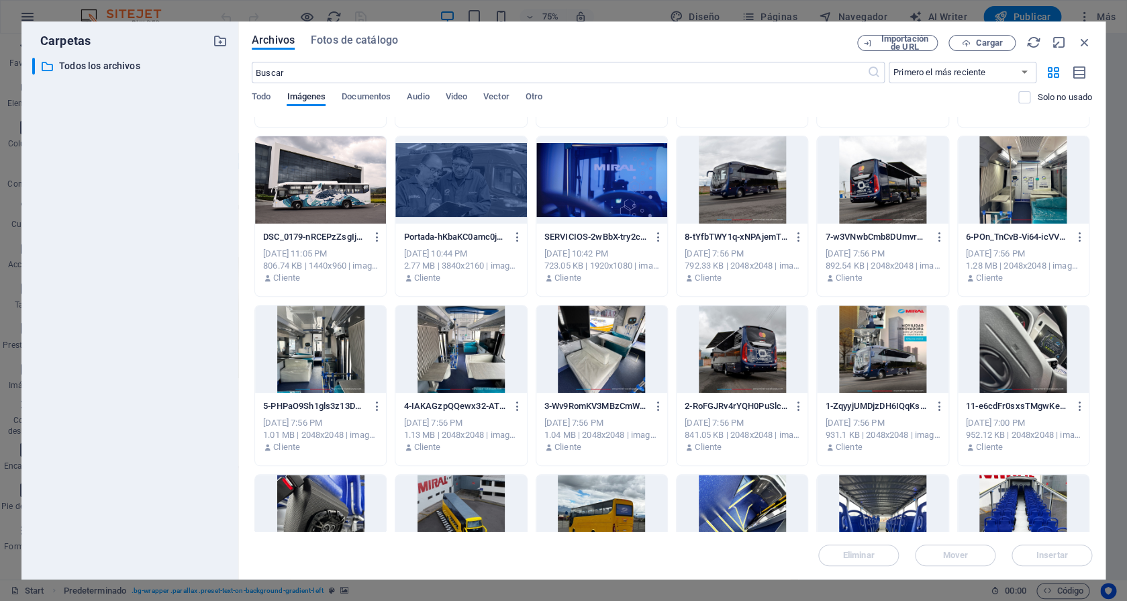
scroll to position [0, 0]
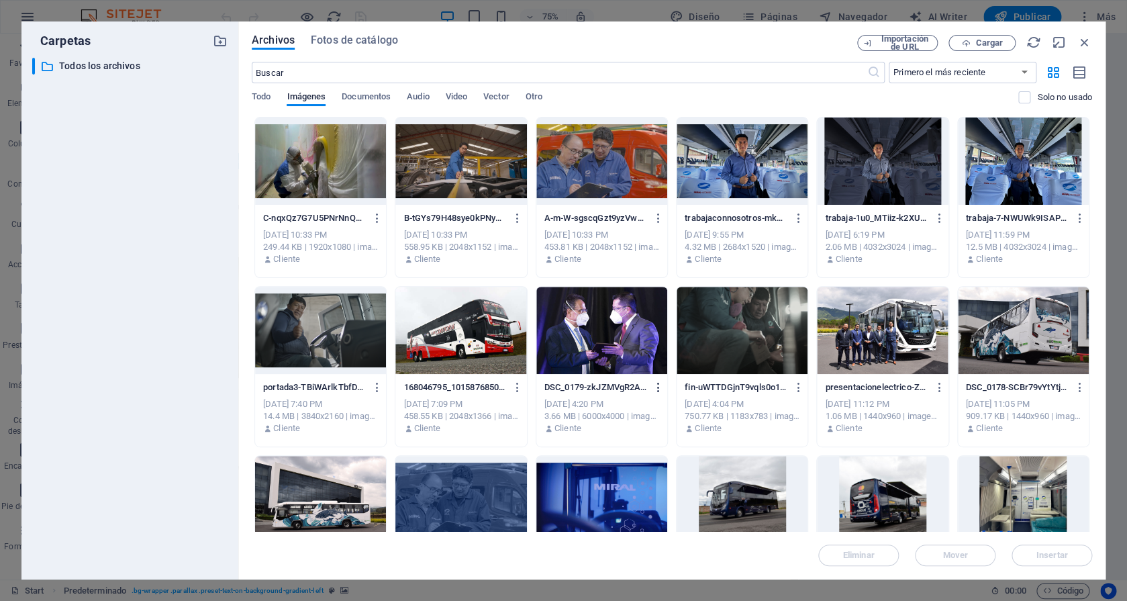
click at [654, 389] on icon "button" at bounding box center [658, 387] width 13 height 12
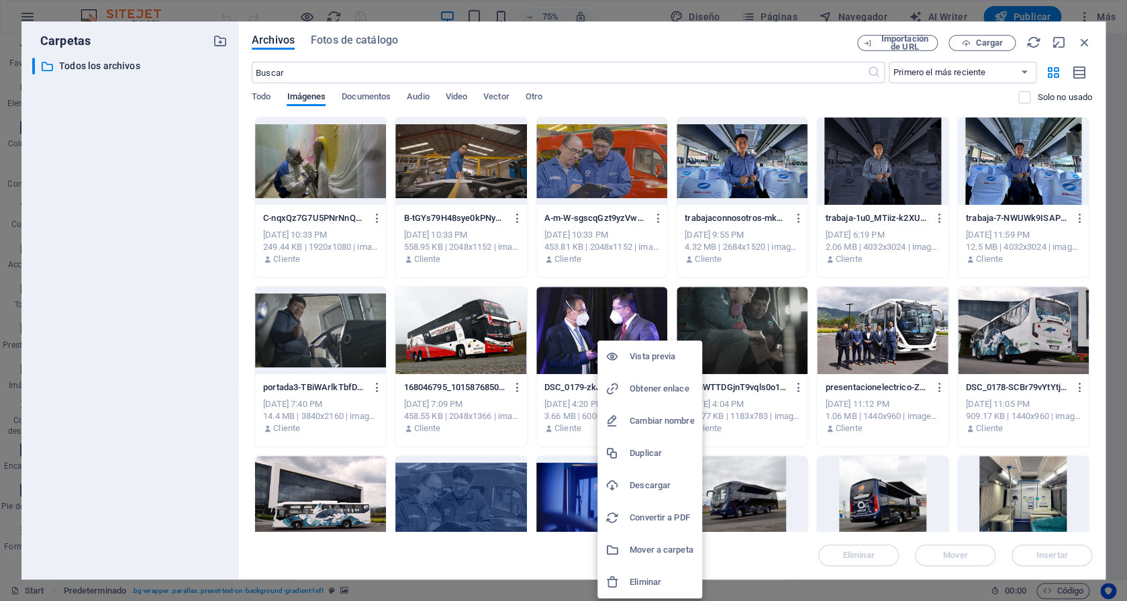
click at [519, 384] on div at bounding box center [563, 300] width 1127 height 601
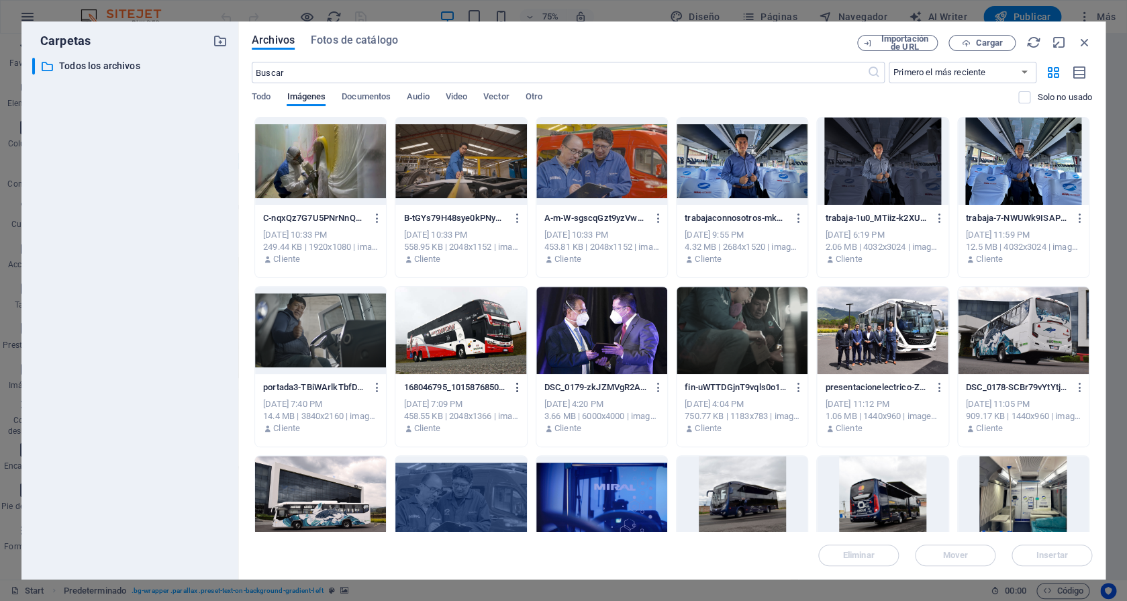
click at [513, 389] on icon "button" at bounding box center [517, 387] width 13 height 12
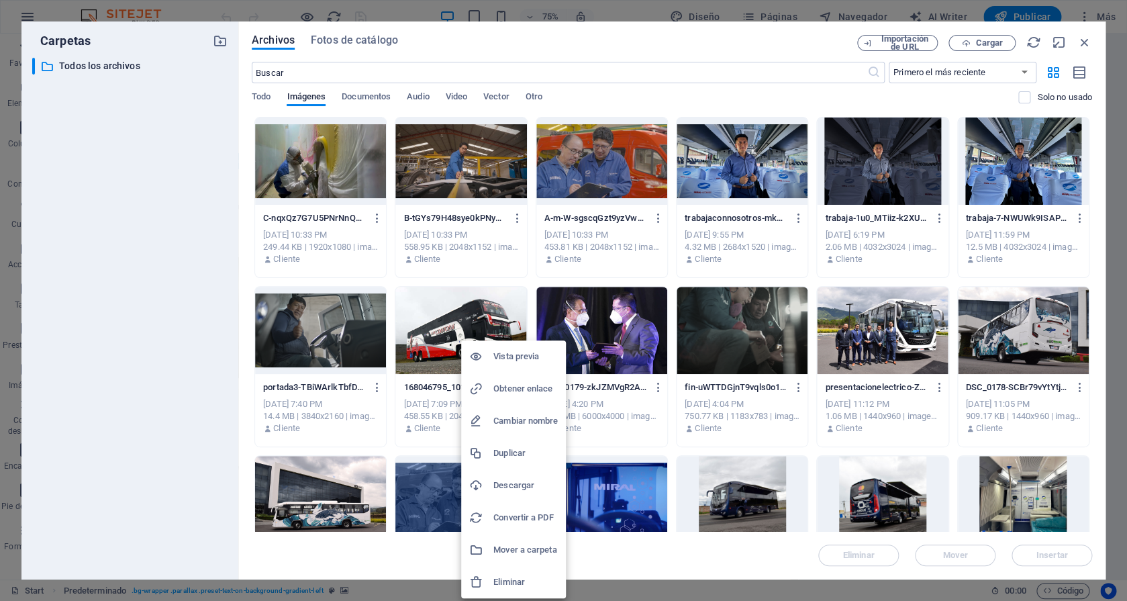
click at [511, 576] on h6 "Eliminar" at bounding box center [525, 582] width 64 height 16
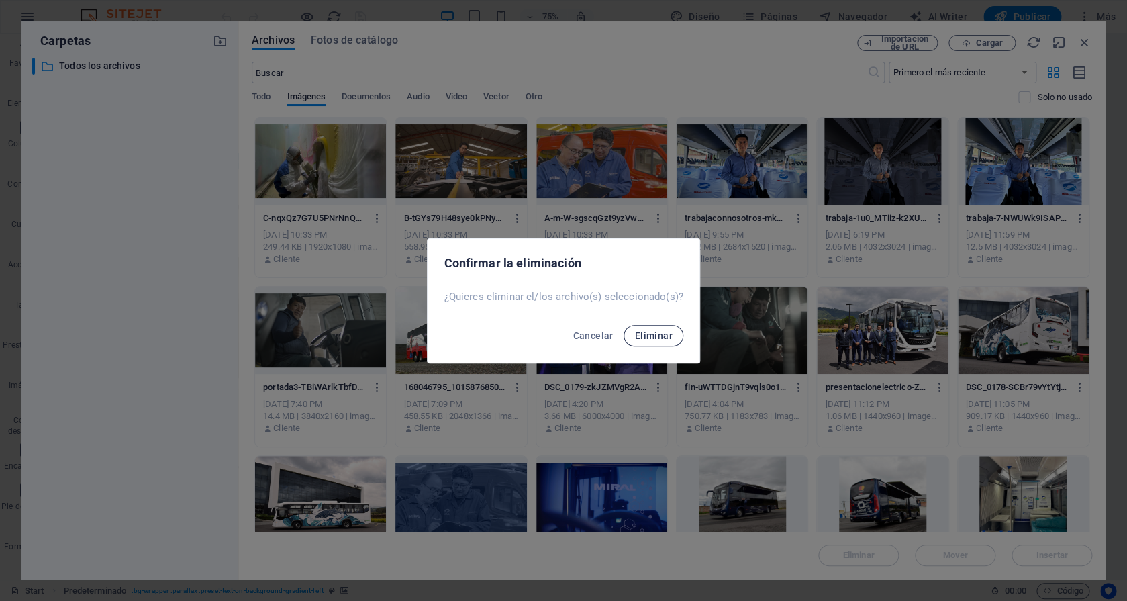
click at [650, 327] on button "Eliminar" at bounding box center [652, 335] width 59 height 21
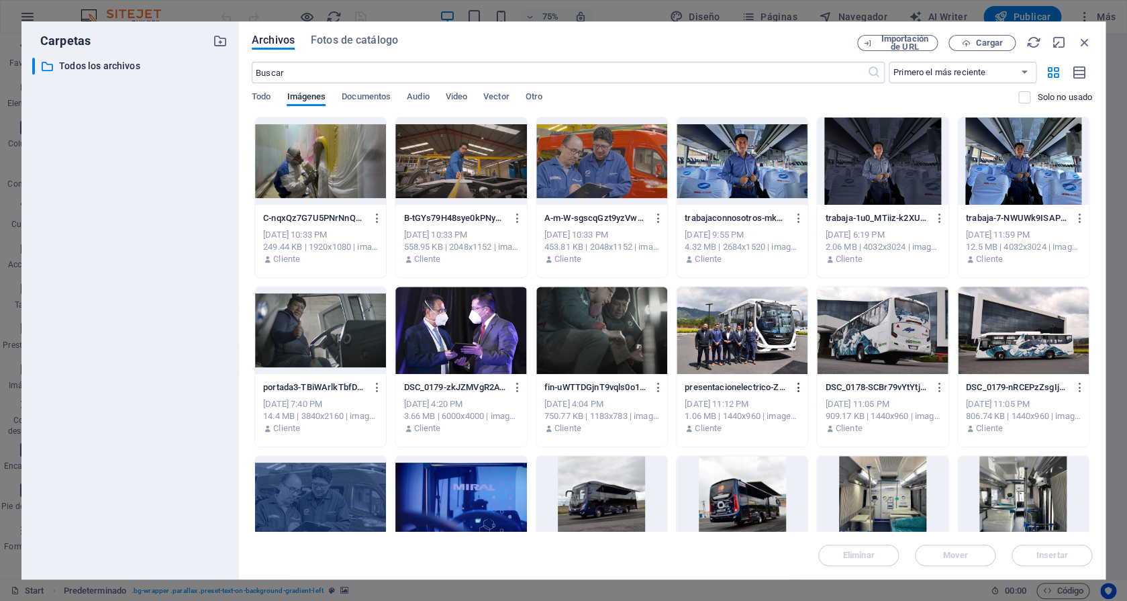
click at [792, 382] on icon "button" at bounding box center [798, 387] width 13 height 12
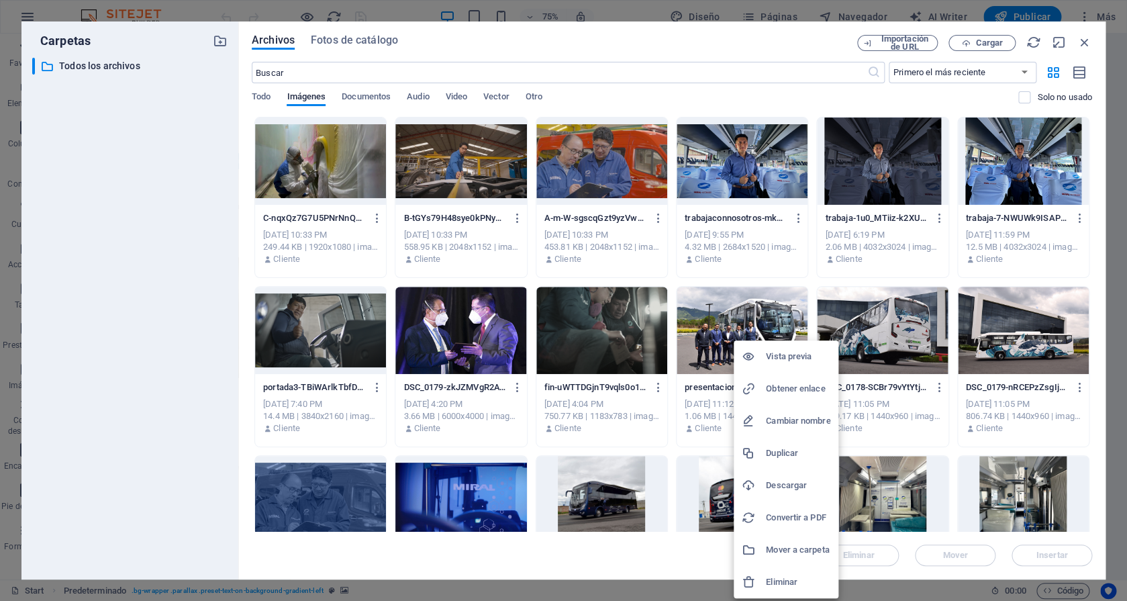
click at [780, 577] on h6 "Eliminar" at bounding box center [798, 582] width 64 height 16
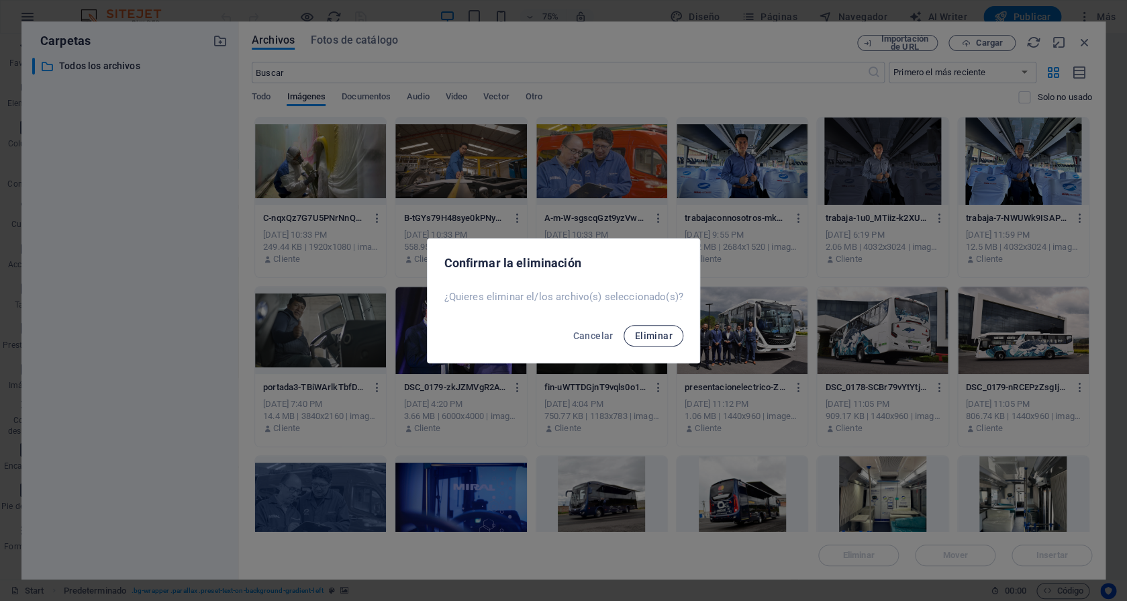
click at [654, 335] on span "Eliminar" at bounding box center [653, 335] width 38 height 11
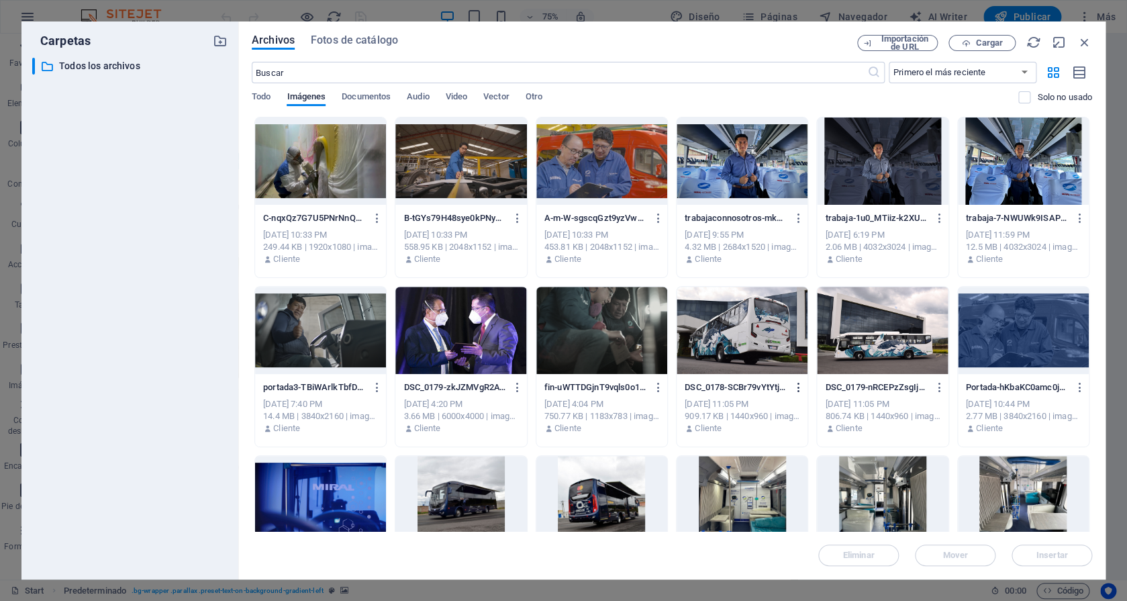
click at [792, 385] on icon "button" at bounding box center [798, 387] width 13 height 12
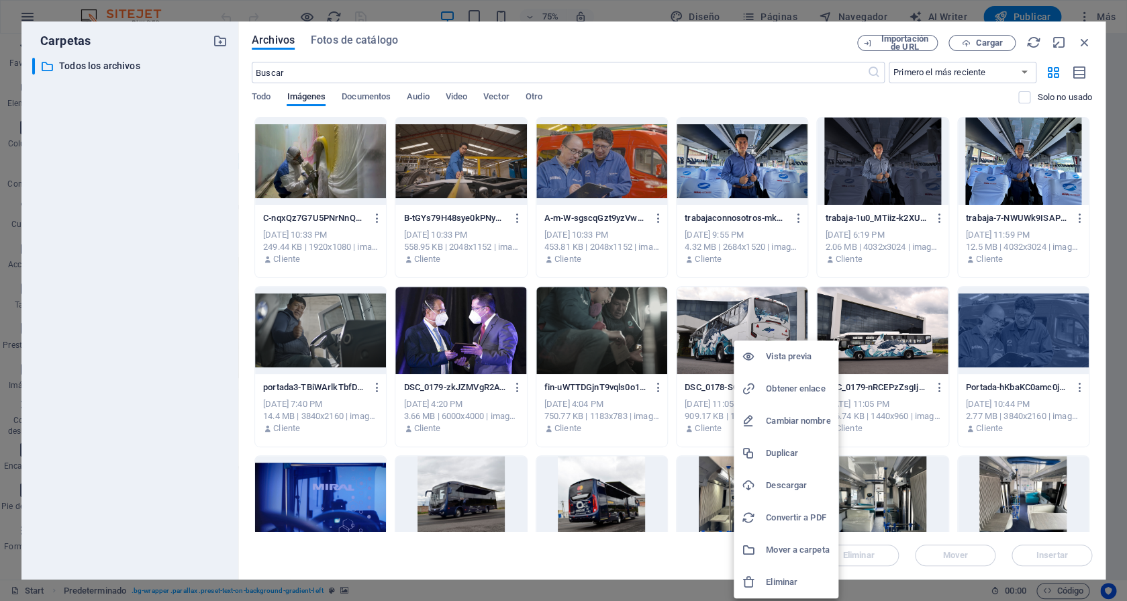
click at [779, 580] on h6 "Eliminar" at bounding box center [798, 582] width 64 height 16
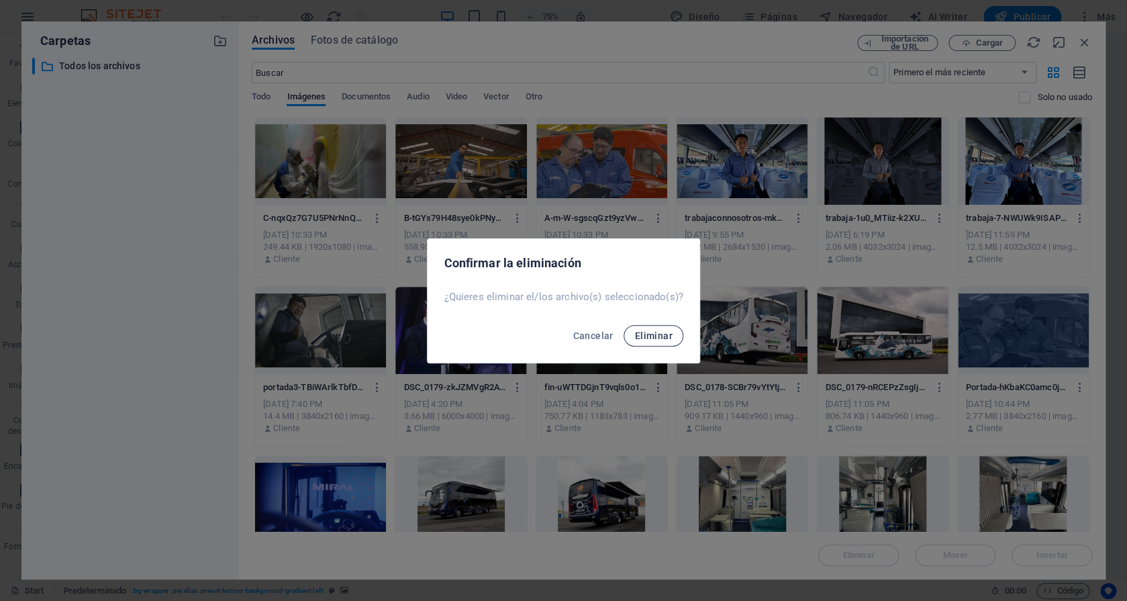
click at [641, 332] on span "Eliminar" at bounding box center [653, 335] width 38 height 11
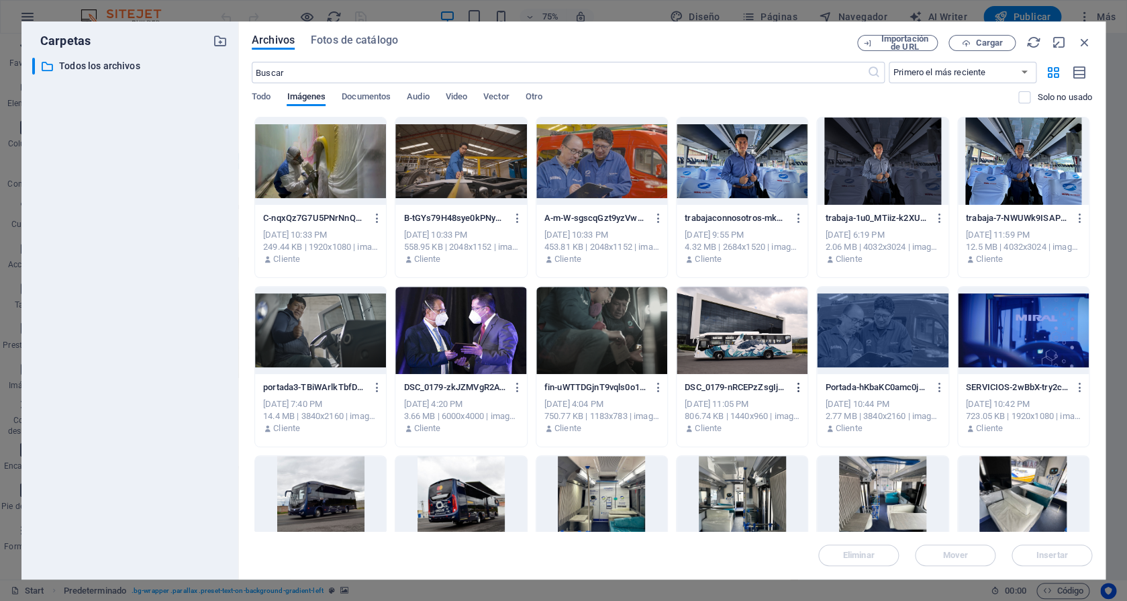
click at [792, 389] on icon "button" at bounding box center [798, 387] width 13 height 12
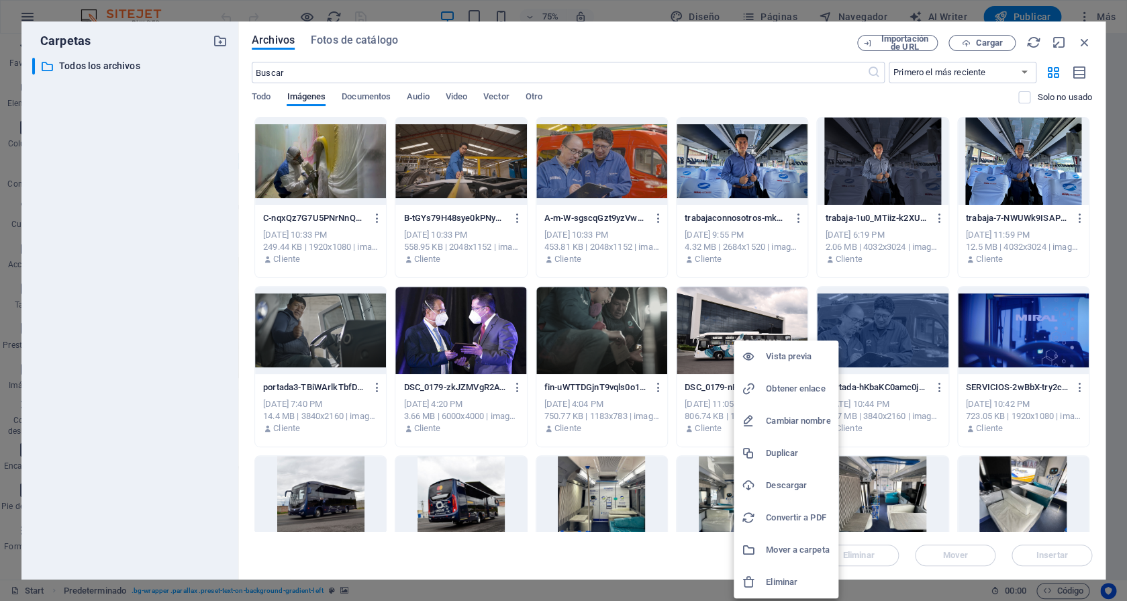
click at [777, 576] on h6 "Eliminar" at bounding box center [798, 582] width 64 height 16
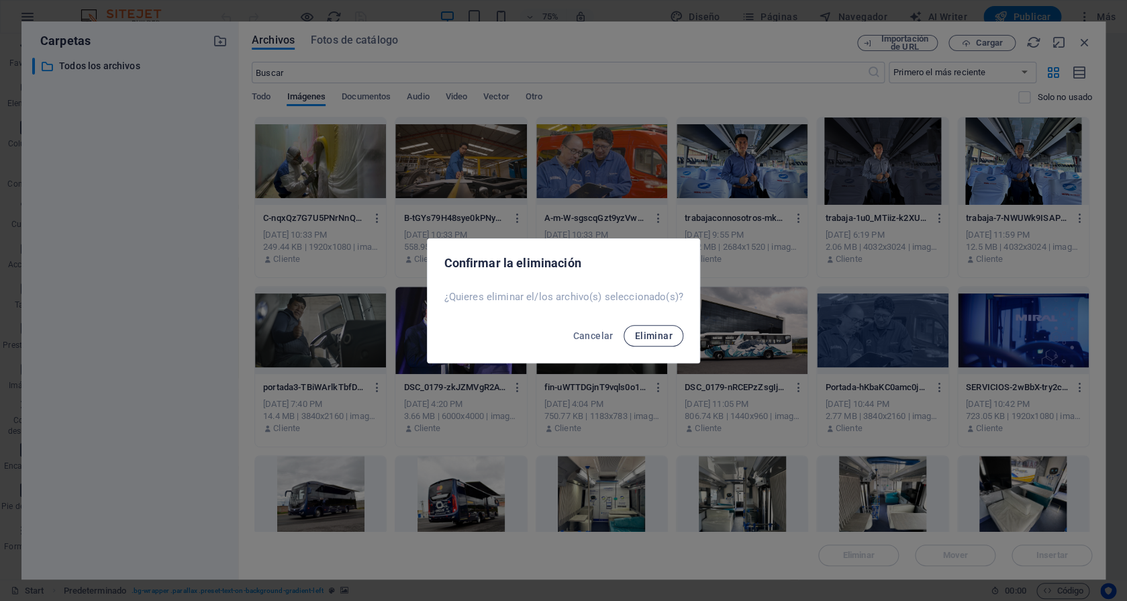
click at [652, 337] on span "Eliminar" at bounding box center [653, 335] width 38 height 11
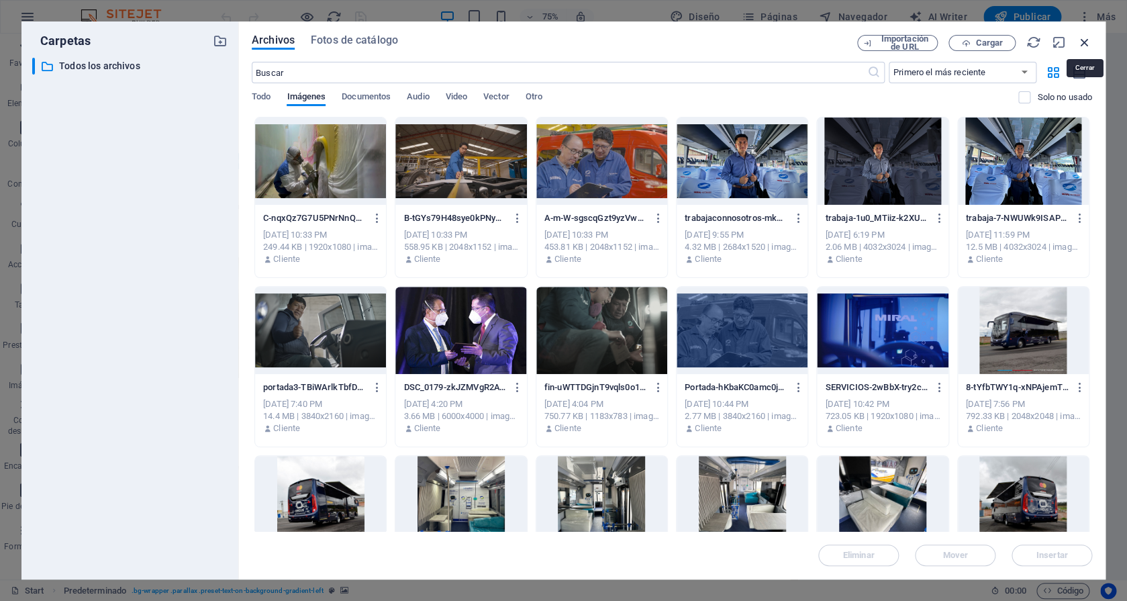
click at [1081, 42] on icon "button" at bounding box center [1084, 42] width 15 height 15
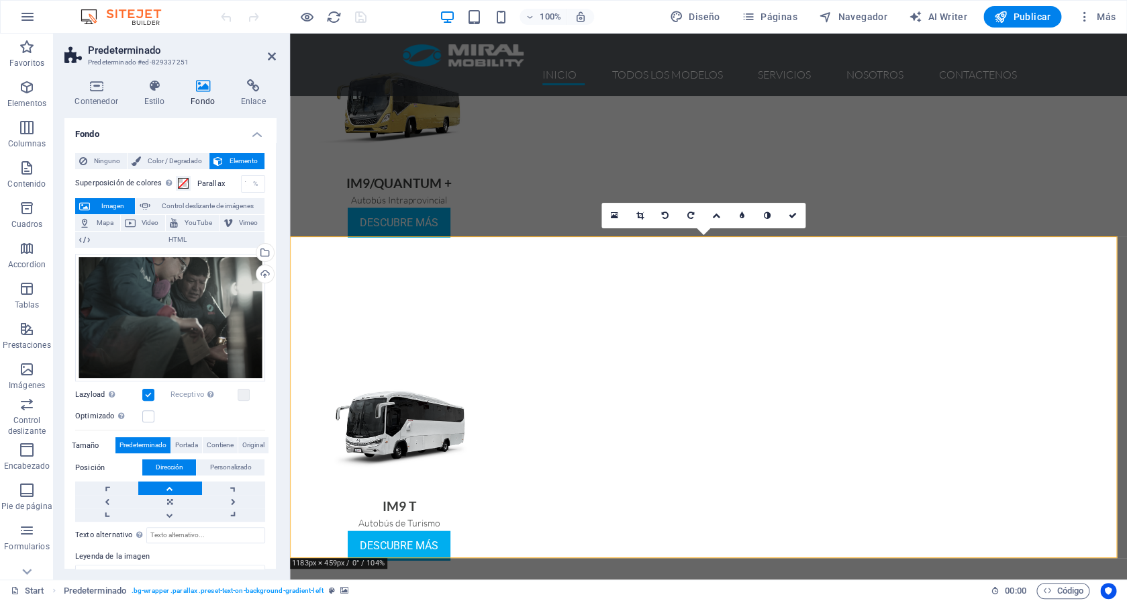
scroll to position [1312, 0]
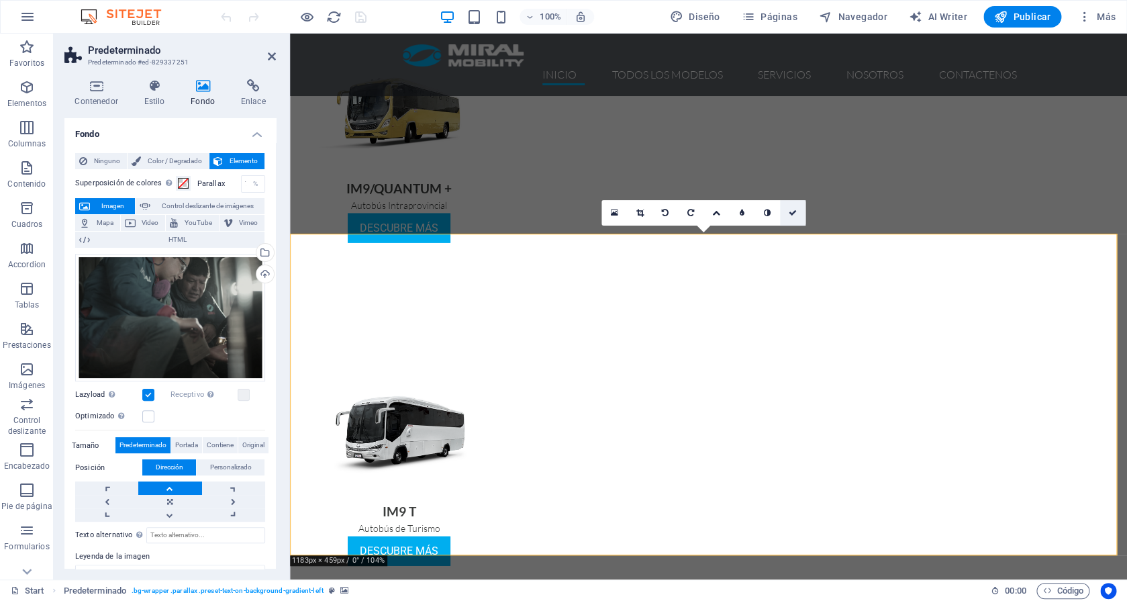
click at [794, 213] on icon at bounding box center [792, 213] width 8 height 8
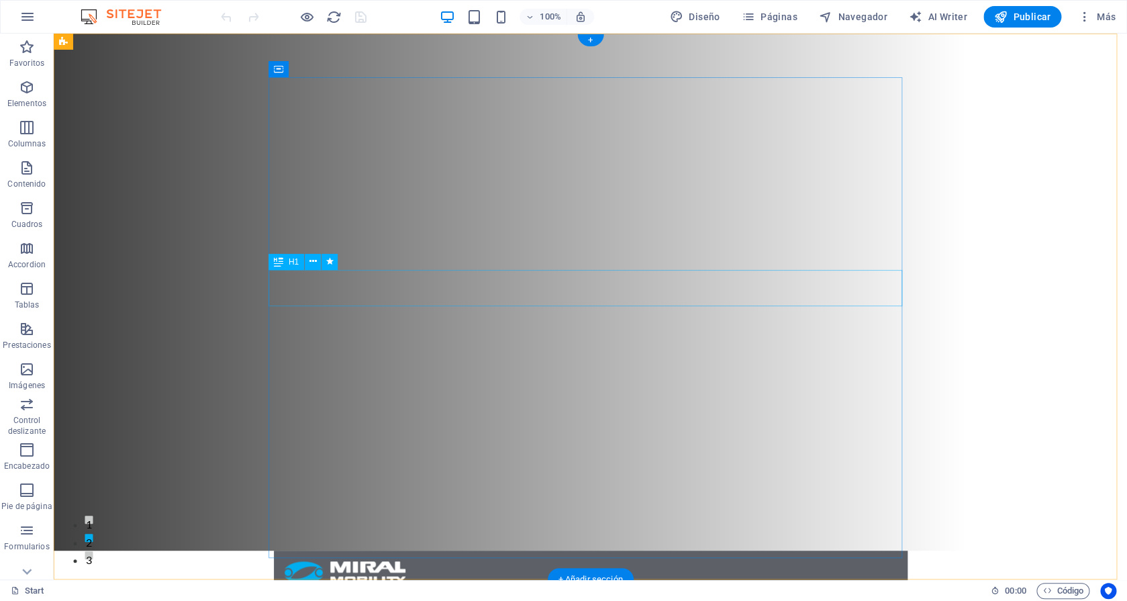
scroll to position [0, 0]
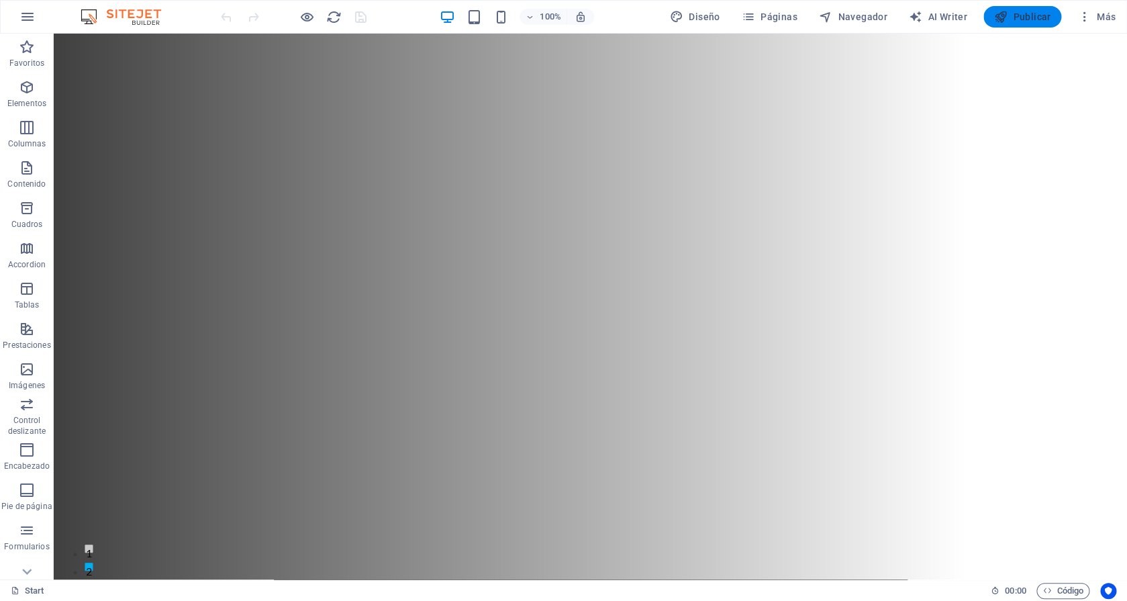
click at [1033, 17] on span "Publicar" at bounding box center [1022, 16] width 57 height 13
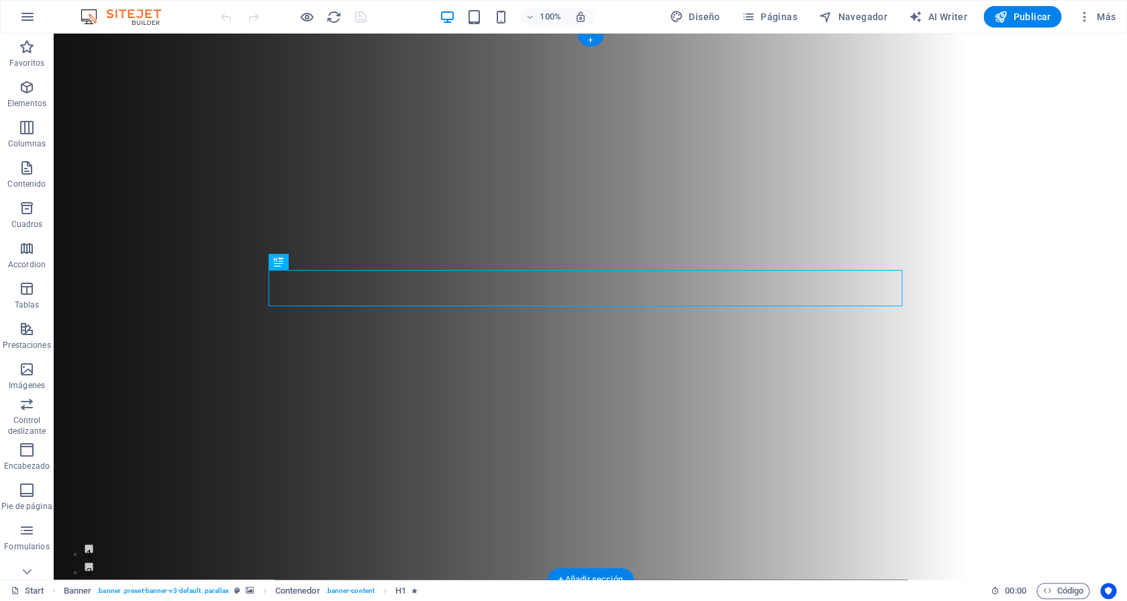
click at [176, 138] on figure at bounding box center [590, 307] width 1073 height 546
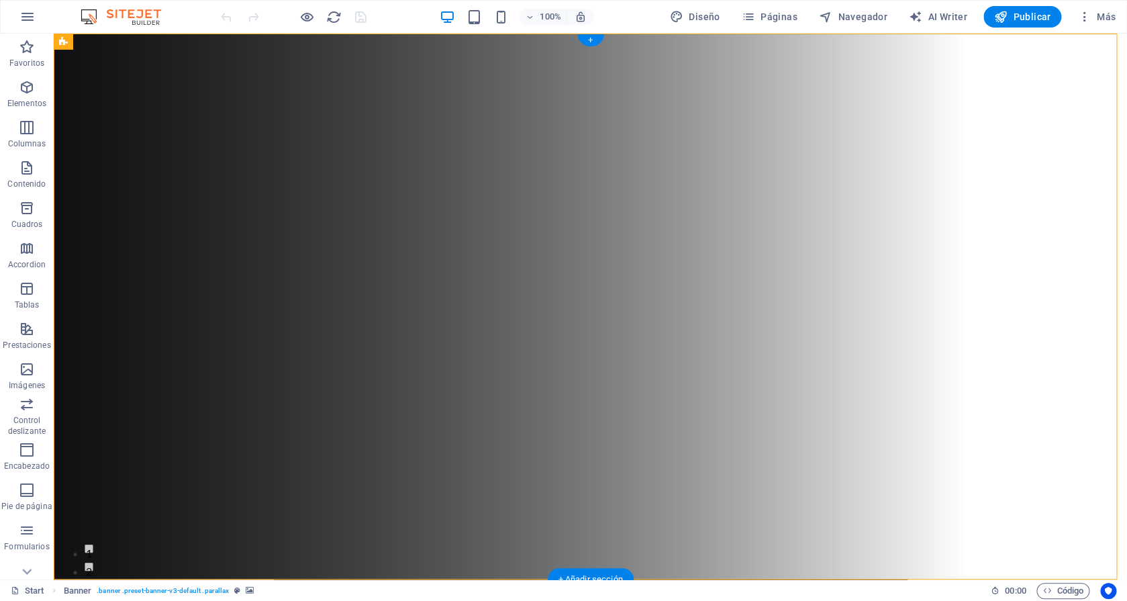
click at [176, 138] on figure at bounding box center [590, 307] width 1073 height 546
select select "vh"
select select "header"
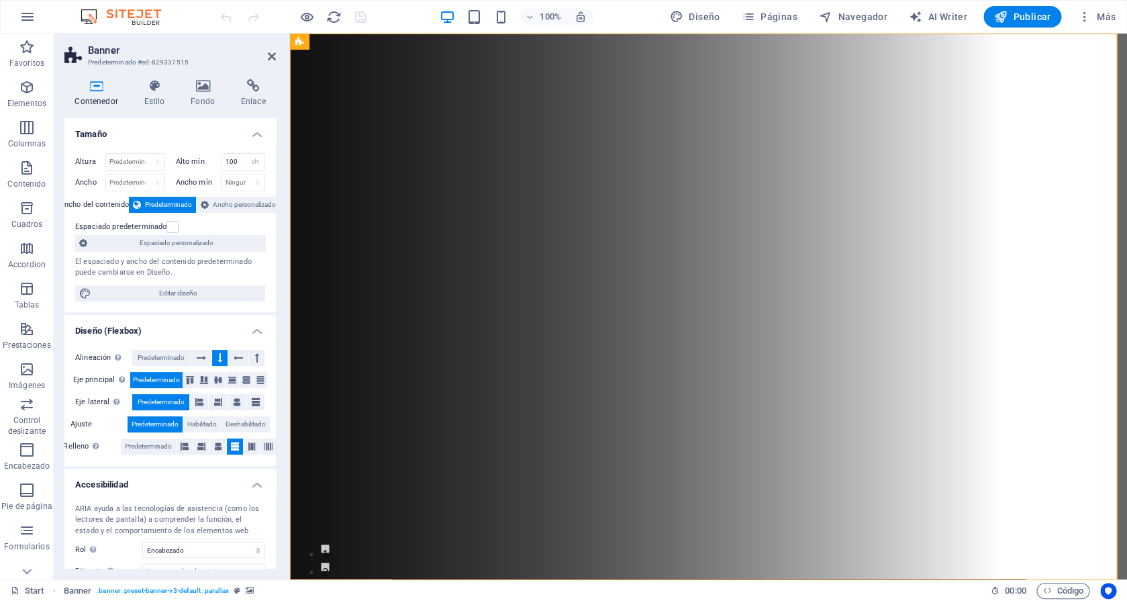
click at [205, 108] on div "Contenedor Estilo Fondo Enlace Tamaño Altura Predeterminado px rem % vh vw Alto…" at bounding box center [169, 323] width 211 height 489
click at [205, 94] on h4 "Fondo" at bounding box center [205, 93] width 50 height 28
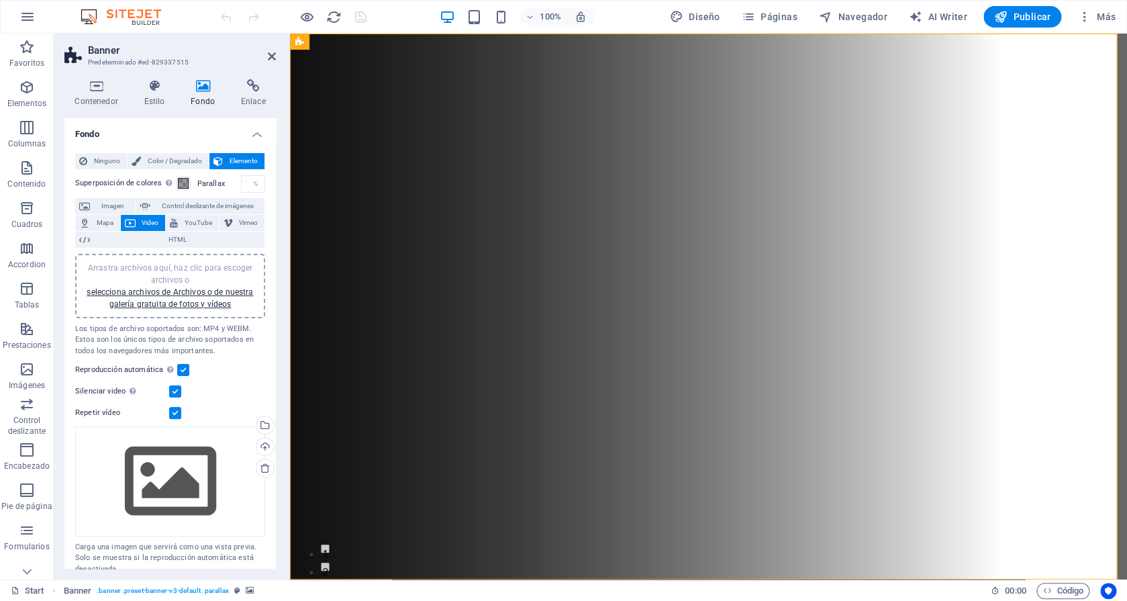
click at [145, 224] on span "Video" at bounding box center [151, 223] width 22 height 16
click at [174, 302] on link "selecciona archivos de Archivos o de nuestra galería gratuita de fotos y vídeos" at bounding box center [170, 297] width 166 height 21
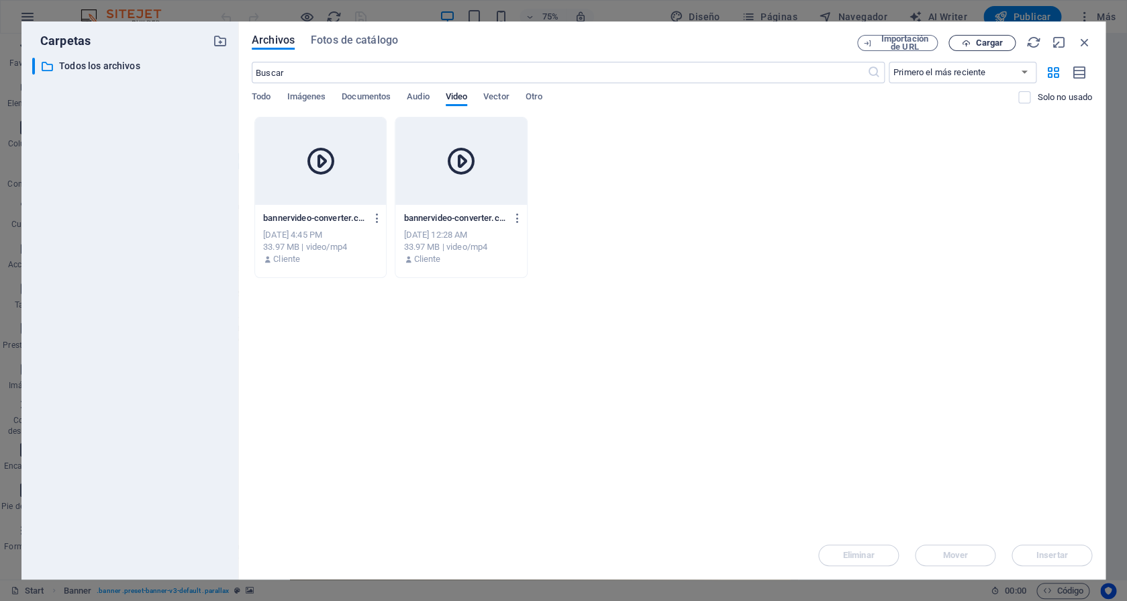
click at [986, 43] on span "Cargar" at bounding box center [989, 43] width 28 height 8
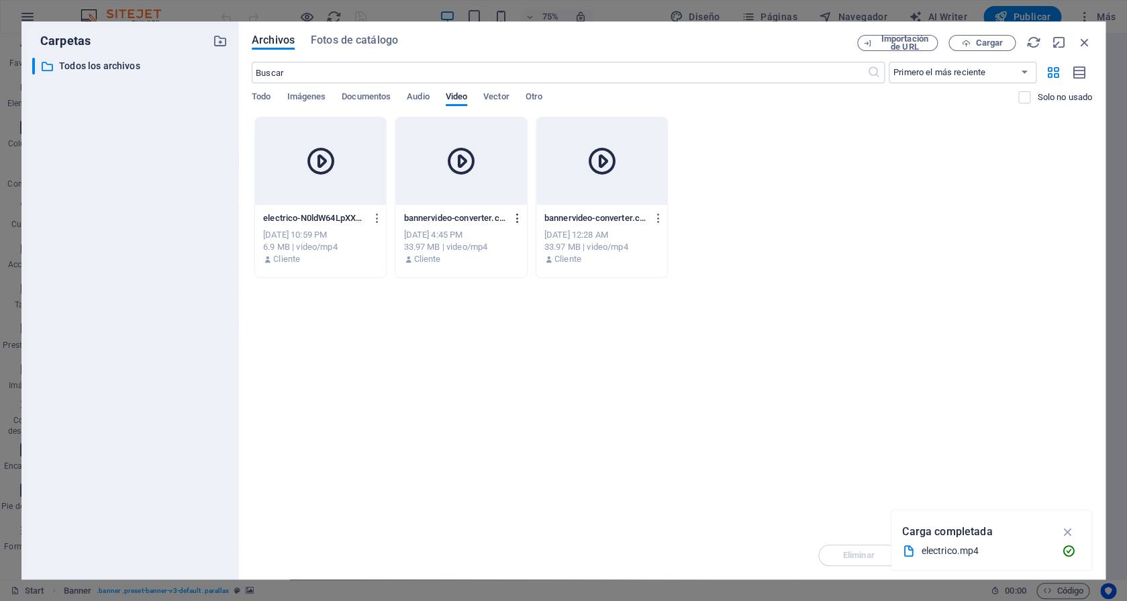
click at [519, 216] on icon "button" at bounding box center [517, 218] width 13 height 12
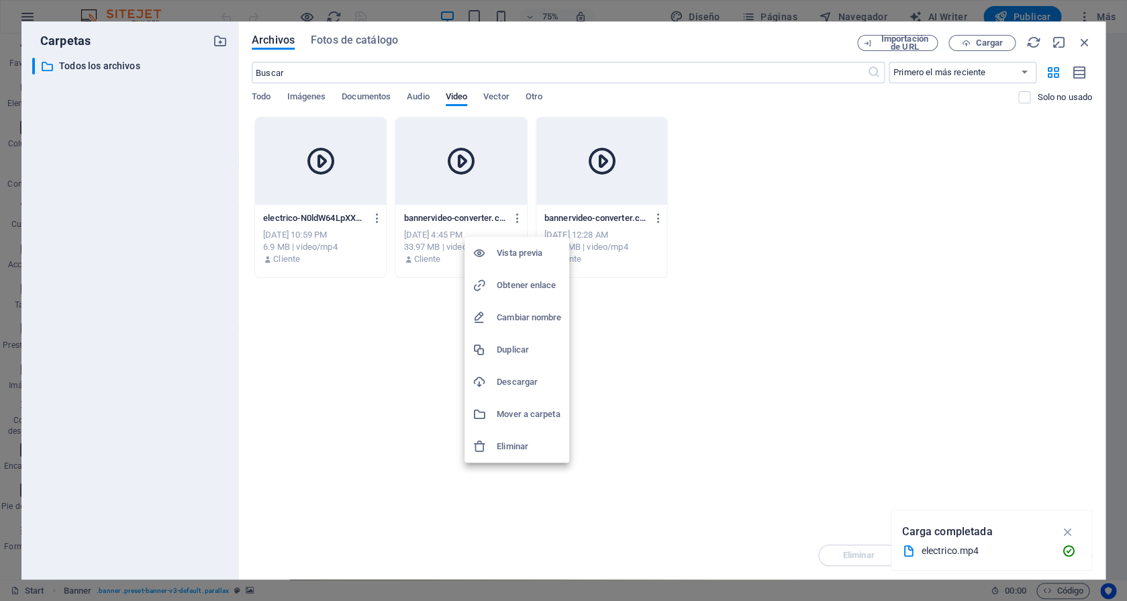
click at [520, 448] on h6 "Eliminar" at bounding box center [529, 446] width 64 height 16
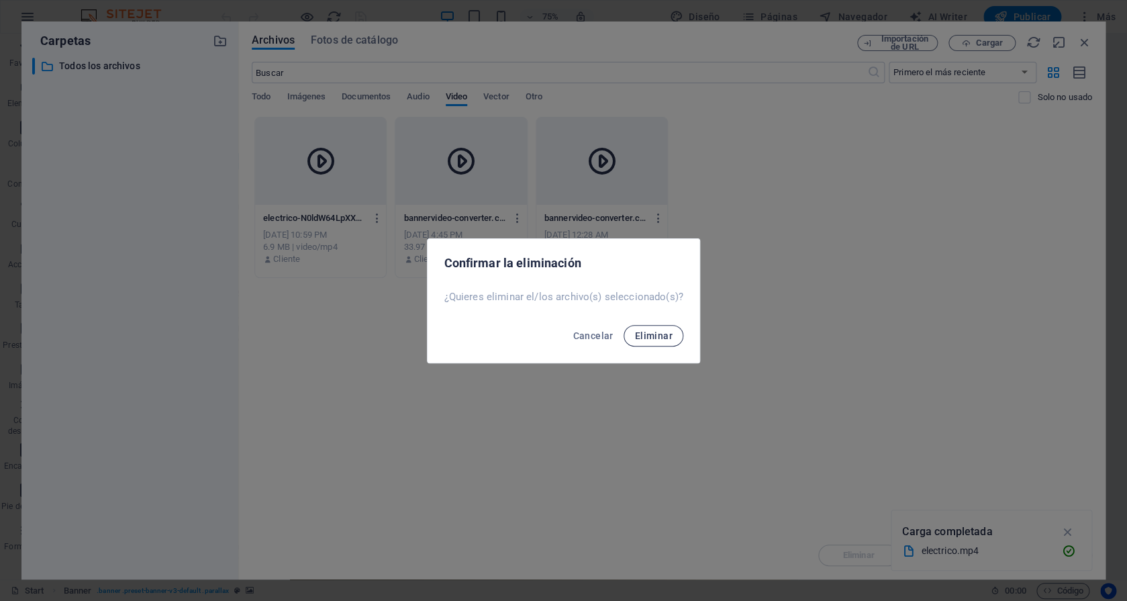
click at [652, 335] on span "Eliminar" at bounding box center [653, 335] width 38 height 11
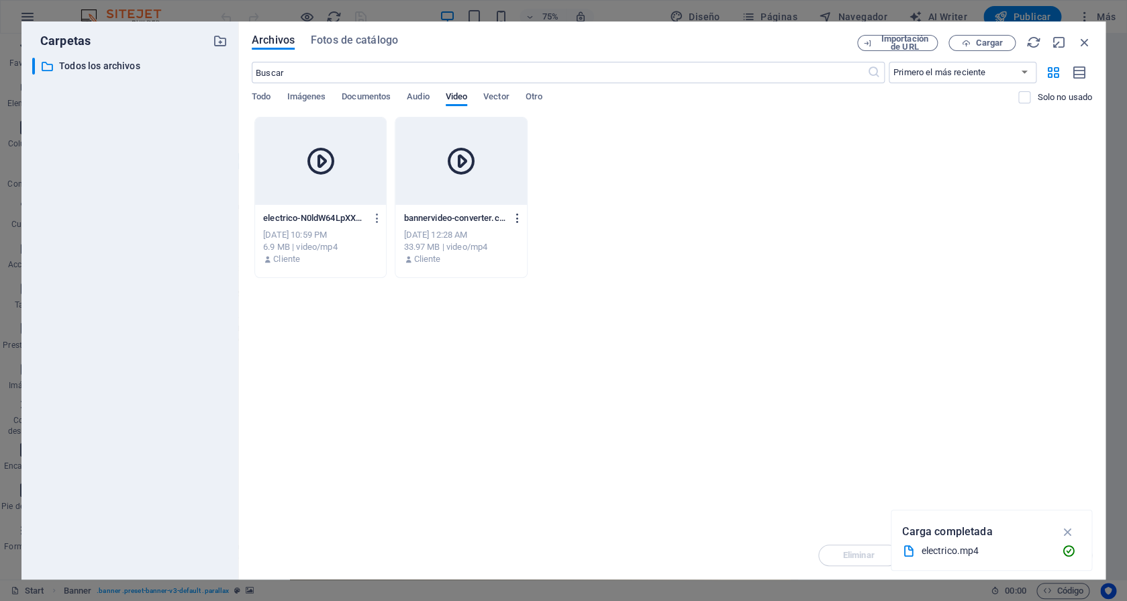
click at [519, 218] on icon "button" at bounding box center [517, 218] width 13 height 12
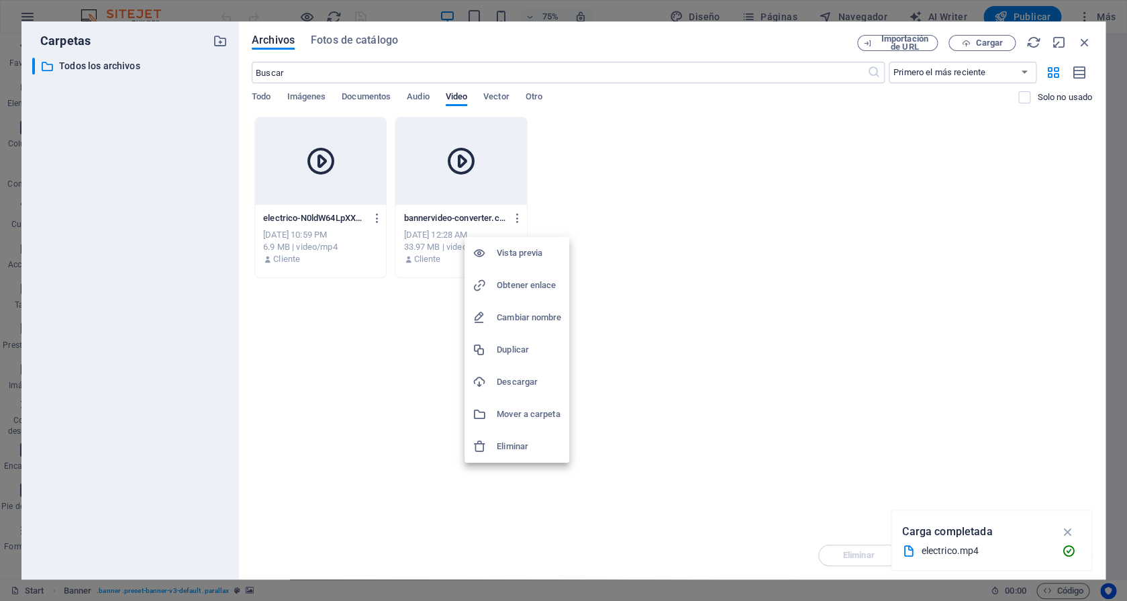
click at [512, 438] on h6 "Eliminar" at bounding box center [529, 446] width 64 height 16
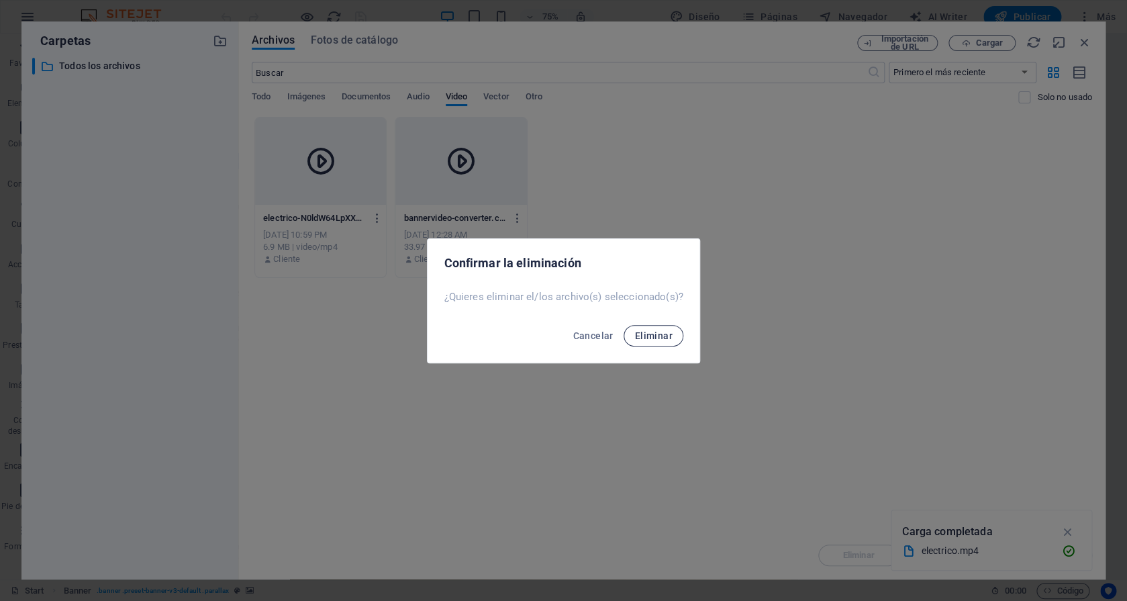
click at [666, 335] on span "Eliminar" at bounding box center [653, 335] width 38 height 11
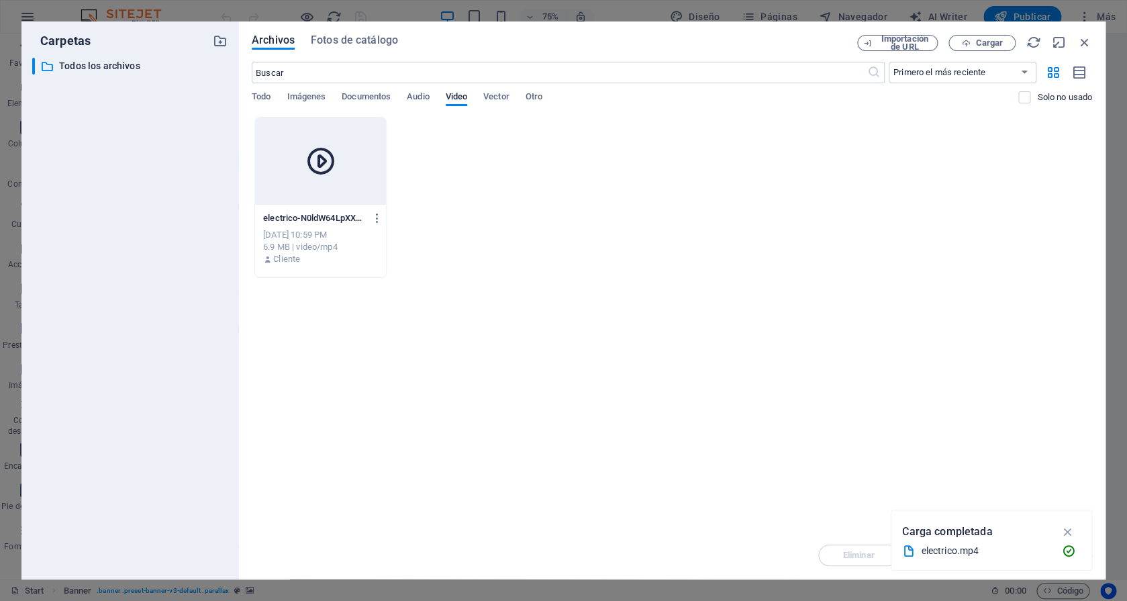
click at [313, 241] on div "[DATE] 10:59 PM" at bounding box center [320, 235] width 115 height 12
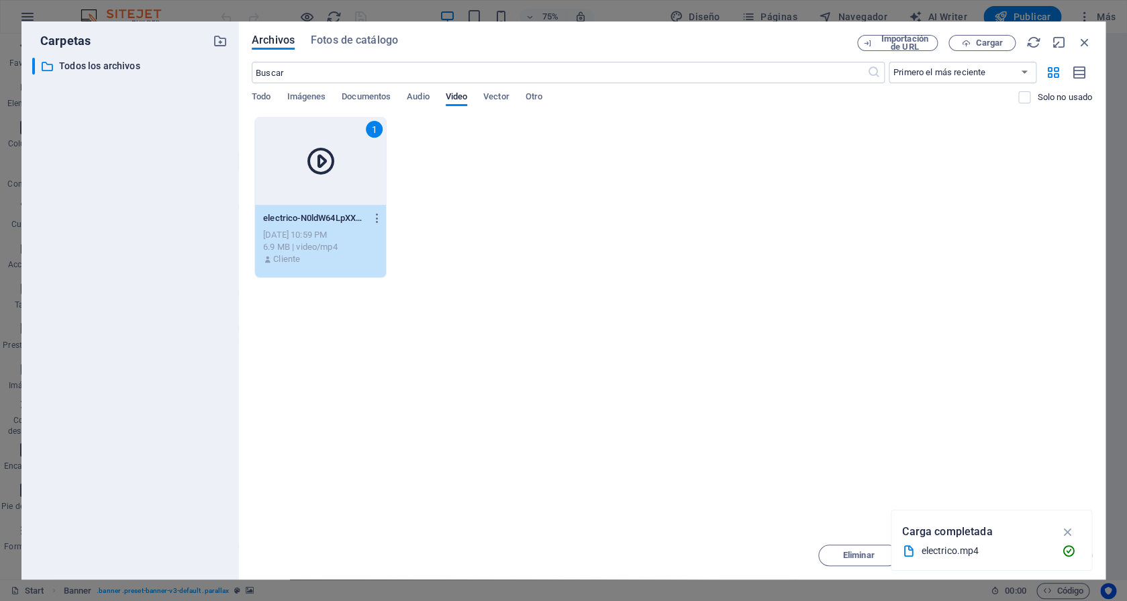
click at [313, 241] on div "[DATE] 10:59 PM" at bounding box center [320, 235] width 115 height 12
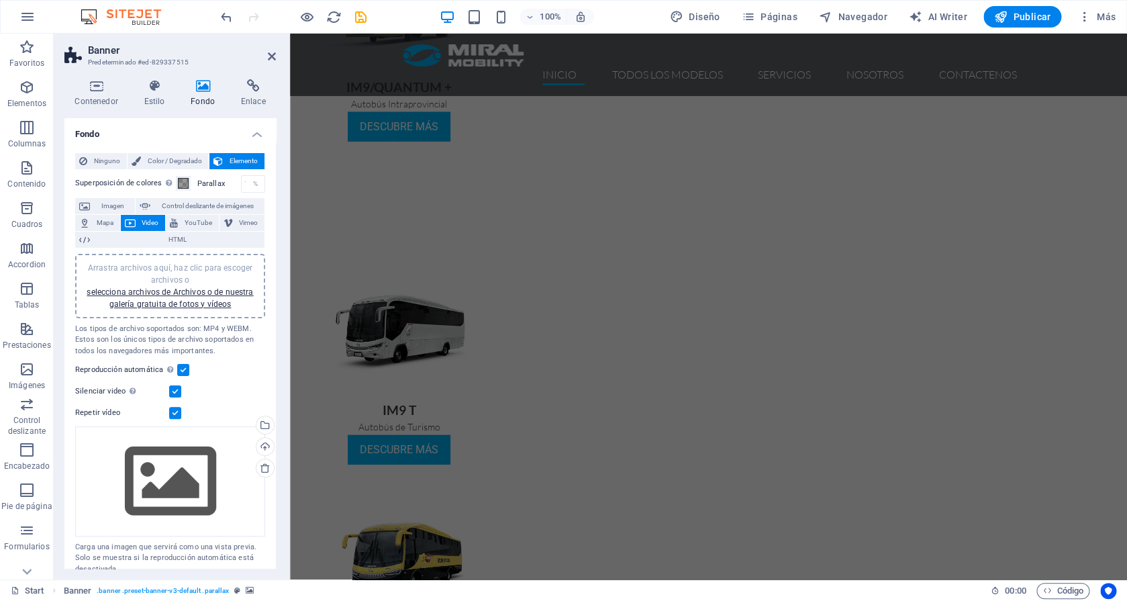
scroll to position [1411, 0]
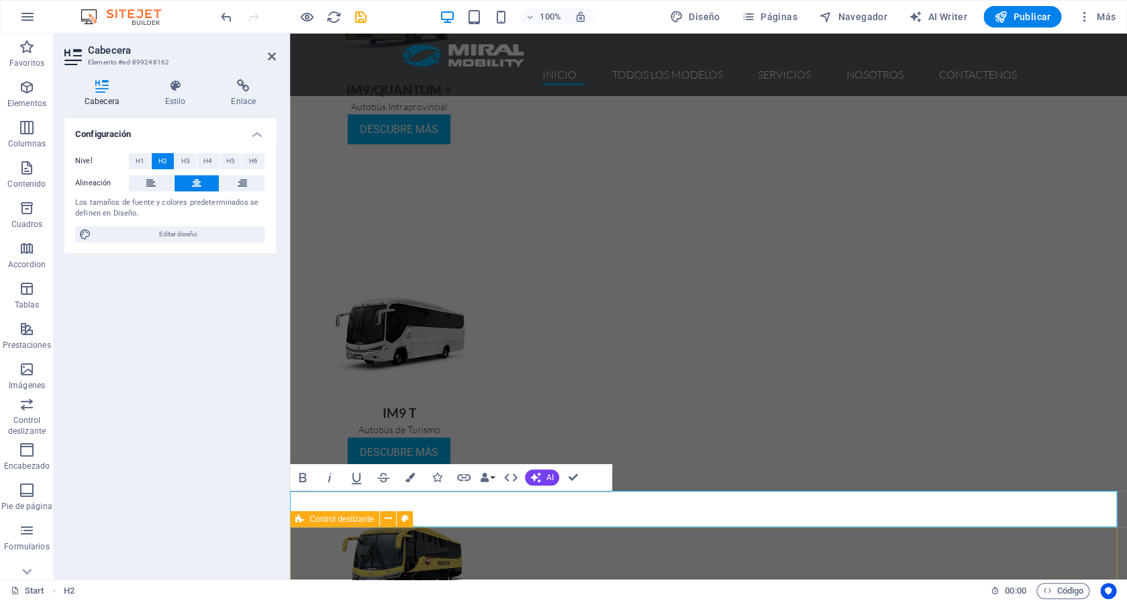
select select "region"
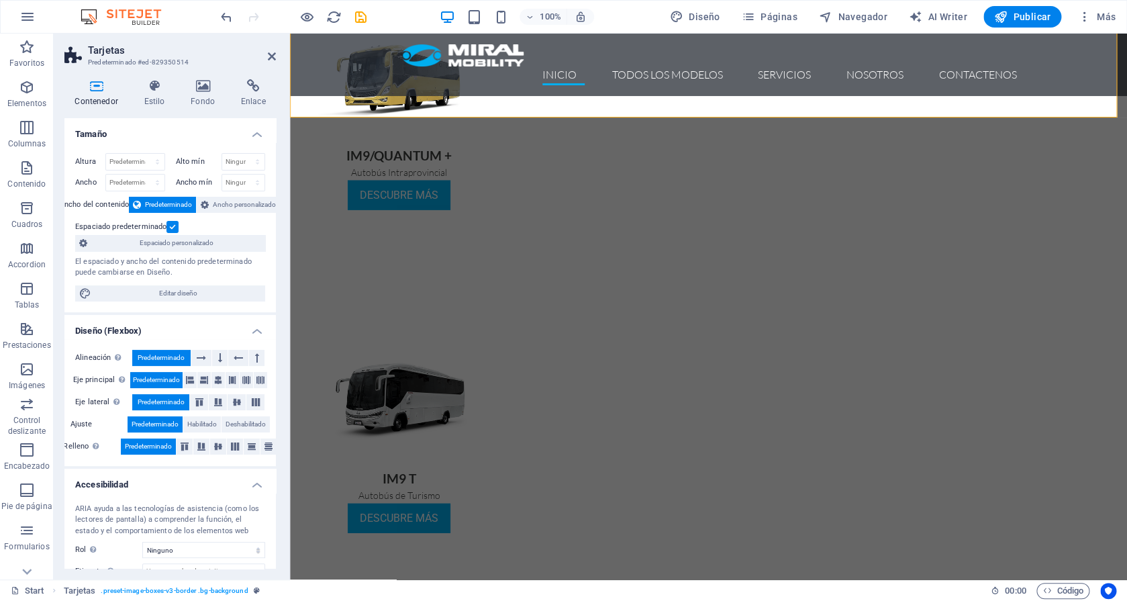
scroll to position [1306, 0]
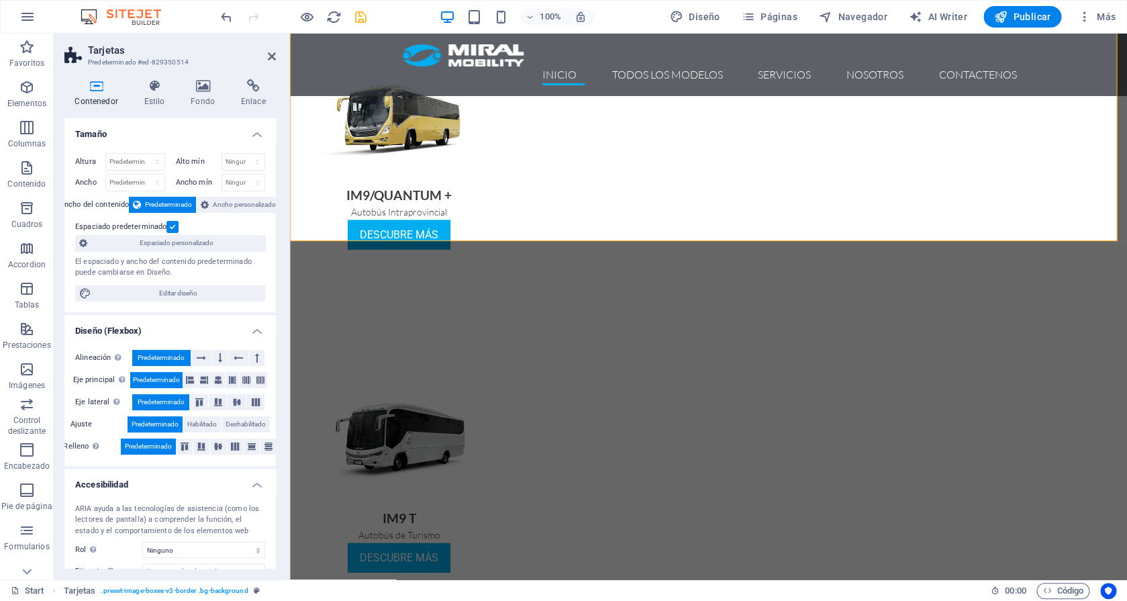
click at [364, 15] on icon "save" at bounding box center [360, 16] width 15 height 15
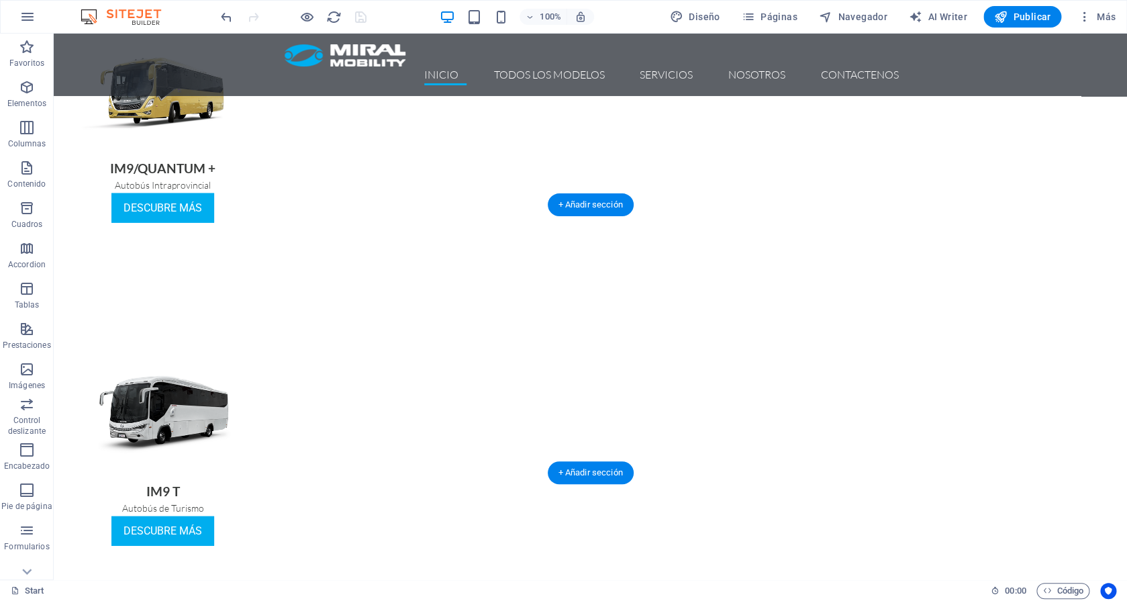
scroll to position [1311, 0]
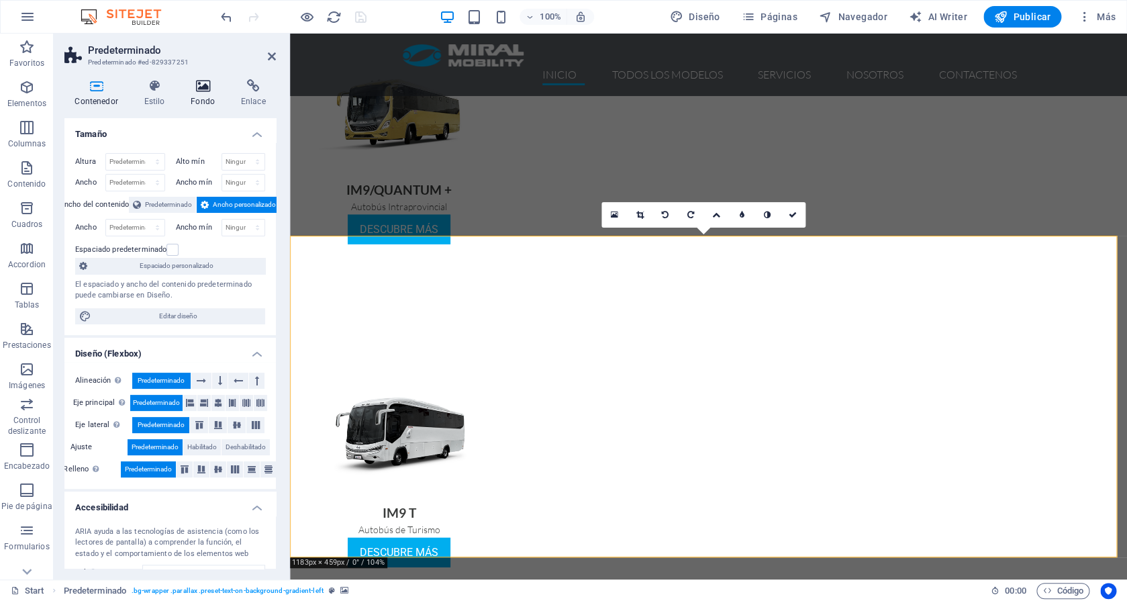
click at [214, 99] on h4 "Fondo" at bounding box center [205, 93] width 50 height 28
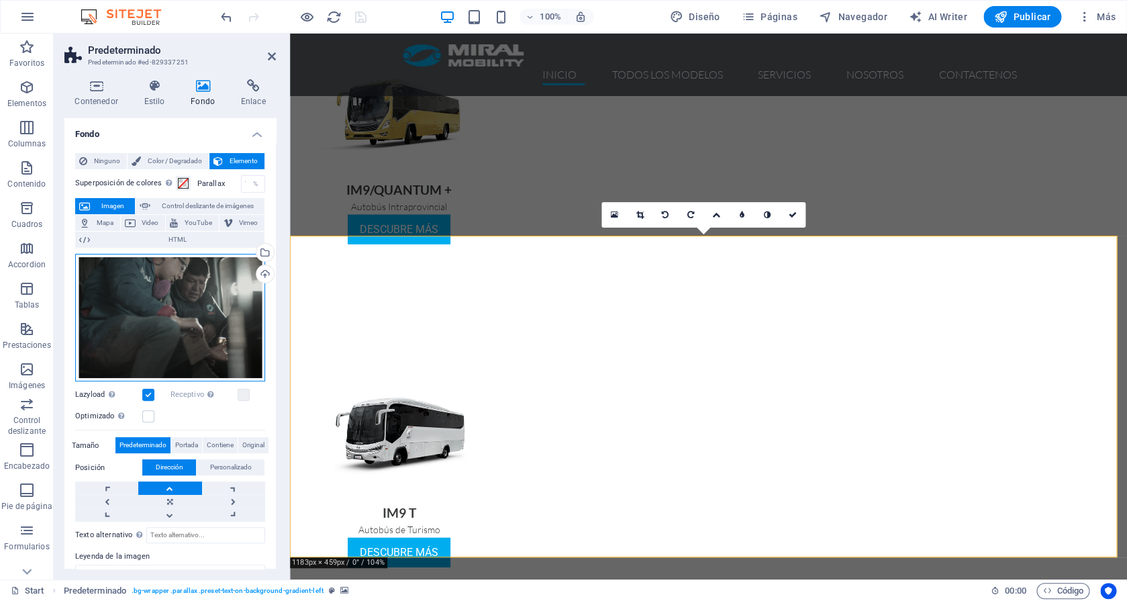
click at [182, 306] on div "Arrastra archivos aquí, haz clic para escoger archivos o selecciona archivos de…" at bounding box center [170, 318] width 190 height 128
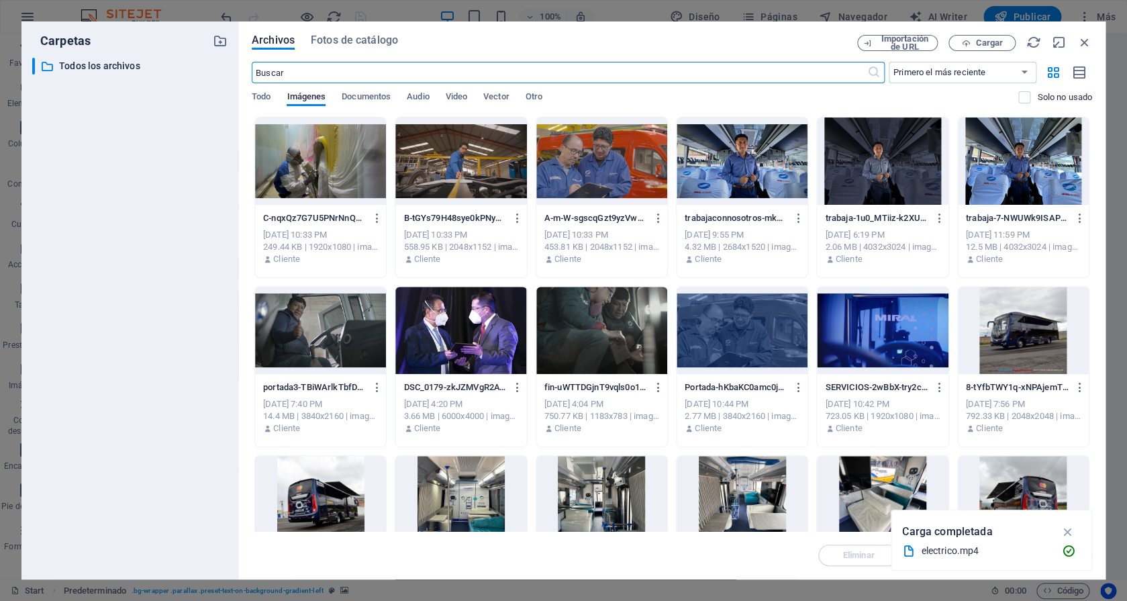
scroll to position [1493, 0]
click at [990, 51] on div "Archivos Fotos de catálogo Importación de URL Cargar ​ Primero el más reciente …" at bounding box center [672, 300] width 840 height 531
click at [986, 39] on span "Cargar" at bounding box center [989, 43] width 28 height 8
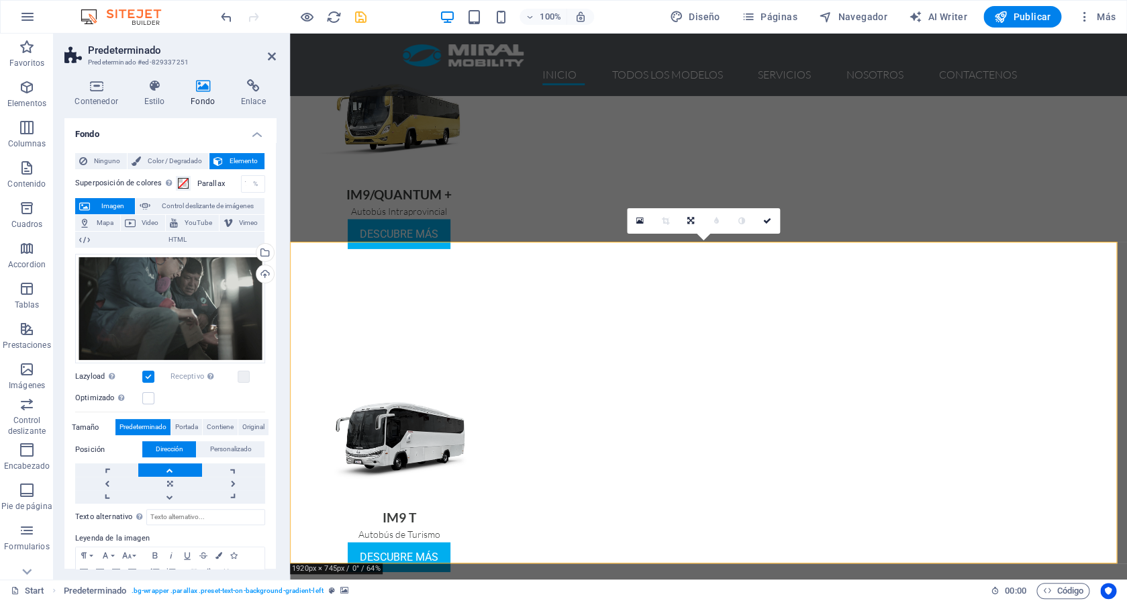
scroll to position [1309, 0]
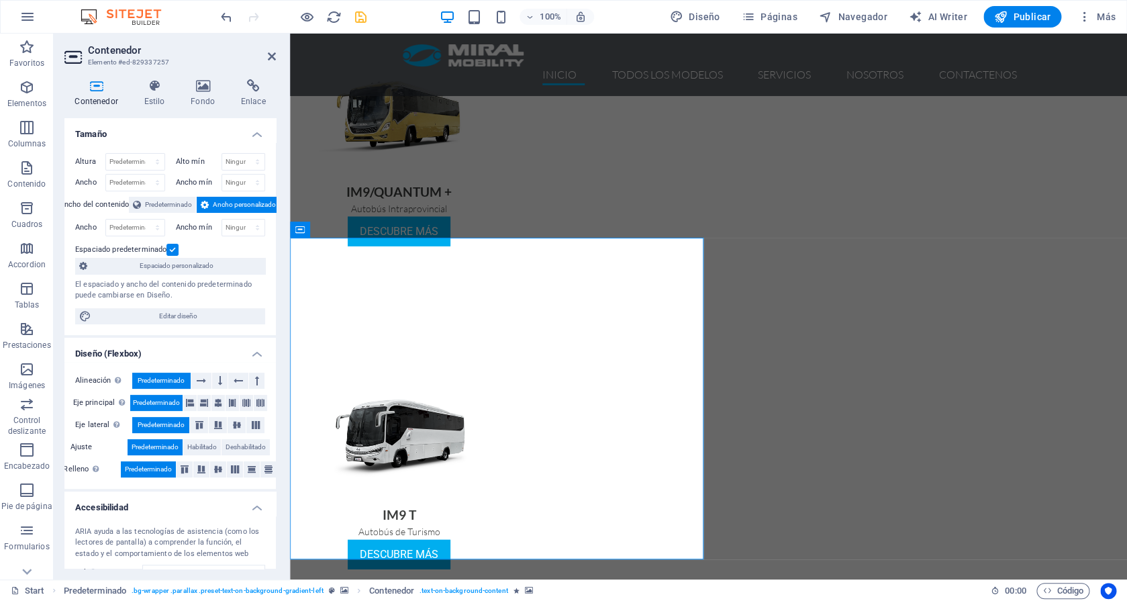
click at [203, 93] on icon at bounding box center [202, 85] width 45 height 13
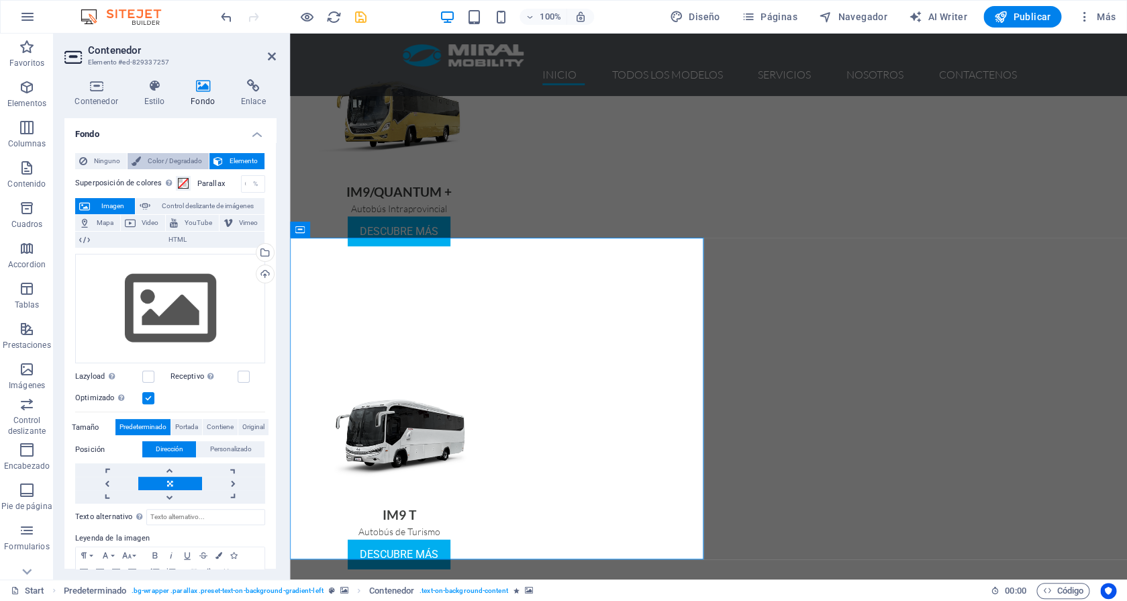
click at [145, 162] on span "Color / Degradado" at bounding box center [175, 161] width 60 height 16
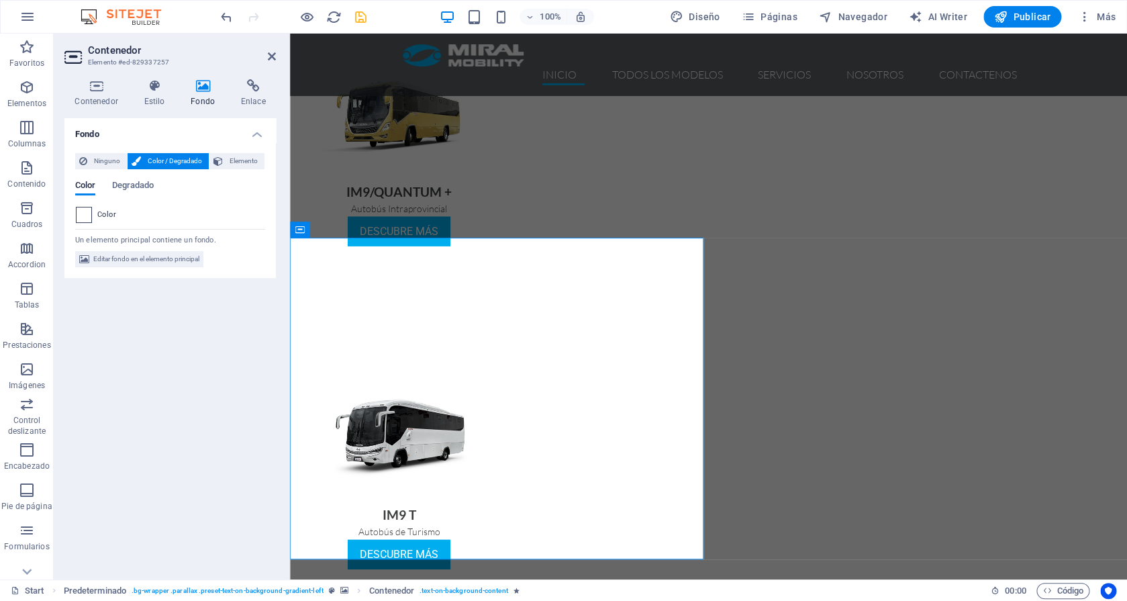
click at [85, 213] on span at bounding box center [83, 214] width 15 height 15
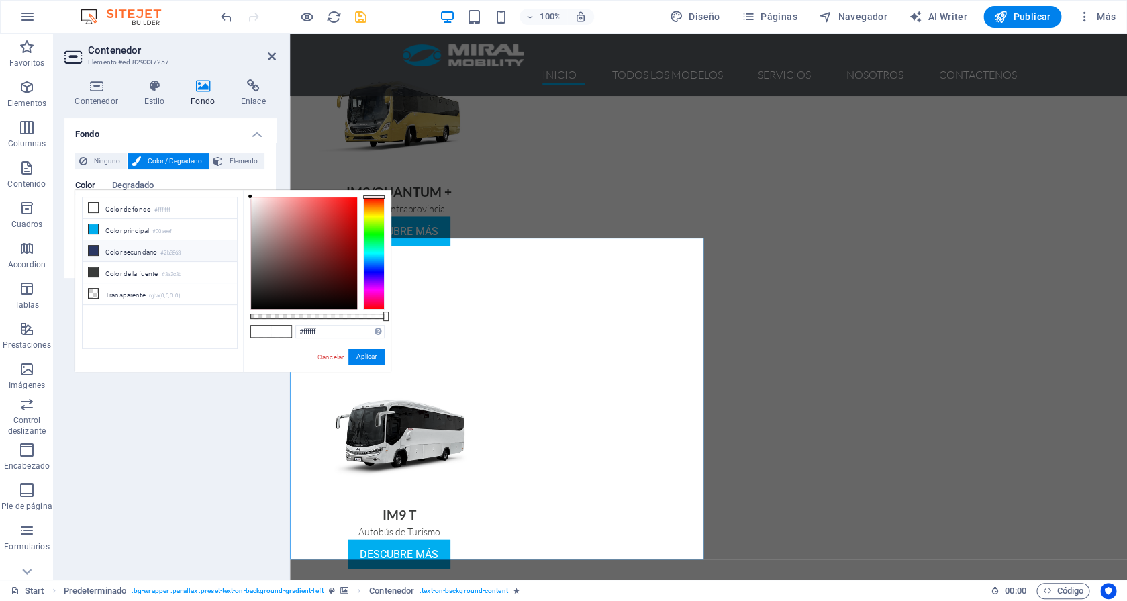
click at [133, 252] on li "Color secundario #2b3863" at bounding box center [160, 250] width 154 height 21
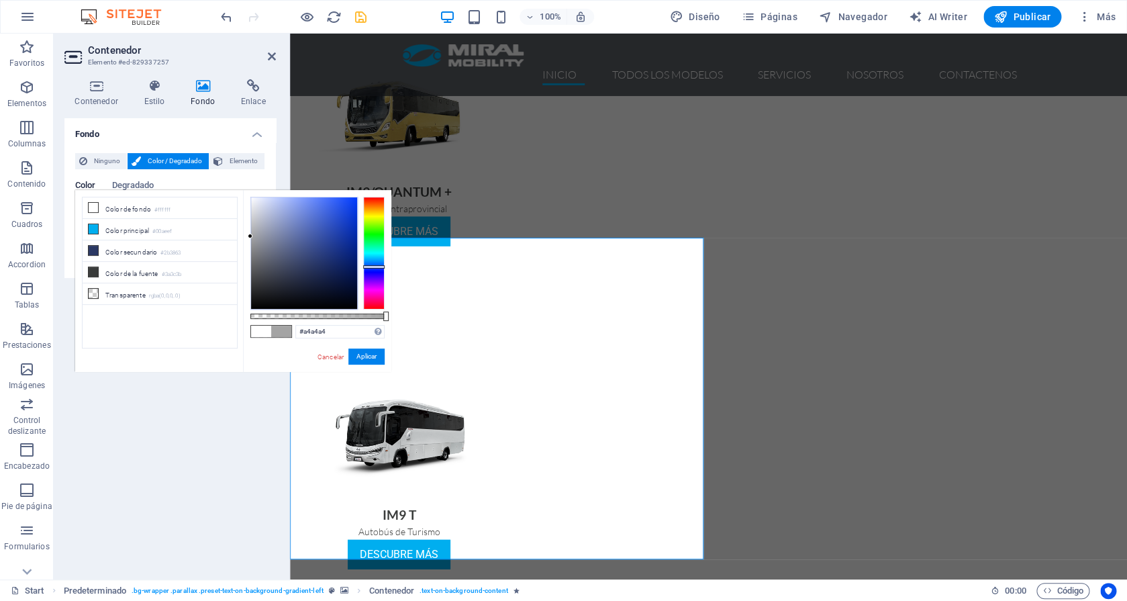
drag, startPoint x: 262, startPoint y: 273, endPoint x: 246, endPoint y: 237, distance: 39.7
click at [246, 236] on div "#a4a4a4 Formatos soportados #0852ed rgb(8, 82, 237) rgba(8, 82, 237, 90%) hsv(2…" at bounding box center [317, 378] width 148 height 376
drag, startPoint x: 386, startPoint y: 317, endPoint x: 253, endPoint y: 317, distance: 133.5
click at [253, 317] on div at bounding box center [253, 315] width 5 height 9
drag, startPoint x: 256, startPoint y: 273, endPoint x: 256, endPoint y: 286, distance: 12.8
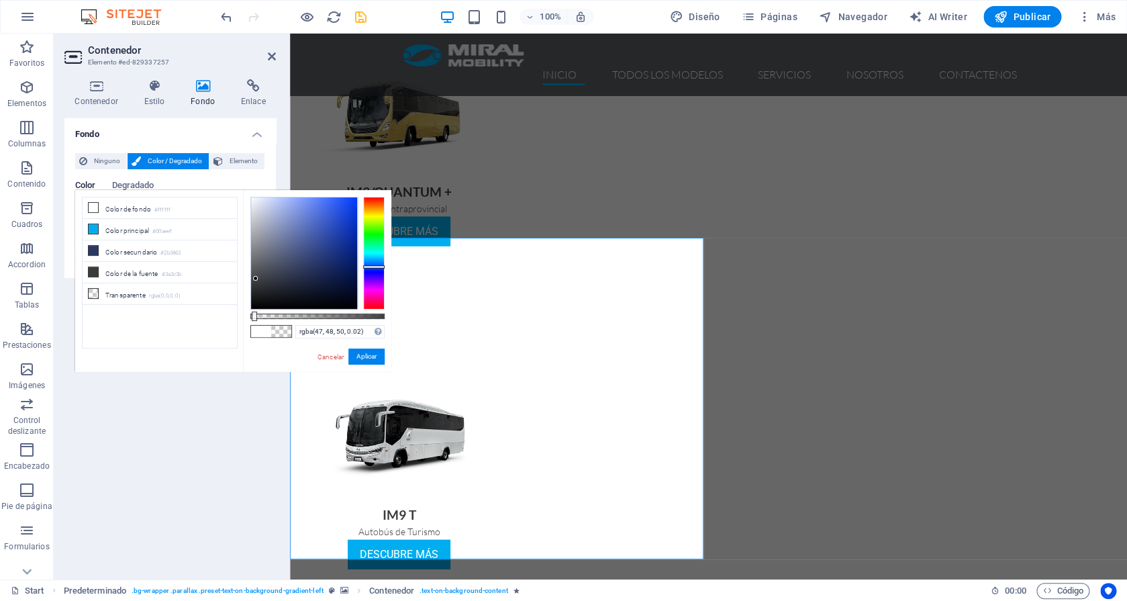
click at [256, 286] on div at bounding box center [304, 252] width 106 height 111
type input "rgba(47, 48, 50, 0.195)"
drag, startPoint x: 255, startPoint y: 315, endPoint x: 276, endPoint y: 314, distance: 21.5
click at [276, 314] on div at bounding box center [277, 315] width 5 height 9
click at [111, 163] on span "Ninguno" at bounding box center [107, 161] width 32 height 16
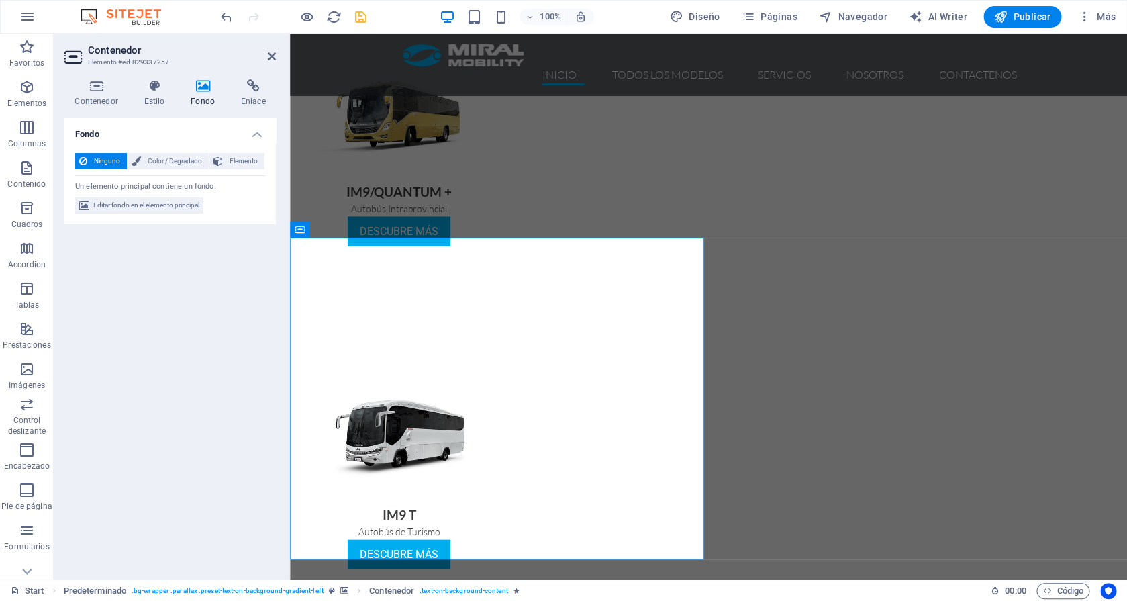
click at [111, 162] on span "Ninguno" at bounding box center [107, 161] width 32 height 16
click at [179, 160] on span "Color / Degradado" at bounding box center [175, 161] width 60 height 16
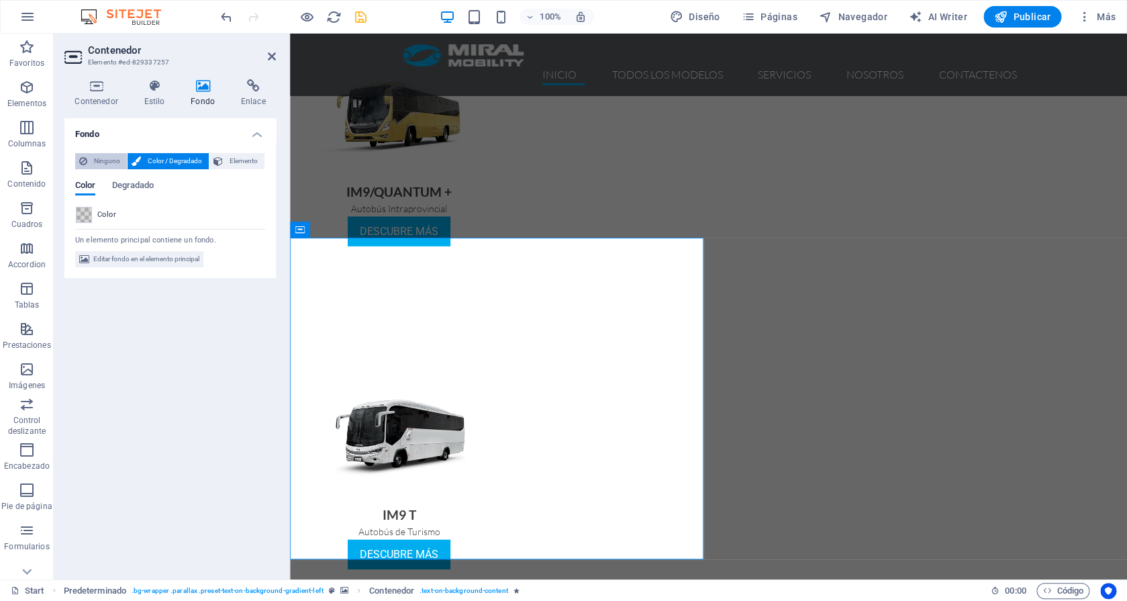
click at [95, 158] on span "Ninguno" at bounding box center [107, 161] width 32 height 16
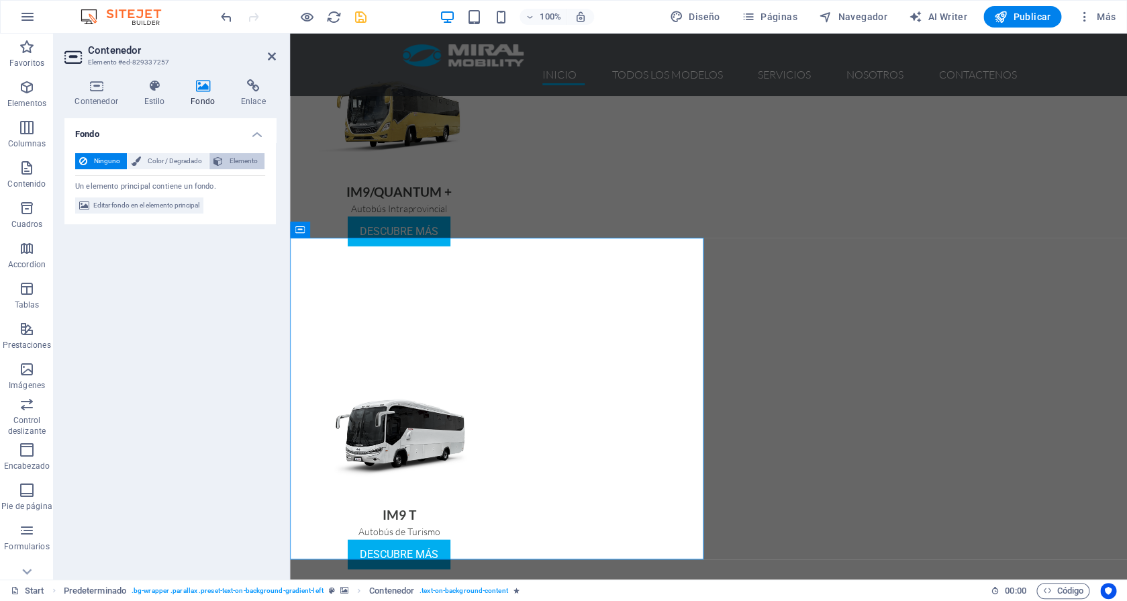
click at [236, 160] on span "Elemento" at bounding box center [244, 161] width 34 height 16
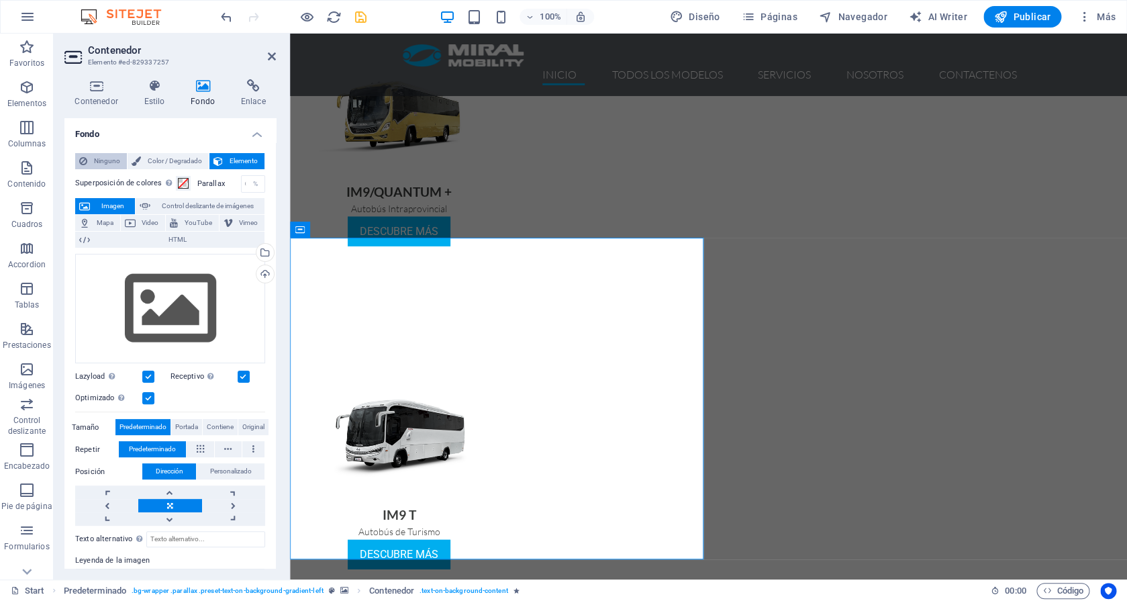
click at [93, 159] on span "Ninguno" at bounding box center [107, 161] width 32 height 16
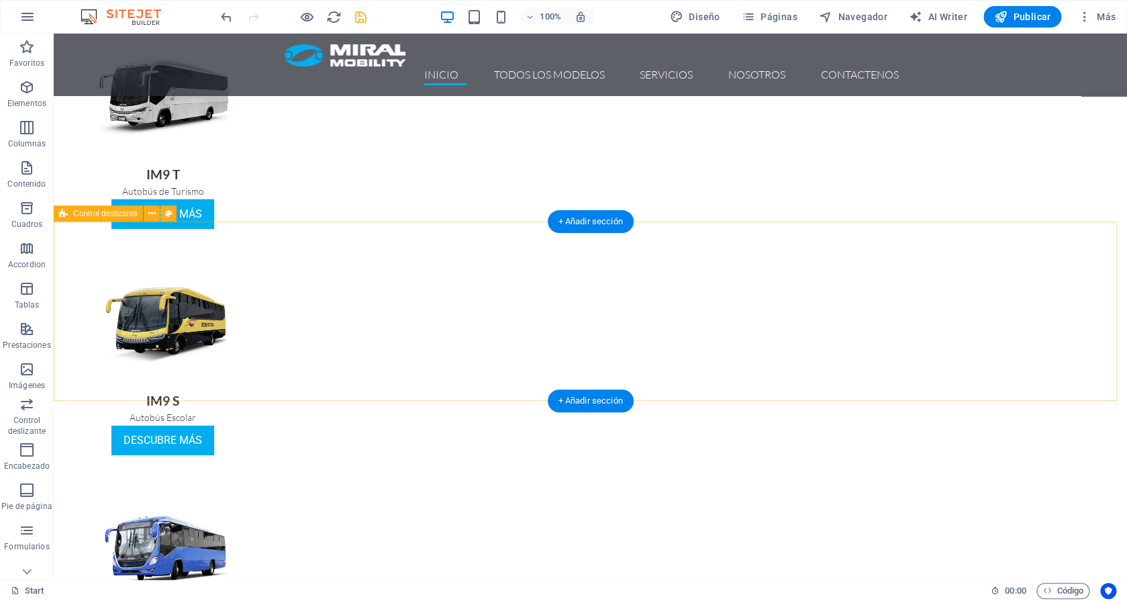
scroll to position [1405, 0]
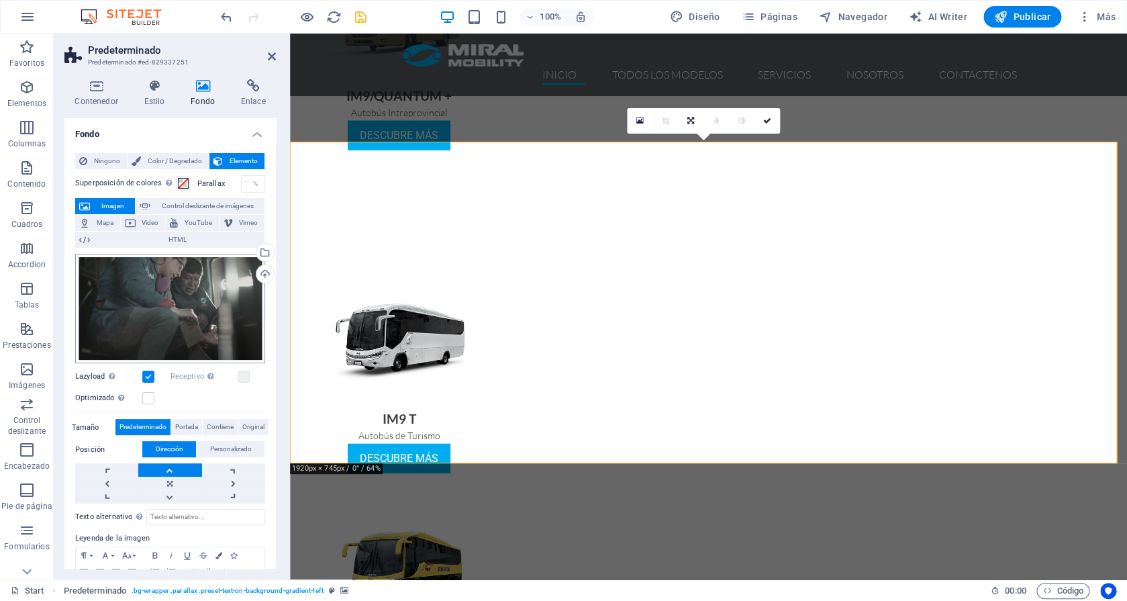
click at [176, 291] on div "Arrastra archivos aquí, haz clic para escoger archivos o selecciona archivos de…" at bounding box center [170, 309] width 190 height 110
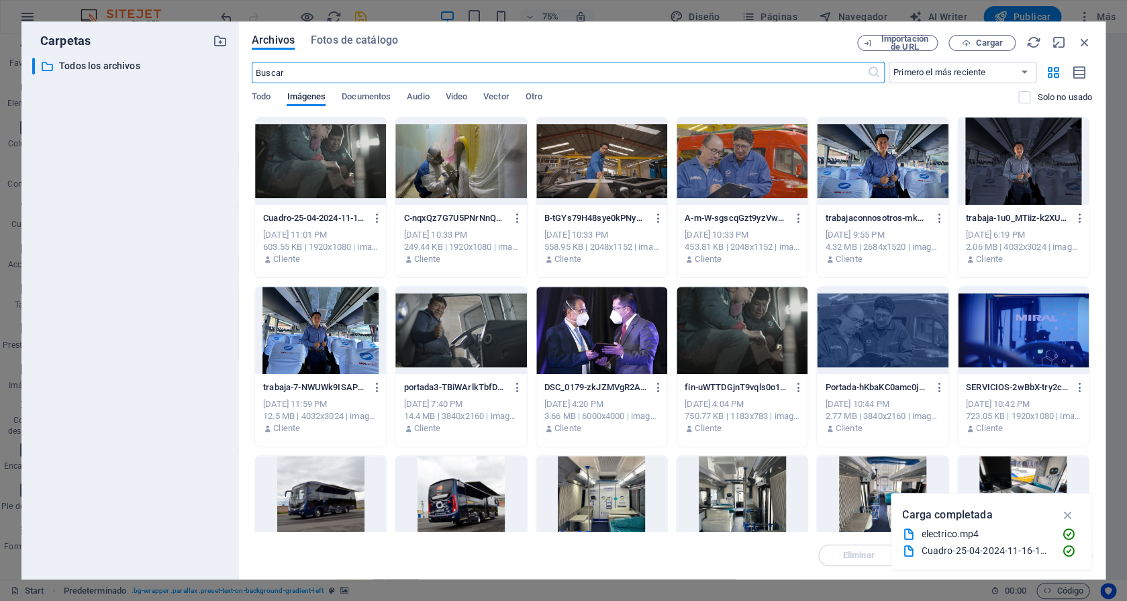
scroll to position [1587, 0]
click at [381, 219] on icon "button" at bounding box center [377, 218] width 13 height 12
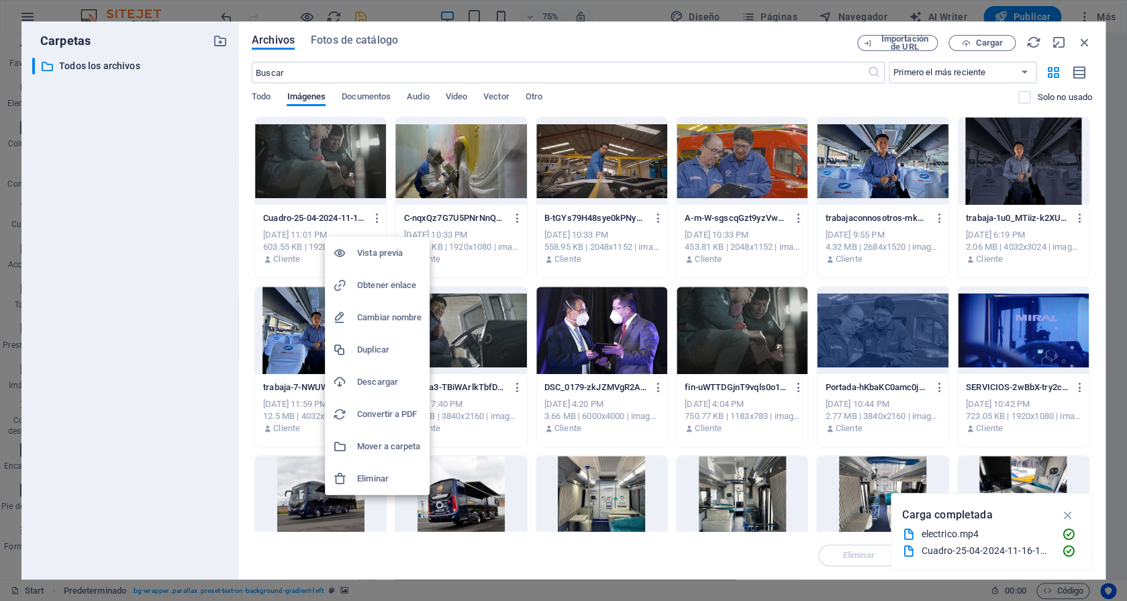
click at [374, 470] on li "Eliminar" at bounding box center [377, 478] width 105 height 32
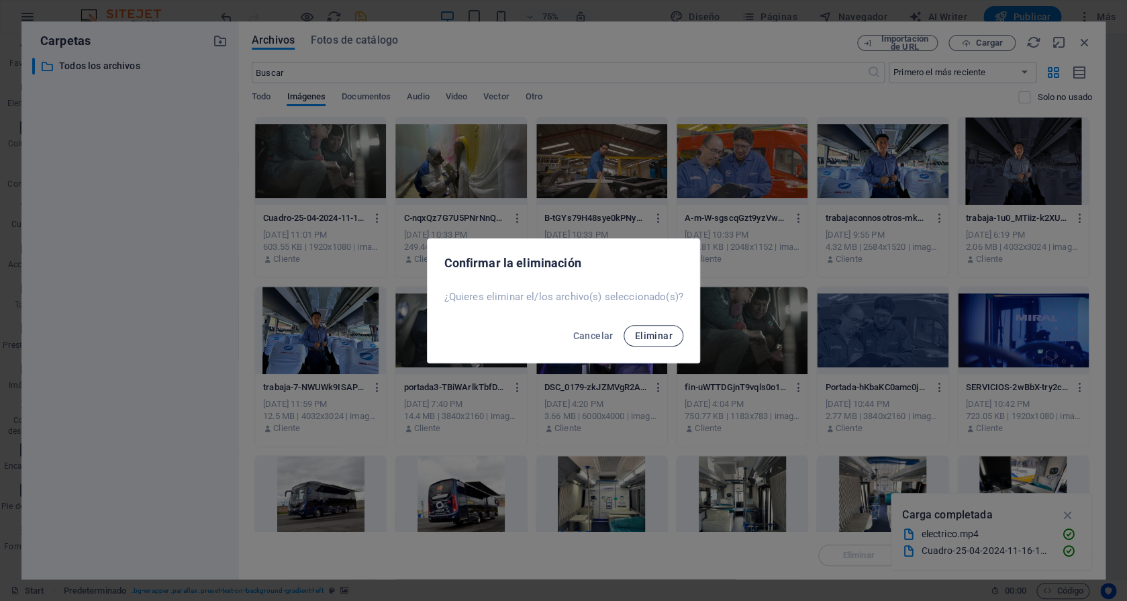
click at [663, 337] on span "Eliminar" at bounding box center [653, 335] width 38 height 11
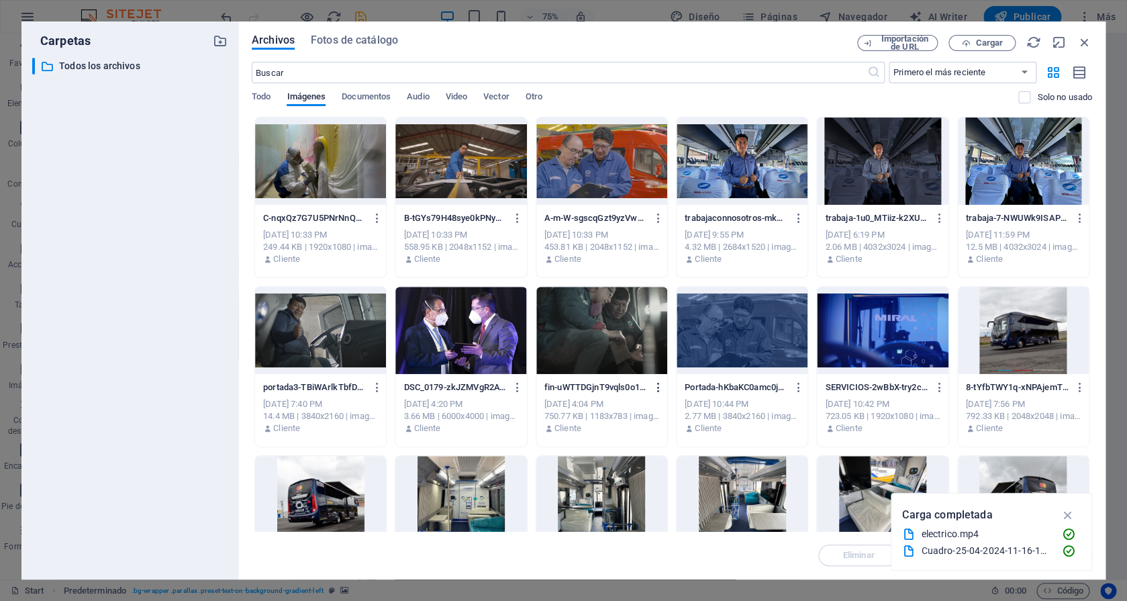
click at [652, 386] on icon "button" at bounding box center [658, 387] width 13 height 12
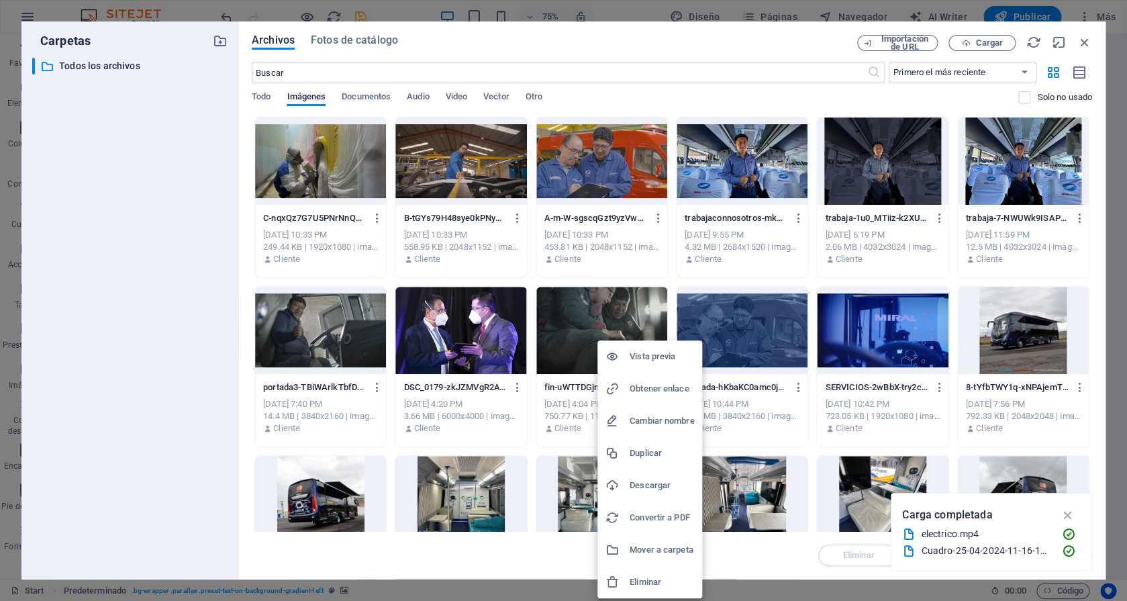
click at [651, 577] on h6 "Eliminar" at bounding box center [661, 582] width 64 height 16
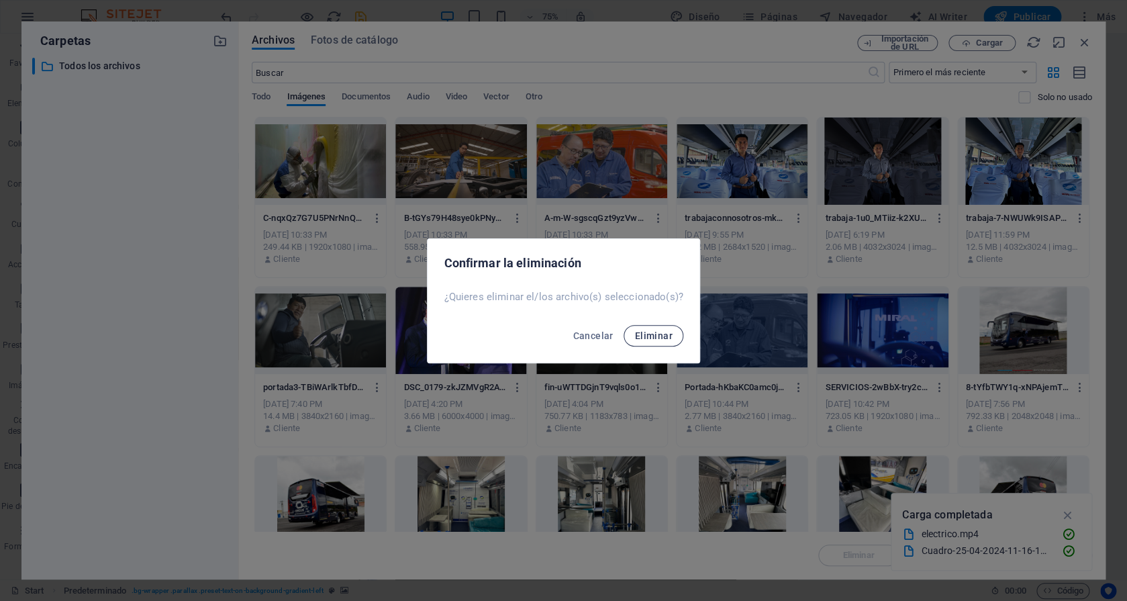
click at [654, 334] on span "Eliminar" at bounding box center [653, 335] width 38 height 11
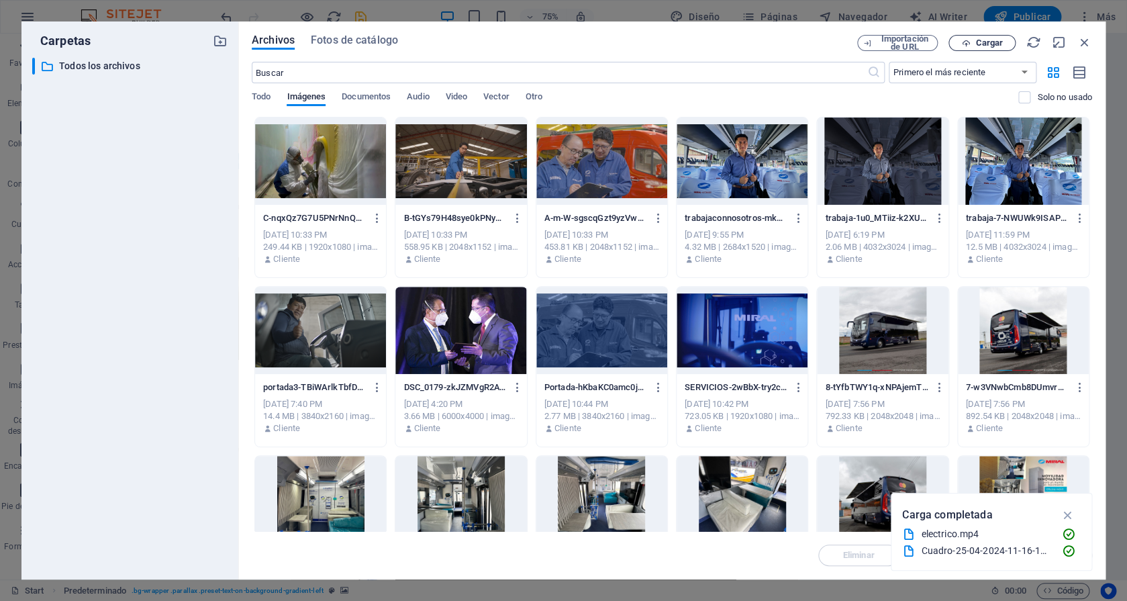
click at [994, 46] on span "Cargar" at bounding box center [989, 43] width 28 height 8
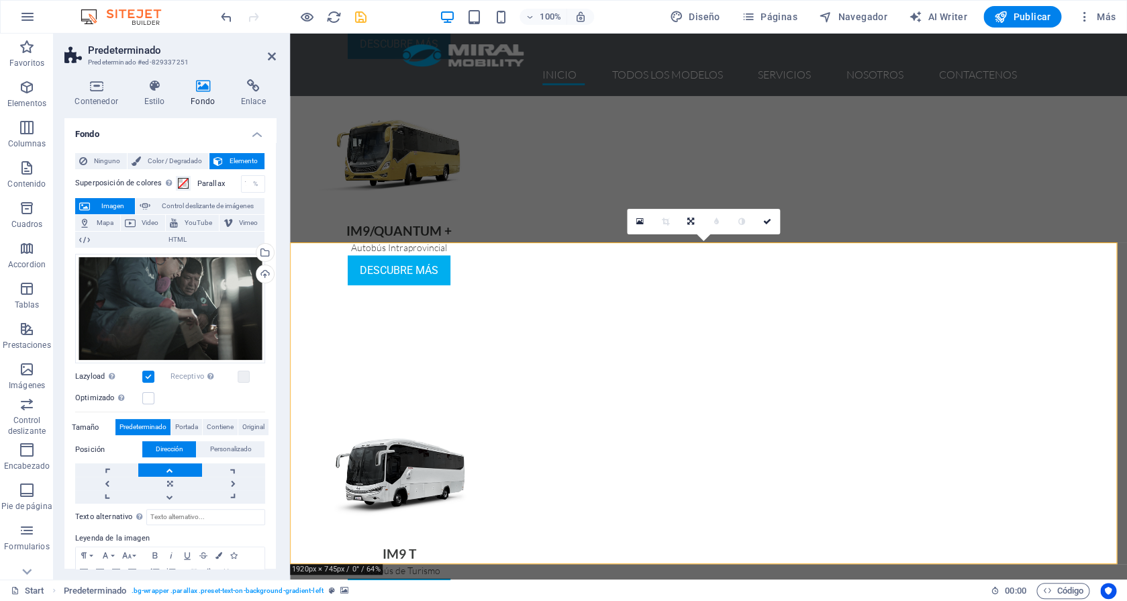
scroll to position [1267, 0]
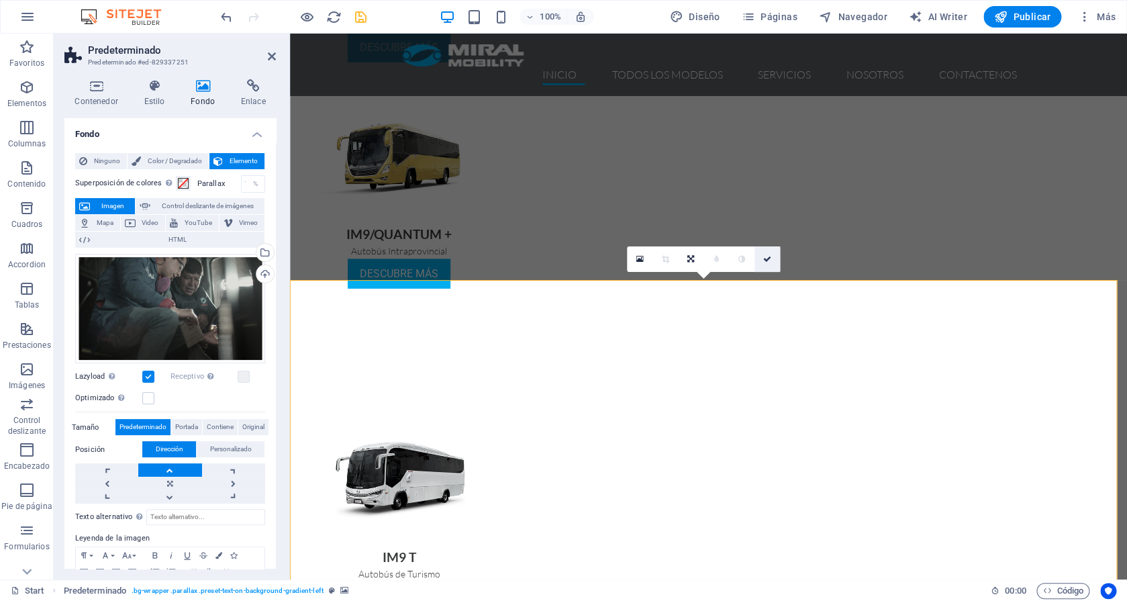
click at [764, 262] on icon at bounding box center [767, 259] width 8 height 8
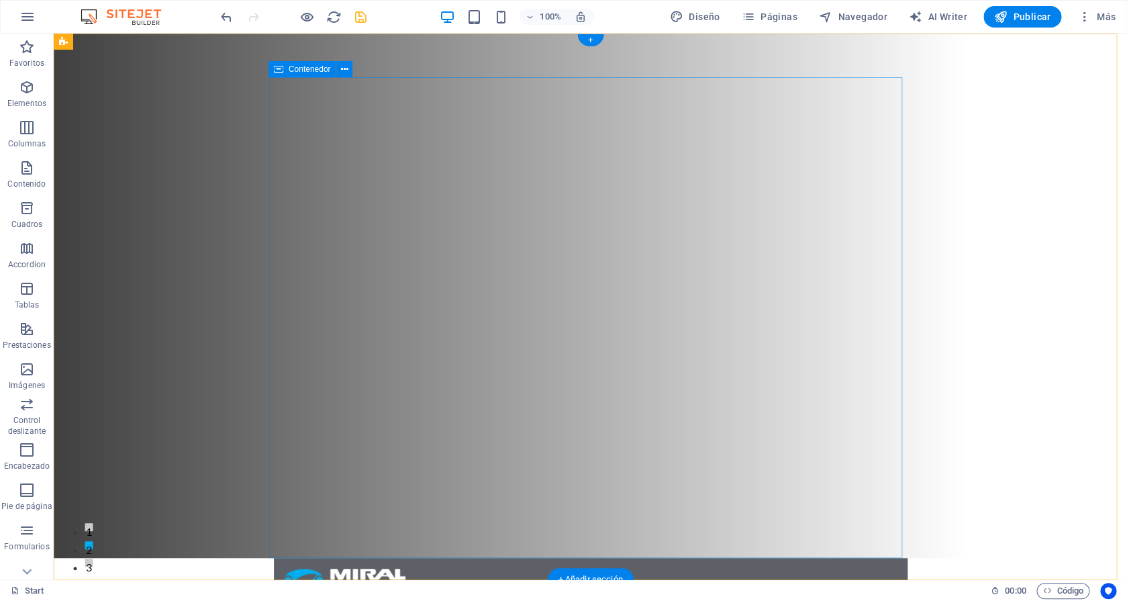
scroll to position [0, 0]
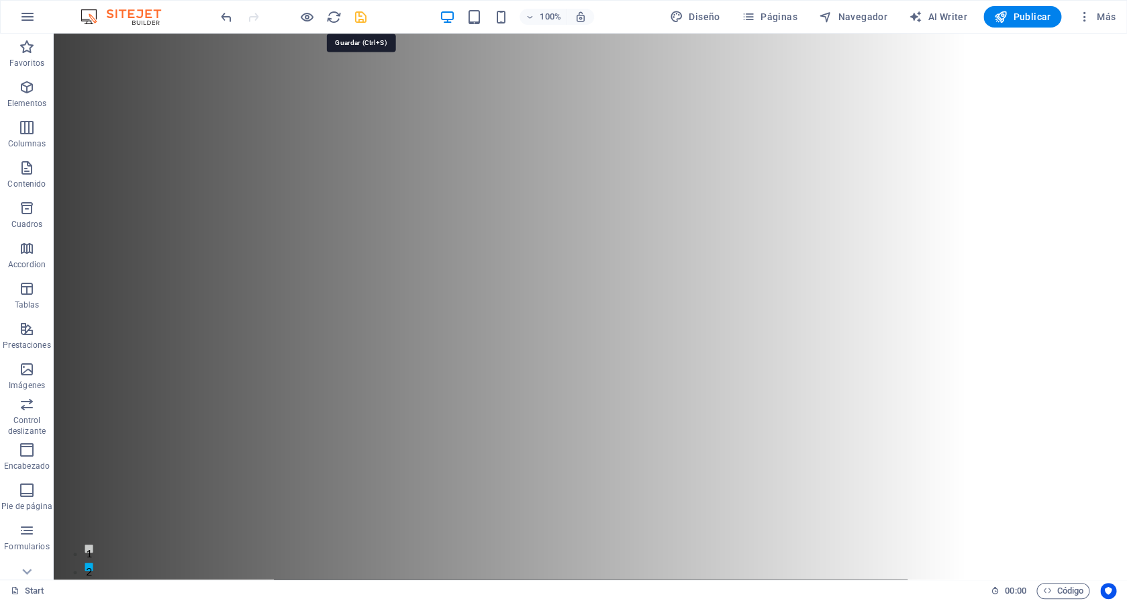
click at [361, 16] on icon "save" at bounding box center [360, 16] width 15 height 15
click at [1021, 10] on button "Publicar" at bounding box center [1022, 16] width 79 height 21
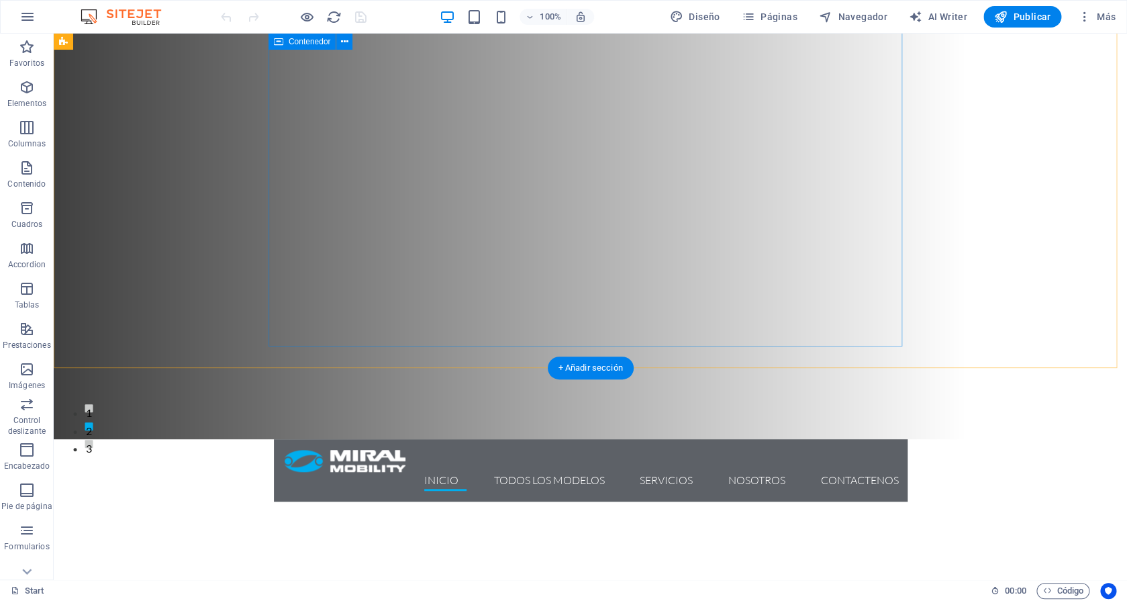
scroll to position [107, 0]
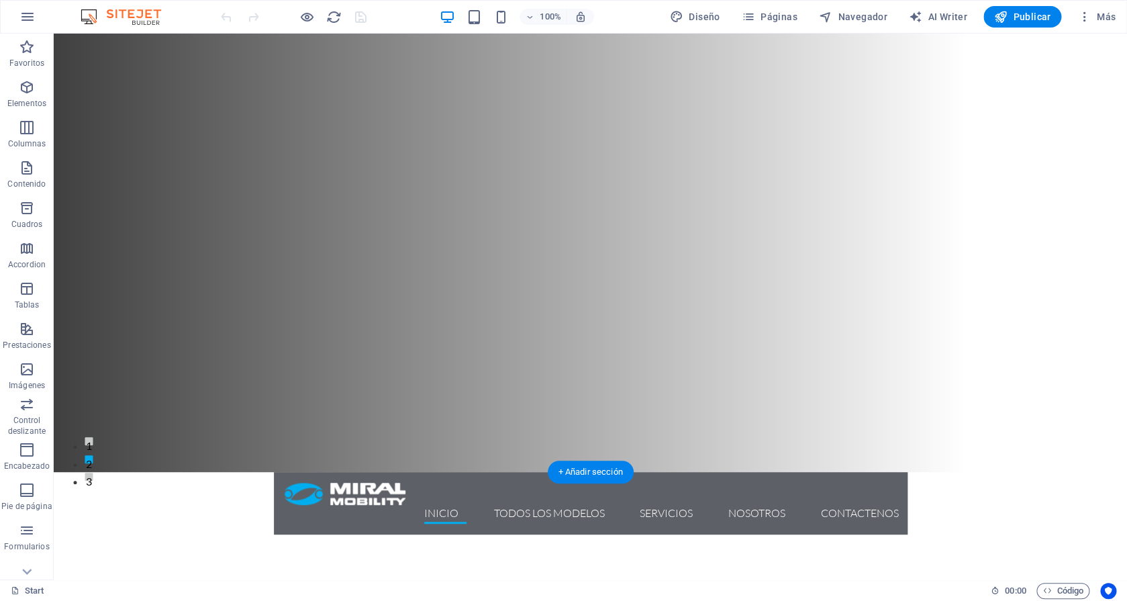
click at [223, 248] on figure at bounding box center [590, 280] width 1073 height 546
select select "vh"
select select "header"
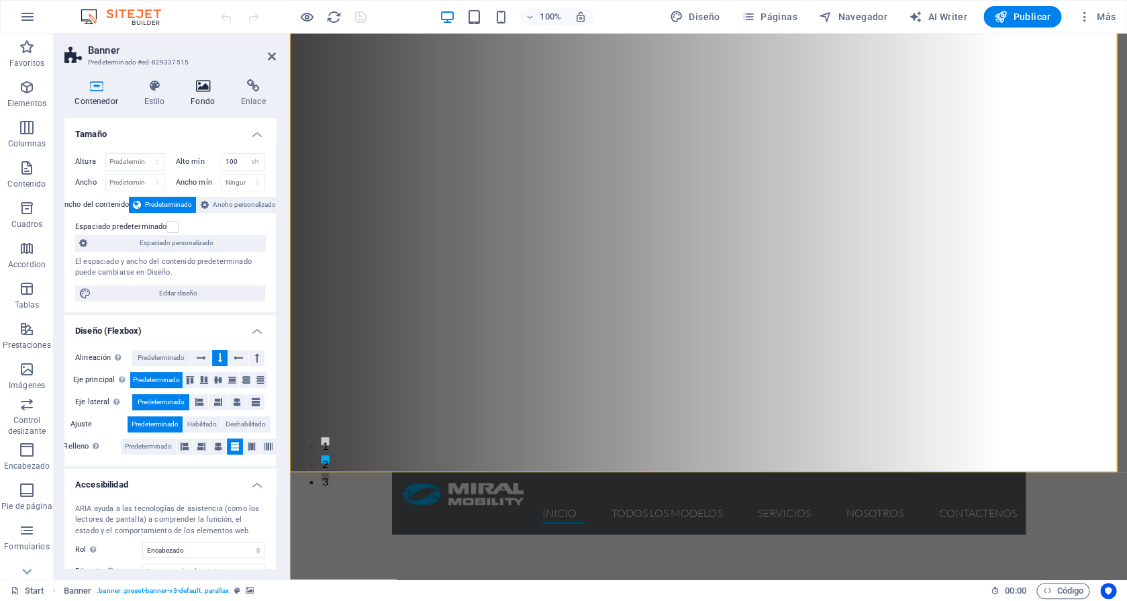
click at [207, 82] on icon at bounding box center [202, 85] width 45 height 13
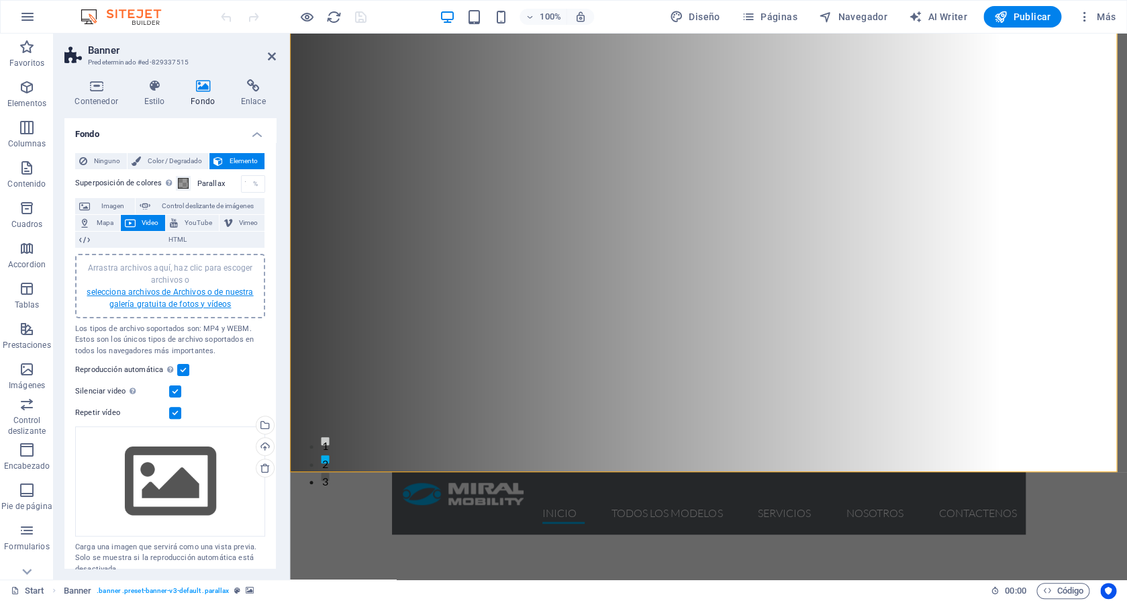
click at [173, 295] on link "selecciona archivos de Archivos o de nuestra galería gratuita de fotos y vídeos" at bounding box center [170, 297] width 166 height 21
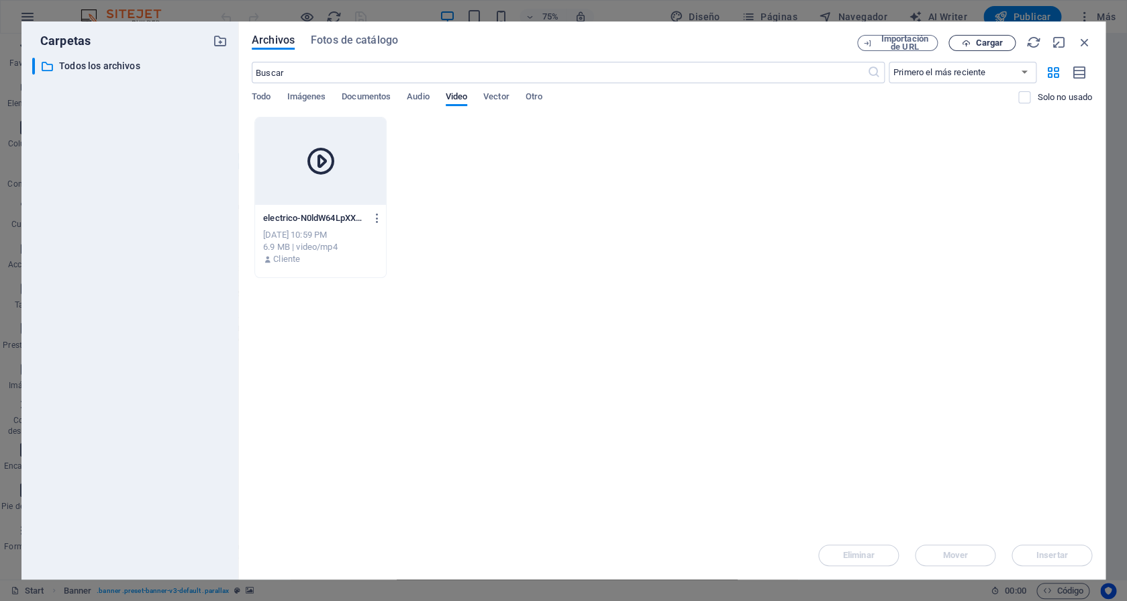
click at [972, 49] on button "Cargar" at bounding box center [981, 43] width 67 height 16
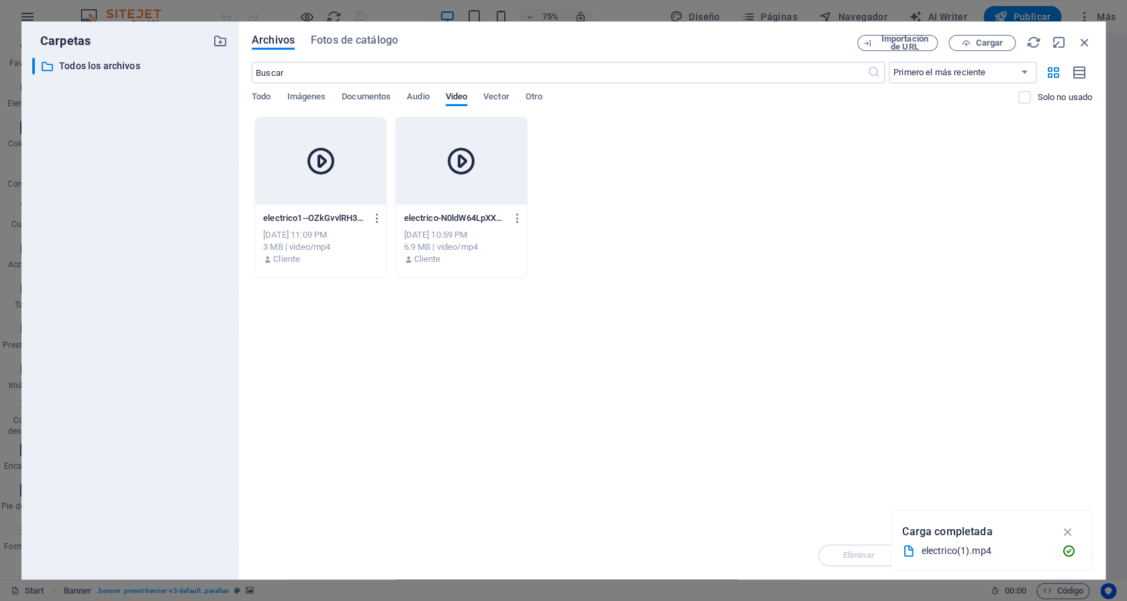
click at [356, 254] on div "Cliente" at bounding box center [320, 259] width 115 height 12
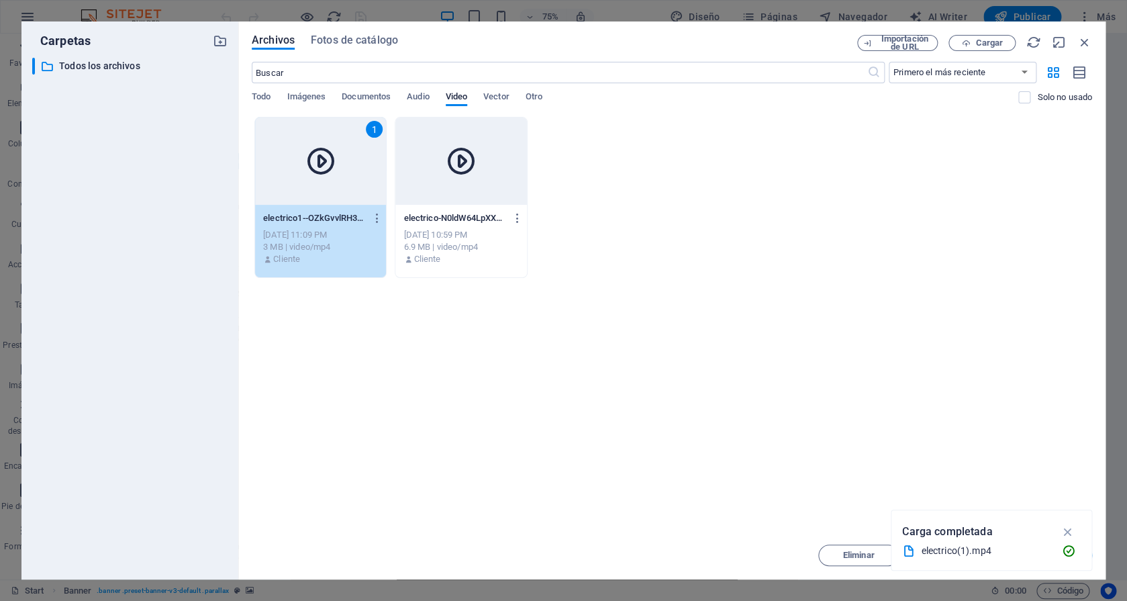
click at [356, 254] on div "Cliente" at bounding box center [320, 259] width 115 height 12
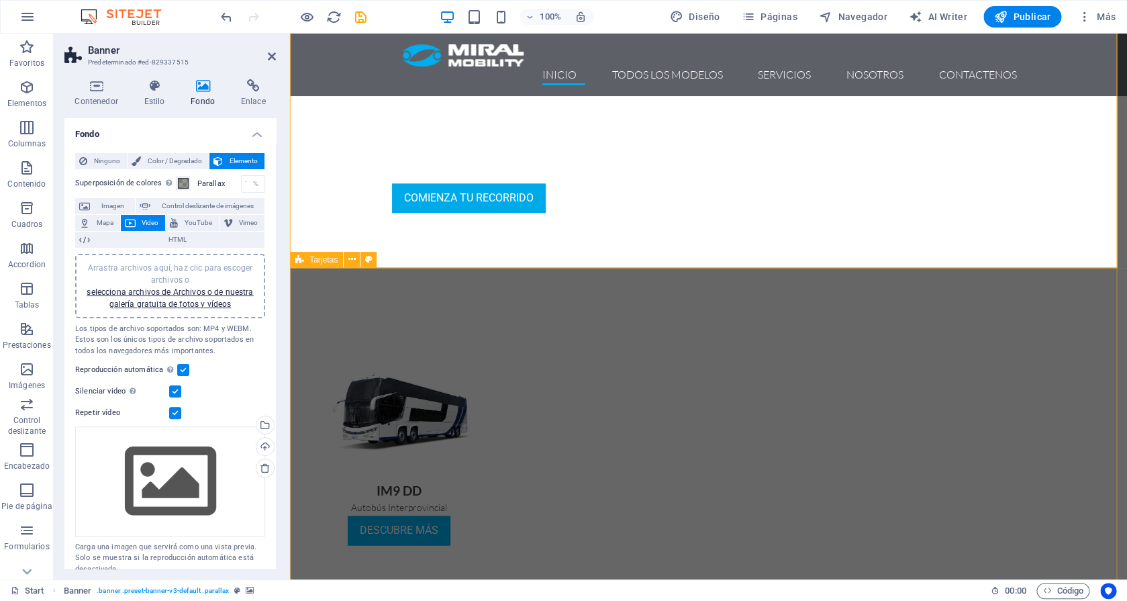
scroll to position [588, 0]
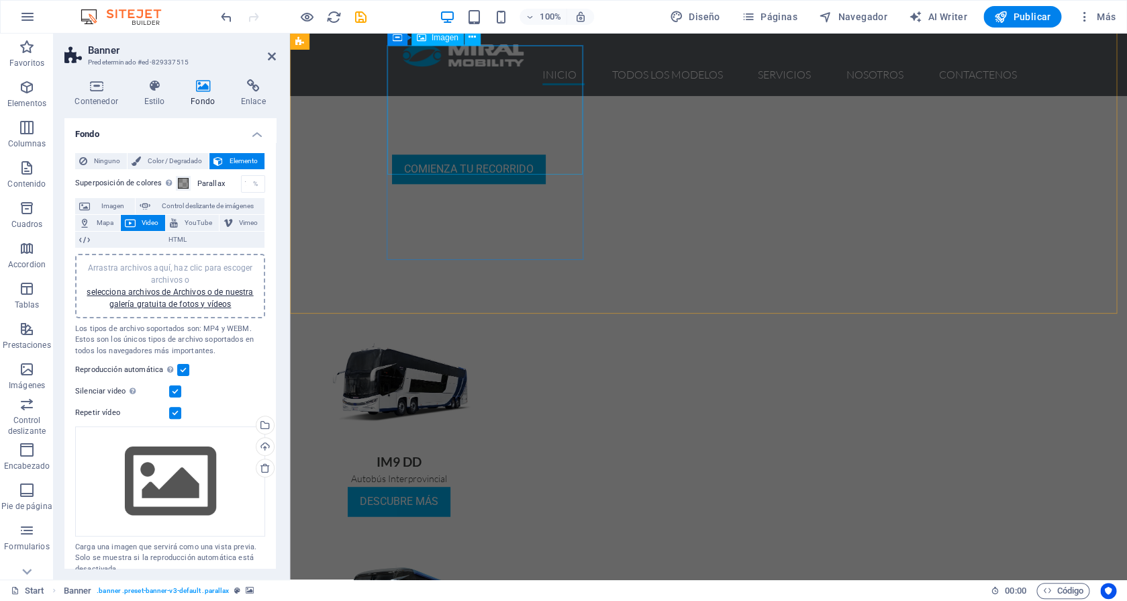
click at [497, 313] on figure at bounding box center [398, 378] width 195 height 130
select select "%"
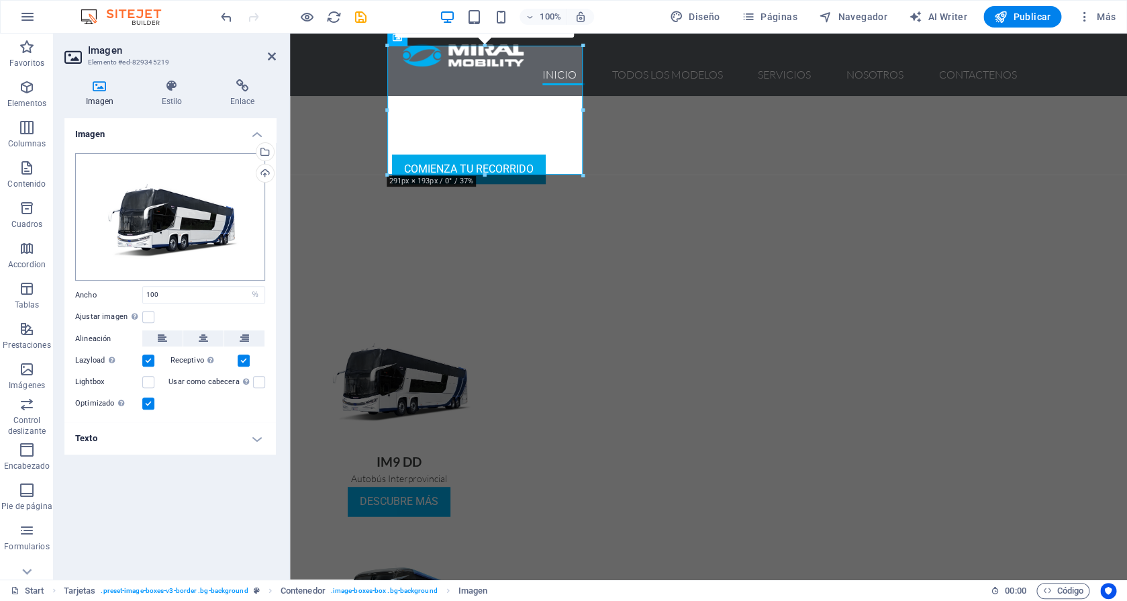
click at [231, 219] on div "Arrastra archivos aquí, haz clic para escoger archivos o selecciona archivos de…" at bounding box center [170, 217] width 190 height 128
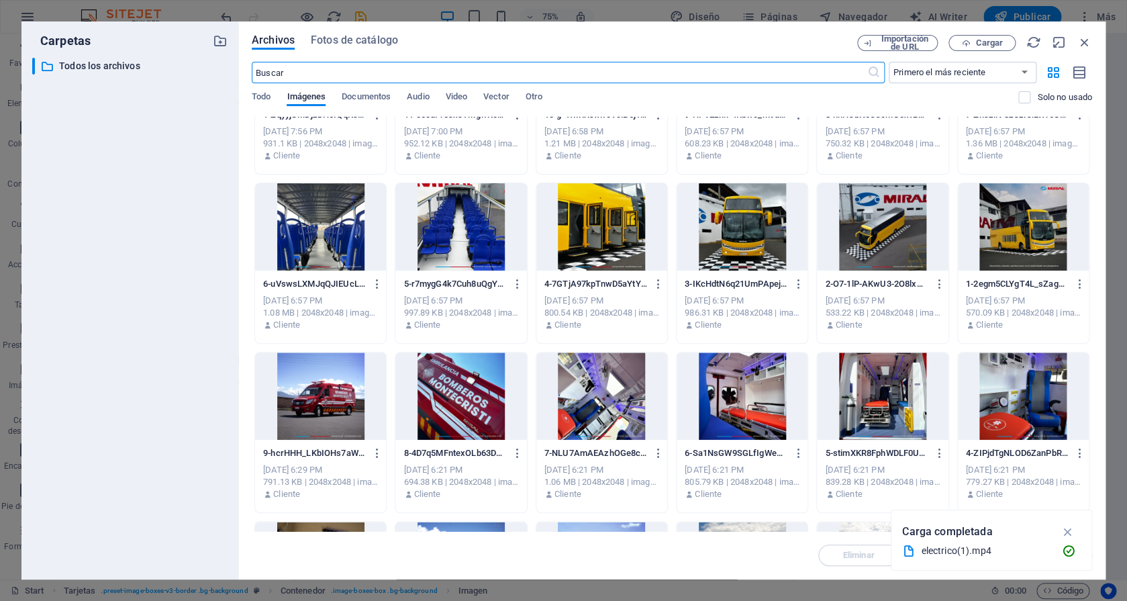
scroll to position [0, 0]
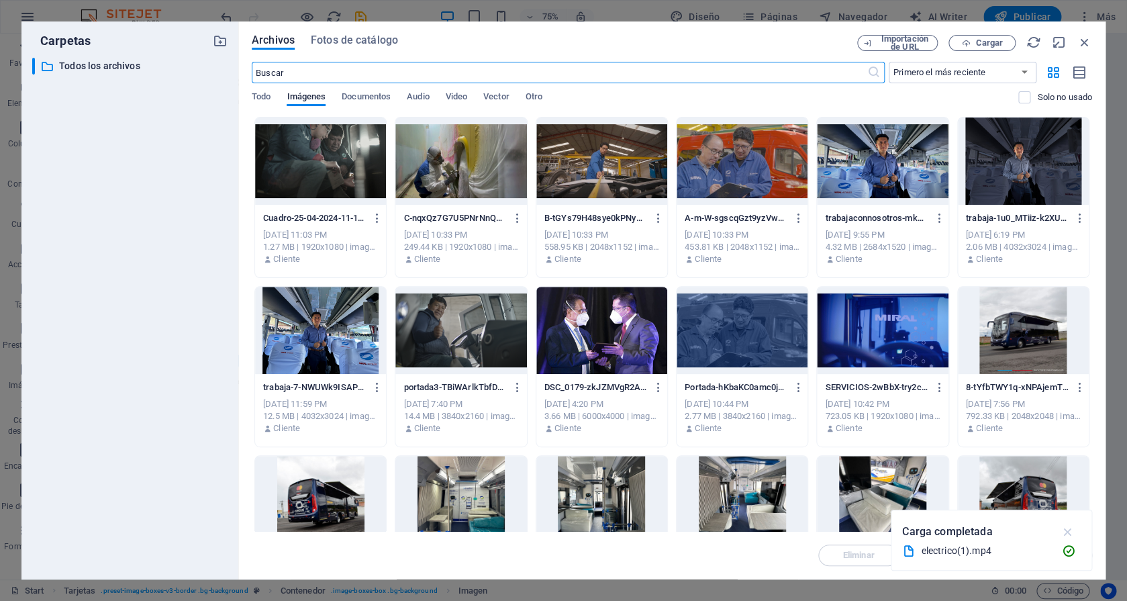
click at [1067, 527] on icon "button" at bounding box center [1066, 531] width 15 height 15
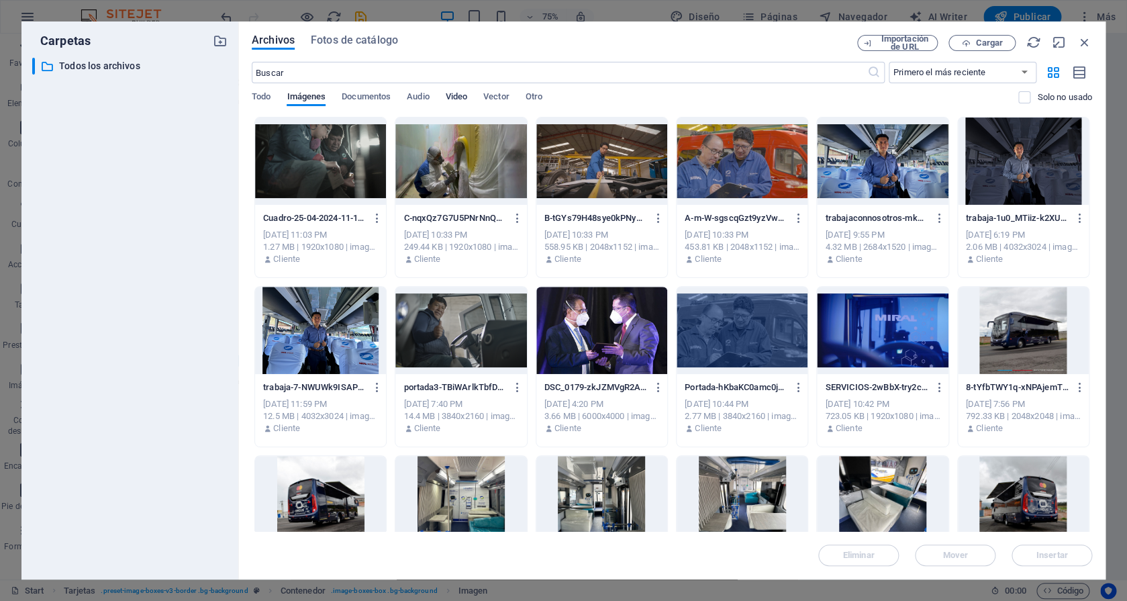
click at [462, 96] on span "Video" at bounding box center [456, 98] width 21 height 19
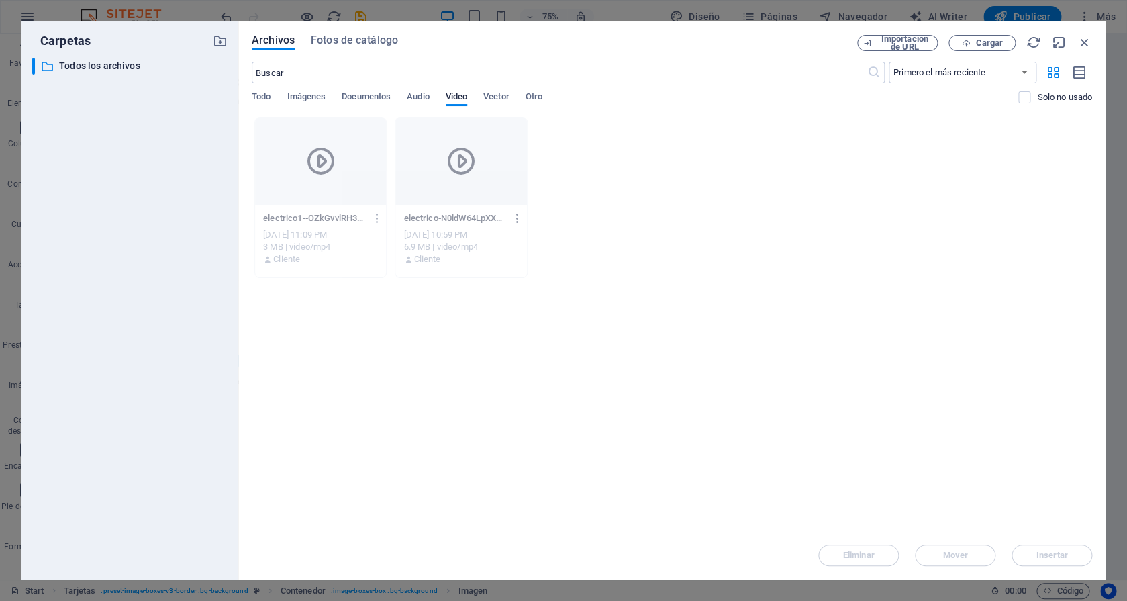
click at [519, 217] on icon "button" at bounding box center [517, 218] width 13 height 12
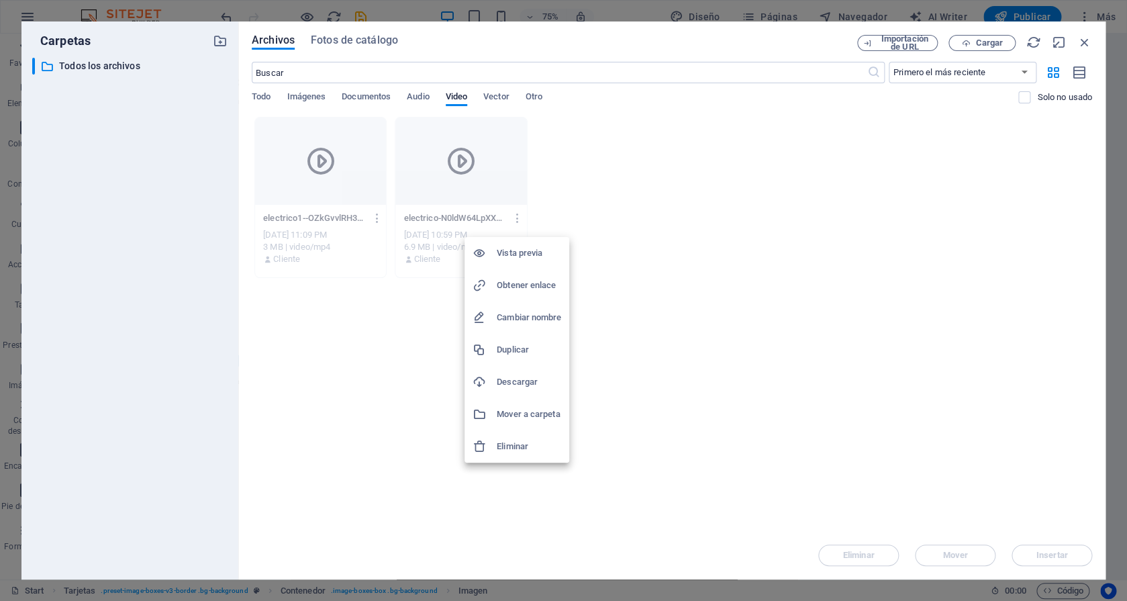
click at [505, 447] on h6 "Eliminar" at bounding box center [529, 446] width 64 height 16
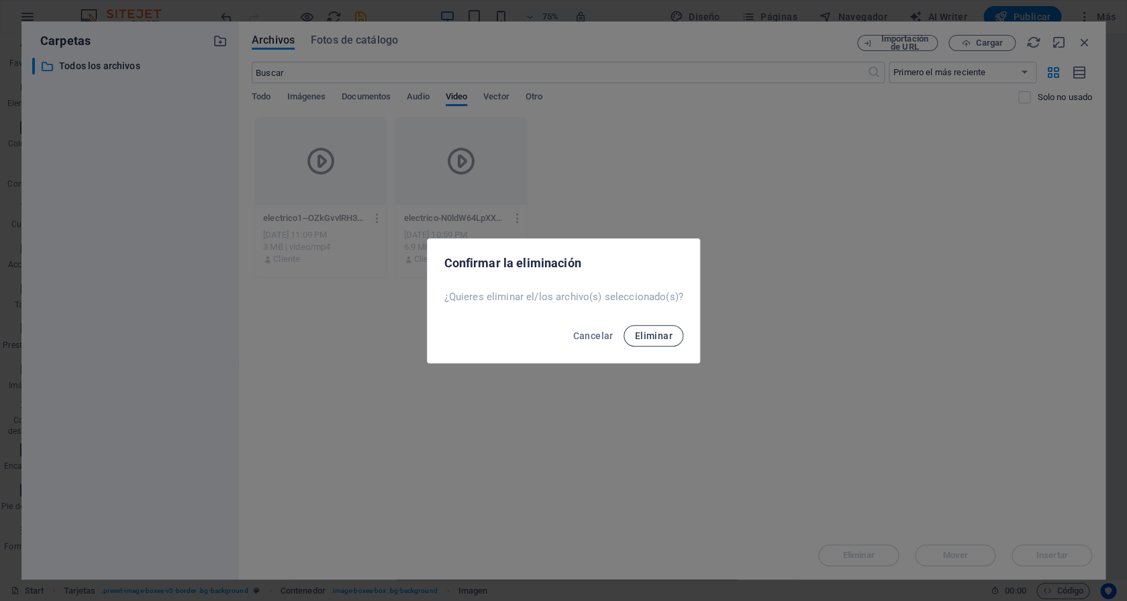
click at [664, 335] on span "Eliminar" at bounding box center [653, 335] width 38 height 11
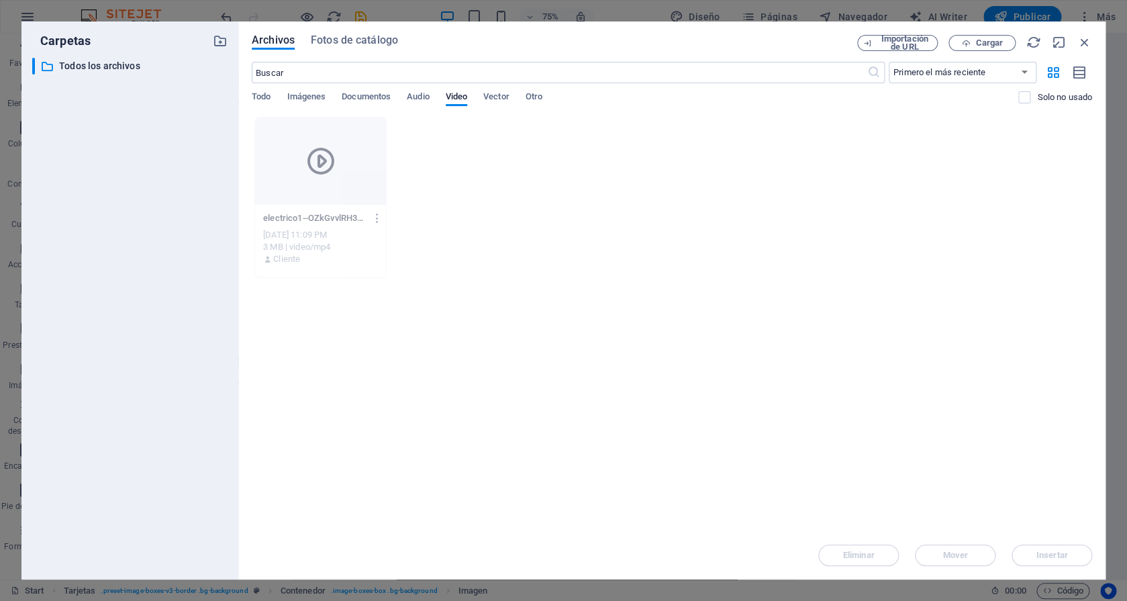
click at [257, 89] on div "​ Primero el más reciente Primero el más antiguo Nombre (A-Z) Nombre (Z-A) Tama…" at bounding box center [672, 89] width 840 height 55
click at [257, 99] on span "Todo" at bounding box center [261, 98] width 19 height 19
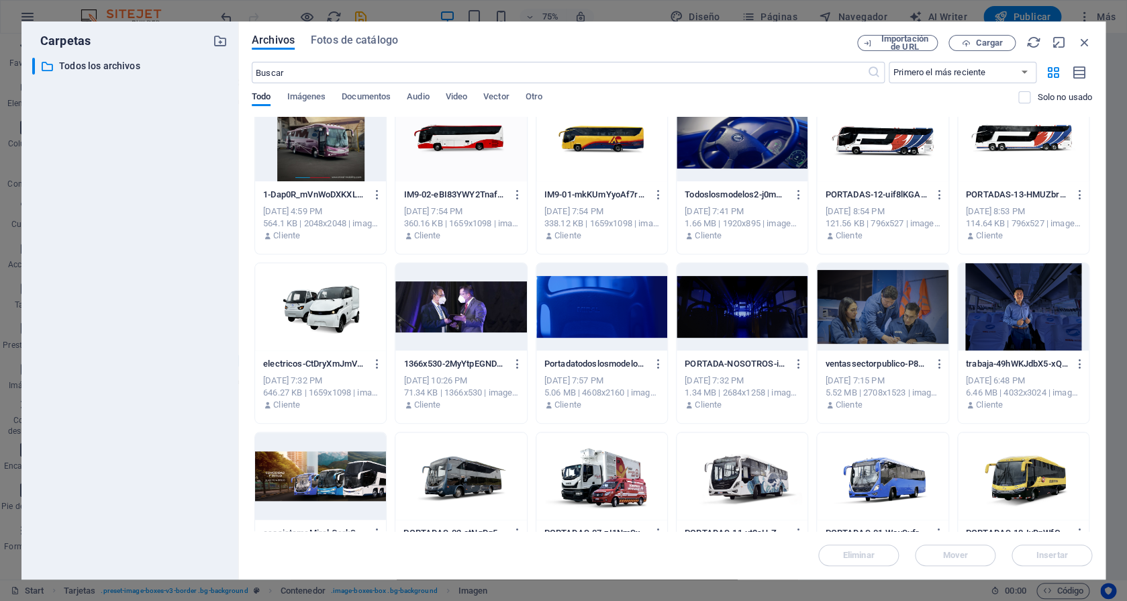
scroll to position [4965, 0]
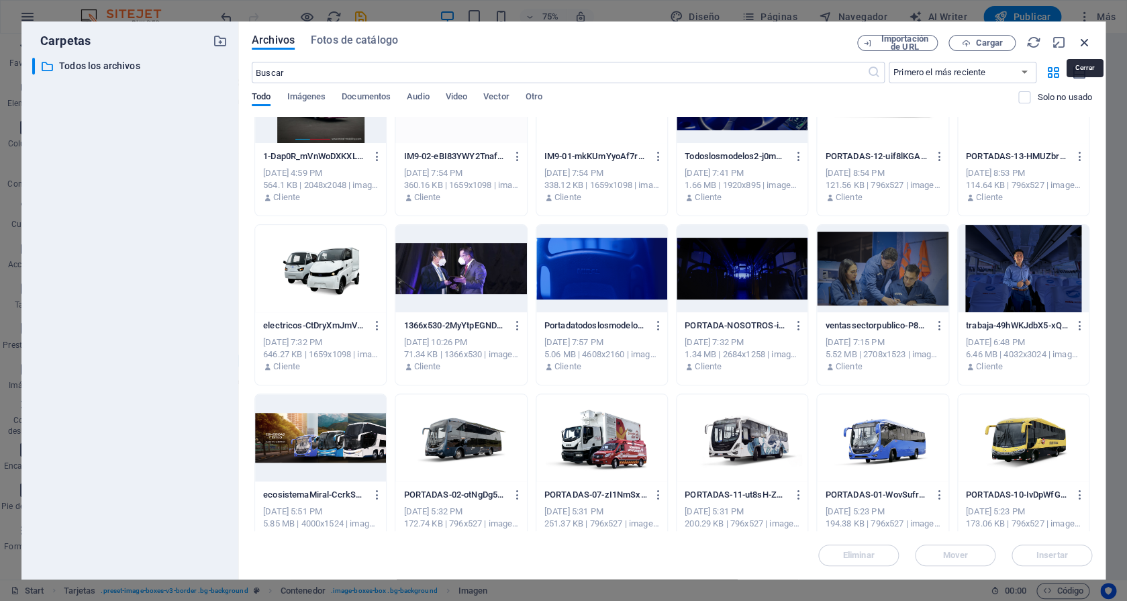
click at [1086, 42] on icon "button" at bounding box center [1084, 42] width 15 height 15
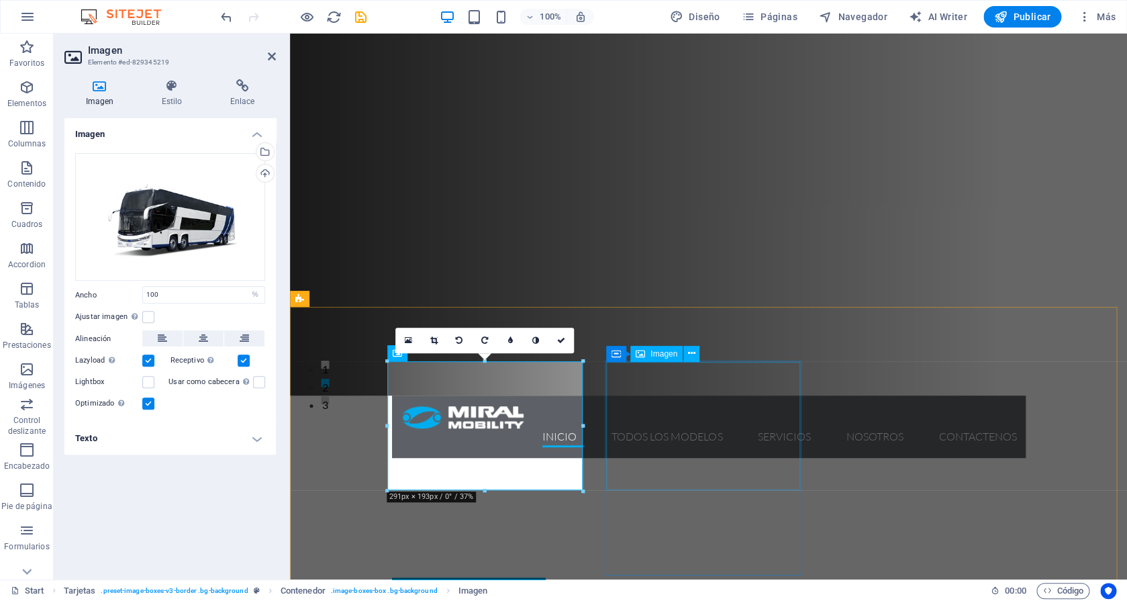
scroll to position [0, 0]
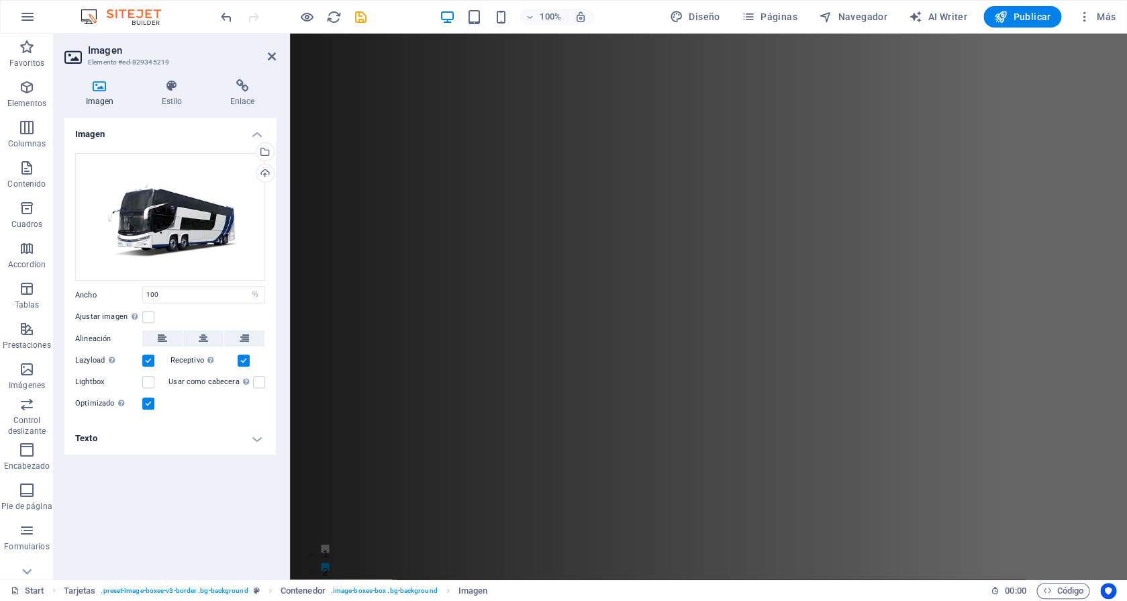
click at [1045, 204] on figure at bounding box center [708, 307] width 837 height 546
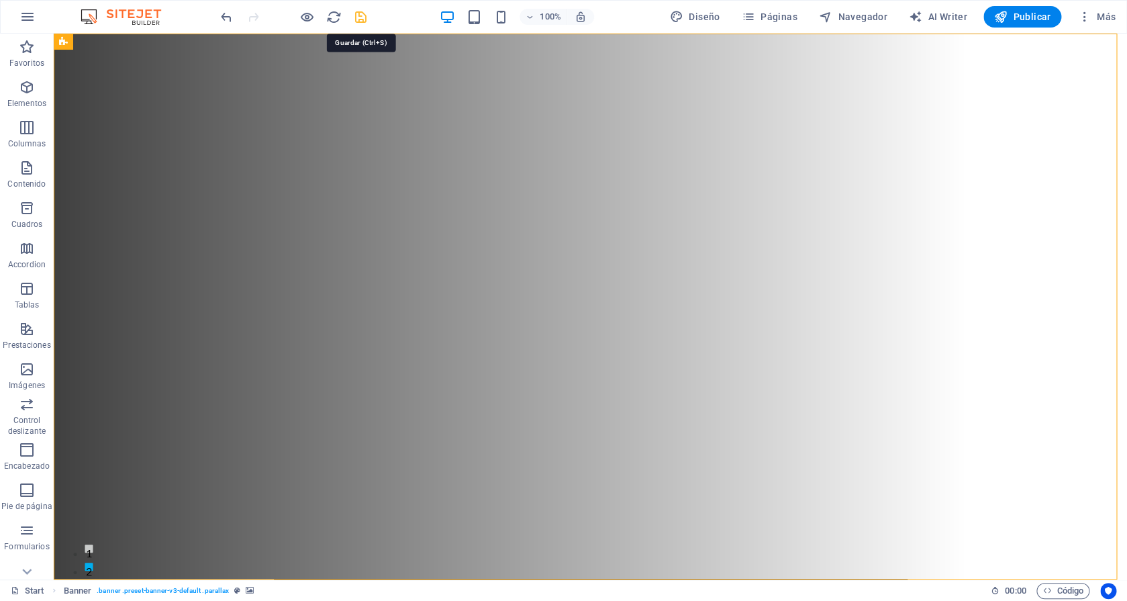
click at [361, 20] on icon "save" at bounding box center [360, 16] width 15 height 15
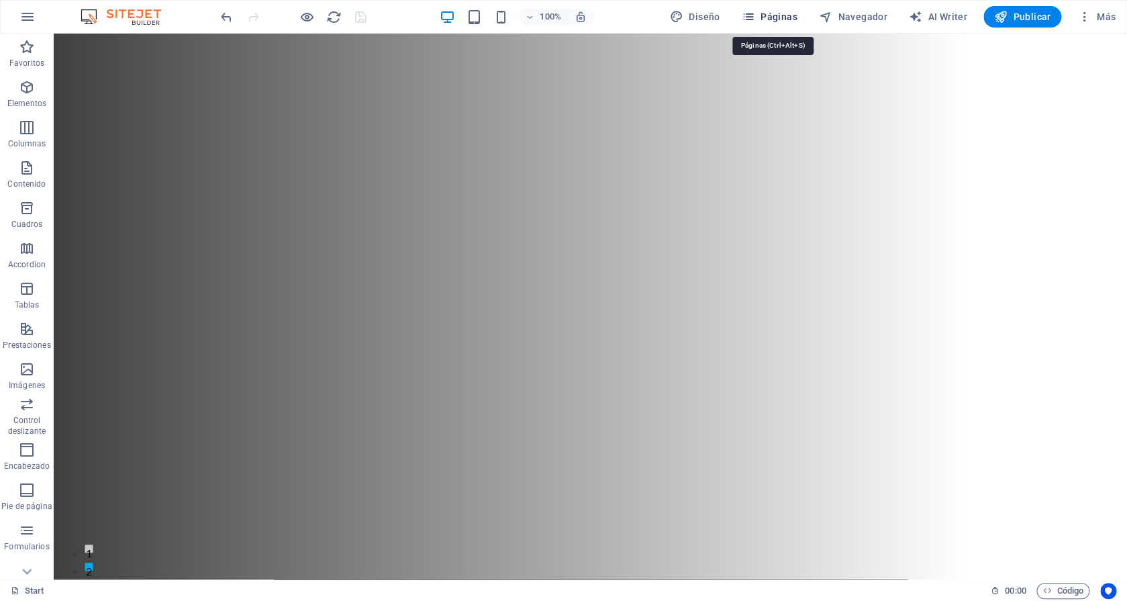
click at [772, 13] on span "Páginas" at bounding box center [769, 16] width 56 height 13
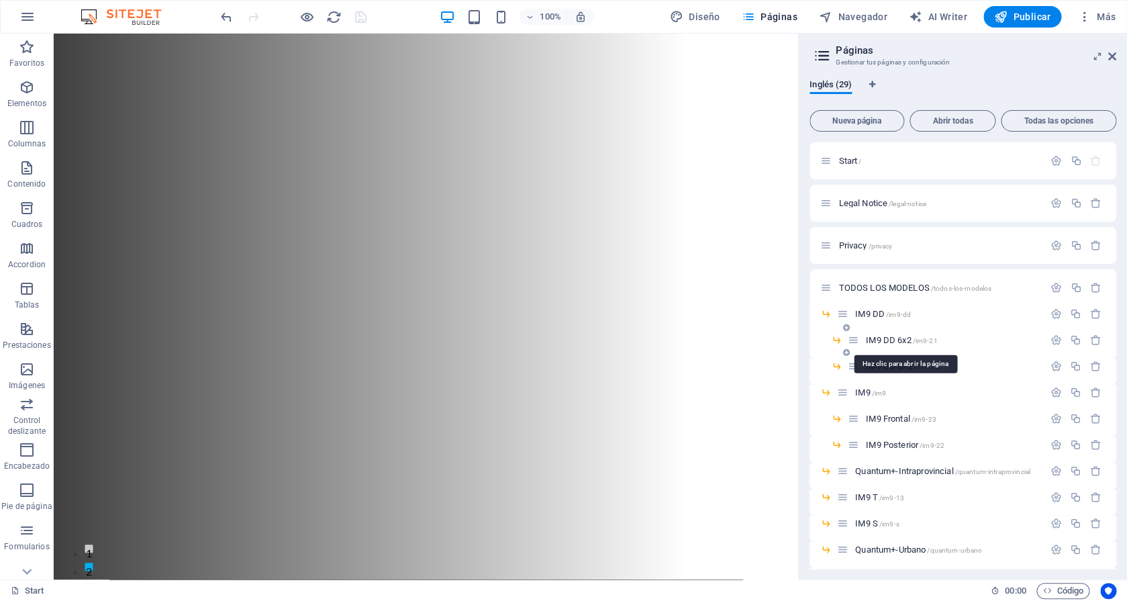
scroll to position [510, 0]
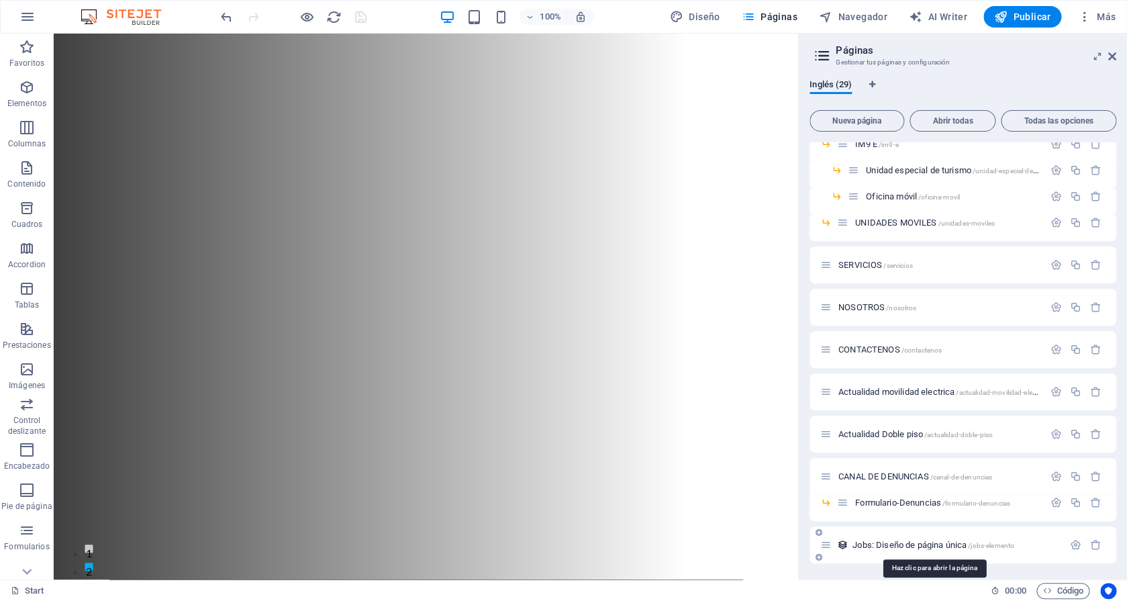
click at [919, 546] on span "Jobs: Diseño de página única /jobs-elemento" at bounding box center [933, 544] width 162 height 10
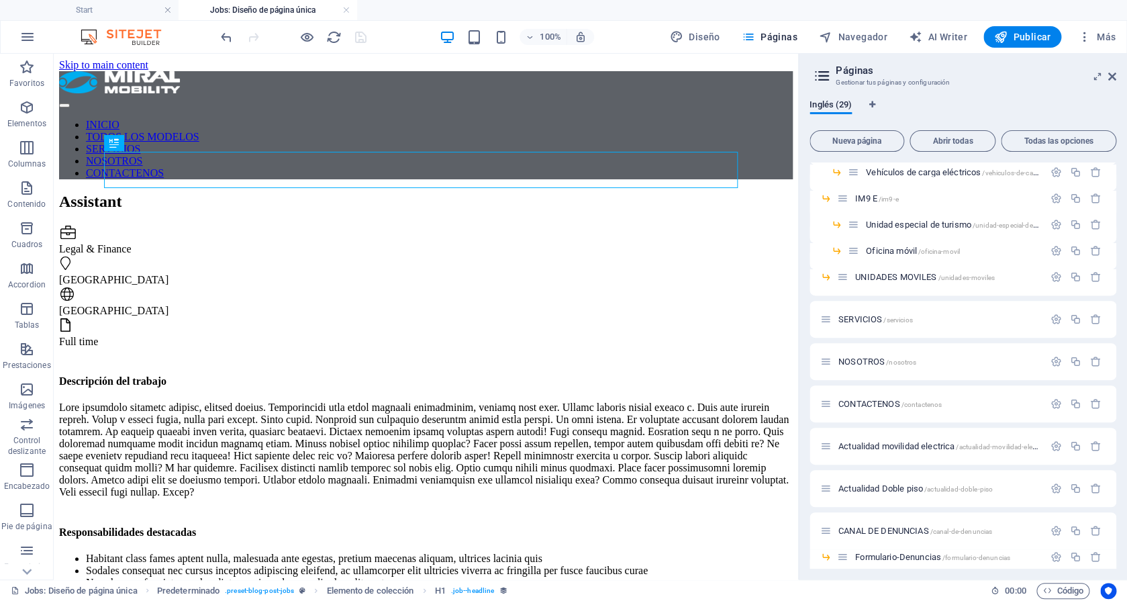
scroll to position [0, 0]
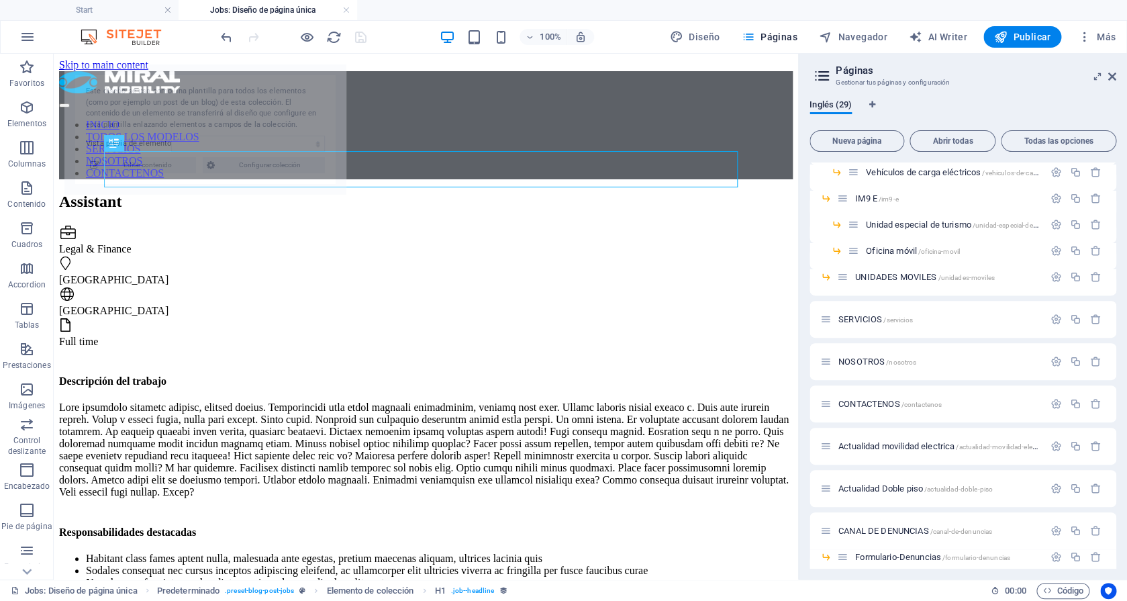
select select "68b859f52f8b258f280da892"
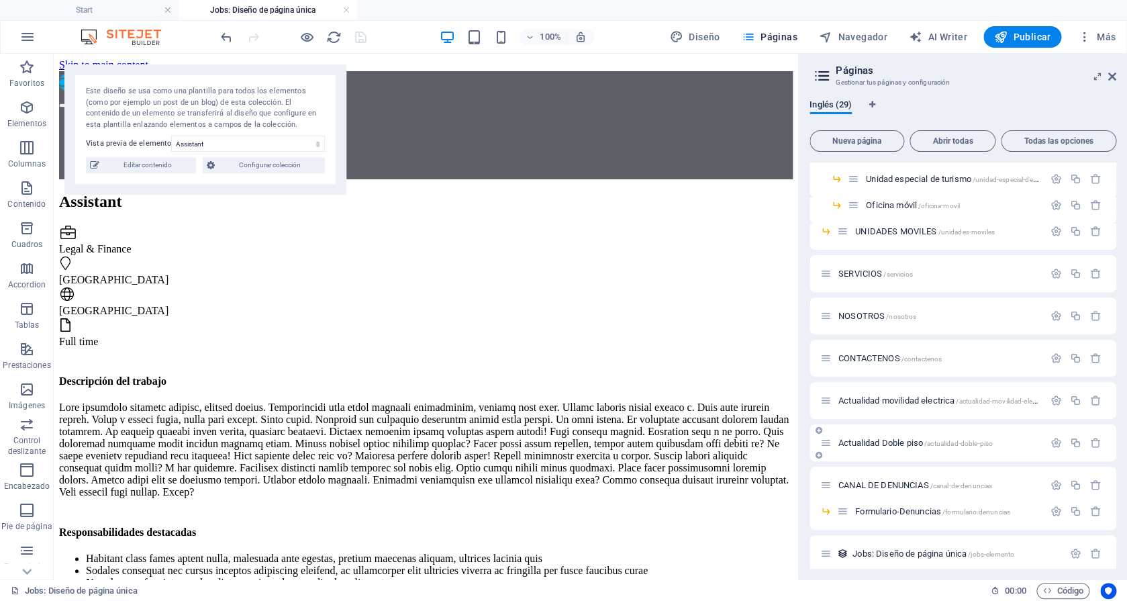
scroll to position [530, 0]
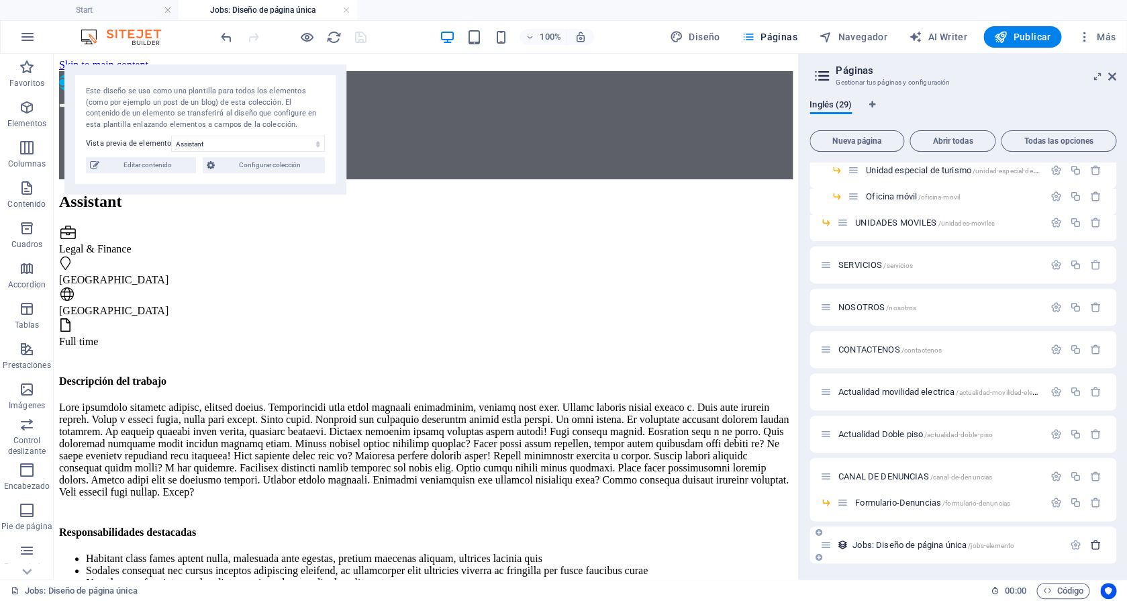
click at [1090, 543] on icon "button" at bounding box center [1095, 544] width 11 height 11
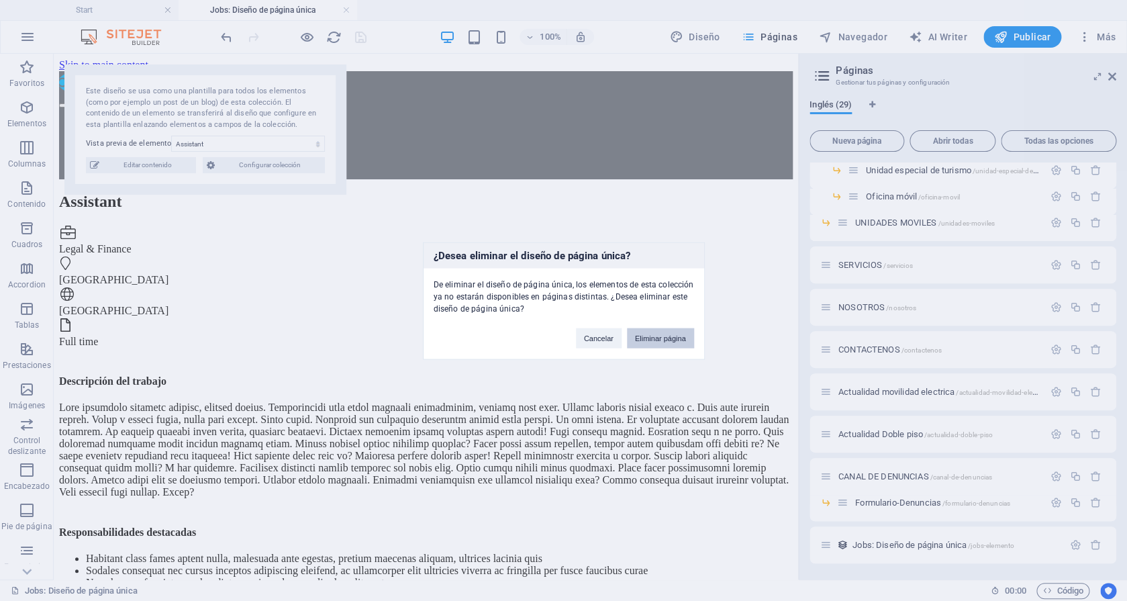
click at [669, 335] on button "Eliminar página" at bounding box center [660, 337] width 67 height 20
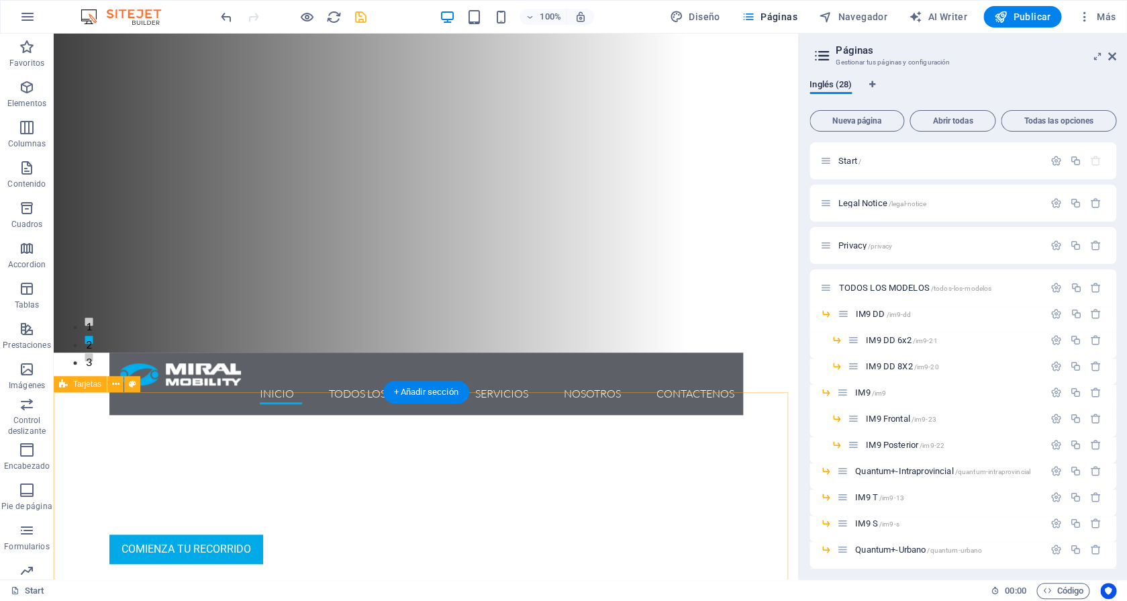
scroll to position [0, 0]
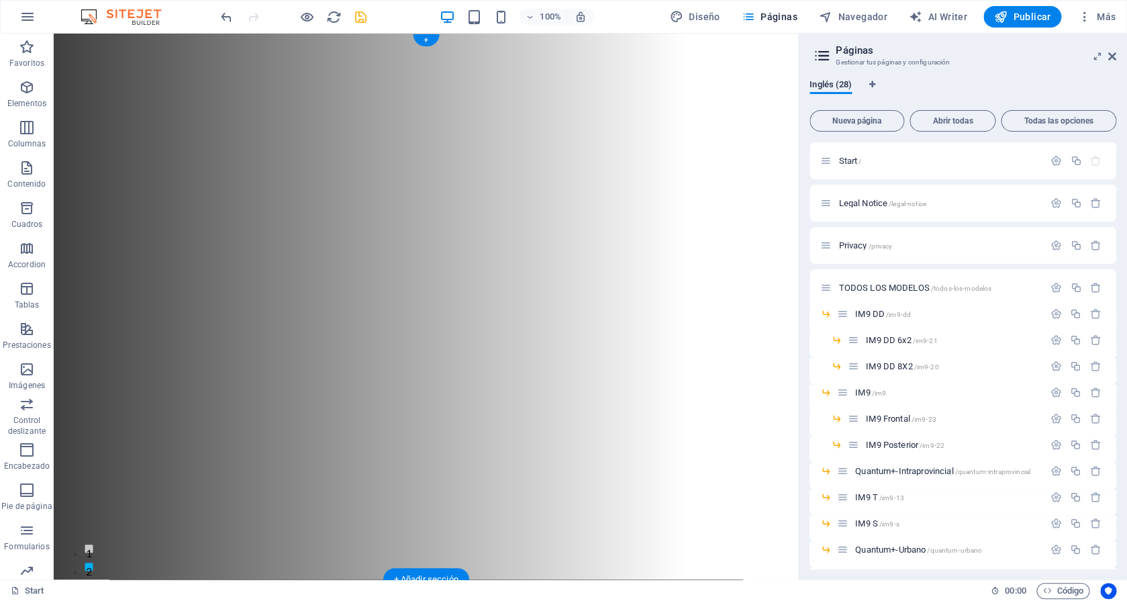
click at [758, 139] on figure at bounding box center [426, 307] width 744 height 546
click at [1113, 57] on icon at bounding box center [1112, 56] width 8 height 11
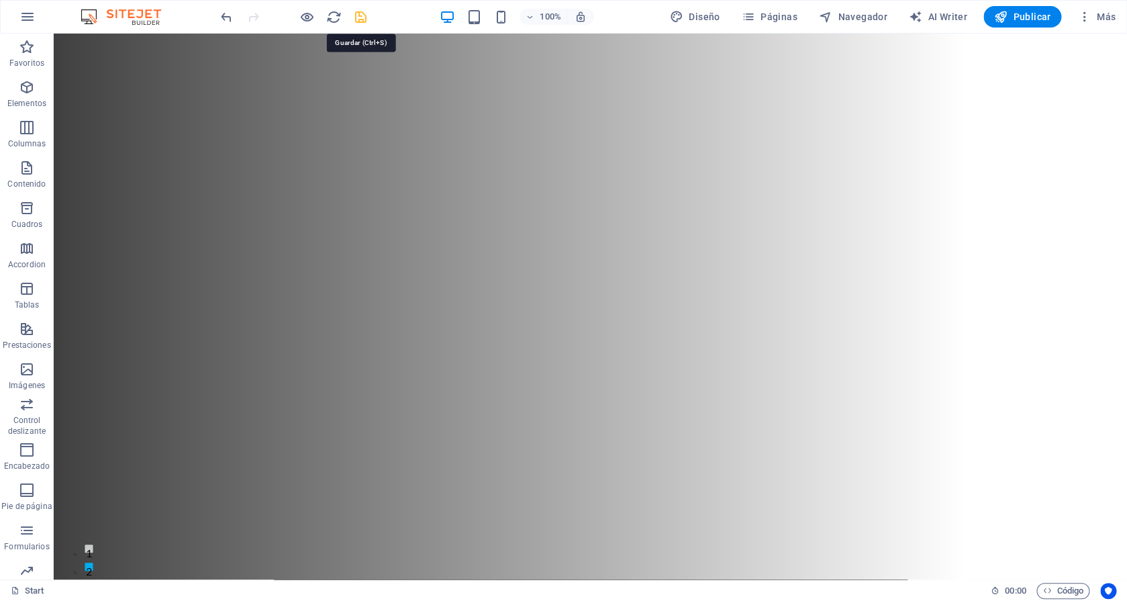
click at [360, 18] on icon "save" at bounding box center [360, 16] width 15 height 15
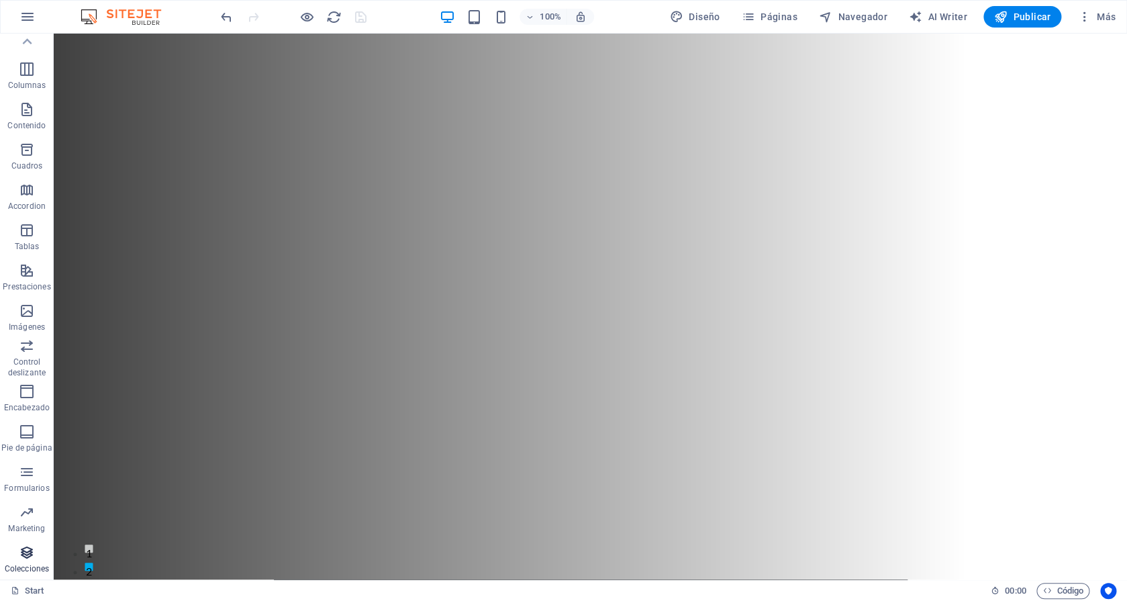
click at [29, 553] on icon "button" at bounding box center [27, 552] width 16 height 16
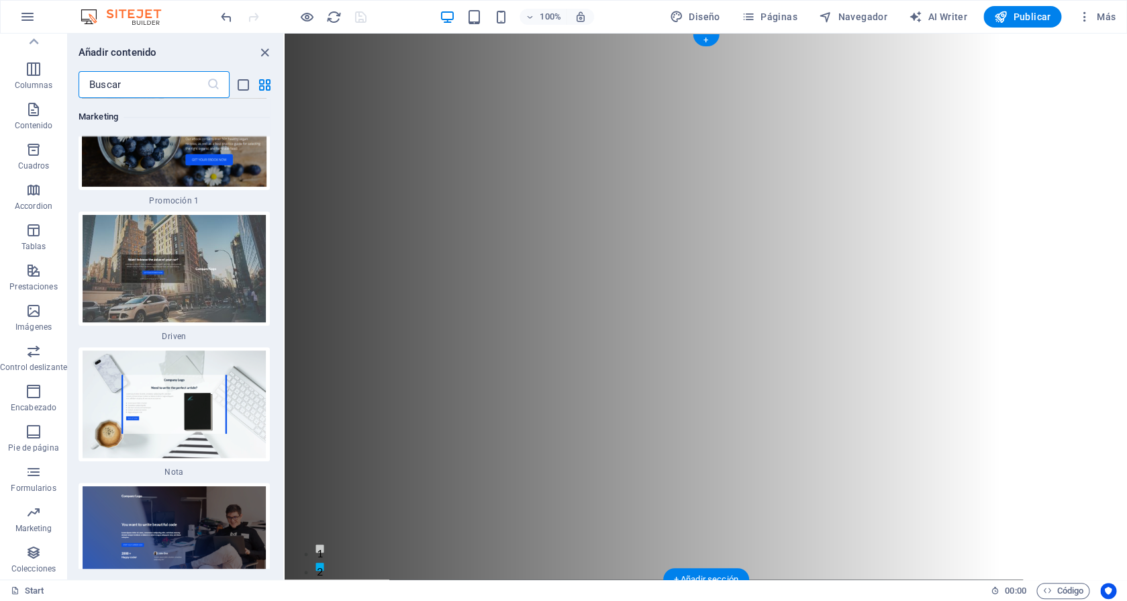
scroll to position [23982, 0]
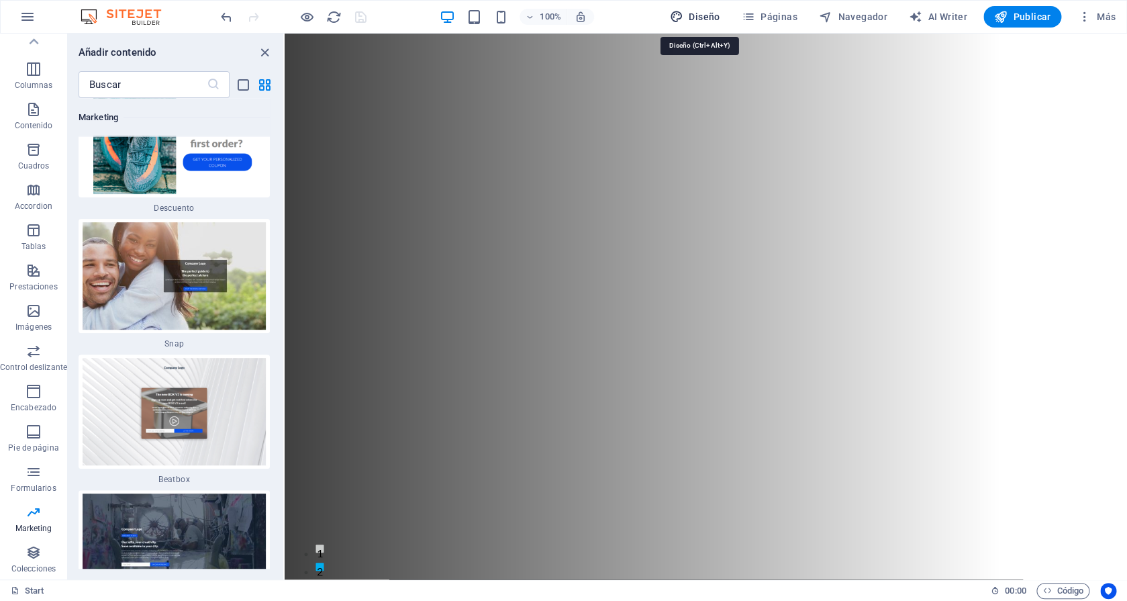
click at [718, 19] on span "Diseño" at bounding box center [695, 16] width 50 height 13
select select "px"
select select "300"
select select "px"
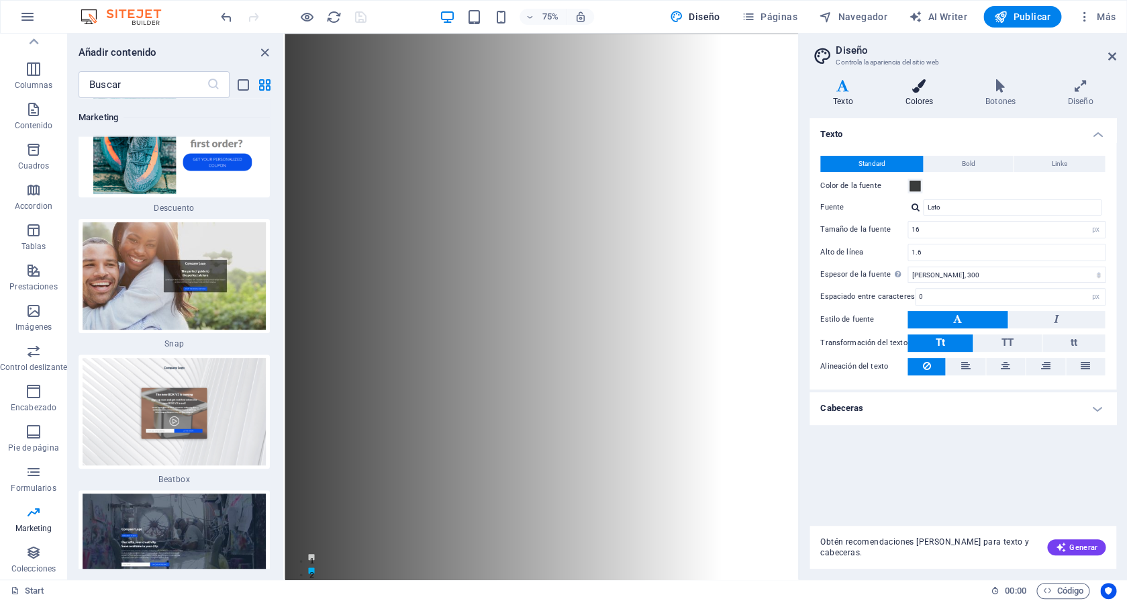
click at [916, 101] on h4 "Colores" at bounding box center [921, 93] width 81 height 28
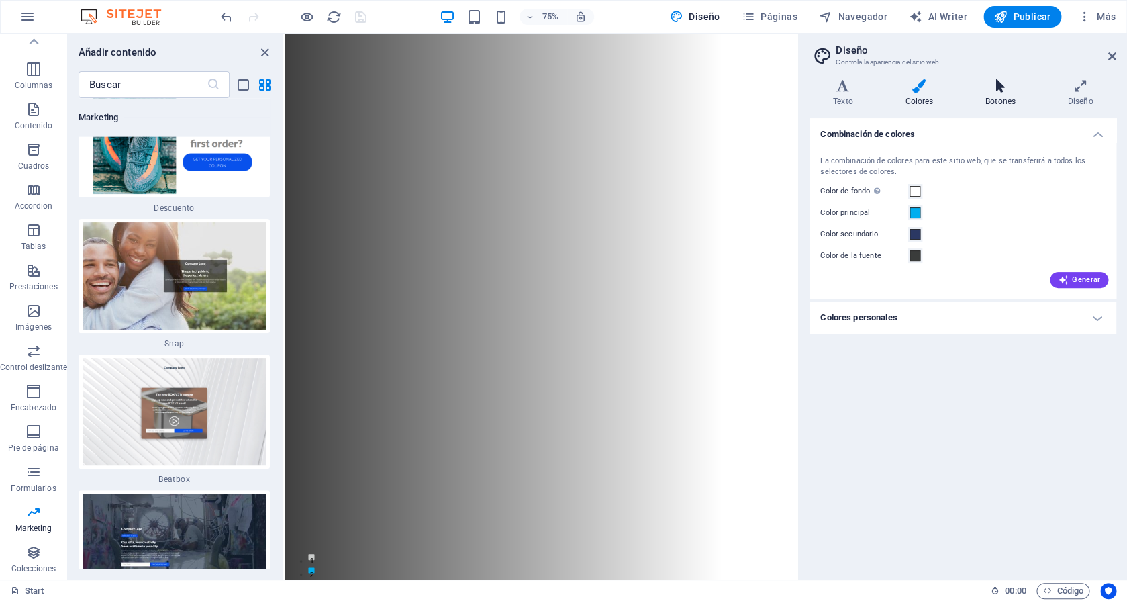
click at [998, 93] on h4 "Botones" at bounding box center [1003, 93] width 83 height 28
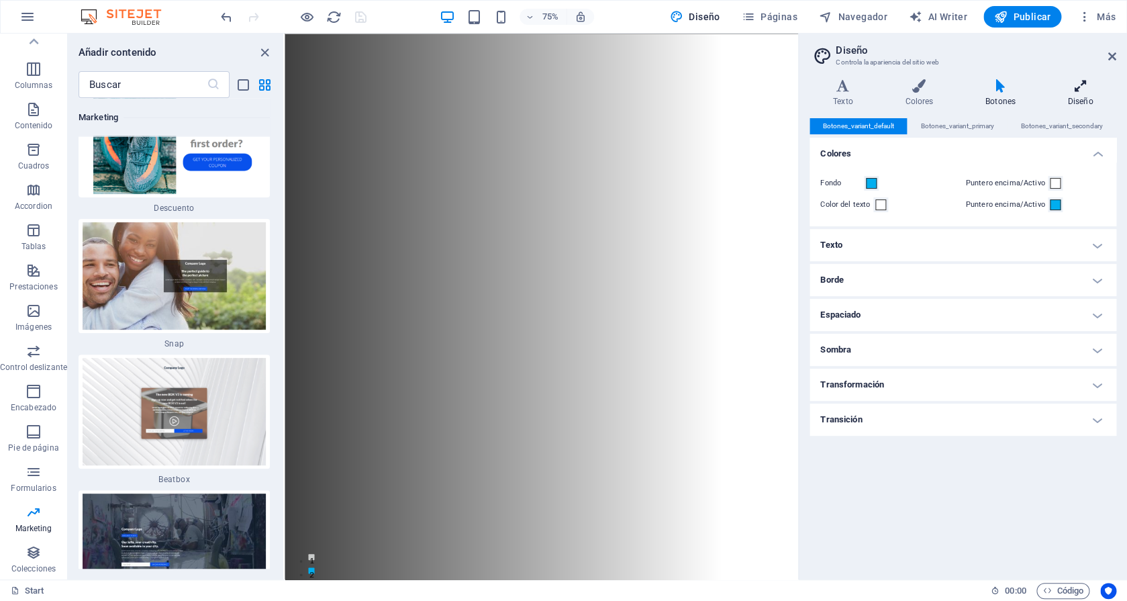
click at [1090, 81] on icon at bounding box center [1080, 85] width 72 height 13
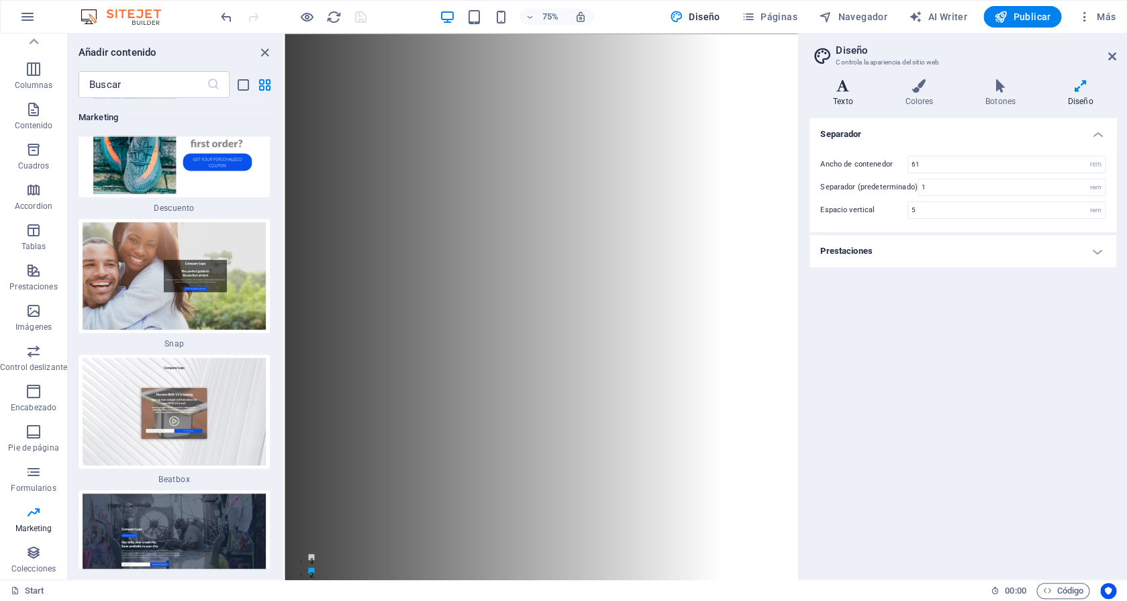
click at [839, 85] on icon at bounding box center [842, 85] width 66 height 13
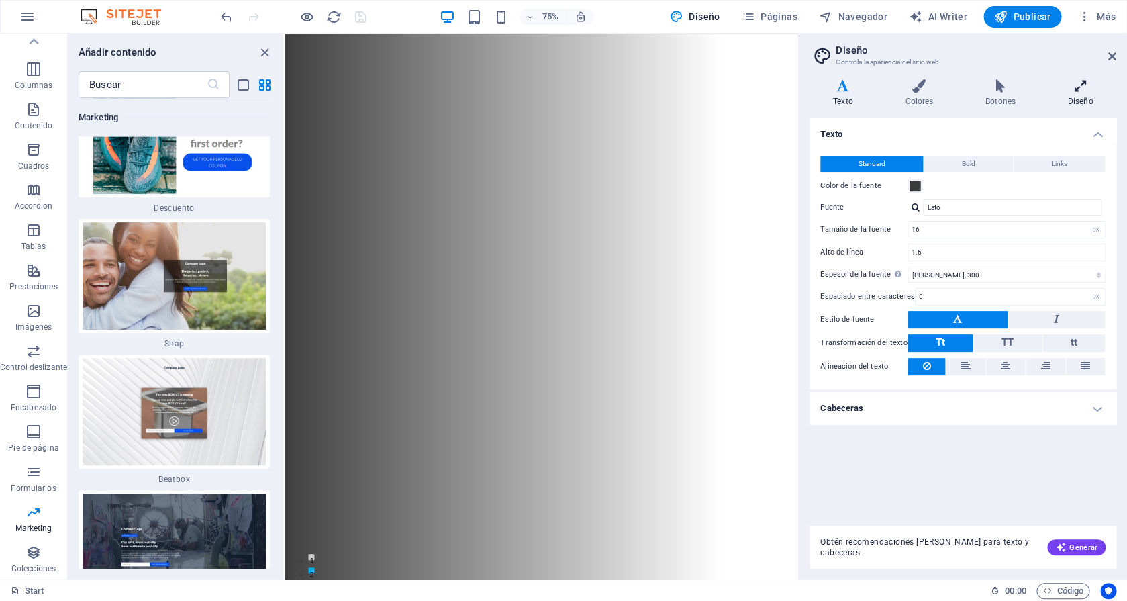
click at [1080, 95] on h4 "Diseño" at bounding box center [1080, 93] width 72 height 28
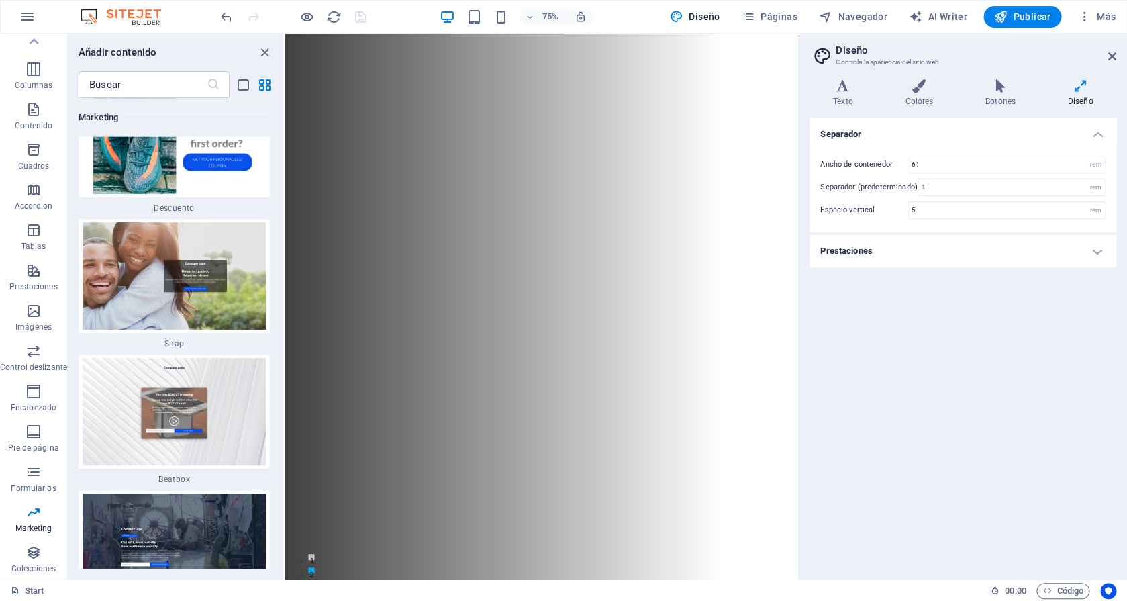
click at [949, 249] on h4 "Prestaciones" at bounding box center [962, 251] width 307 height 32
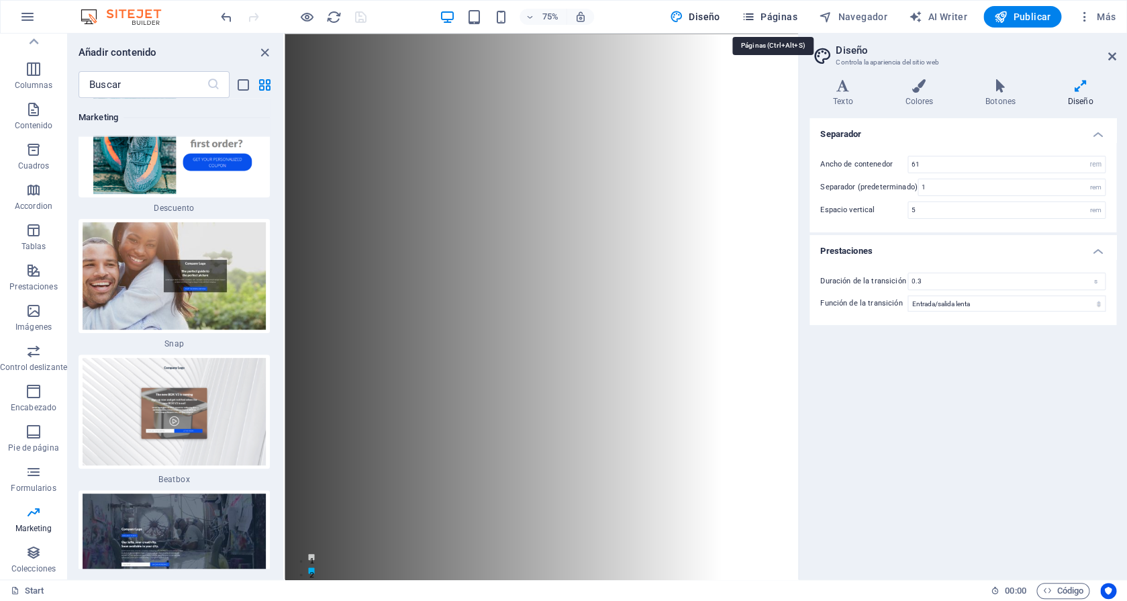
click at [770, 15] on span "Páginas" at bounding box center [769, 16] width 56 height 13
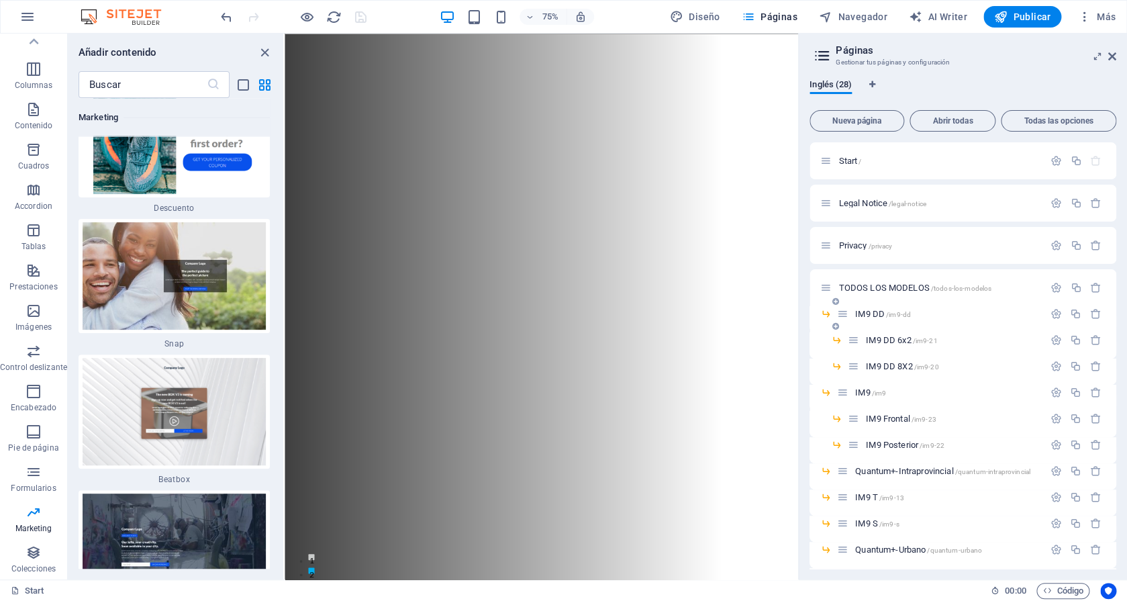
scroll to position [0, 0]
click at [854, 162] on span "Start /" at bounding box center [849, 161] width 23 height 10
click at [829, 160] on icon at bounding box center [825, 160] width 11 height 11
click at [856, 26] on button "Navegador" at bounding box center [852, 16] width 79 height 21
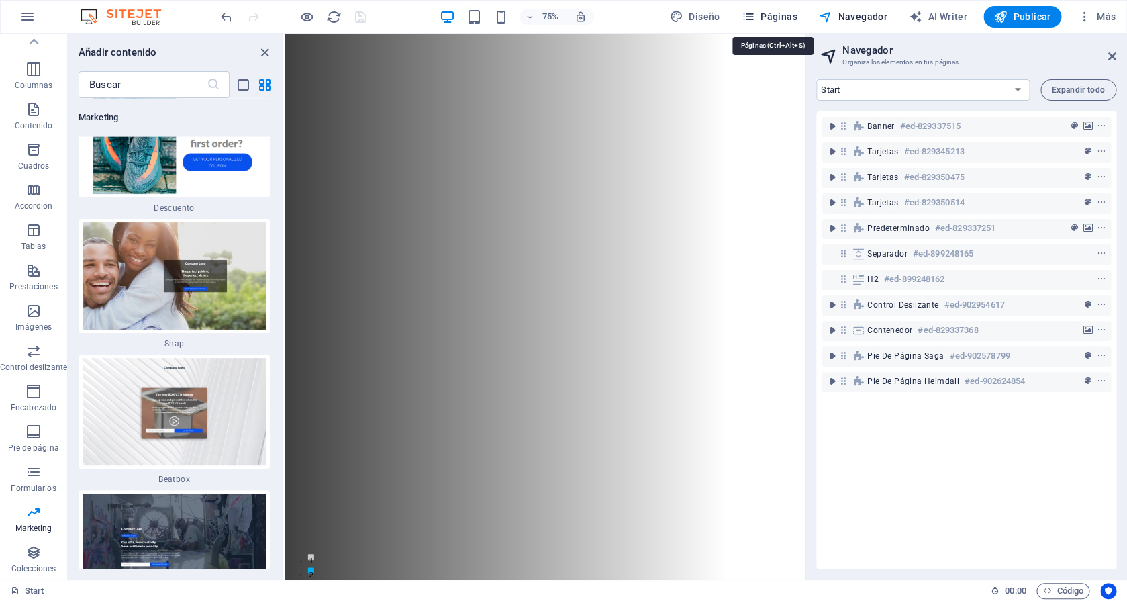
click at [773, 15] on span "Páginas" at bounding box center [769, 16] width 56 height 13
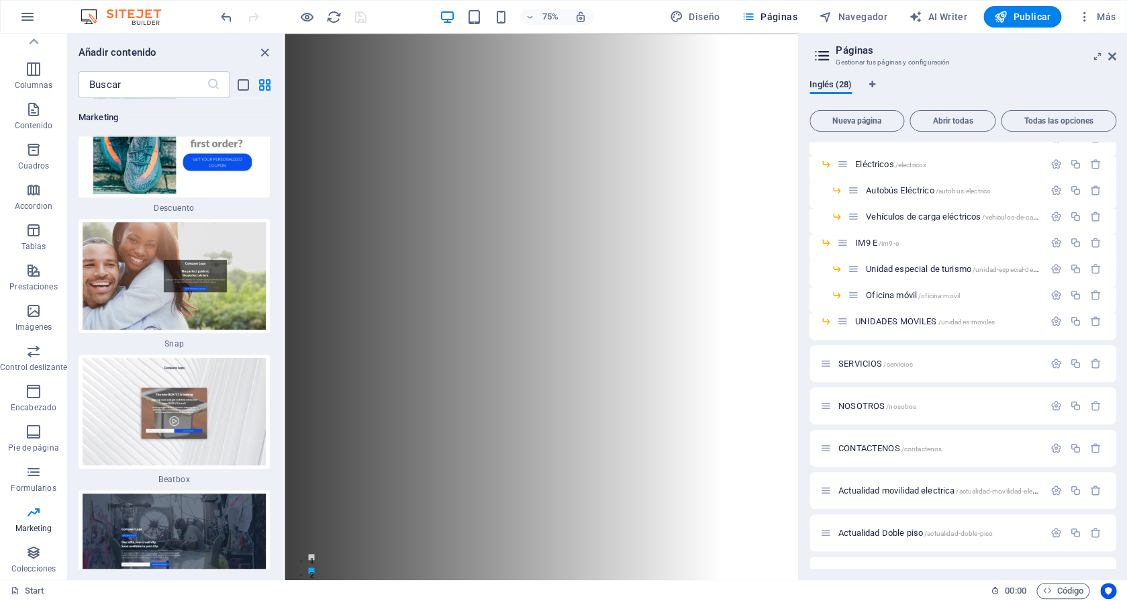
scroll to position [468, 0]
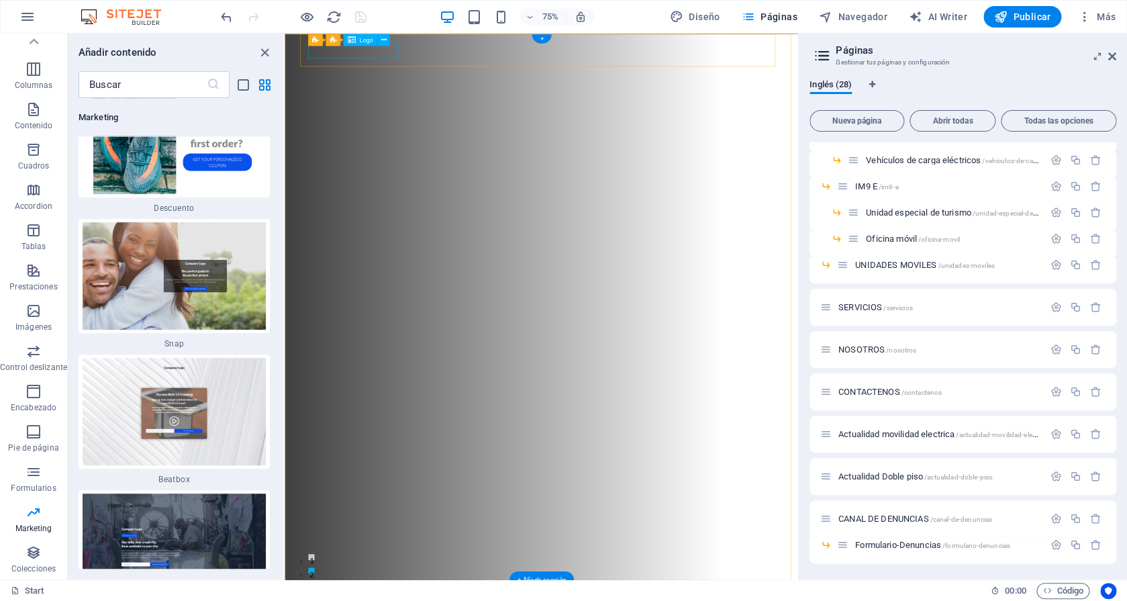
select select "px"
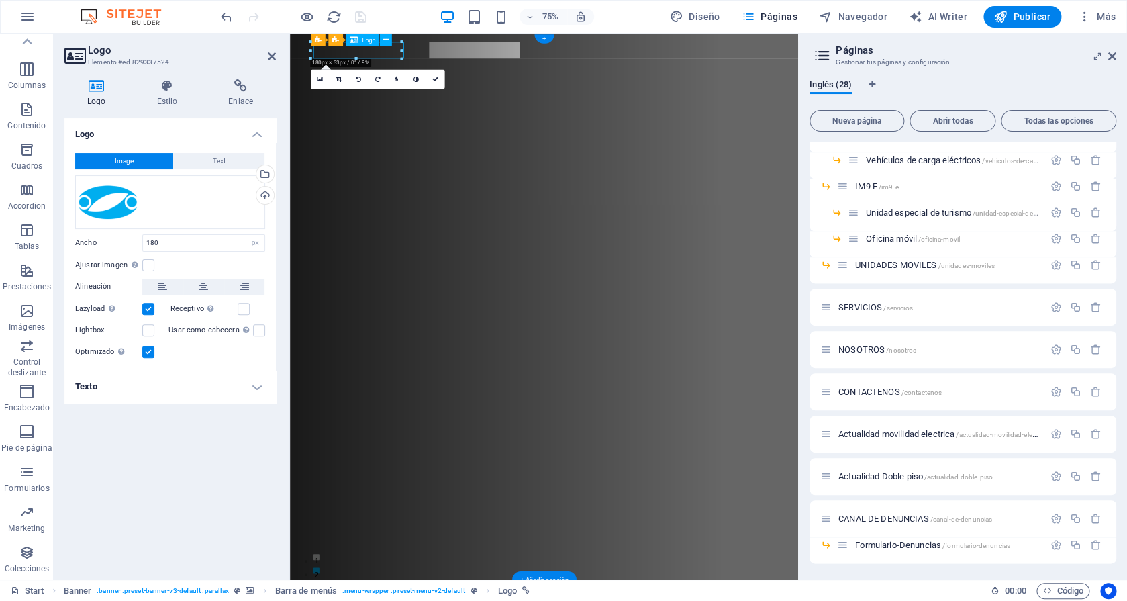
scroll to position [58, 0]
click at [122, 390] on h4 "Texto" at bounding box center [169, 386] width 211 height 32
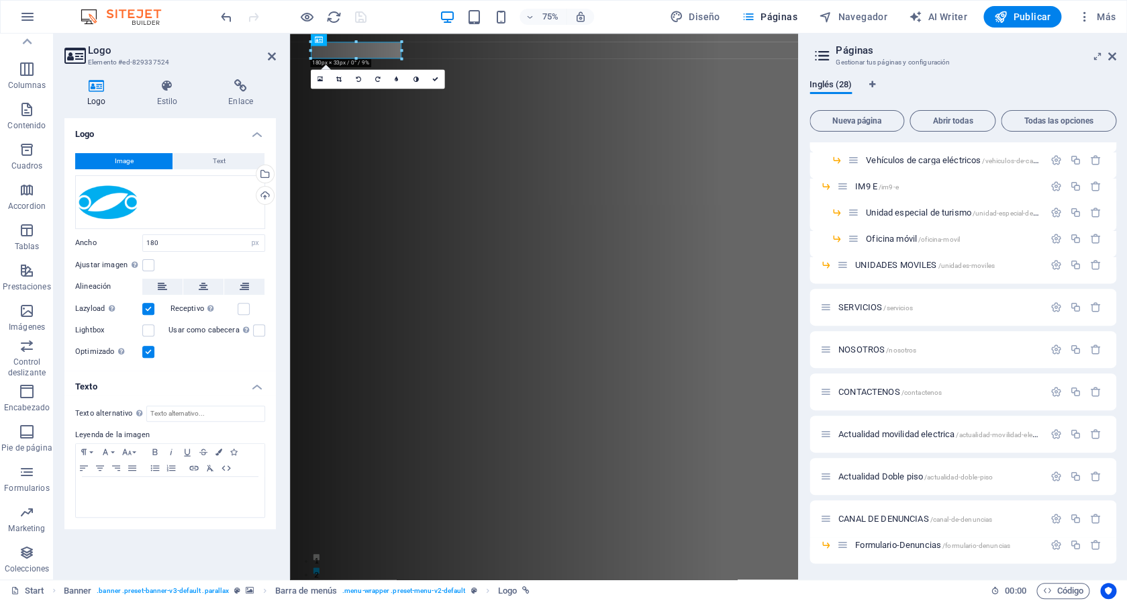
click at [122, 390] on h4 "Texto" at bounding box center [169, 382] width 211 height 24
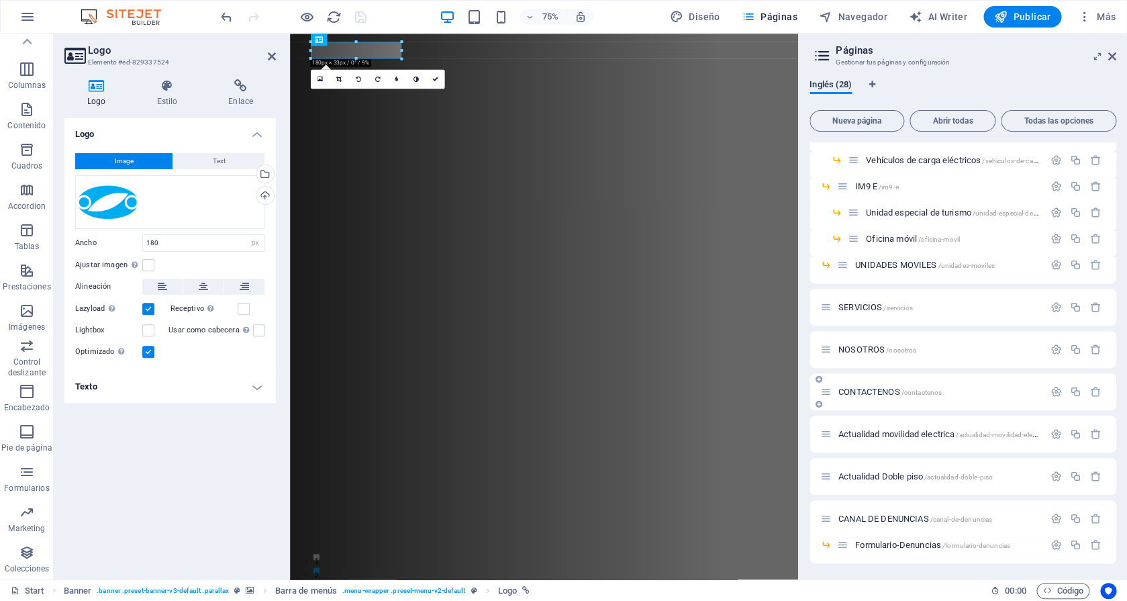
click at [863, 393] on span "CONTACTENOS /contactenos" at bounding box center [889, 391] width 103 height 10
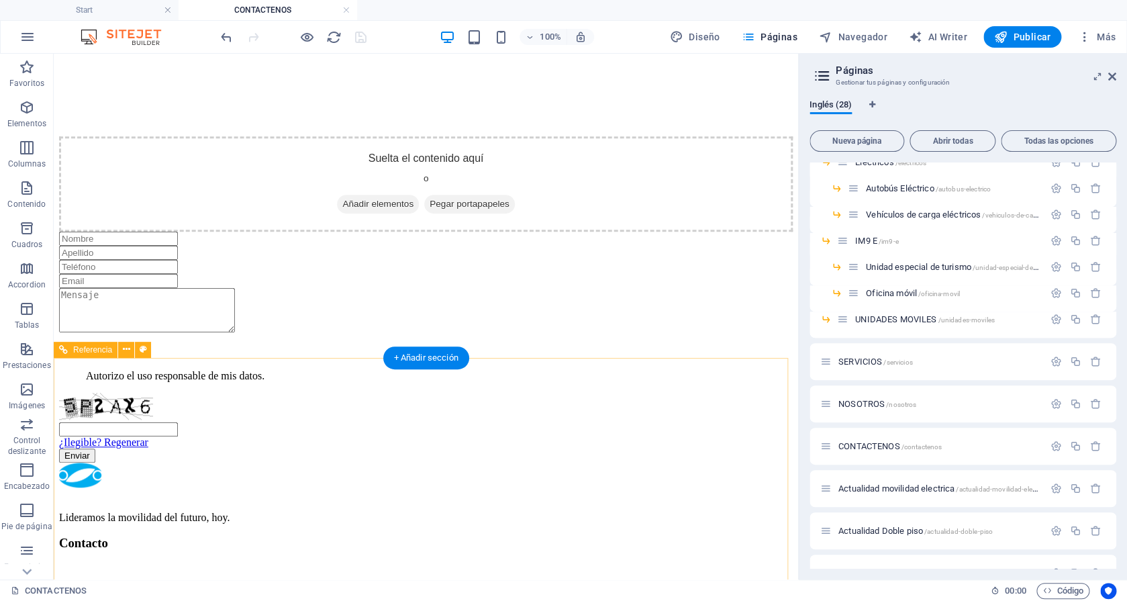
scroll to position [284, 0]
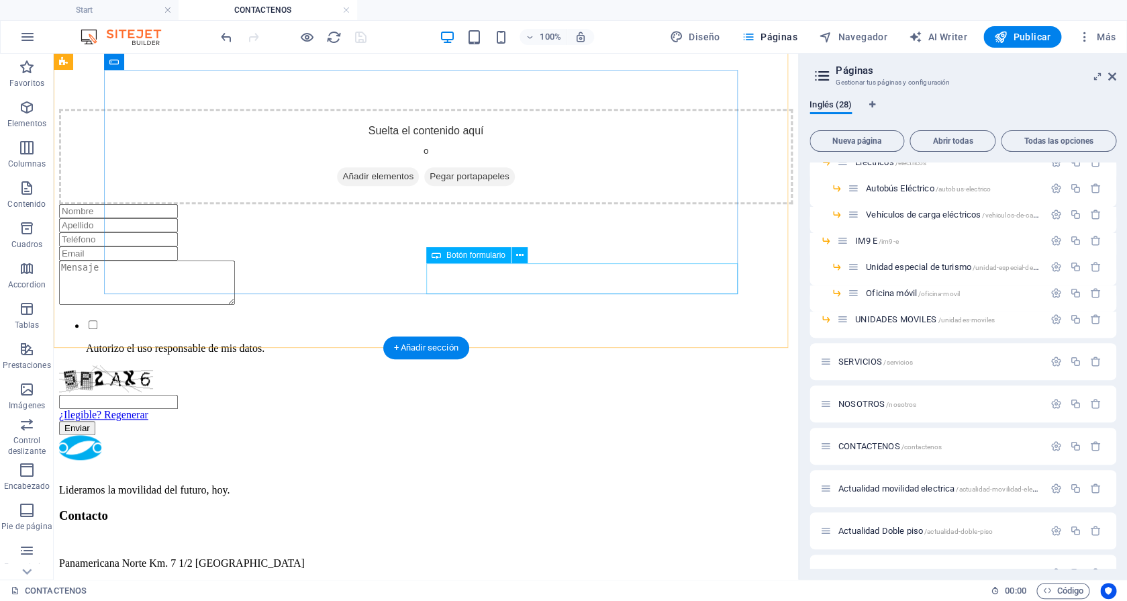
click at [642, 421] on div "Enviar" at bounding box center [425, 428] width 733 height 14
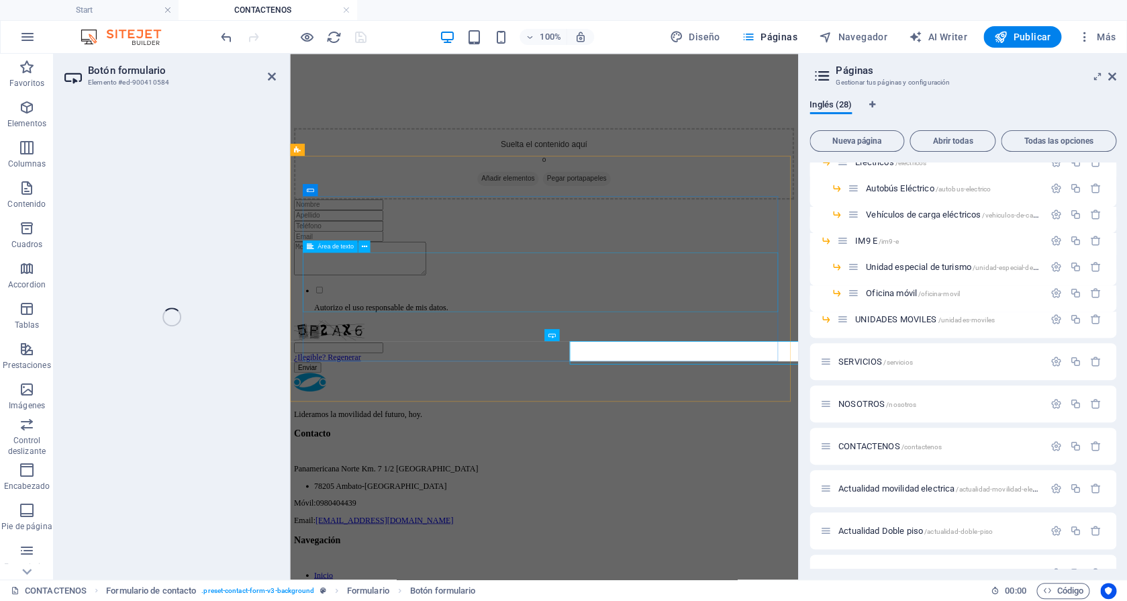
scroll to position [111, 0]
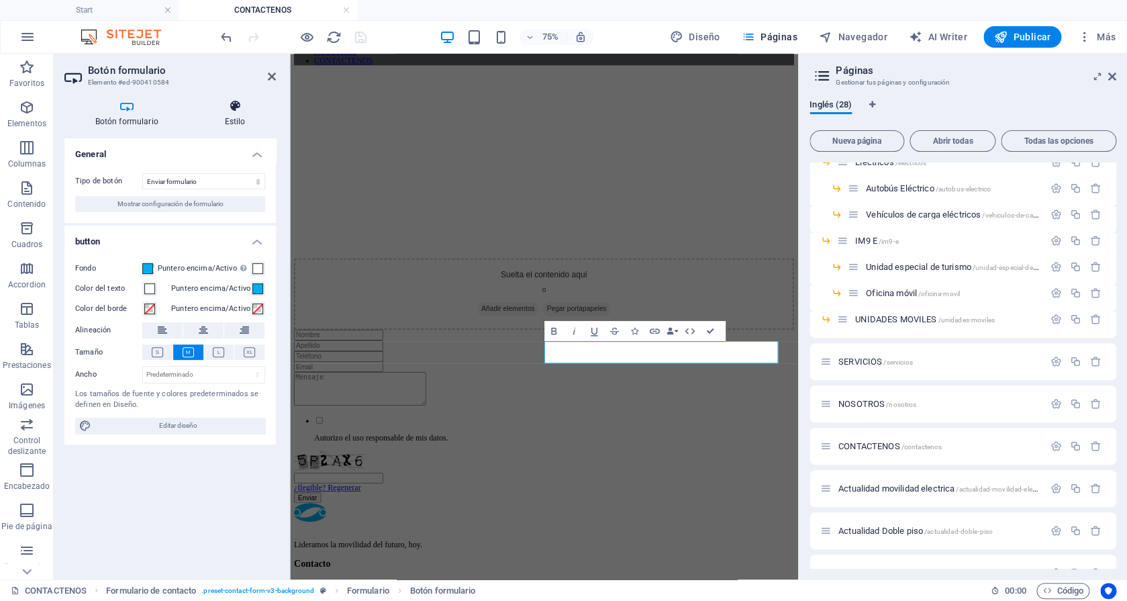
click at [237, 113] on h4 "Estilo" at bounding box center [235, 113] width 82 height 28
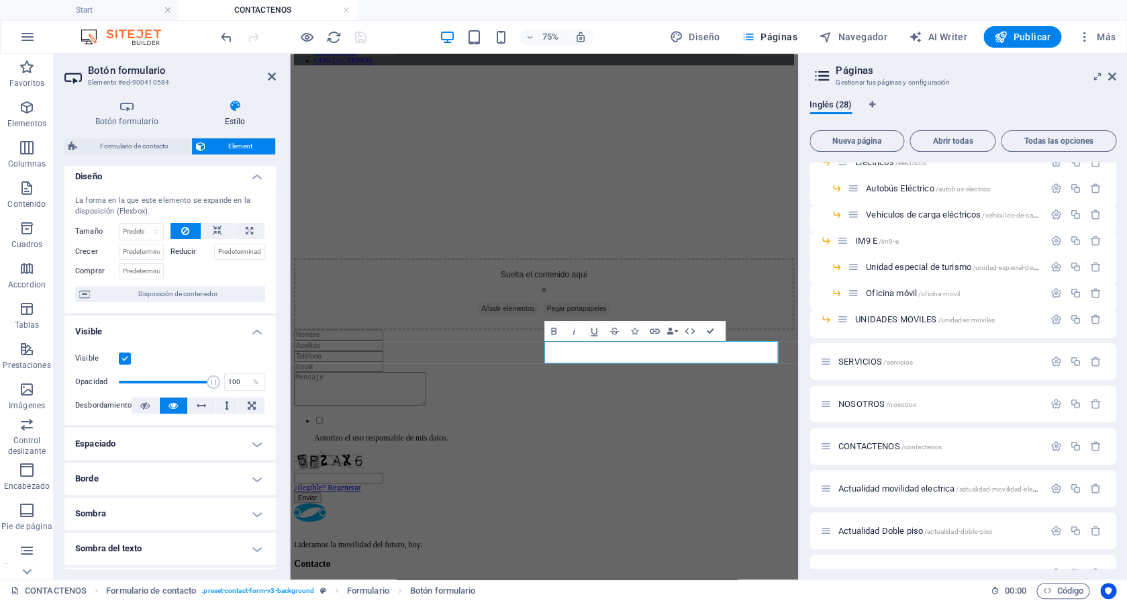
scroll to position [0, 0]
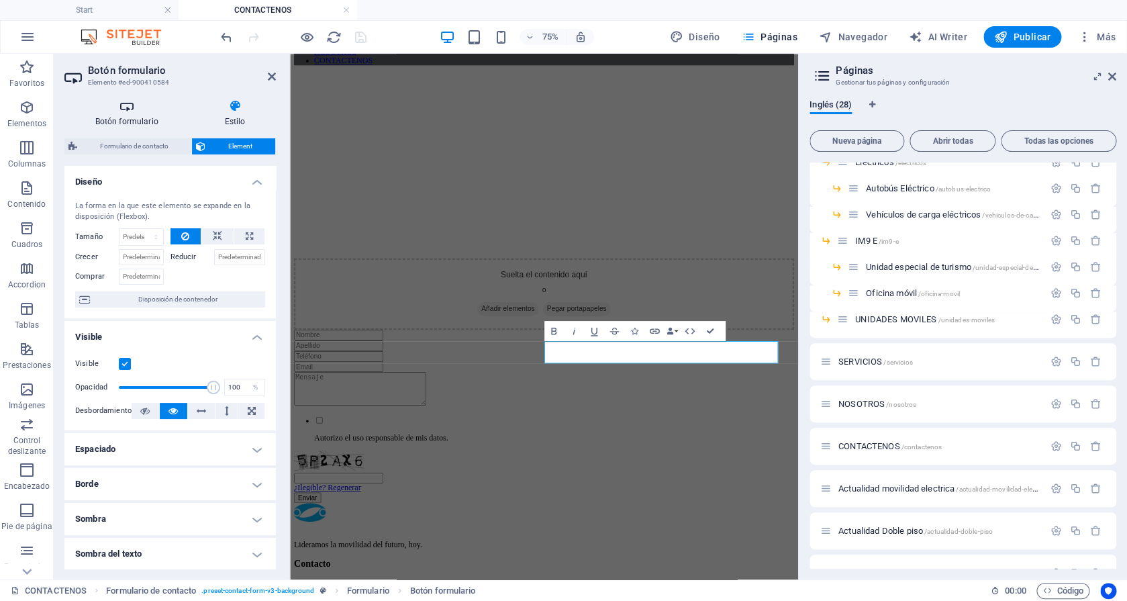
click at [133, 118] on h4 "Botón formulario" at bounding box center [129, 113] width 130 height 28
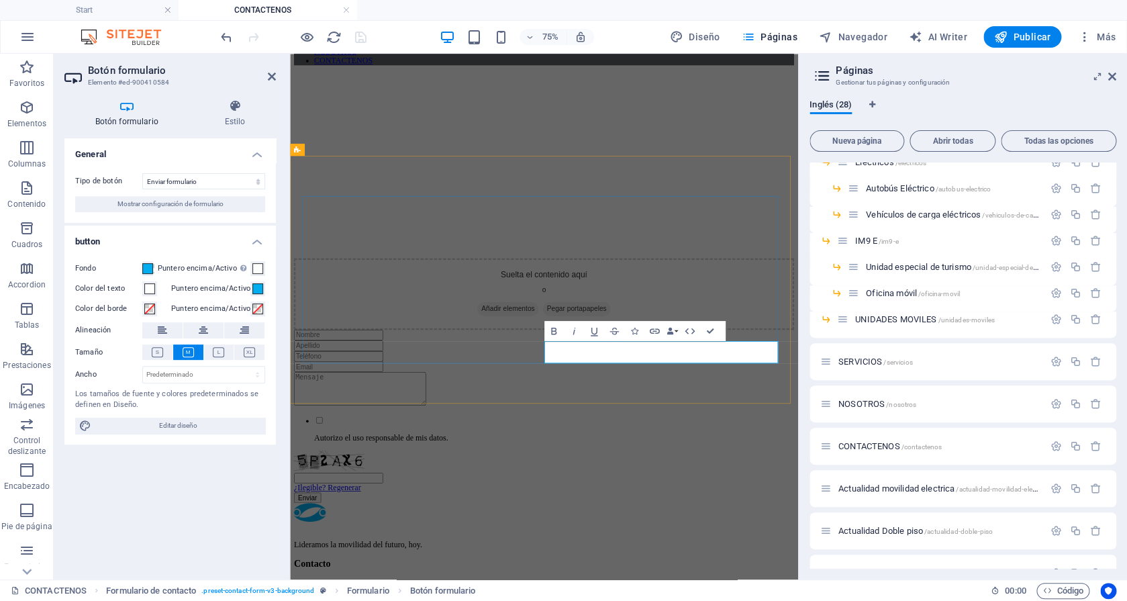
click at [209, 197] on span "Mostrar configuración de formulario" at bounding box center [170, 204] width 106 height 16
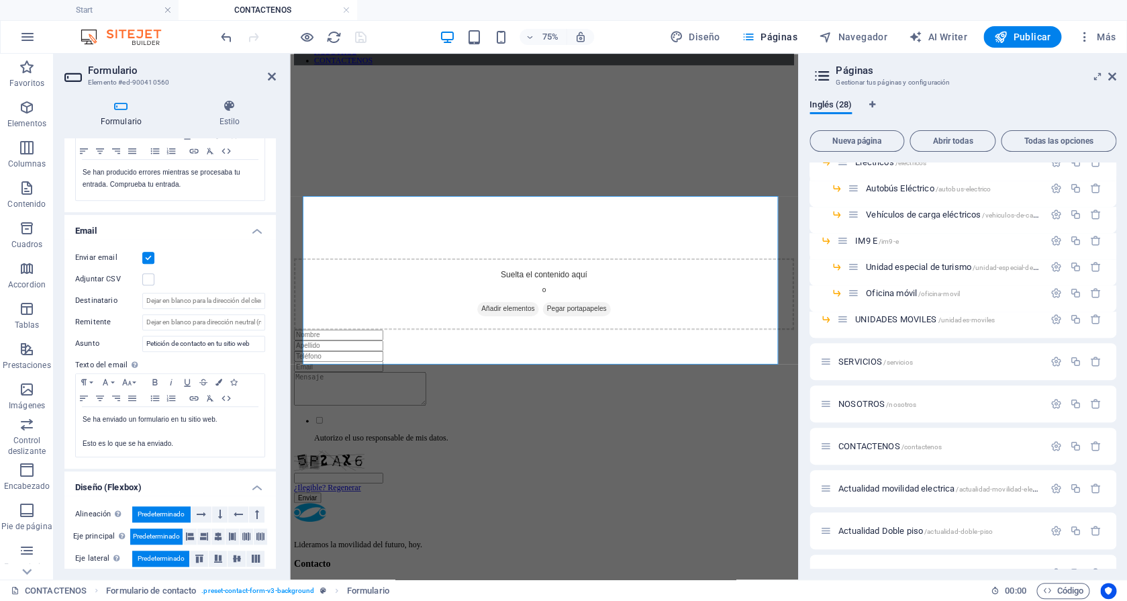
scroll to position [321, 0]
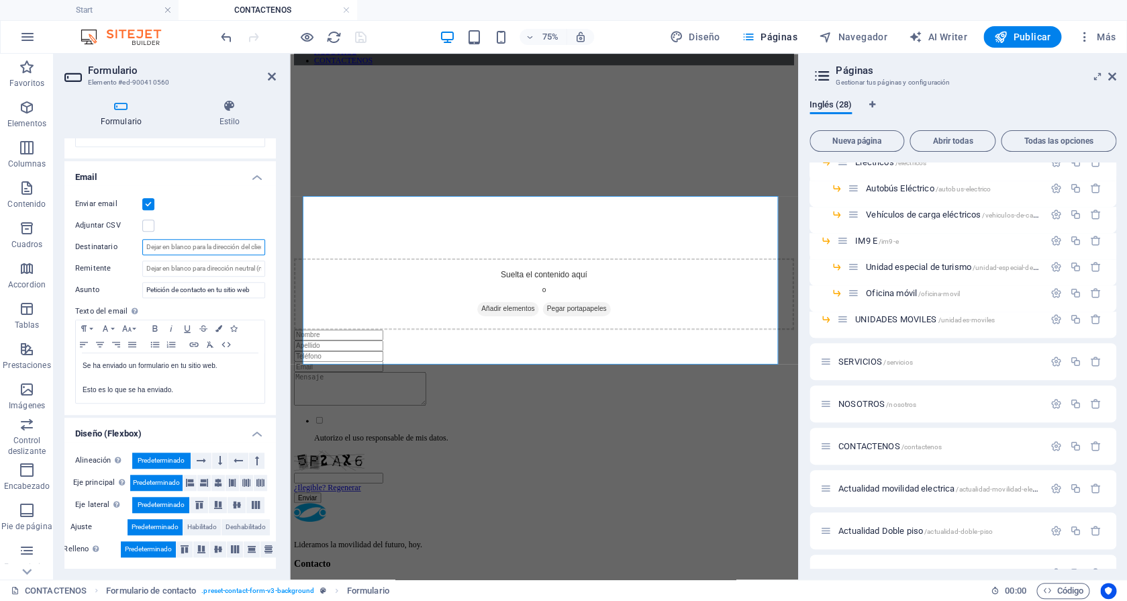
click at [182, 244] on input "Destinatario" at bounding box center [203, 247] width 123 height 16
type input "P"
type input "[EMAIL_ADDRESS][DOMAIN_NAME]"
click at [362, 36] on icon "save" at bounding box center [360, 37] width 15 height 15
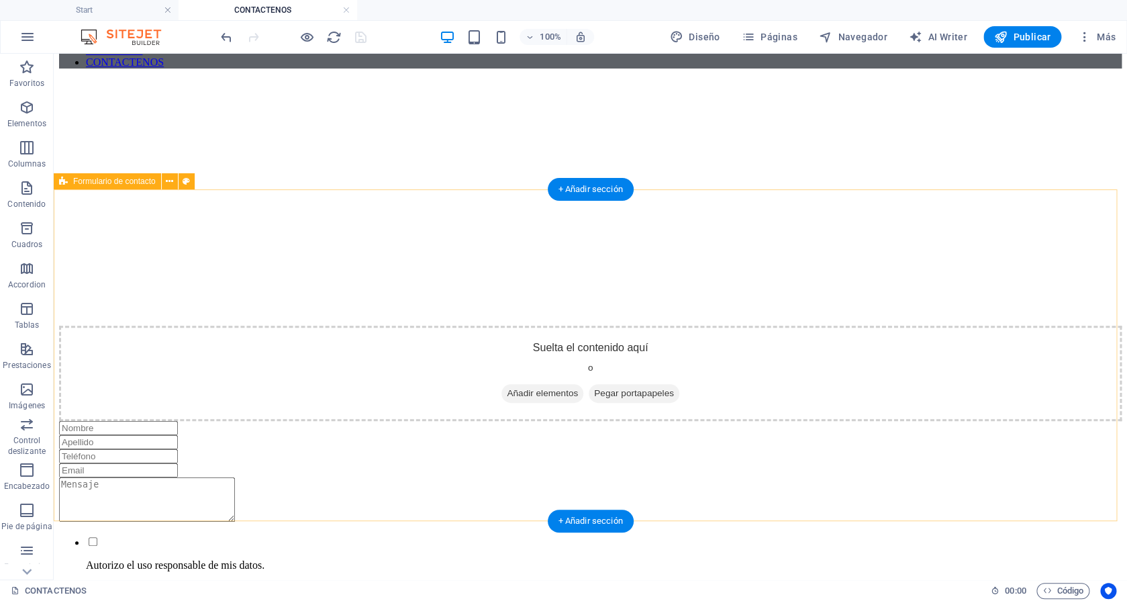
scroll to position [0, 0]
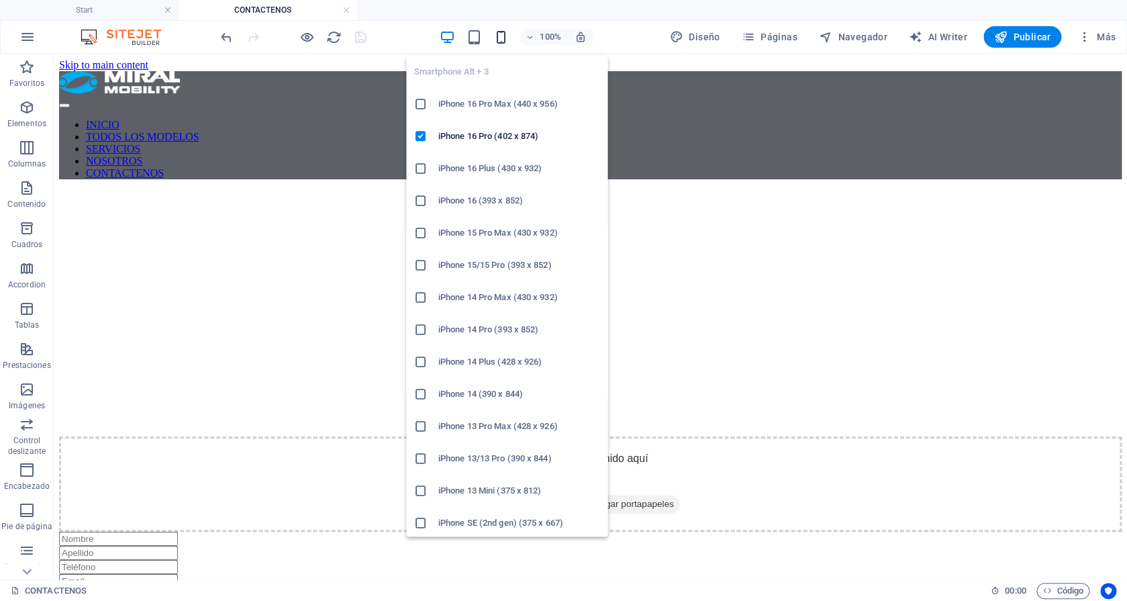
click at [505, 38] on icon "button" at bounding box center [500, 37] width 15 height 15
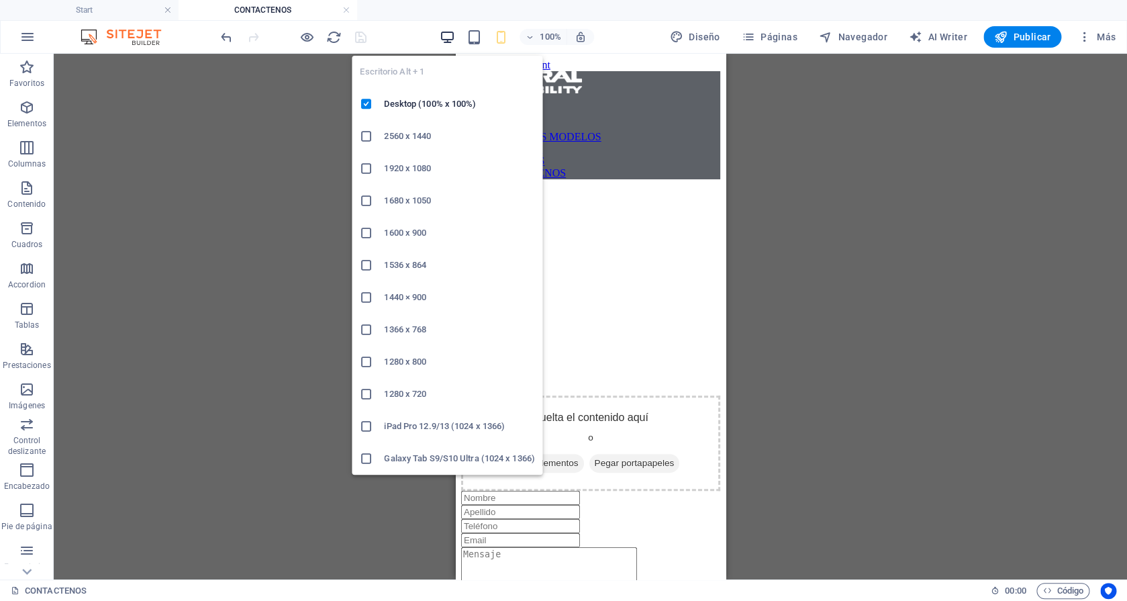
click at [451, 36] on icon "button" at bounding box center [446, 37] width 15 height 15
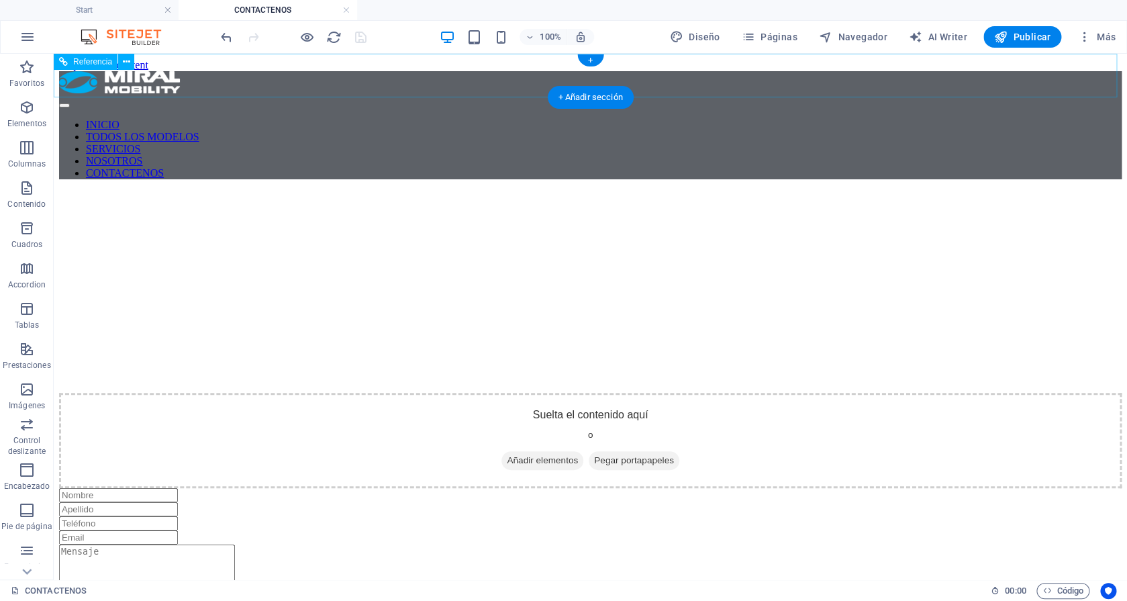
click at [452, 119] on nav "INICIO TODOS LOS MODELOS SERVICIOS NOSOTROS CONTACTENOS" at bounding box center [590, 149] width 1062 height 60
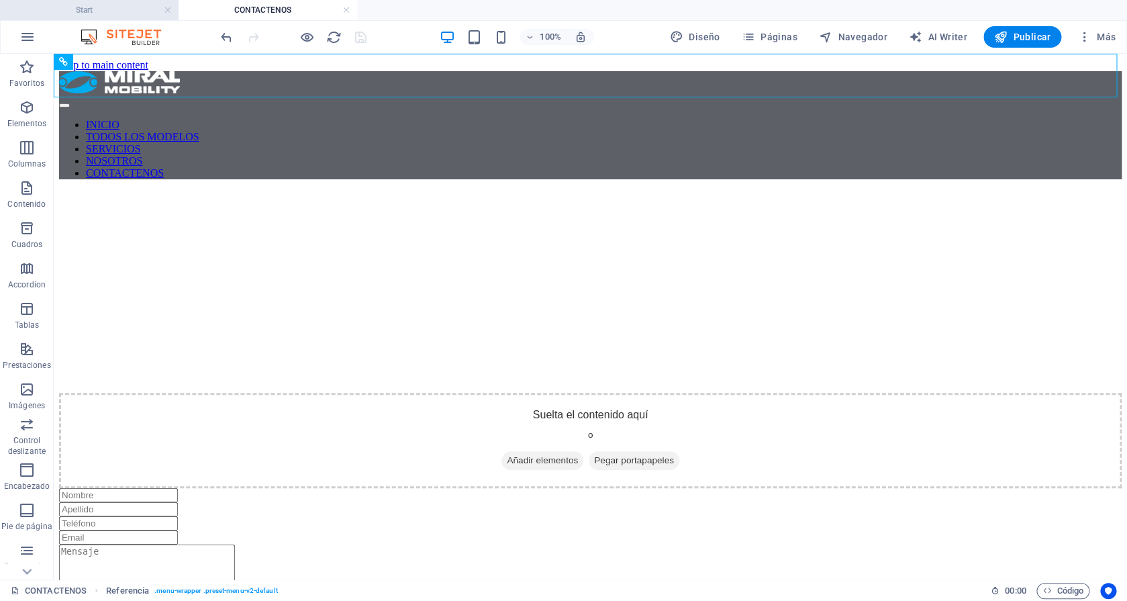
click at [134, 13] on h4 "Start" at bounding box center [89, 10] width 178 height 15
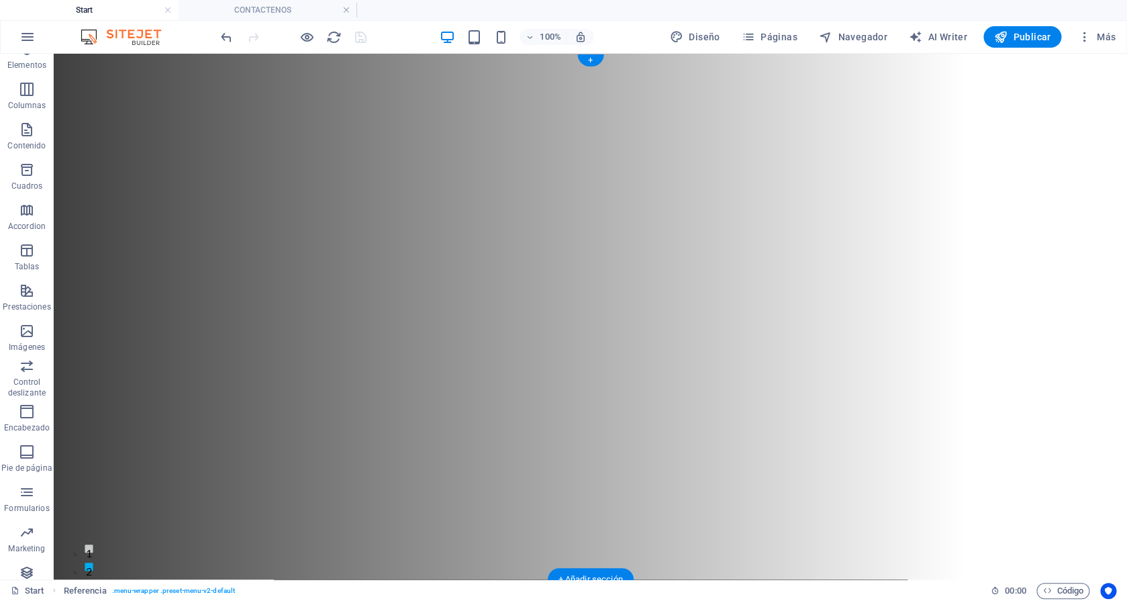
click at [221, 229] on figure at bounding box center [590, 316] width 1073 height 525
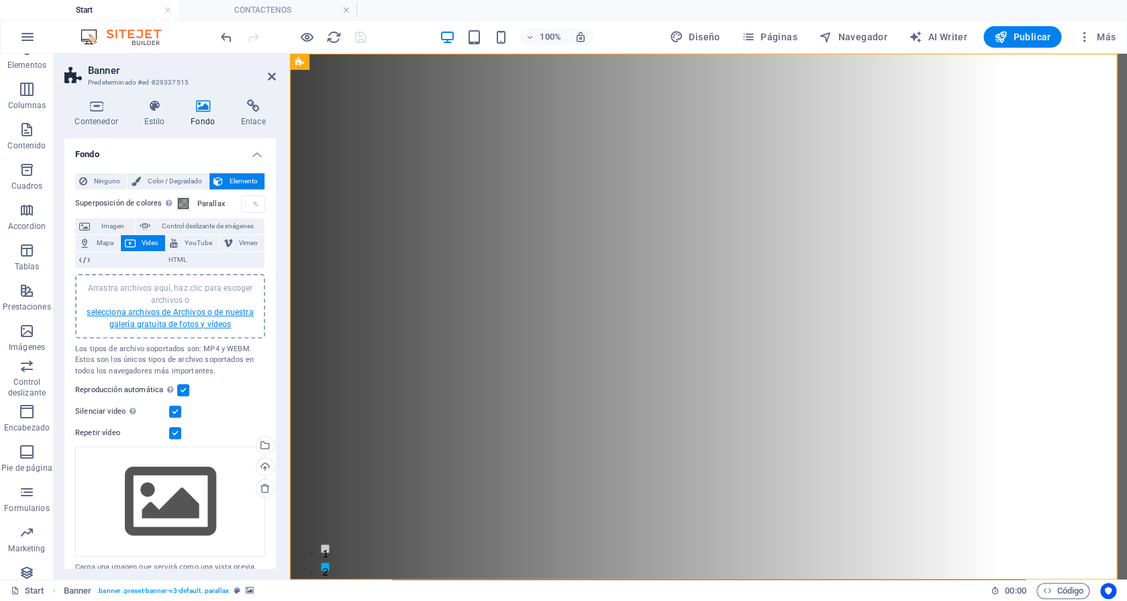
click at [174, 309] on link "selecciona archivos de Archivos o de nuestra galería gratuita de fotos y vídeos" at bounding box center [170, 317] width 166 height 21
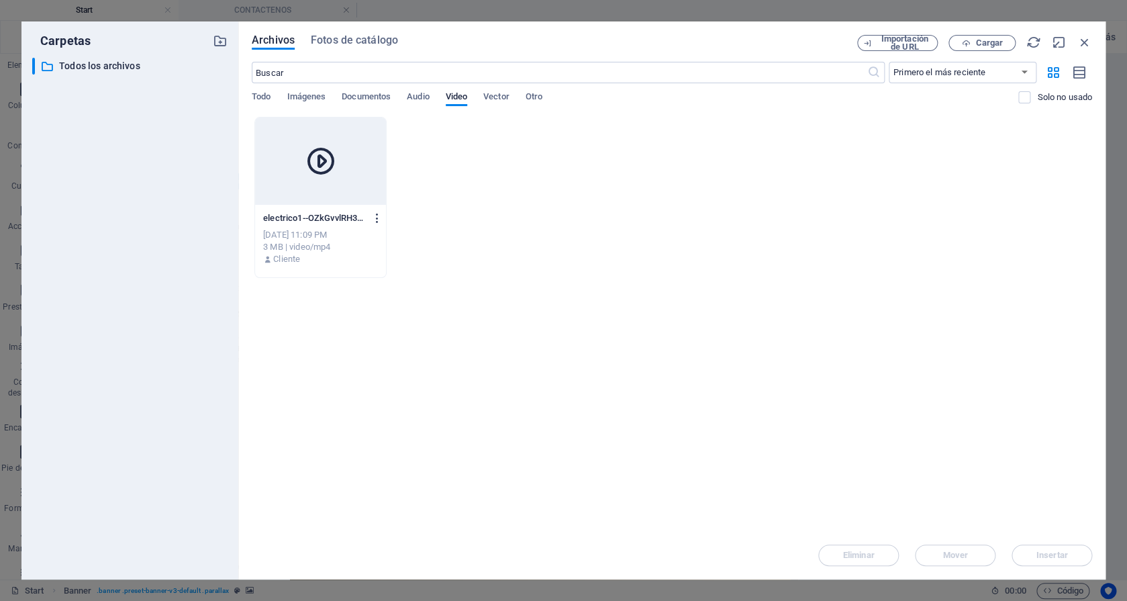
click at [381, 220] on icon "button" at bounding box center [377, 218] width 13 height 12
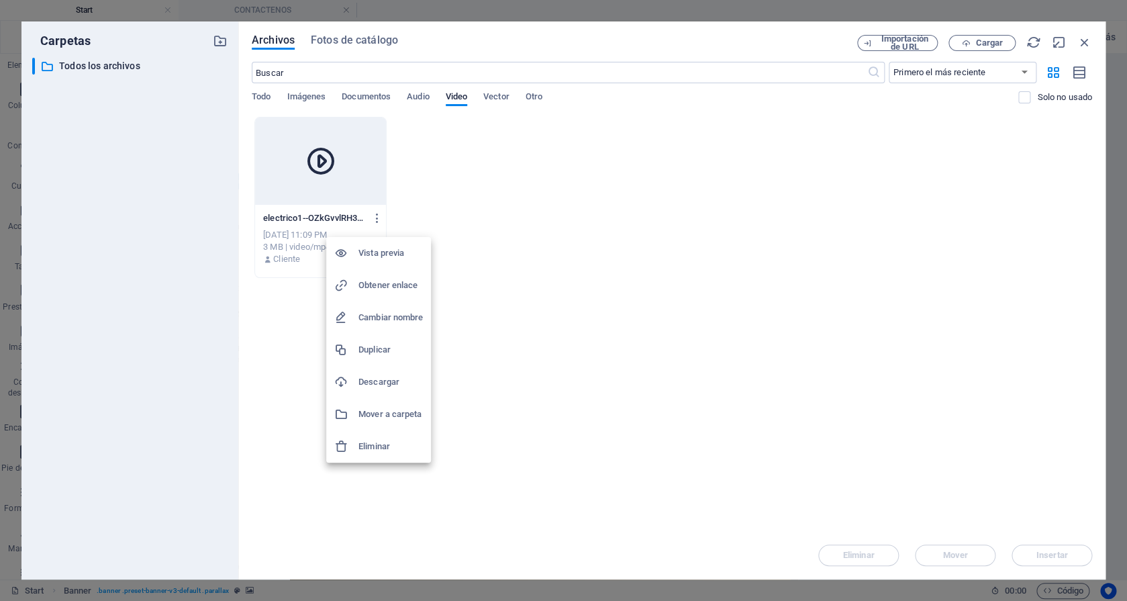
click at [370, 444] on h6 "Eliminar" at bounding box center [390, 446] width 64 height 16
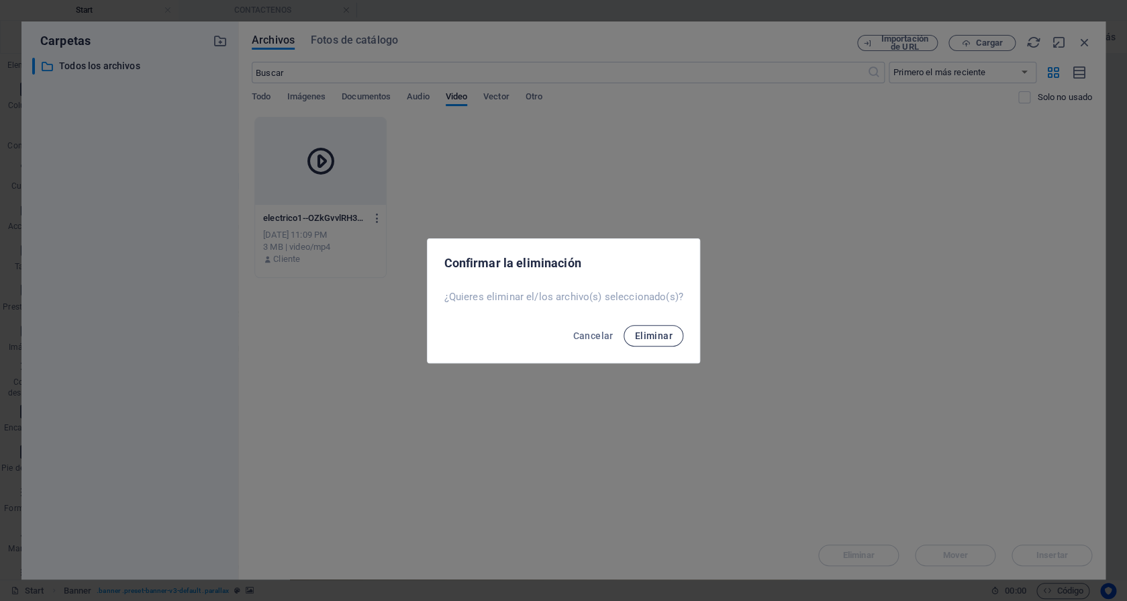
click at [661, 339] on span "Eliminar" at bounding box center [653, 335] width 38 height 11
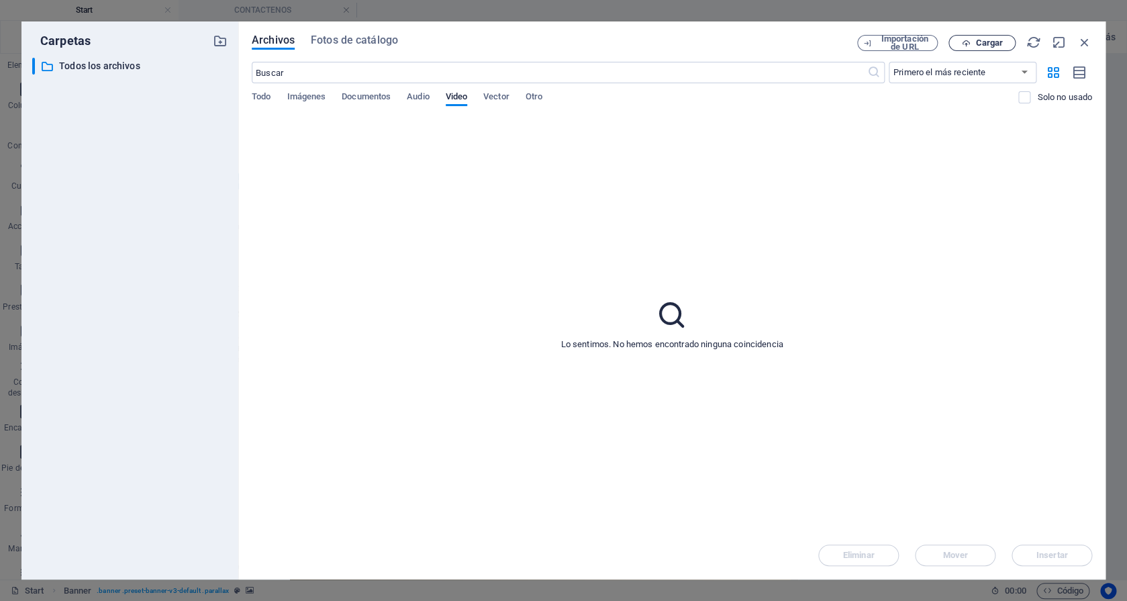
click at [986, 39] on span "Cargar" at bounding box center [989, 43] width 28 height 8
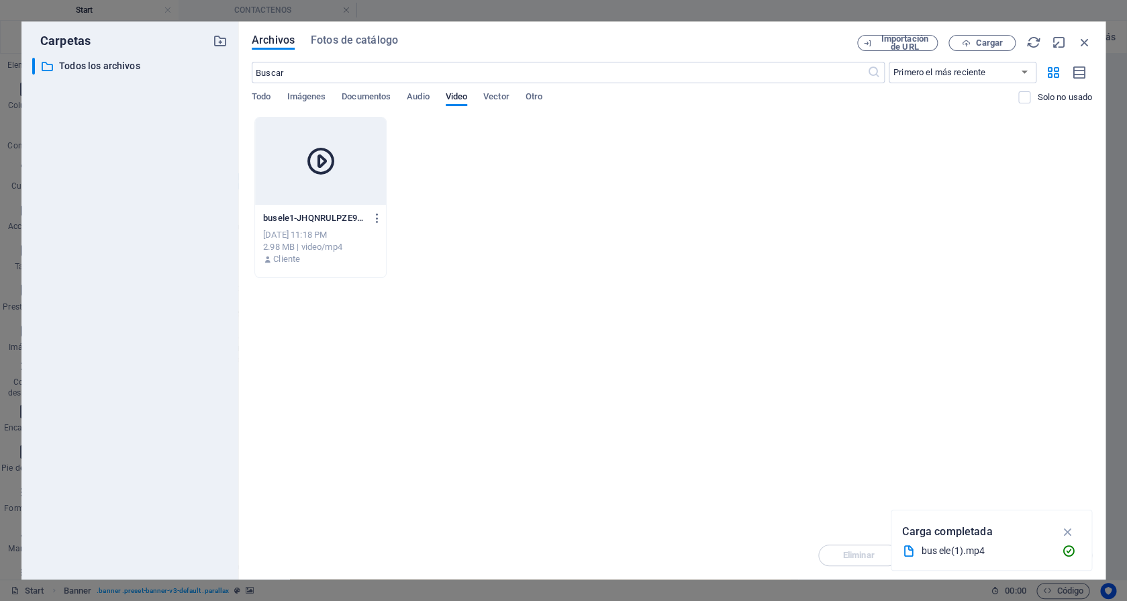
click at [356, 175] on div at bounding box center [320, 160] width 131 height 87
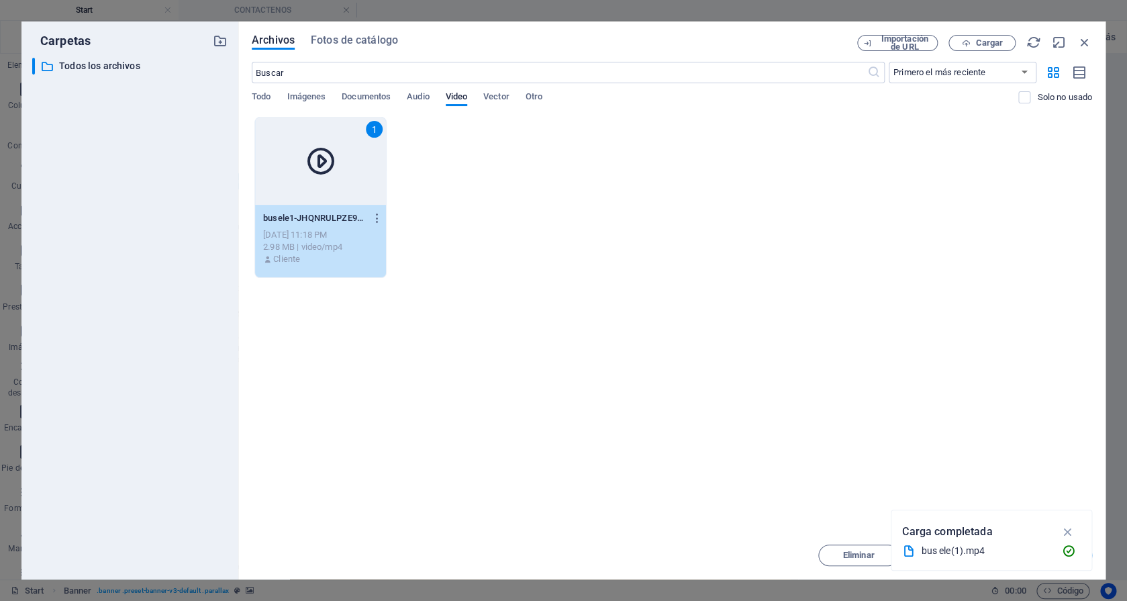
click at [356, 175] on div "1" at bounding box center [320, 160] width 131 height 87
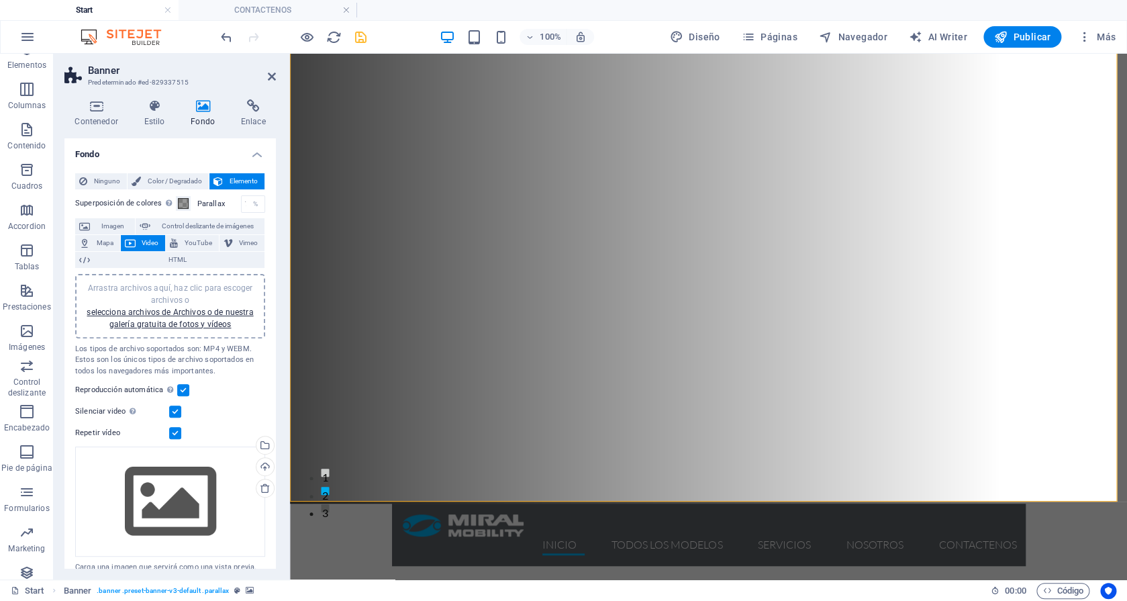
scroll to position [78, 0]
click at [362, 37] on icon "save" at bounding box center [360, 37] width 15 height 15
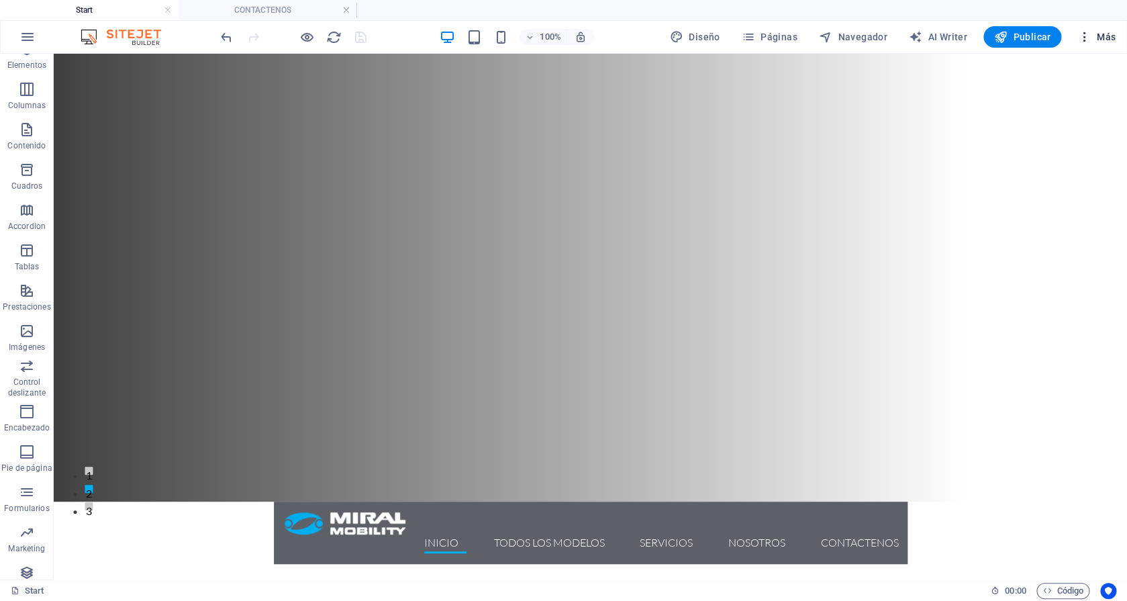
click at [1095, 35] on span "Más" at bounding box center [1096, 36] width 38 height 13
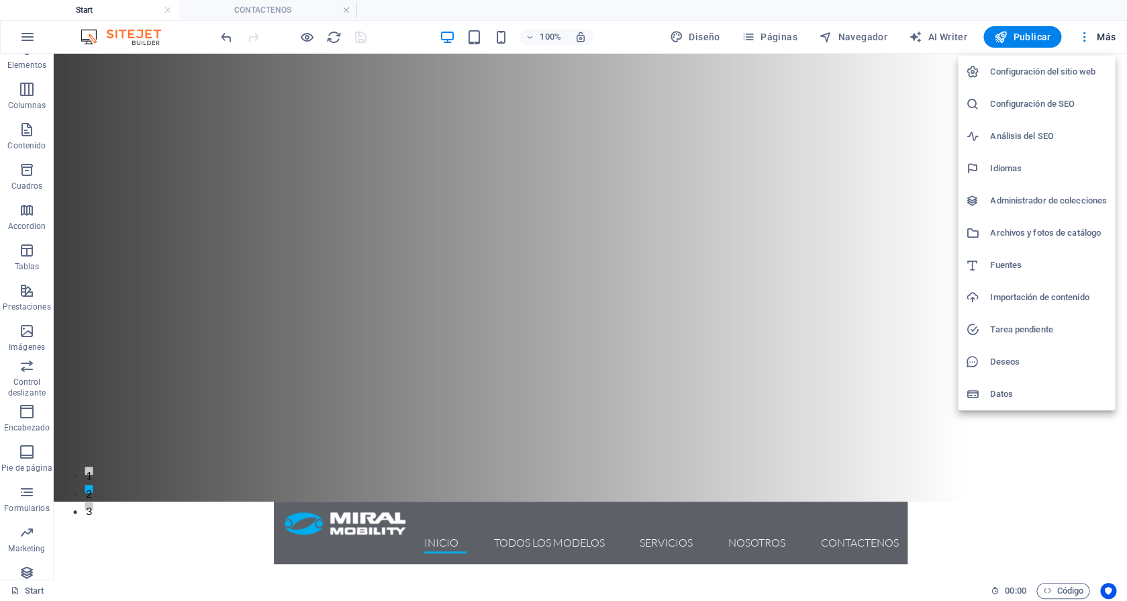
click at [1023, 82] on li "Configuración del sitio web" at bounding box center [1036, 72] width 157 height 32
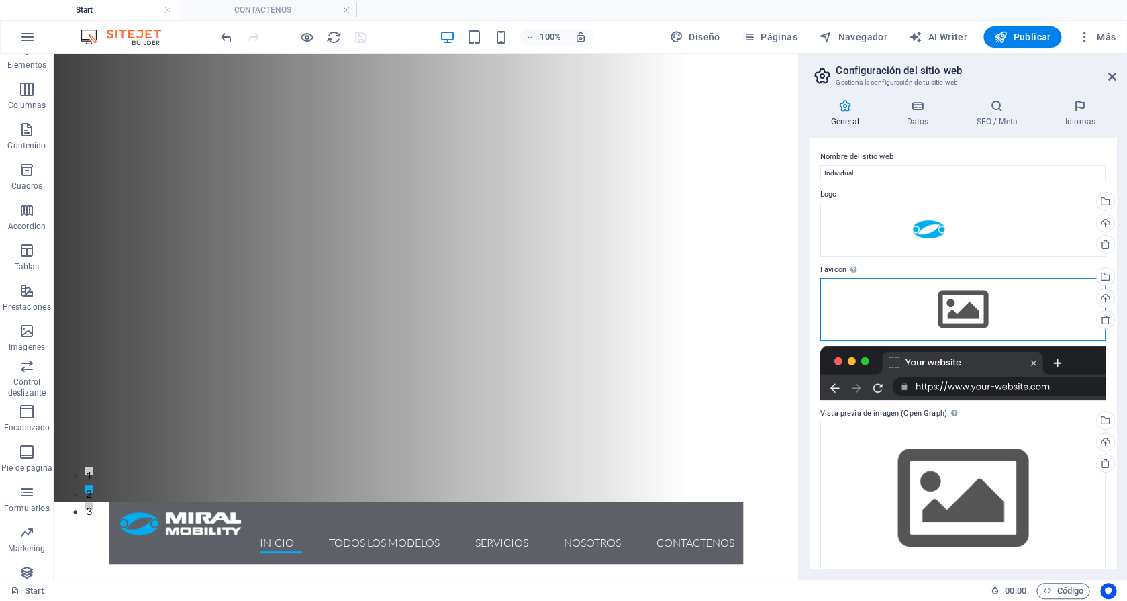
click at [965, 302] on div "Arrastra archivos aquí, haz clic para escoger archivos o selecciona archivos de…" at bounding box center [962, 309] width 285 height 63
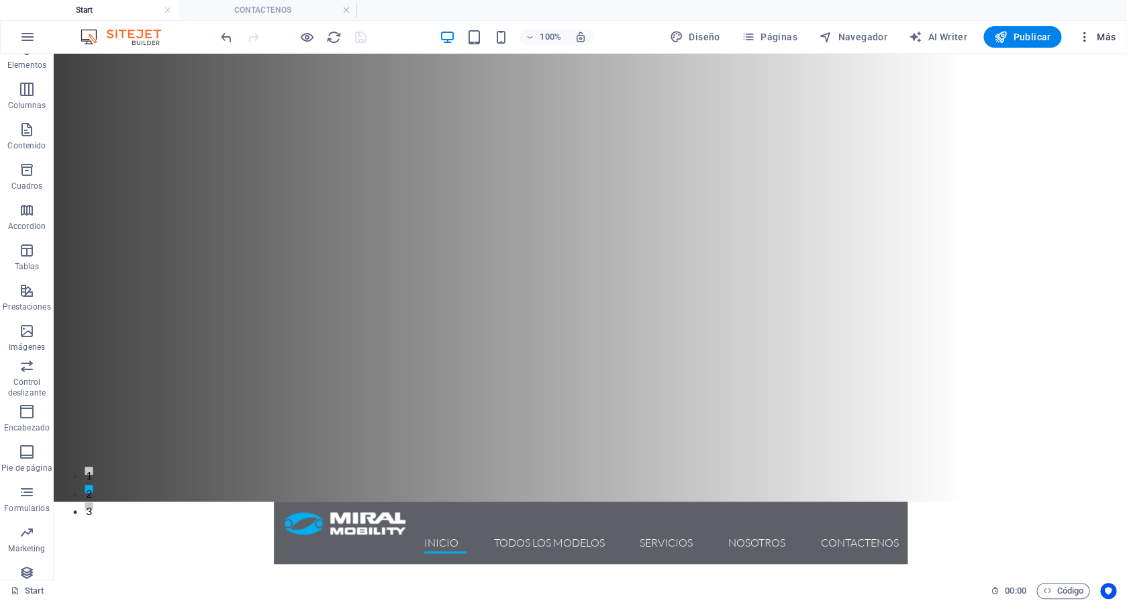
click at [1106, 30] on button "Más" at bounding box center [1096, 36] width 49 height 21
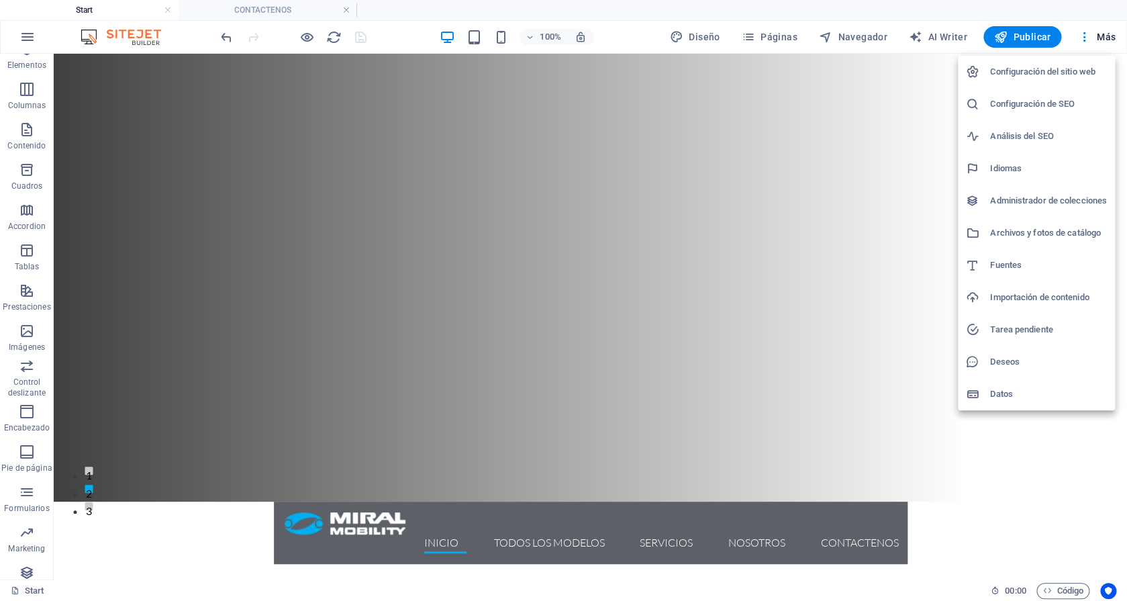
click at [1016, 75] on h6 "Configuración del sitio web" at bounding box center [1048, 72] width 117 height 16
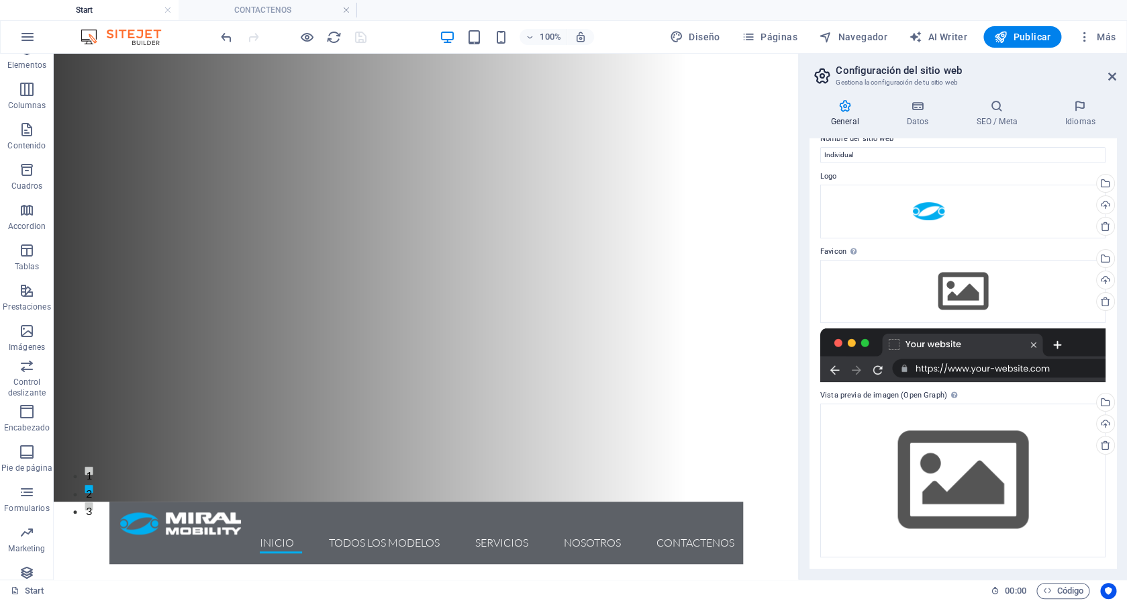
scroll to position [0, 0]
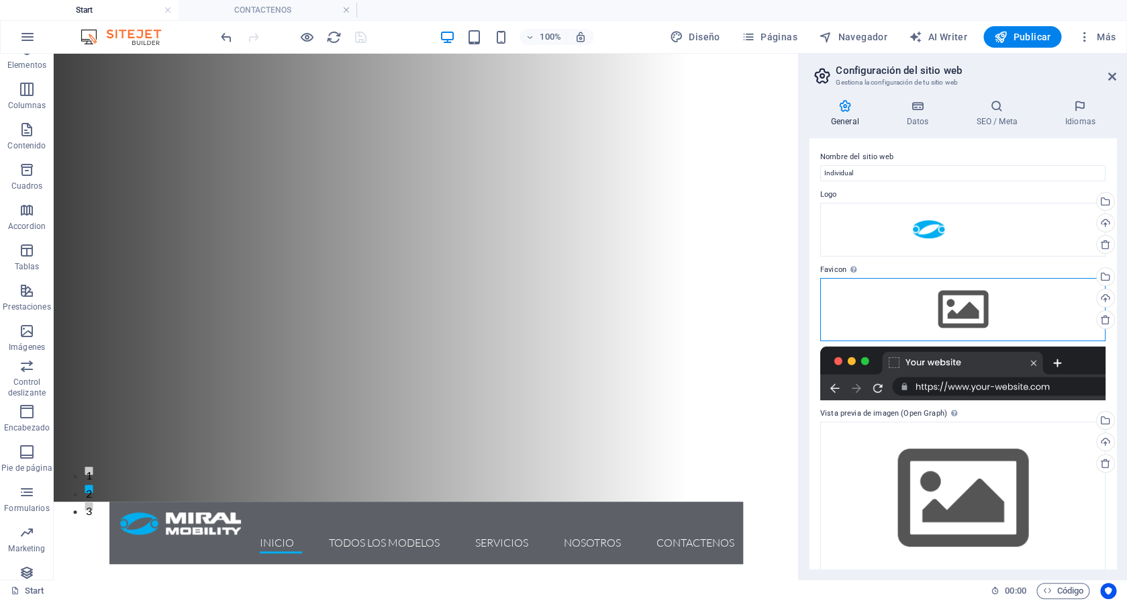
click at [950, 307] on div "Arrastra archivos aquí, haz clic para escoger archivos o selecciona archivos de…" at bounding box center [962, 309] width 285 height 63
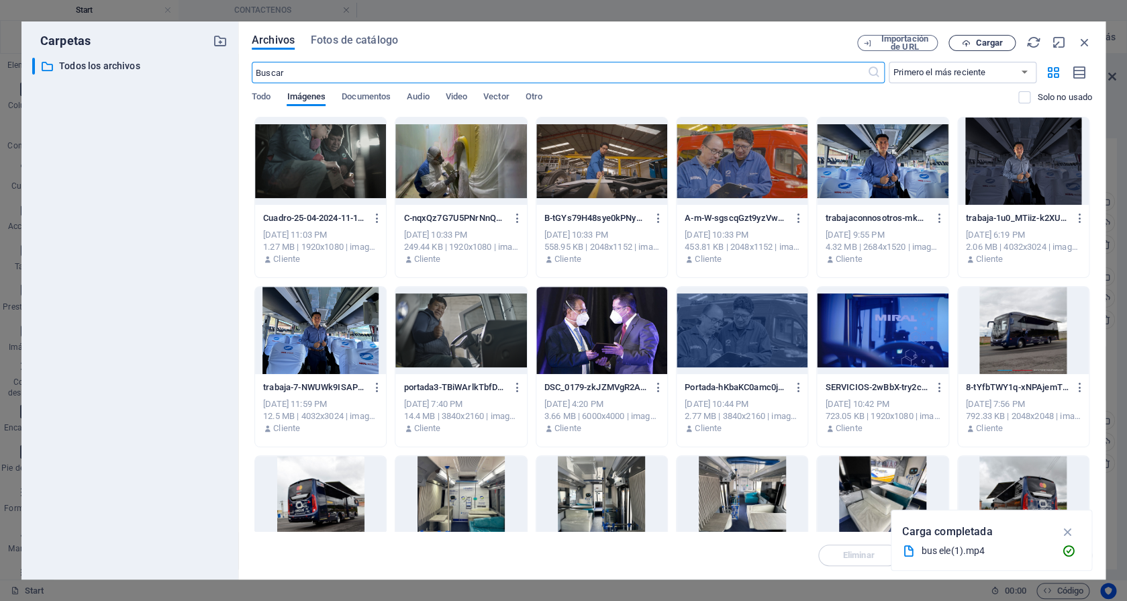
click at [998, 40] on span "Cargar" at bounding box center [989, 43] width 28 height 8
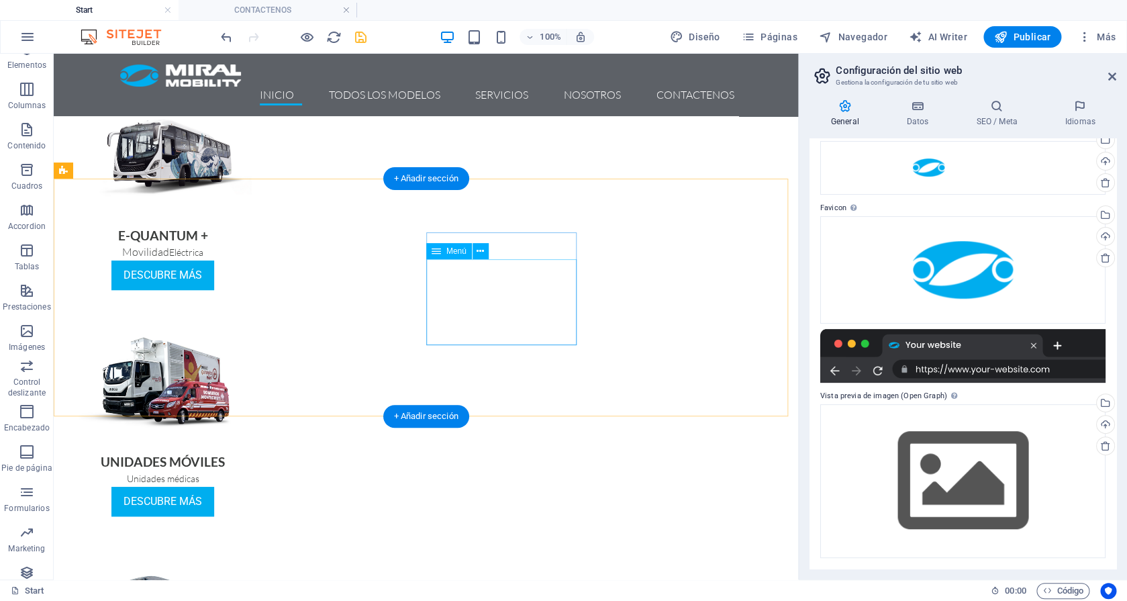
scroll to position [2343, 0]
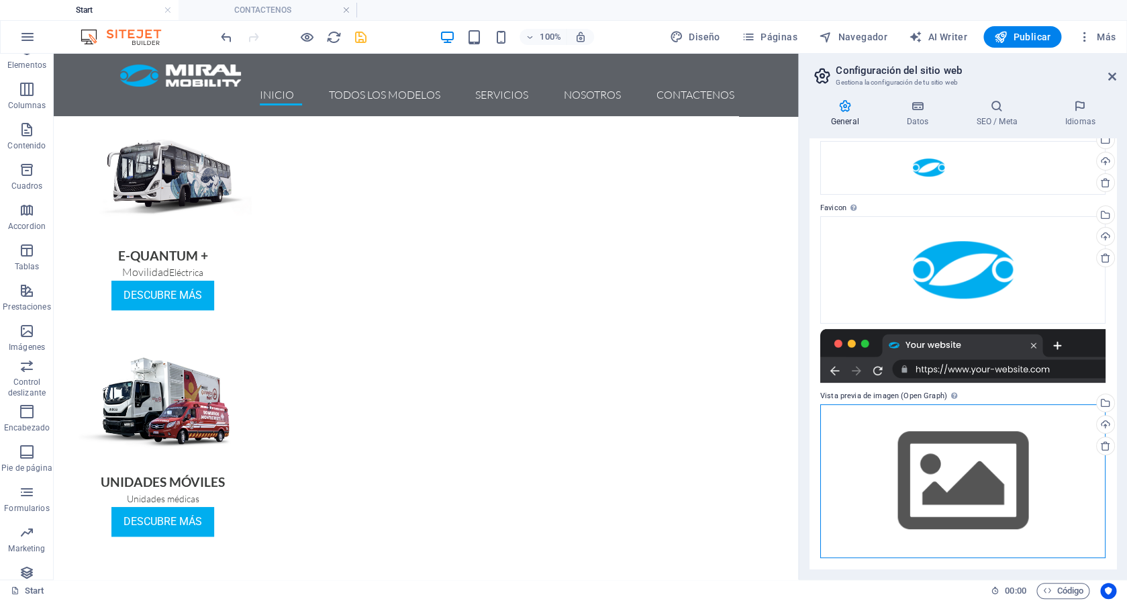
click at [971, 429] on div "Arrastra archivos aquí, haz clic para escoger archivos o selecciona archivos de…" at bounding box center [962, 481] width 285 height 154
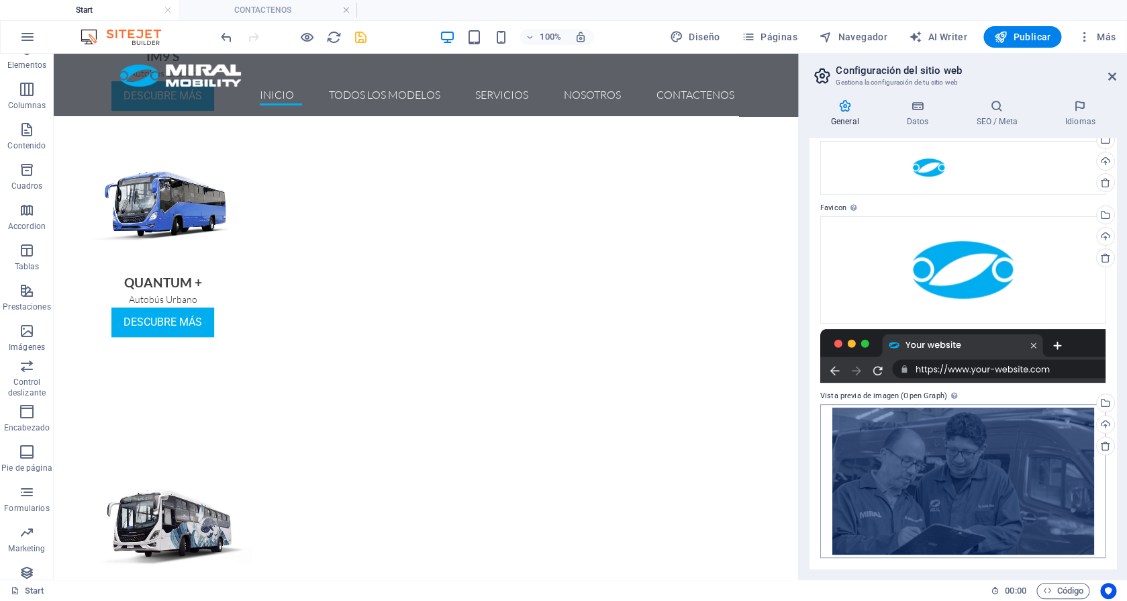
scroll to position [2167, 0]
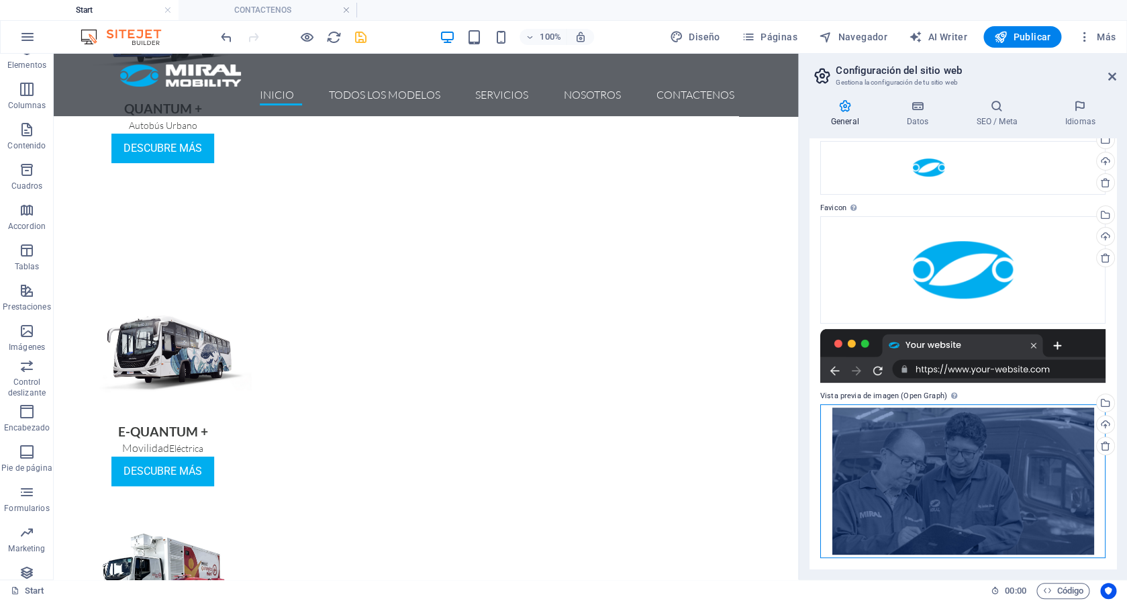
click at [948, 485] on div "Arrastra archivos aquí, haz clic para escoger archivos o selecciona archivos de…" at bounding box center [962, 481] width 285 height 154
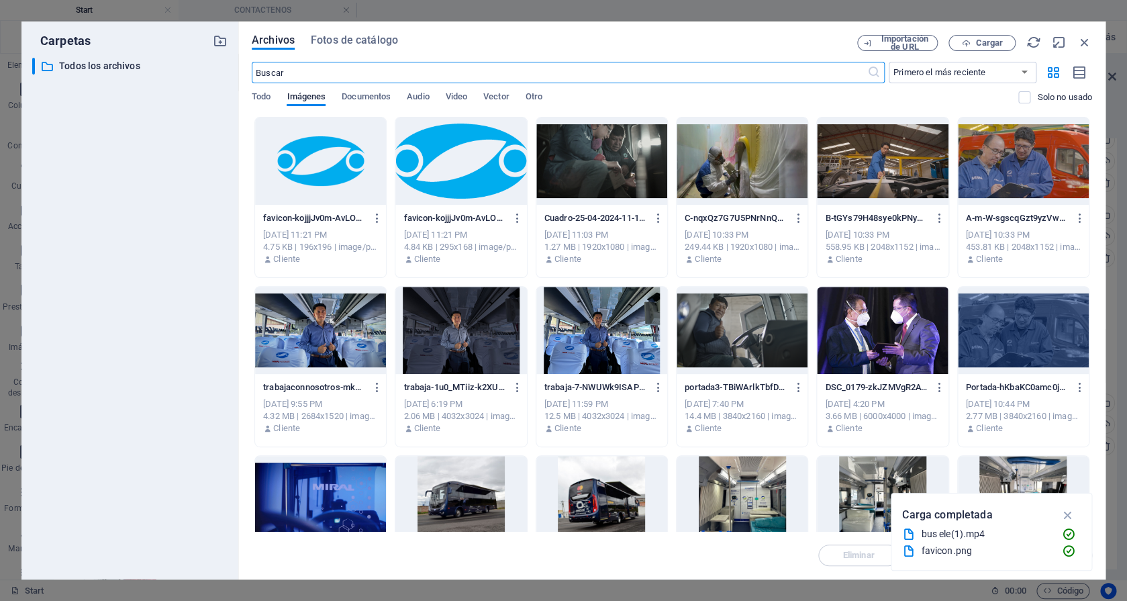
scroll to position [2571, 0]
click at [980, 46] on span "Cargar" at bounding box center [989, 43] width 28 height 8
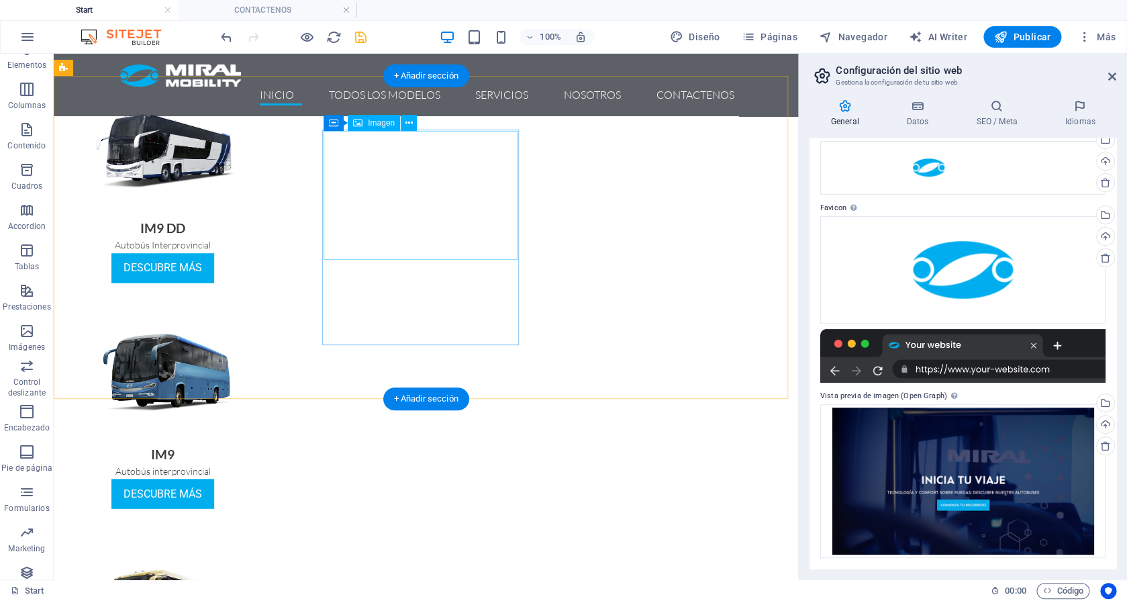
scroll to position [825, 0]
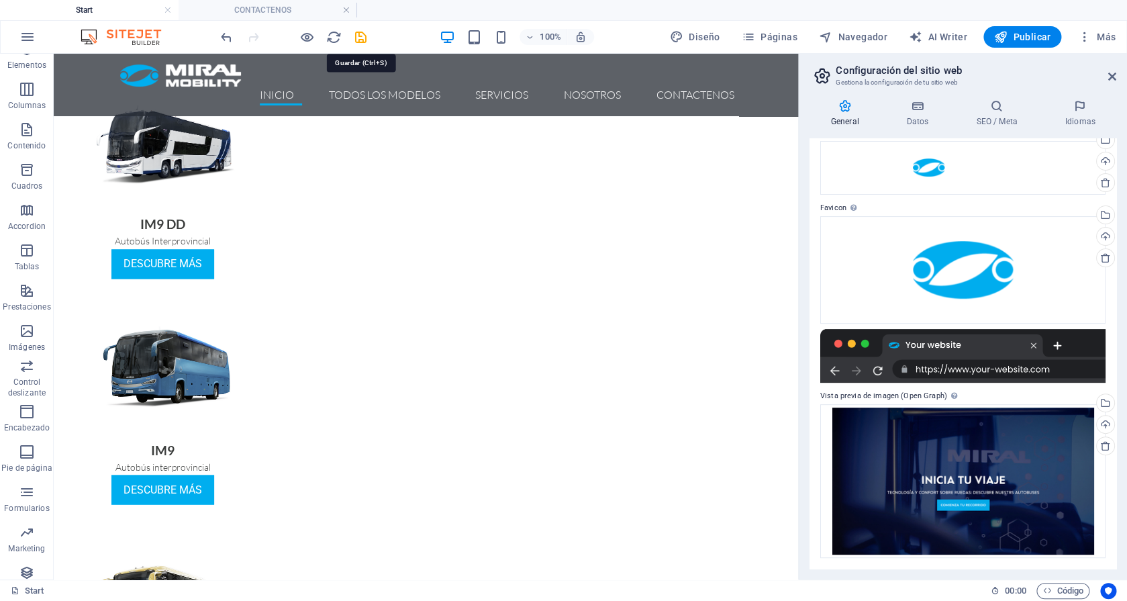
click at [358, 41] on icon "save" at bounding box center [360, 37] width 15 height 15
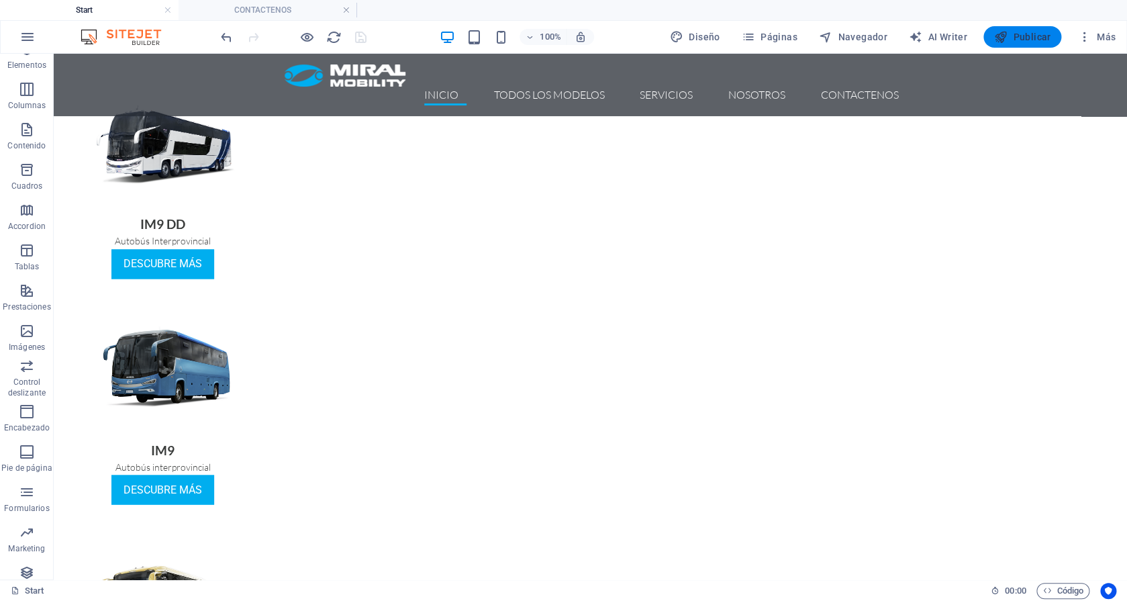
drag, startPoint x: 1045, startPoint y: 37, endPoint x: 451, endPoint y: 273, distance: 639.7
click at [1045, 37] on span "Publicar" at bounding box center [1022, 36] width 57 height 13
click at [1025, 45] on button "Publicar" at bounding box center [1022, 36] width 79 height 21
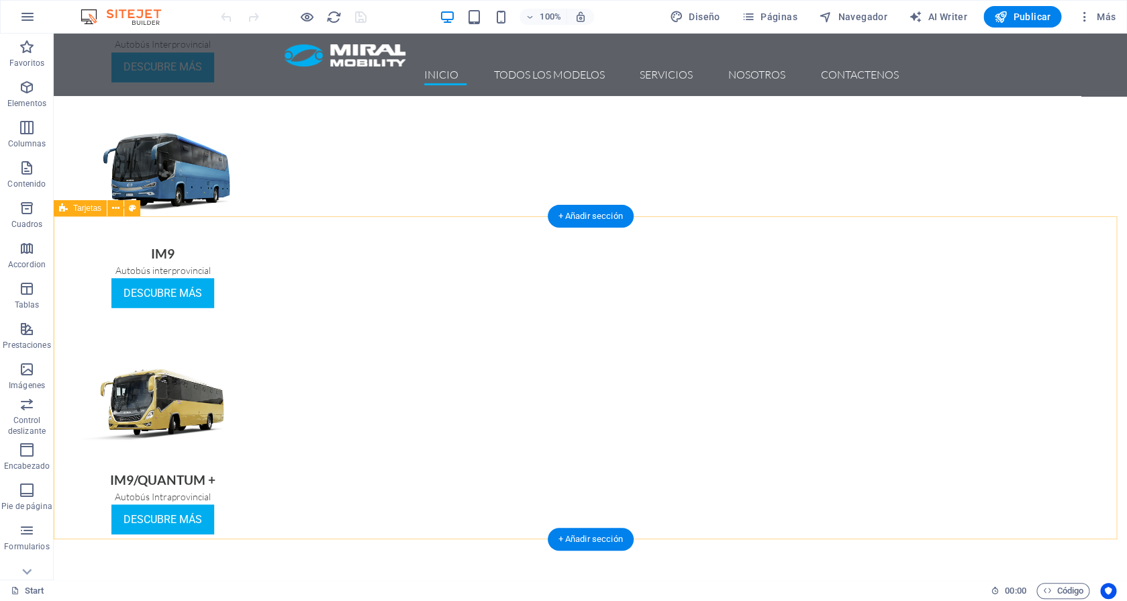
scroll to position [1029, 0]
